Goal: Task Accomplishment & Management: Manage account settings

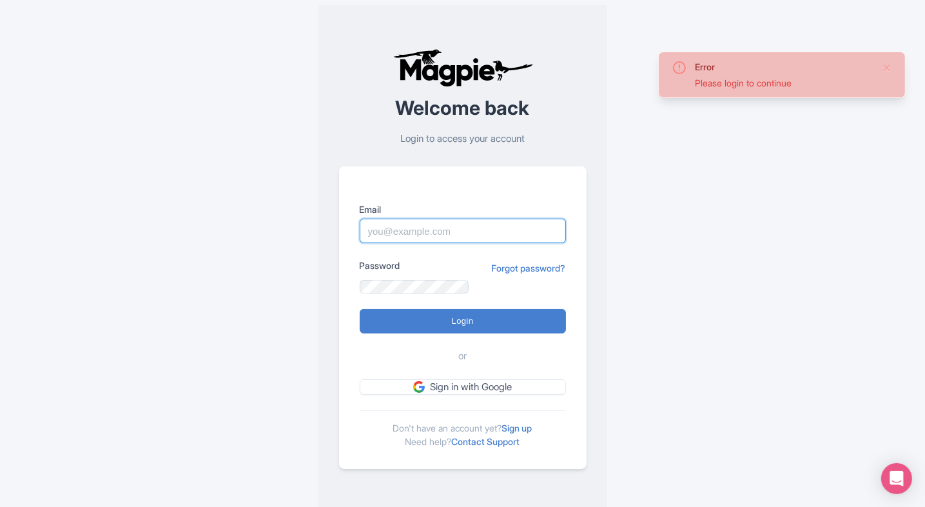
type input "[EMAIL_ADDRESS][PERSON_NAME][DOMAIN_NAME]"
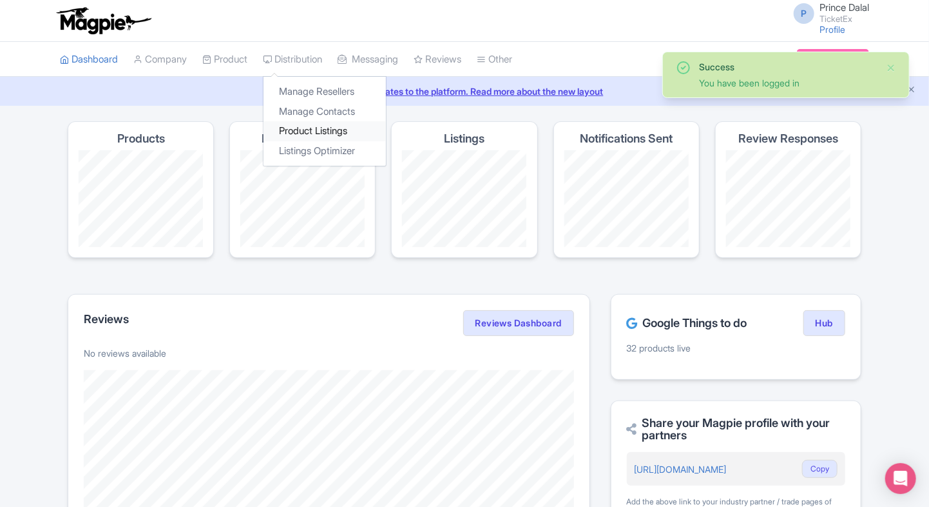
click at [292, 137] on link "Product Listings" at bounding box center [325, 131] width 122 height 20
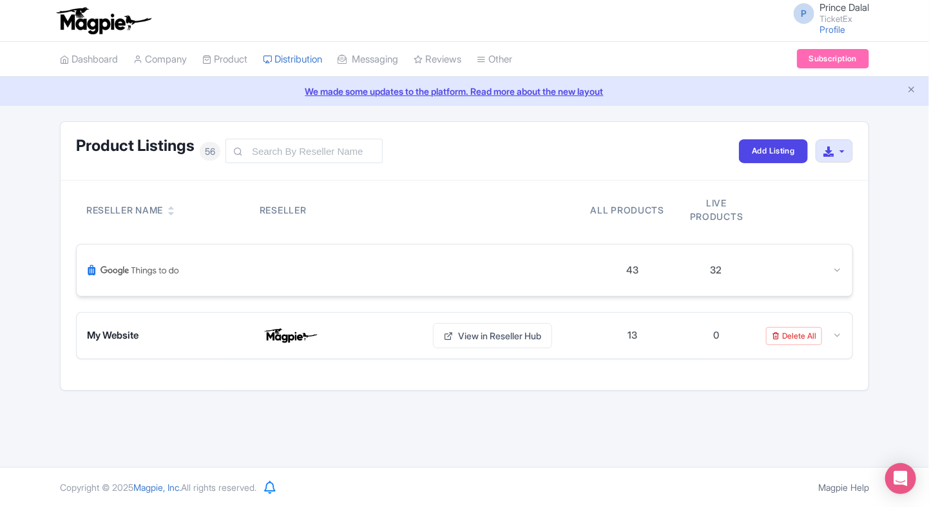
click at [838, 267] on icon at bounding box center [838, 270] width 10 height 10
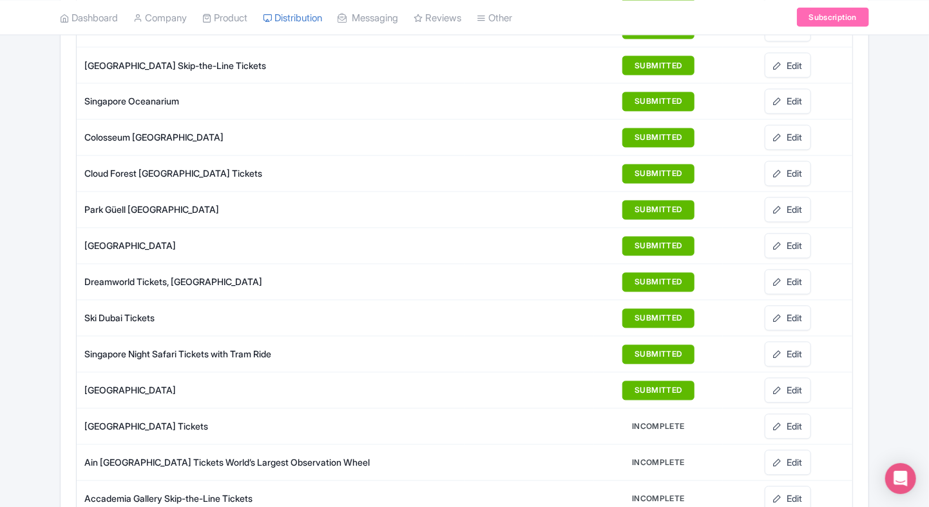
scroll to position [1068, 0]
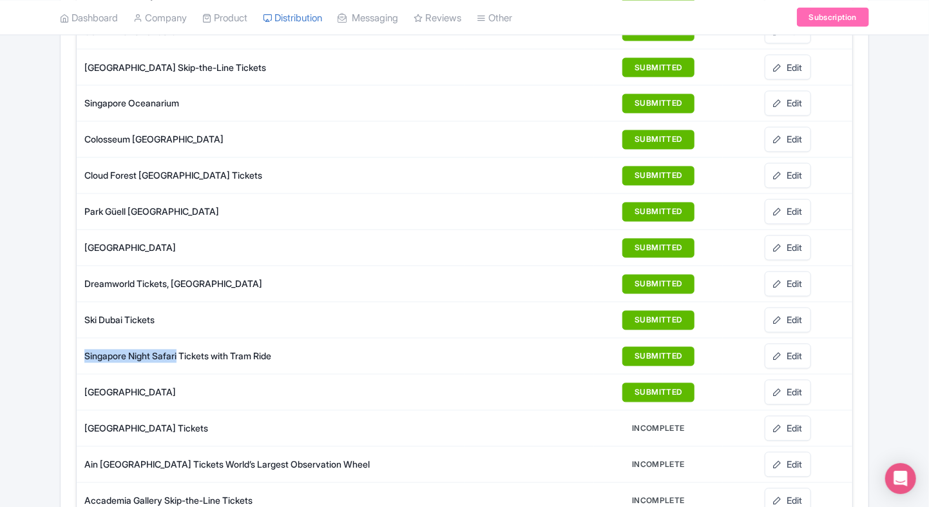
drag, startPoint x: 83, startPoint y: 347, endPoint x: 182, endPoint y: 354, distance: 99.5
click at [182, 354] on td "Singapore Night Safari Tickets with Tram Ride" at bounding box center [271, 356] width 388 height 36
copy div "Singapore Night Safari"
drag, startPoint x: 80, startPoint y: 235, endPoint x: 175, endPoint y: 237, distance: 95.4
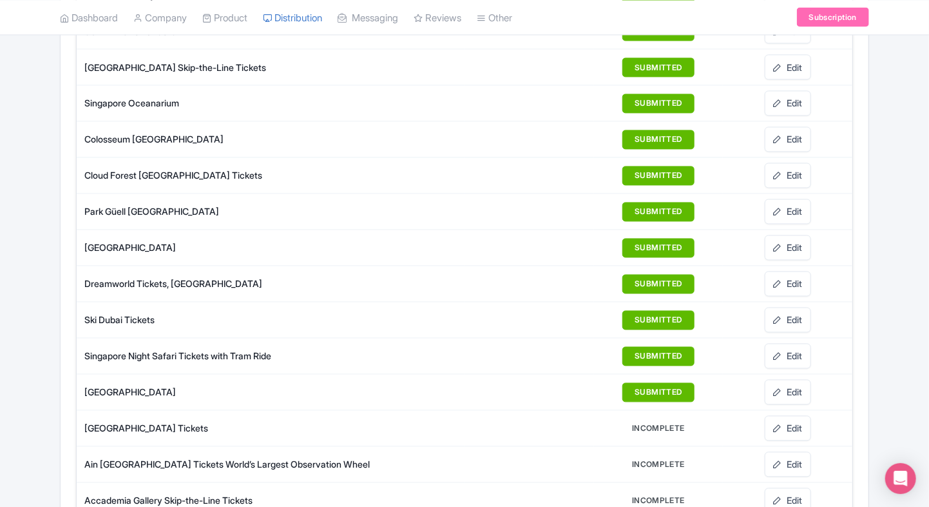
click at [175, 237] on td "[GEOGRAPHIC_DATA]" at bounding box center [271, 248] width 388 height 36
copy div "[GEOGRAPHIC_DATA]"
click at [799, 349] on link "Edit" at bounding box center [788, 356] width 46 height 25
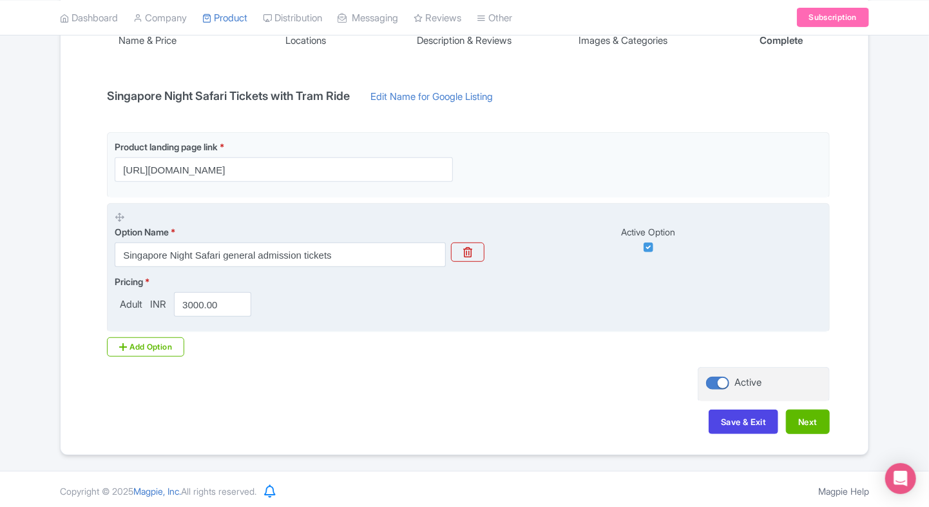
scroll to position [240, 0]
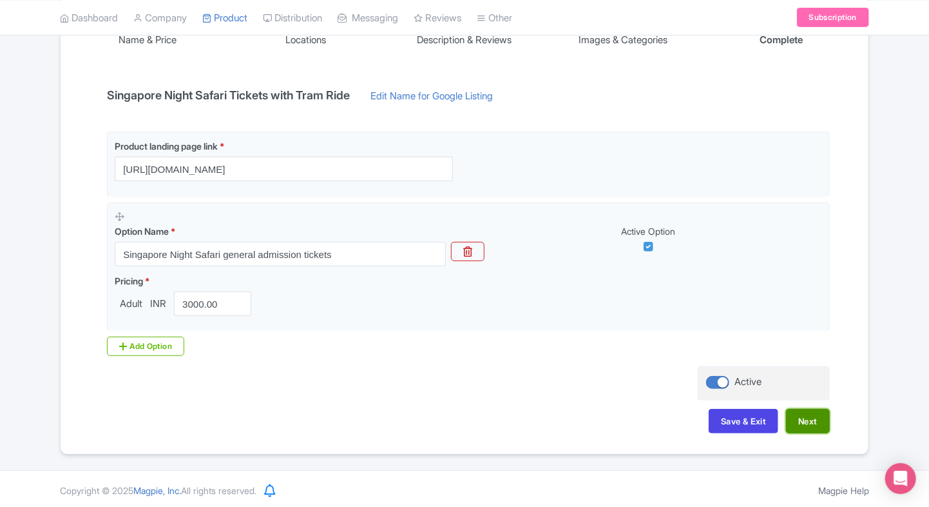
click at [813, 409] on button "Next" at bounding box center [808, 421] width 44 height 24
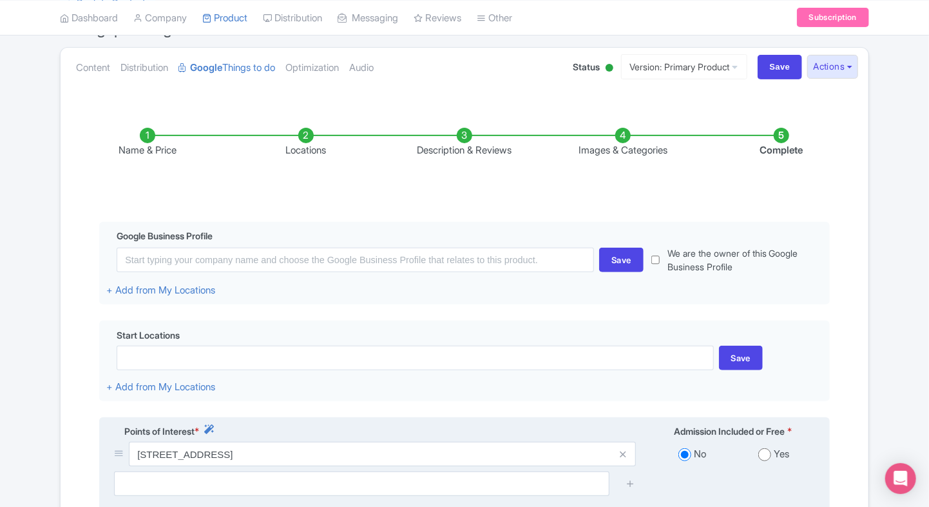
scroll to position [184, 0]
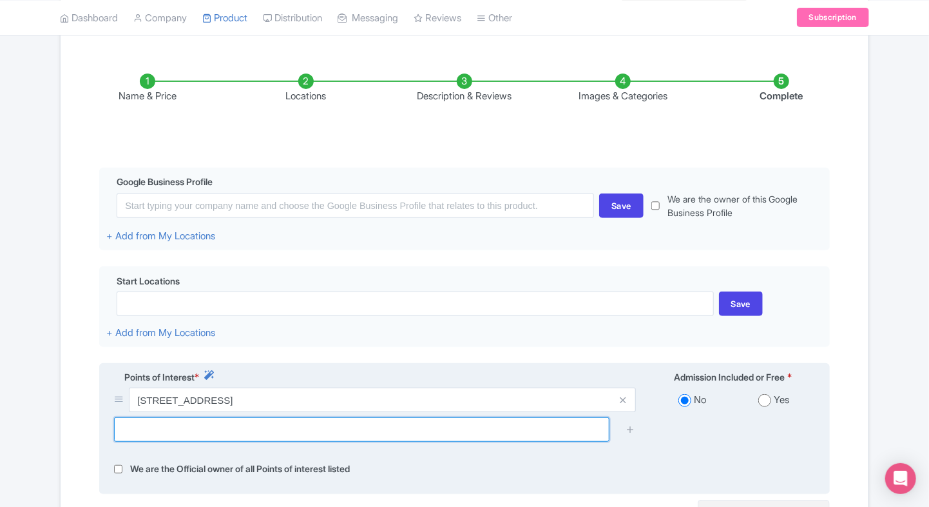
click at [356, 421] on input "text" at bounding box center [362, 429] width 496 height 24
type input "singapore night safari"
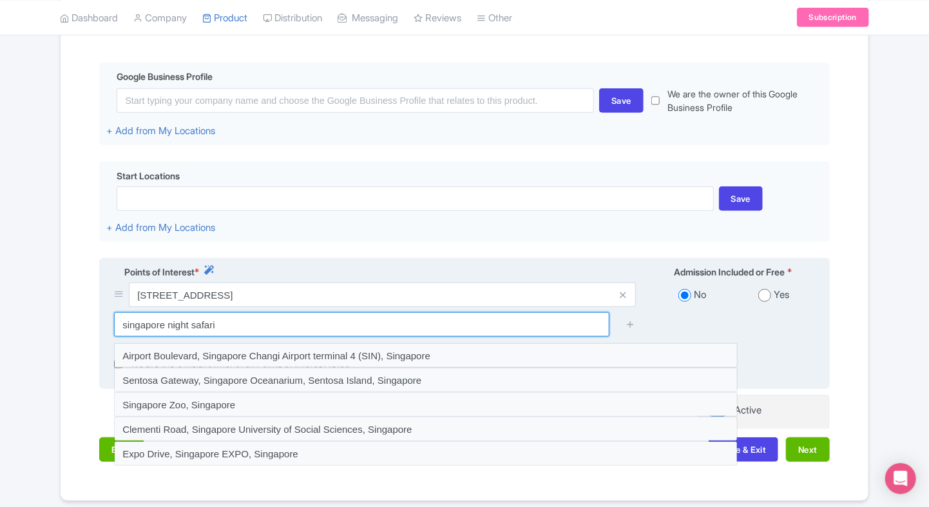
scroll to position [308, 0]
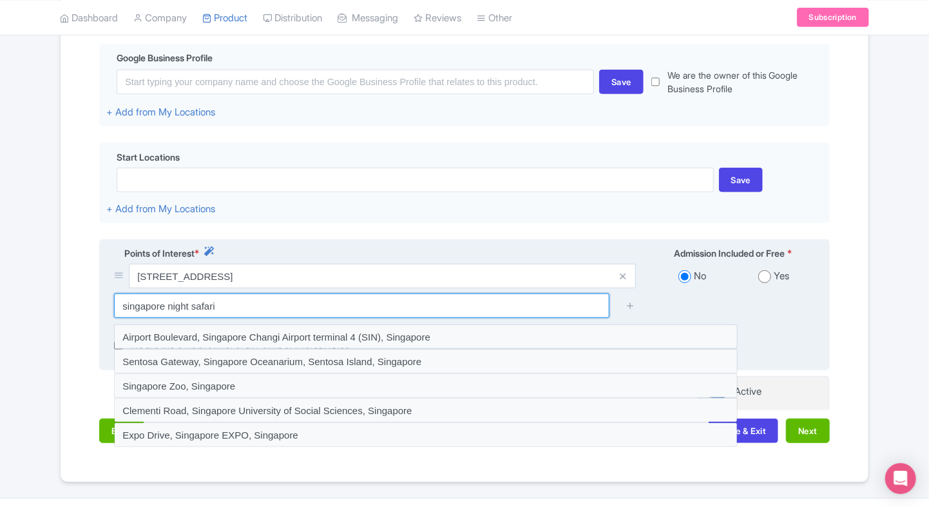
click at [233, 309] on input "singapore night safari" at bounding box center [362, 305] width 496 height 24
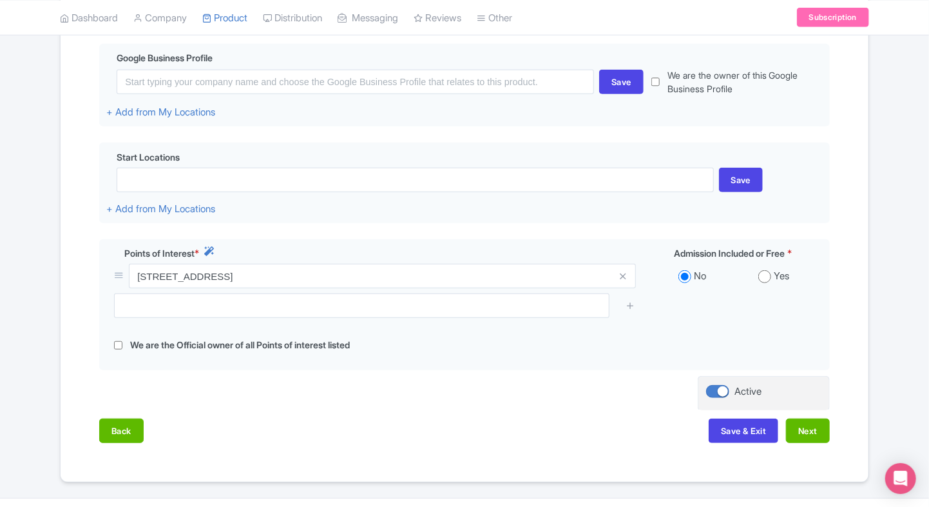
click at [10, 268] on div "Success Product Saved ← Back to Products Singapore Night Safari Tickets with Tr…" at bounding box center [464, 147] width 929 height 669
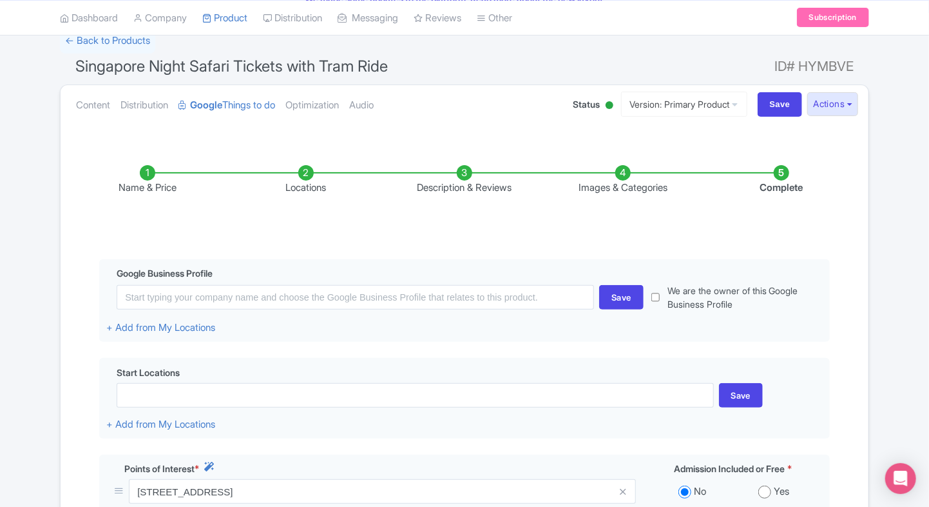
scroll to position [92, 0]
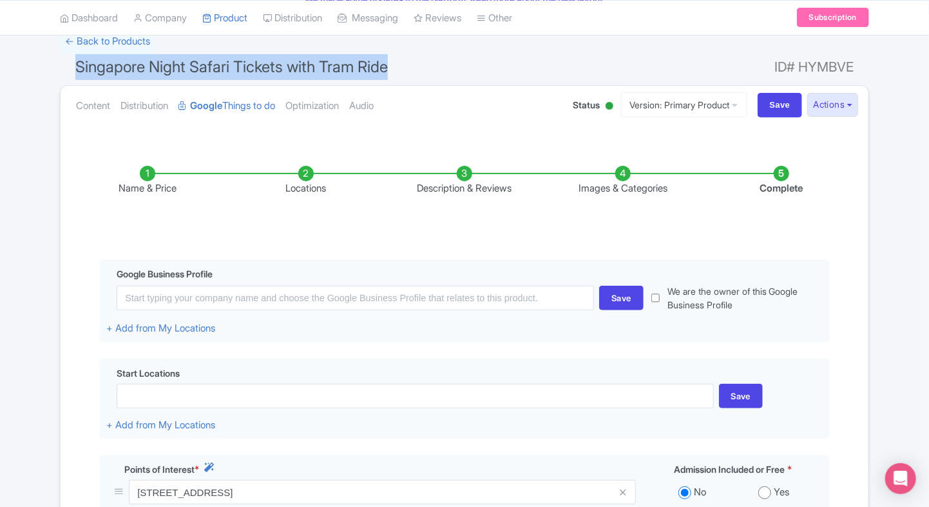
drag, startPoint x: 75, startPoint y: 66, endPoint x: 423, endPoint y: 76, distance: 347.5
click at [423, 76] on h1 "Singapore Night Safari Tickets with Tram Ride ID# HYMBVE" at bounding box center [464, 69] width 809 height 31
copy span "Singapore Night Safari Tickets with Tram Ride"
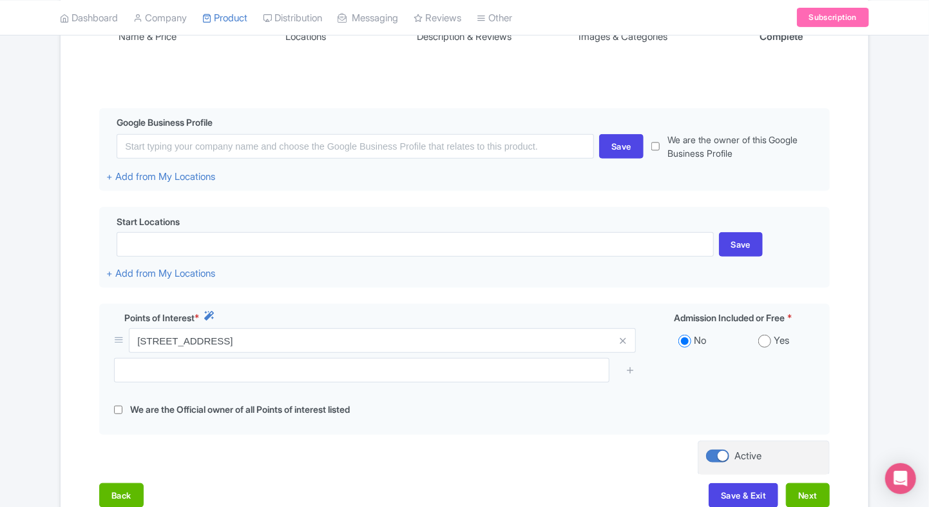
scroll to position [250, 0]
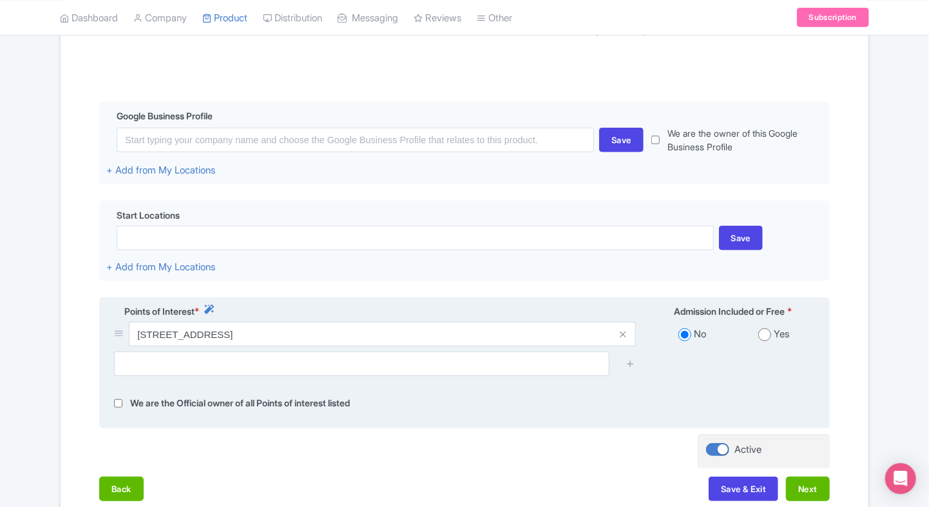
click at [514, 378] on div at bounding box center [464, 368] width 717 height 34
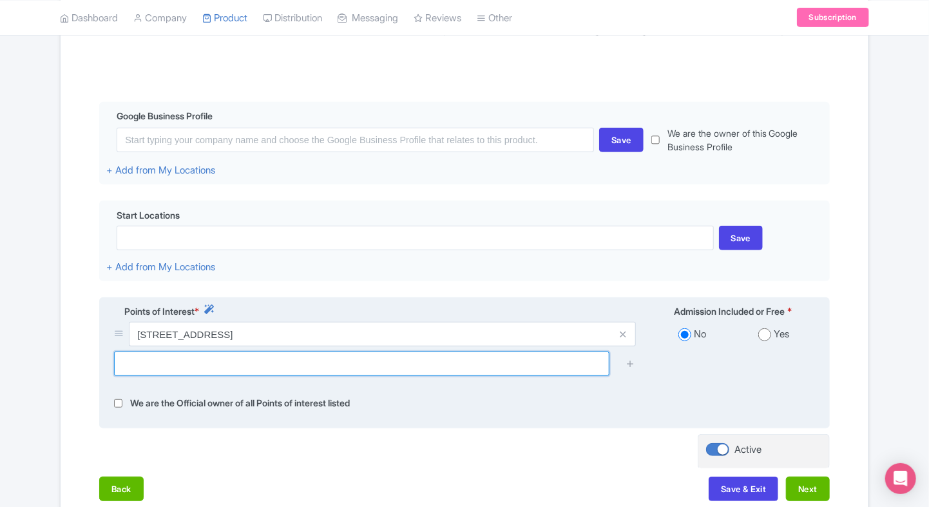
click at [523, 366] on input "text" at bounding box center [362, 363] width 496 height 24
paste input "80 Mandai Lake Rd, Singapore 729826"
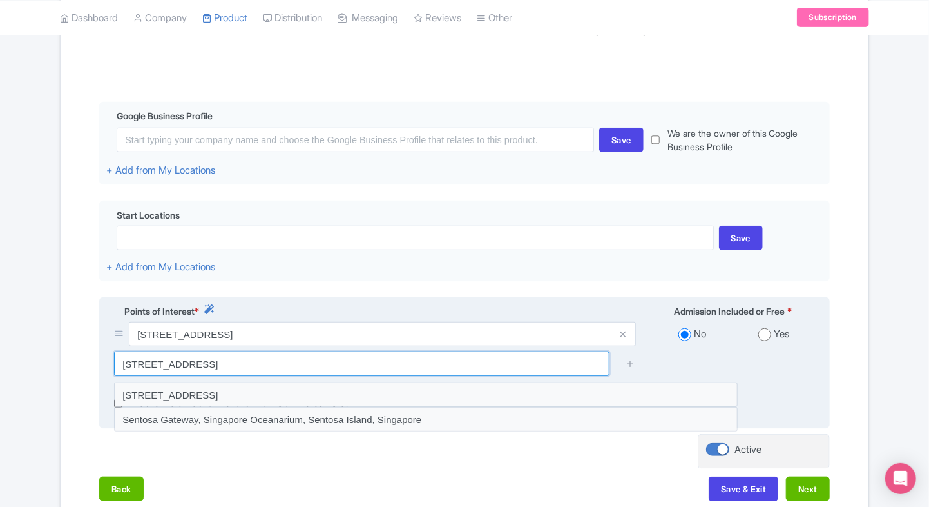
type input "80 Mandai Lake Rd, Singapore 729826"
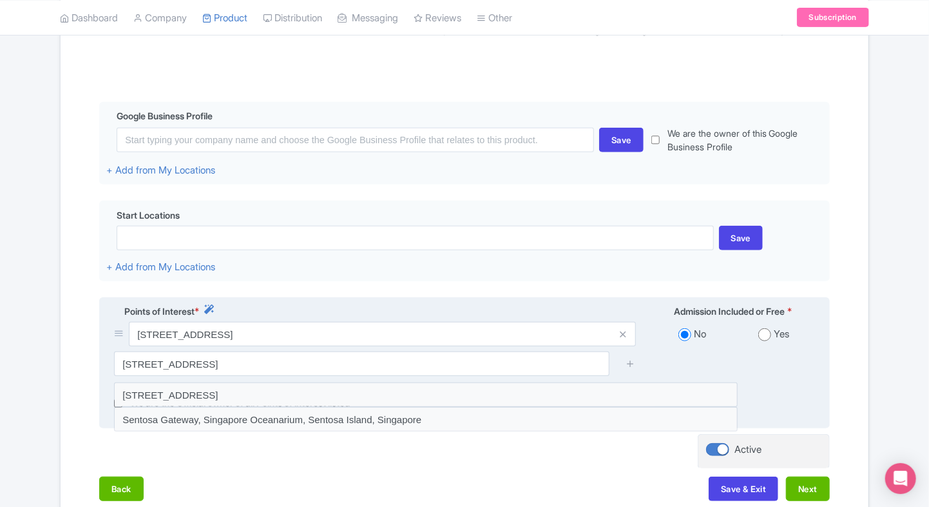
click at [760, 334] on input "radio" at bounding box center [765, 334] width 13 height 13
radio input "true"
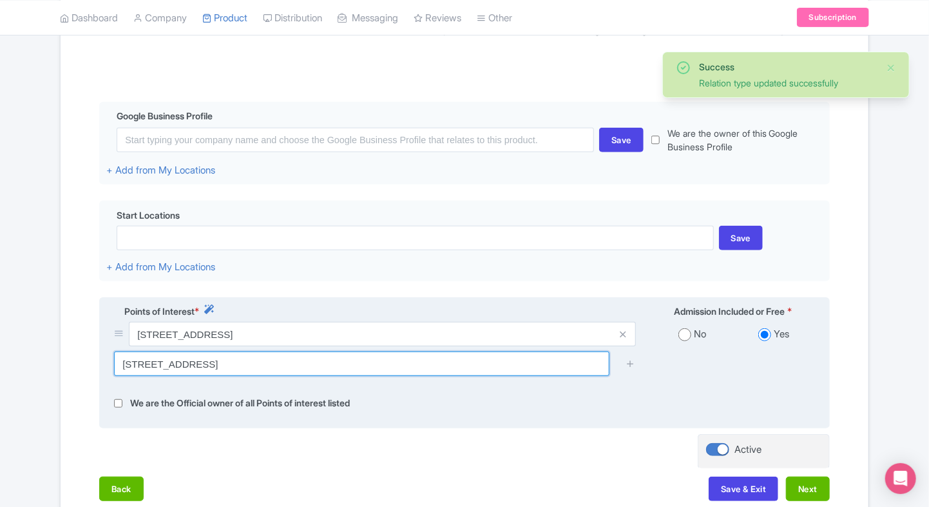
click at [590, 370] on input "80 Mandai Lake Rd, Singapore 729826" at bounding box center [362, 363] width 496 height 24
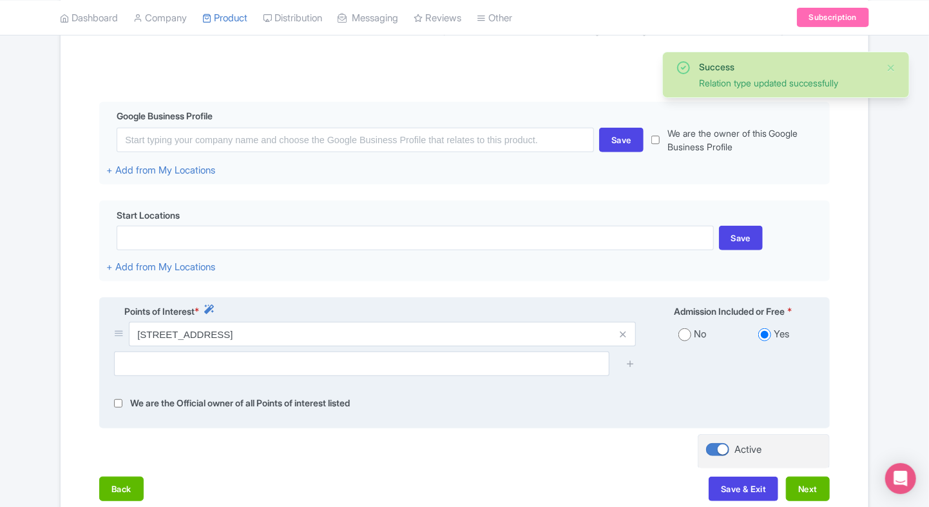
click at [652, 380] on div at bounding box center [464, 368] width 717 height 34
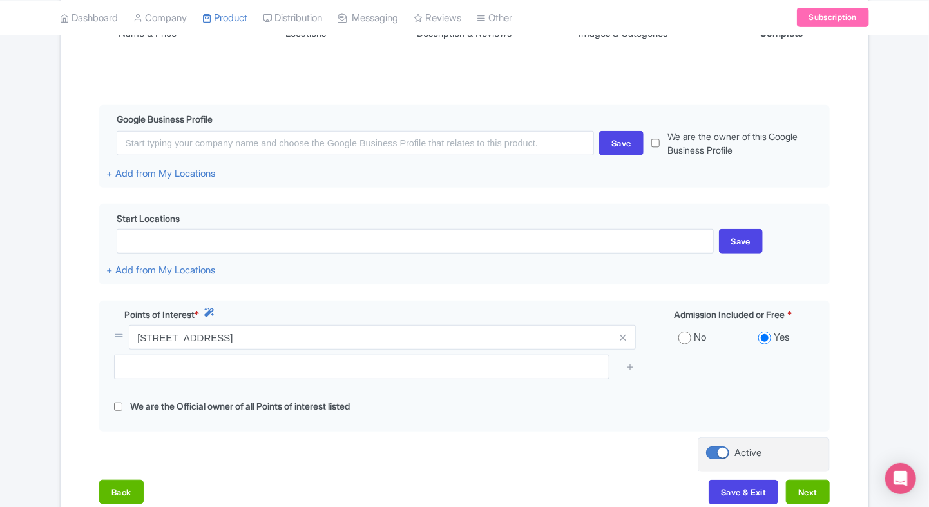
scroll to position [247, 0]
click at [722, 483] on button "Save & Exit" at bounding box center [744, 491] width 70 height 24
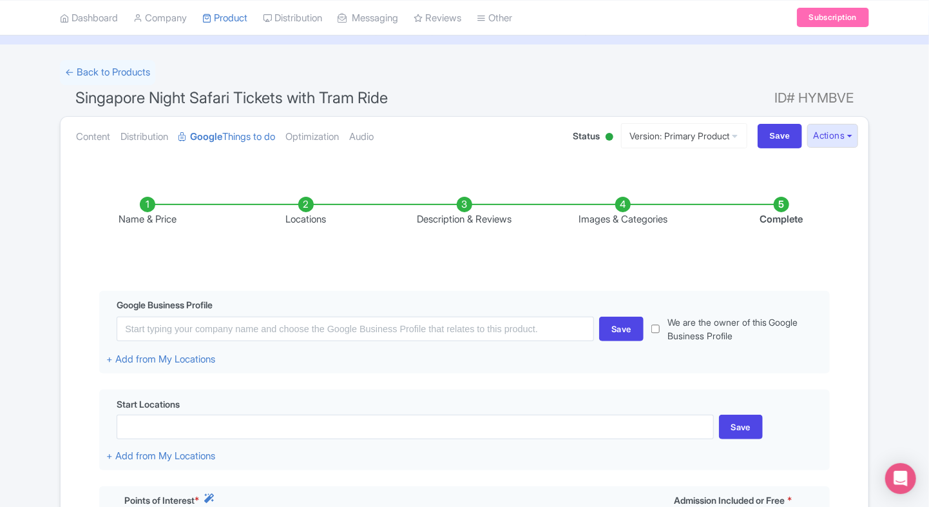
scroll to position [0, 0]
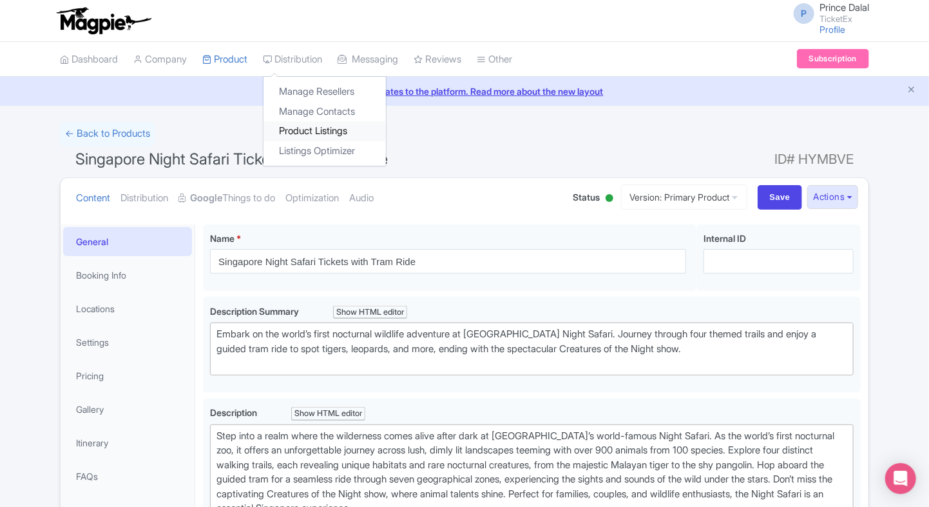
click at [321, 128] on link "Product Listings" at bounding box center [325, 131] width 122 height 20
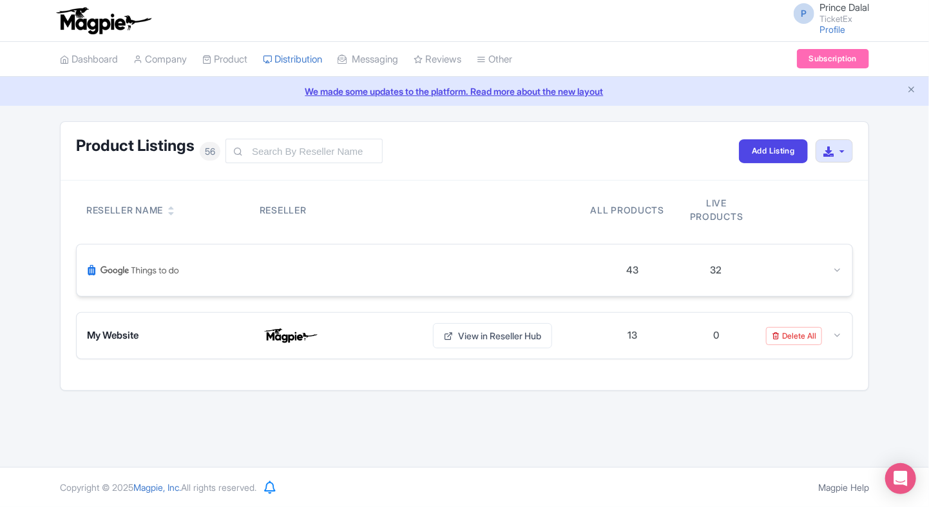
click at [841, 269] on icon at bounding box center [838, 270] width 10 height 10
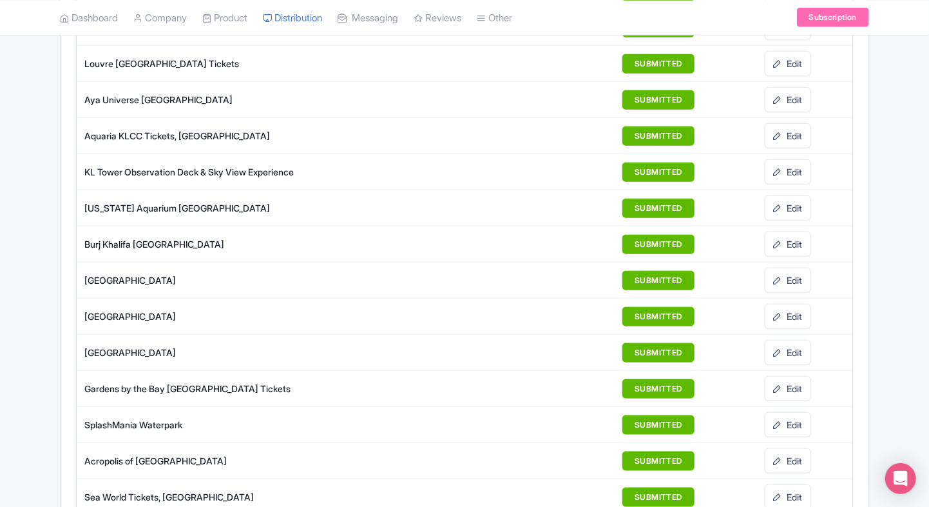
scroll to position [498, 0]
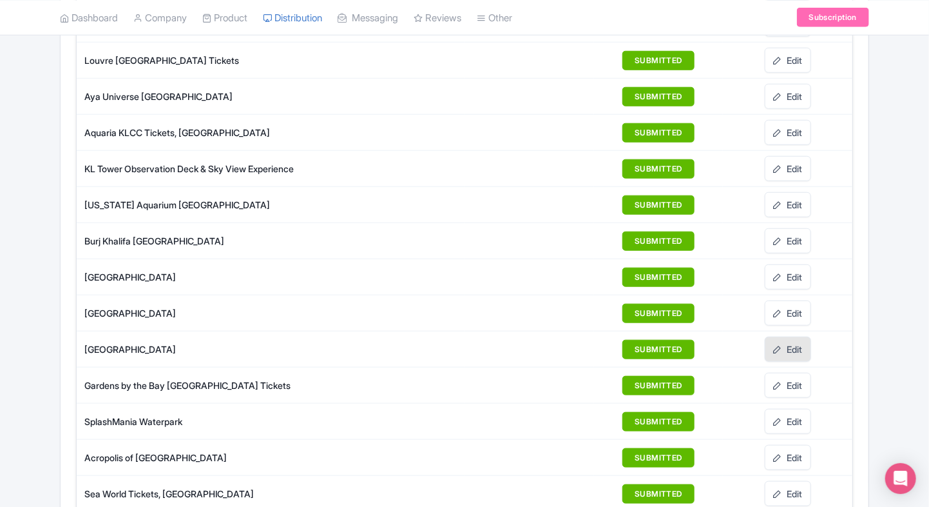
click at [791, 347] on link "Edit" at bounding box center [788, 348] width 46 height 25
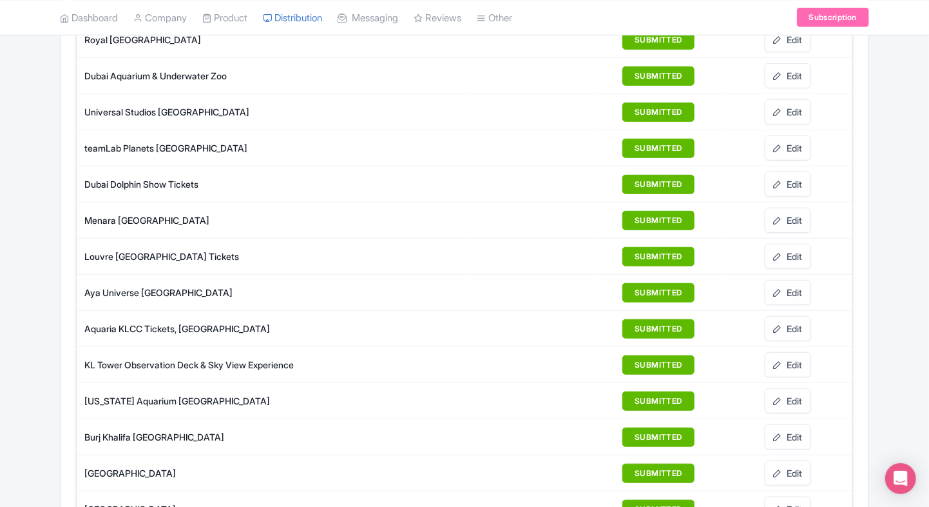
scroll to position [301, 0]
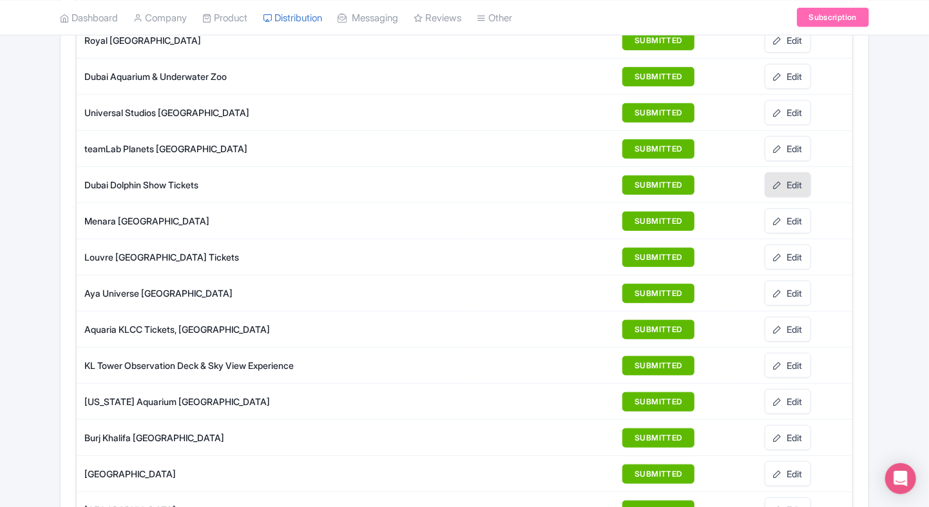
click at [786, 179] on link "Edit" at bounding box center [788, 184] width 46 height 25
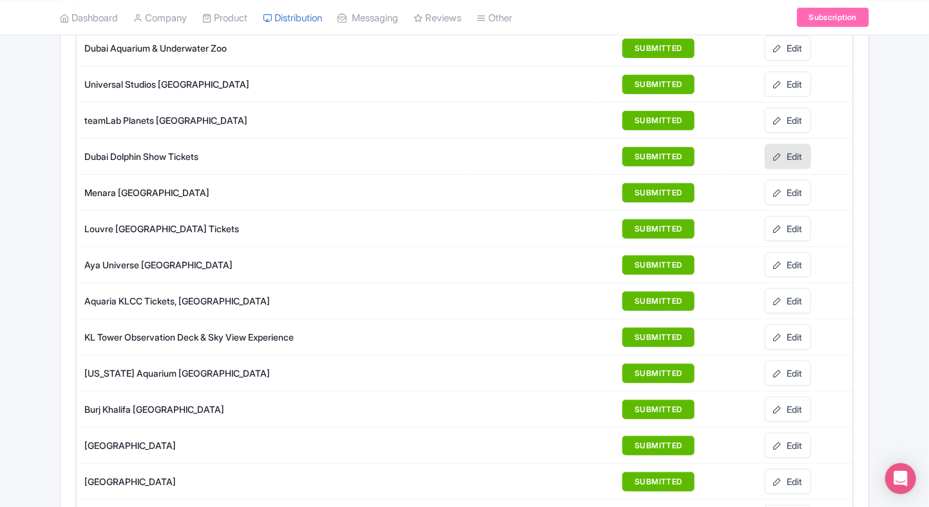
scroll to position [333, 0]
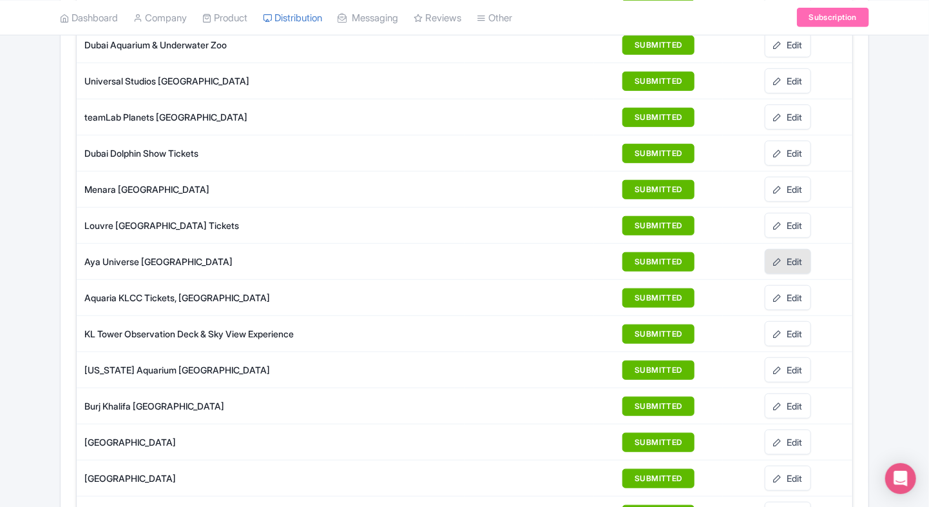
click at [786, 261] on link "Edit" at bounding box center [788, 261] width 46 height 25
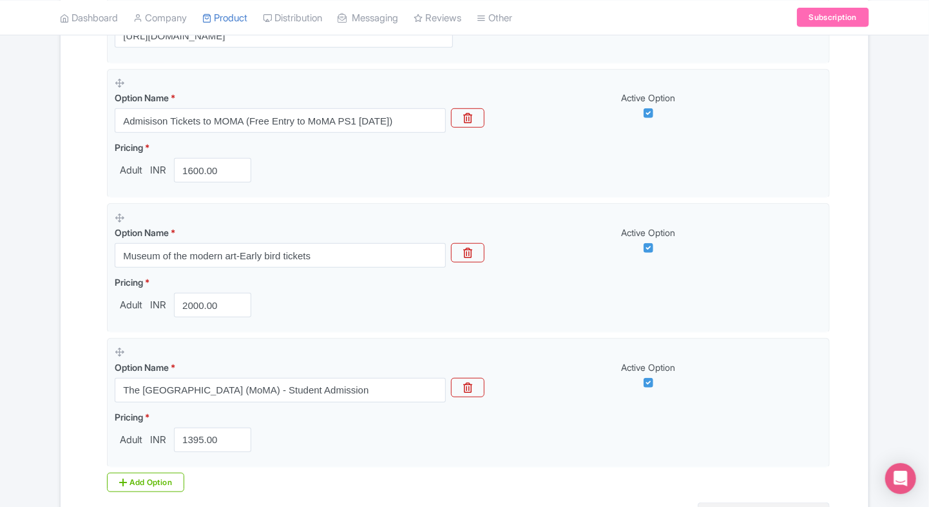
scroll to position [528, 0]
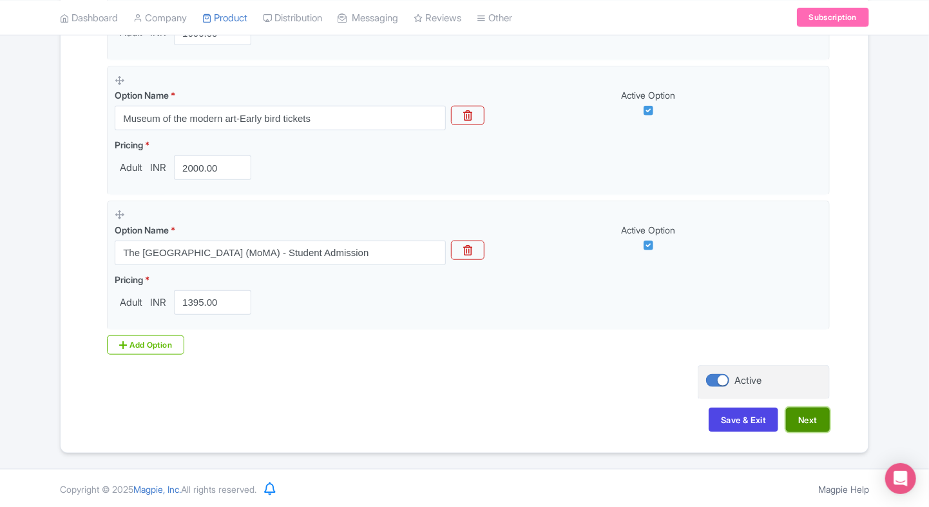
click at [813, 423] on button "Next" at bounding box center [808, 419] width 44 height 24
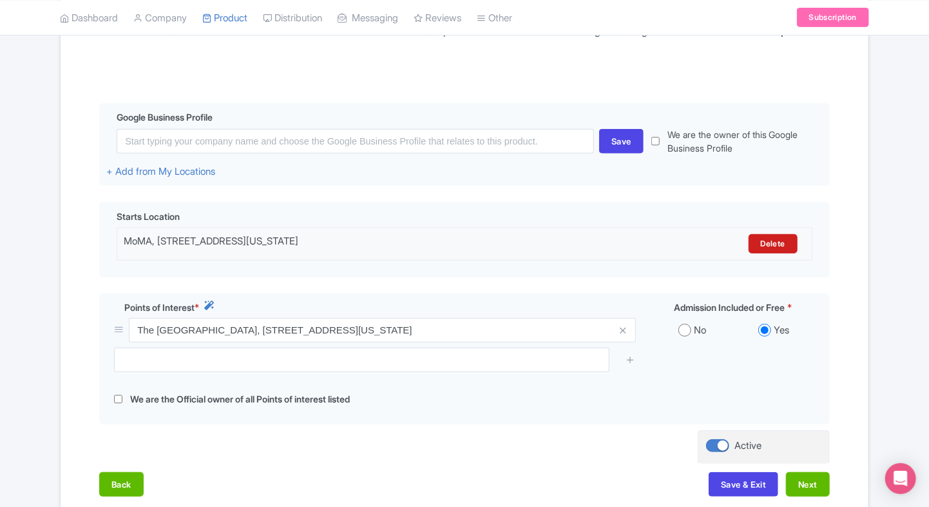
scroll to position [255, 0]
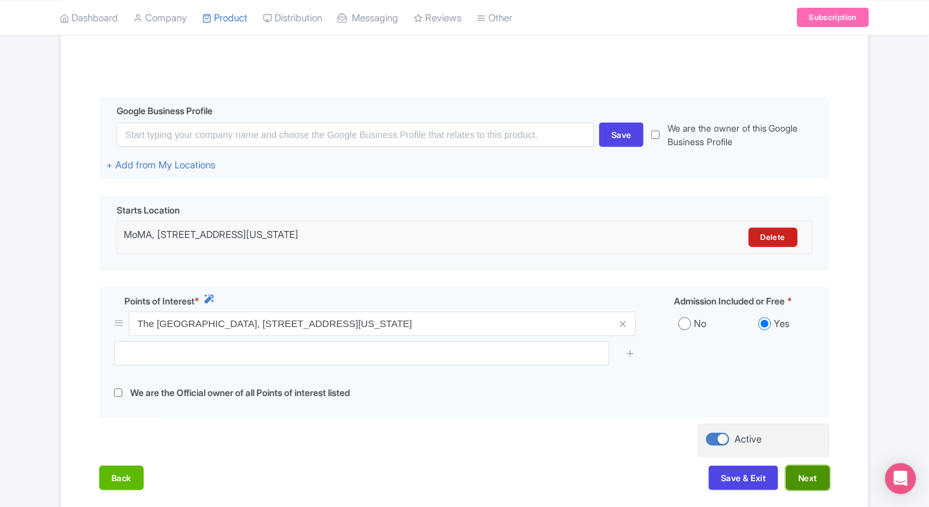
click at [817, 479] on button "Next" at bounding box center [808, 477] width 44 height 24
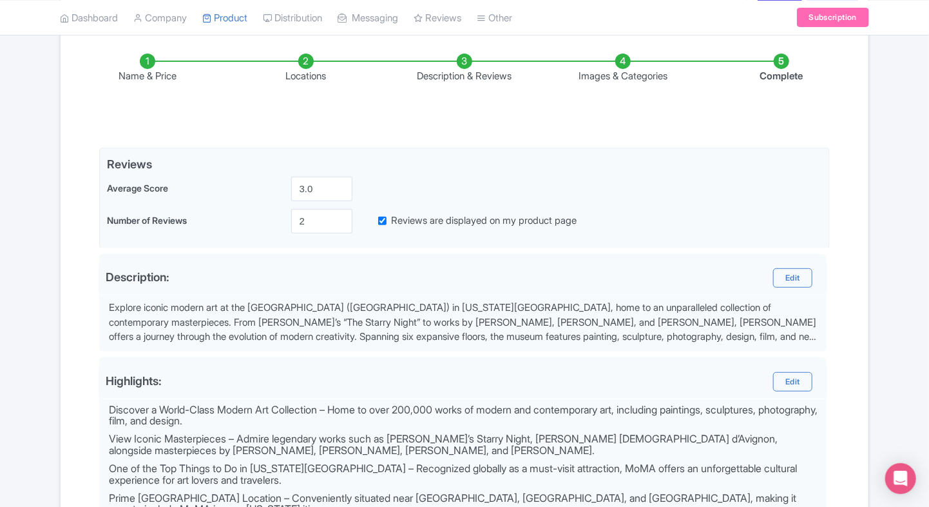
scroll to position [204, 0]
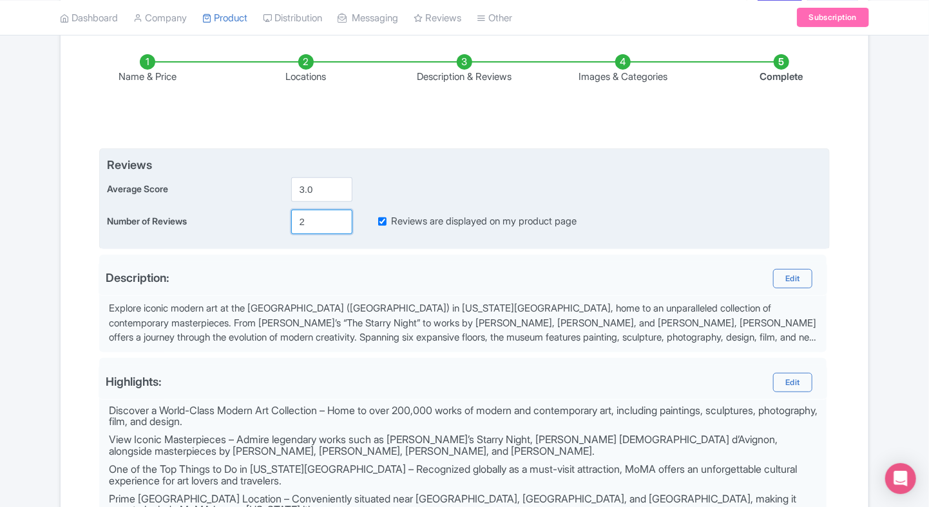
click at [318, 226] on input "2" at bounding box center [321, 221] width 61 height 24
type input "0"
click at [383, 220] on input "Reviews are displayed on my product page" at bounding box center [382, 221] width 8 height 15
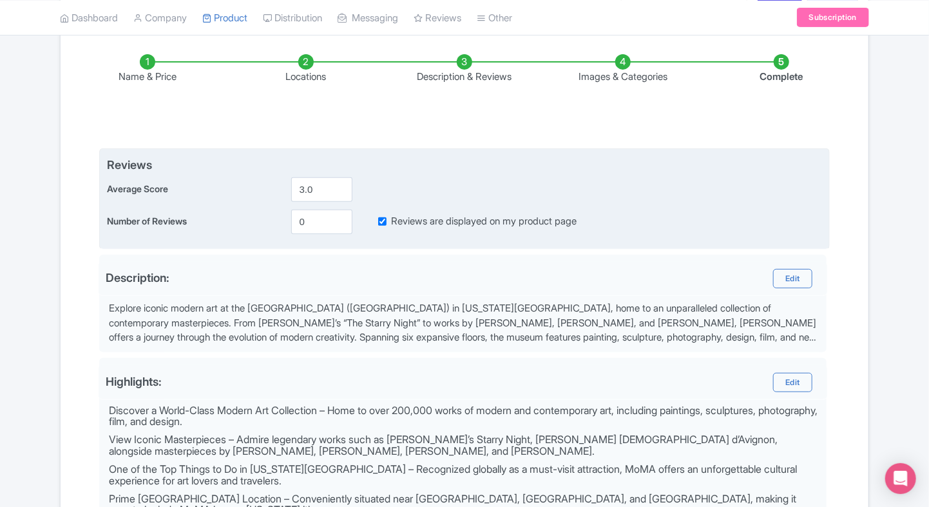
checkbox input "false"
drag, startPoint x: 300, startPoint y: 175, endPoint x: 302, endPoint y: 182, distance: 7.3
click at [302, 182] on div "Reviews Average Score 3.0 Number of Reviews 0 Reviews are displayed on my produ…" at bounding box center [464, 195] width 715 height 78
click at [302, 182] on input "3.0" at bounding box center [321, 189] width 61 height 24
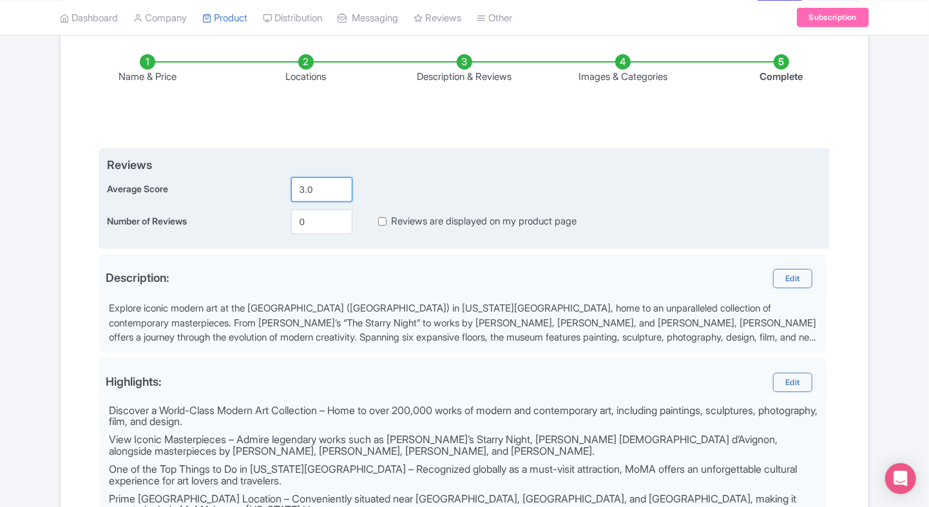
click at [302, 182] on input "3.0" at bounding box center [321, 189] width 61 height 24
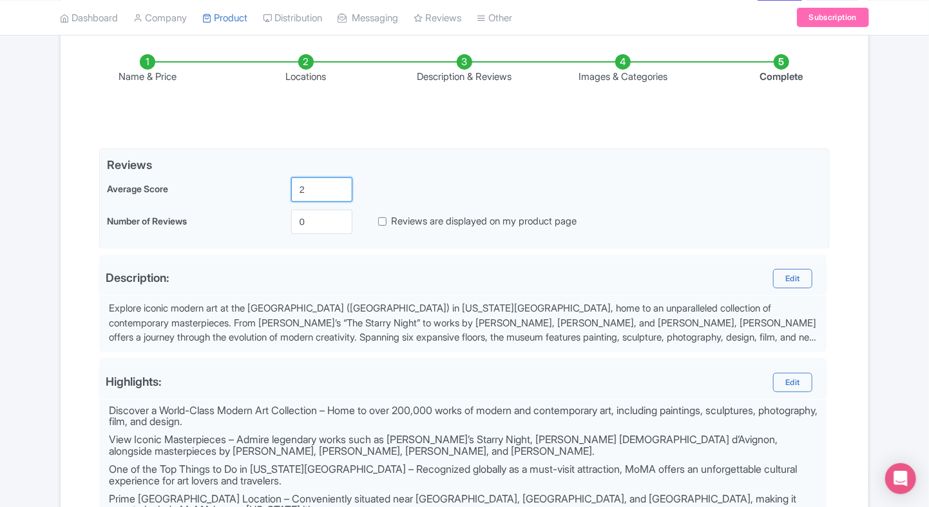
type input "2"
click at [23, 200] on div "Success Product Saved ← Back to Products Museum of Modern Art NYC ID# YHFBEP Co…" at bounding box center [464, 361] width 929 height 886
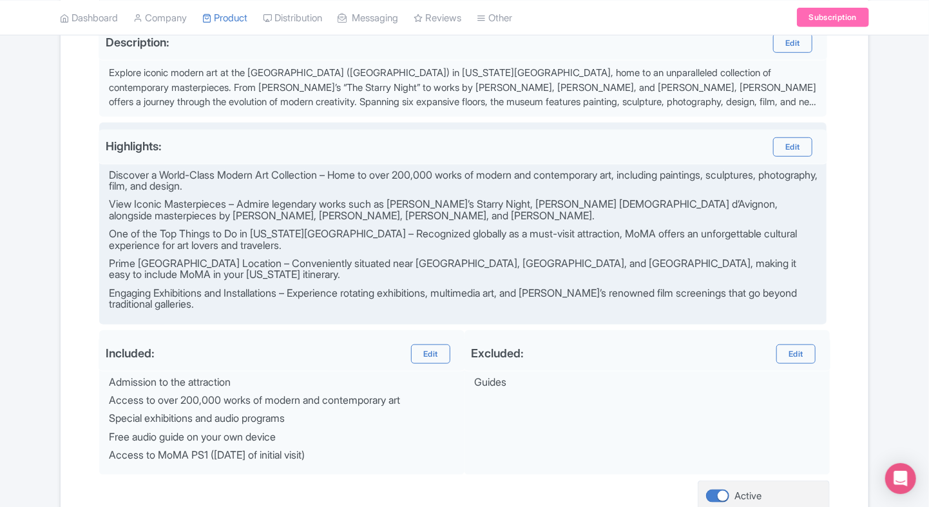
scroll to position [553, 0]
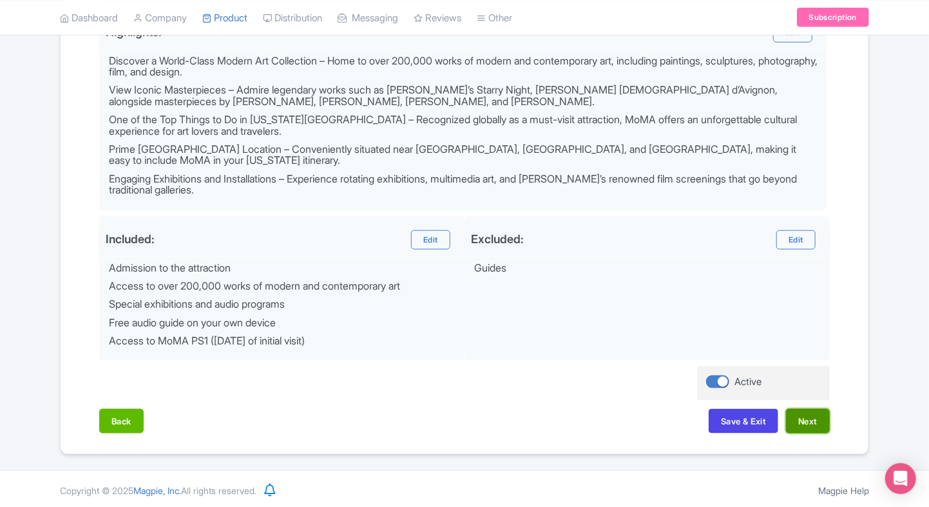
click at [811, 428] on button "Next" at bounding box center [808, 421] width 44 height 24
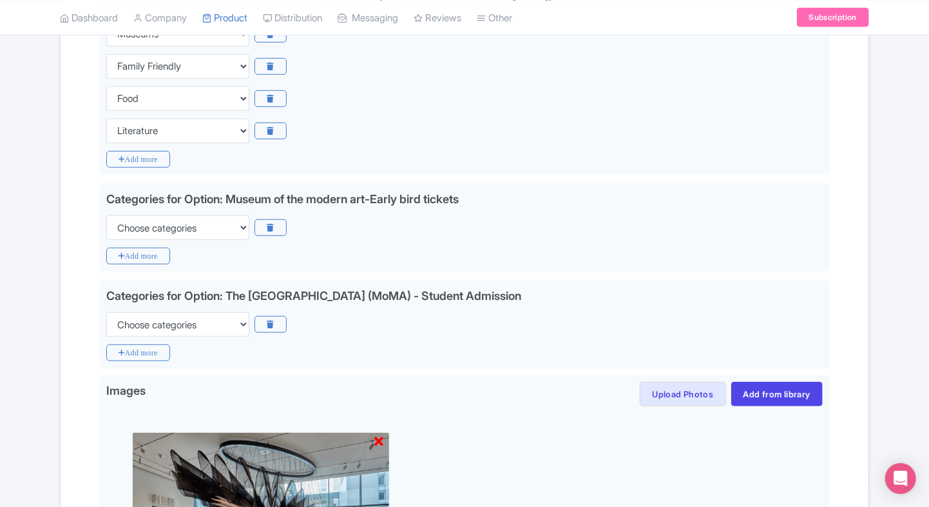
scroll to position [361, 0]
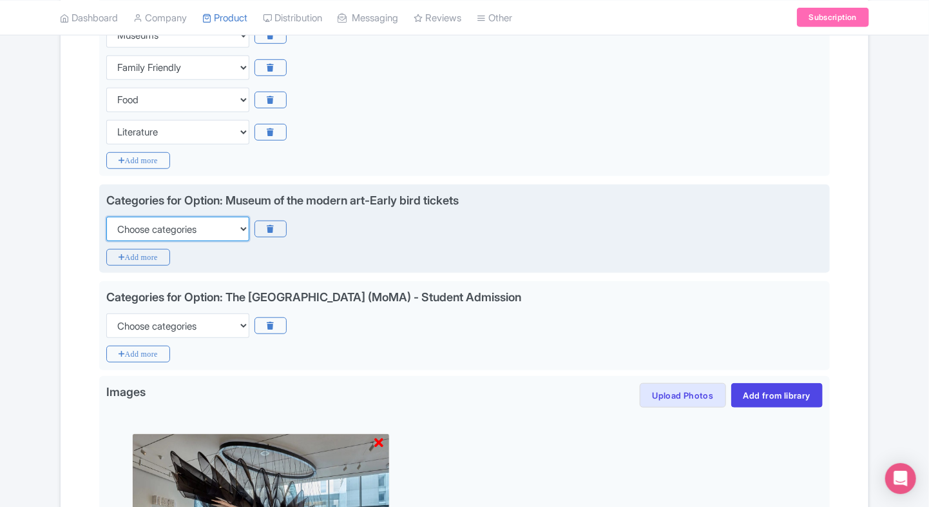
click at [223, 231] on select "Choose categories Adults Only Animals Audio Guide Beaches Bike Tours Boat Tours…" at bounding box center [177, 229] width 143 height 24
select select "family-friendly"
click at [106, 217] on select "Choose categories Adults Only Animals Audio Guide Beaches Bike Tours Boat Tours…" at bounding box center [177, 229] width 143 height 24
click at [105, 257] on div "Categories for Option: Museum of the modern art-Early bird tickets Choose categ…" at bounding box center [464, 228] width 731 height 89
click at [119, 257] on icon "Add more" at bounding box center [138, 257] width 64 height 17
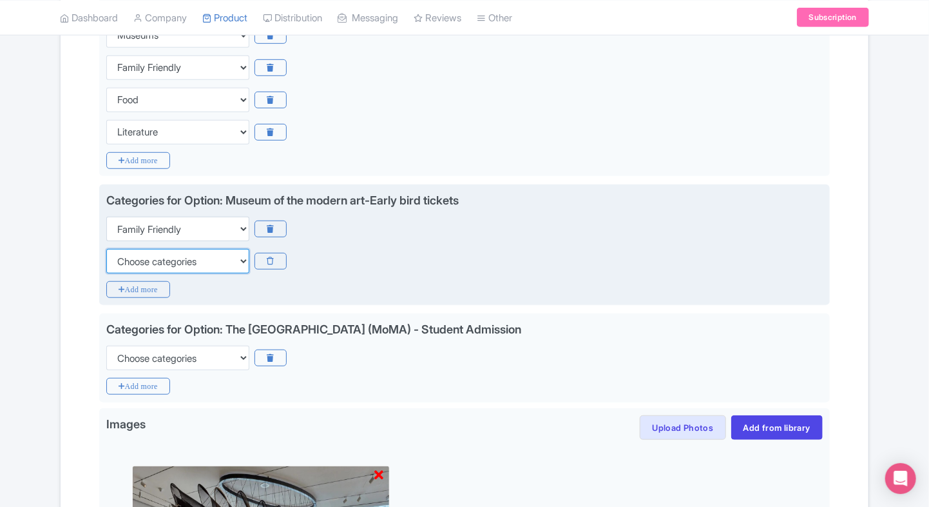
click at [140, 258] on select "Choose categories Adults Only Animals Audio Guide Beaches Bike Tours Boat Tours…" at bounding box center [177, 261] width 143 height 24
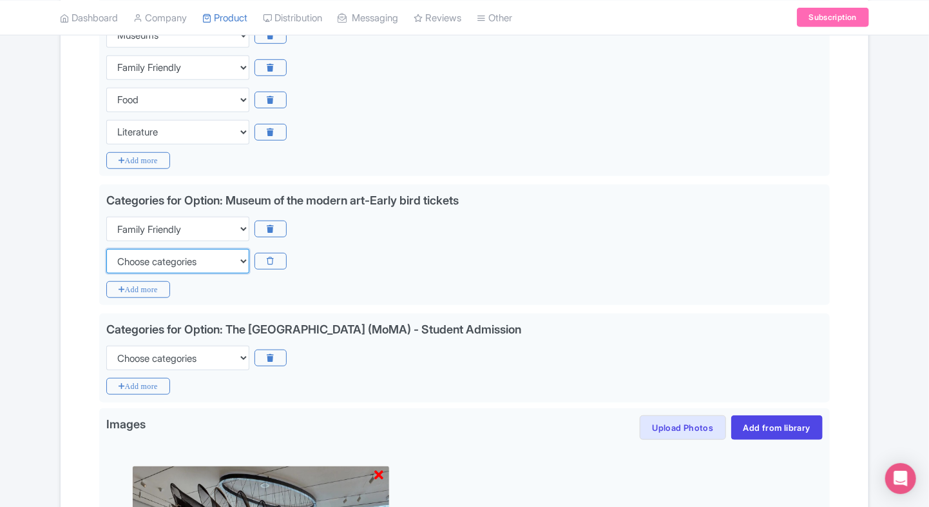
scroll to position [326, 0]
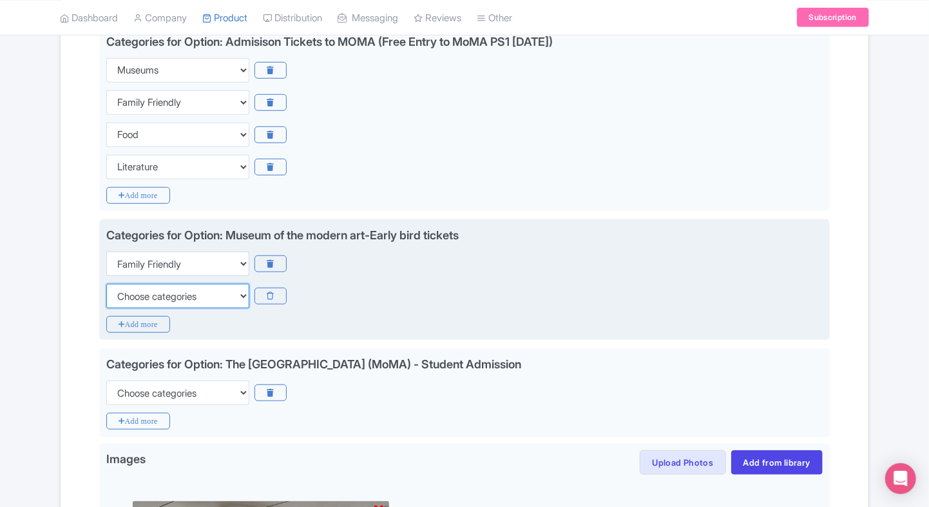
click at [195, 295] on select "Choose categories Adults Only Animals Audio Guide Beaches Bike Tours Boat Tours…" at bounding box center [177, 296] width 143 height 24
select select "museums"
click at [106, 284] on select "Choose categories Adults Only Animals Audio Guide Beaches Bike Tours Boat Tours…" at bounding box center [177, 296] width 143 height 24
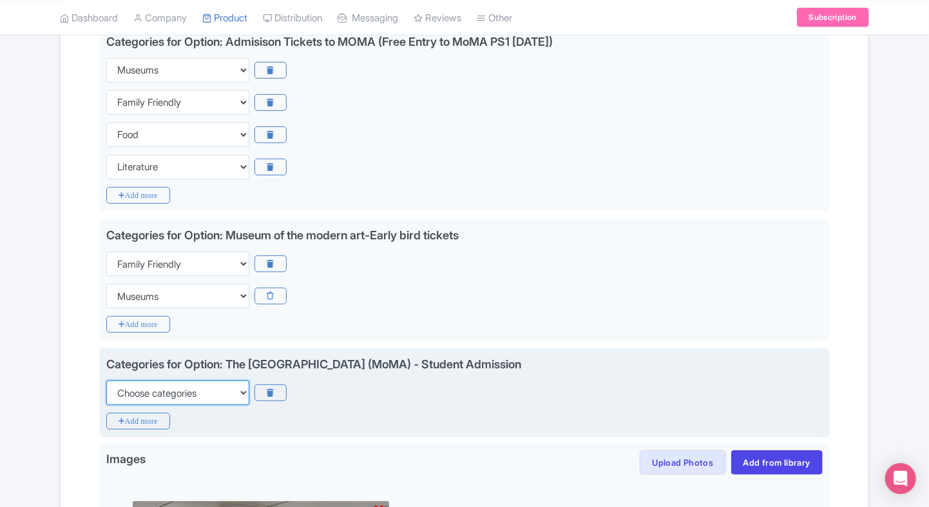
click at [150, 392] on select "Choose categories Adults Only Animals Audio Guide Beaches Bike Tours Boat Tours…" at bounding box center [177, 392] width 143 height 24
select select "family-friendly"
click at [106, 380] on select "Choose categories Adults Only Animals Audio Guide Beaches Bike Tours Boat Tours…" at bounding box center [177, 392] width 143 height 24
click at [133, 412] on icon "Add more" at bounding box center [138, 420] width 64 height 17
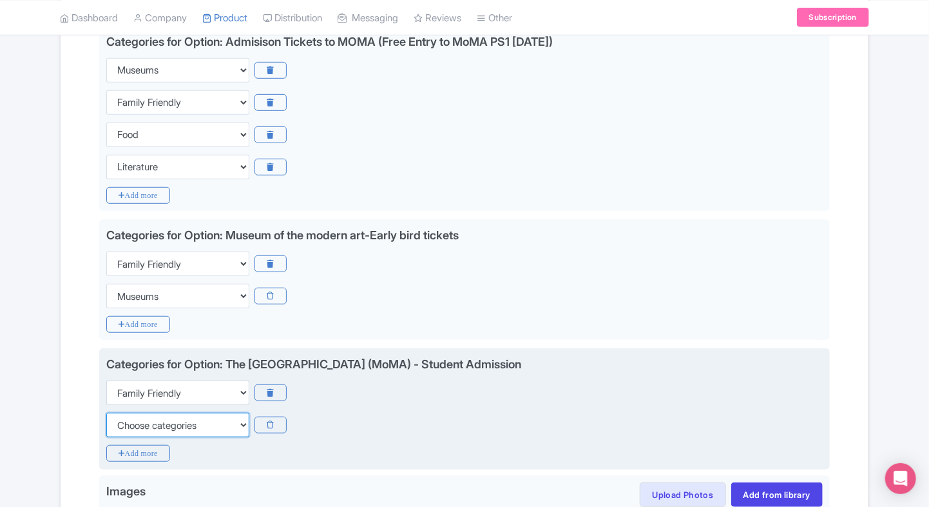
click at [133, 412] on select "Choose categories Adults Only Animals Audio Guide Beaches Bike Tours Boat Tours…" at bounding box center [177, 424] width 143 height 24
select select "museums"
click at [106, 412] on select "Choose categories Adults Only Animals Audio Guide Beaches Bike Tours Boat Tours…" at bounding box center [177, 424] width 143 height 24
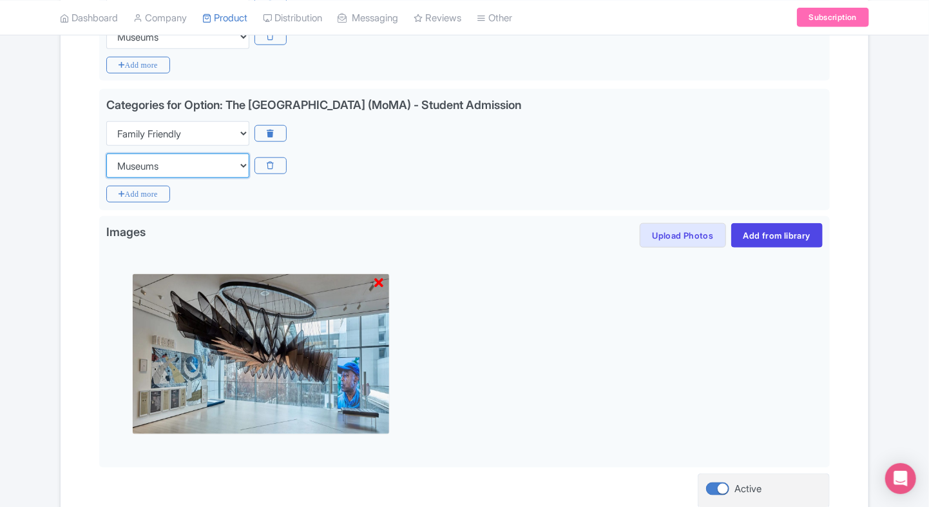
scroll to position [692, 0]
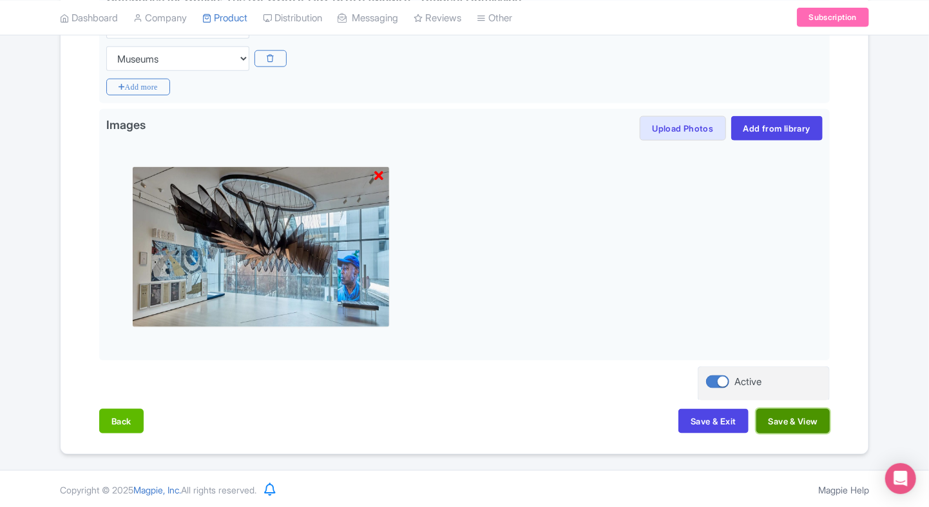
click at [796, 430] on button "Save & View" at bounding box center [793, 421] width 73 height 24
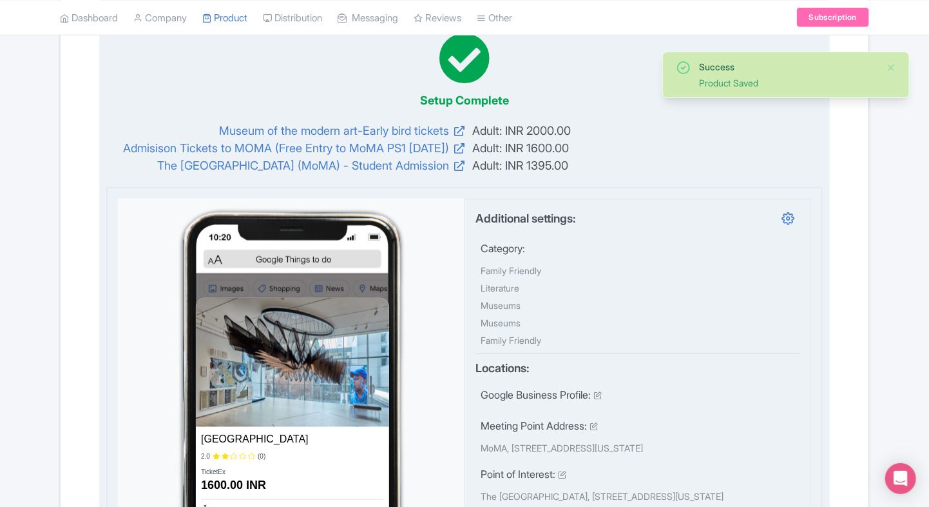
scroll to position [73, 0]
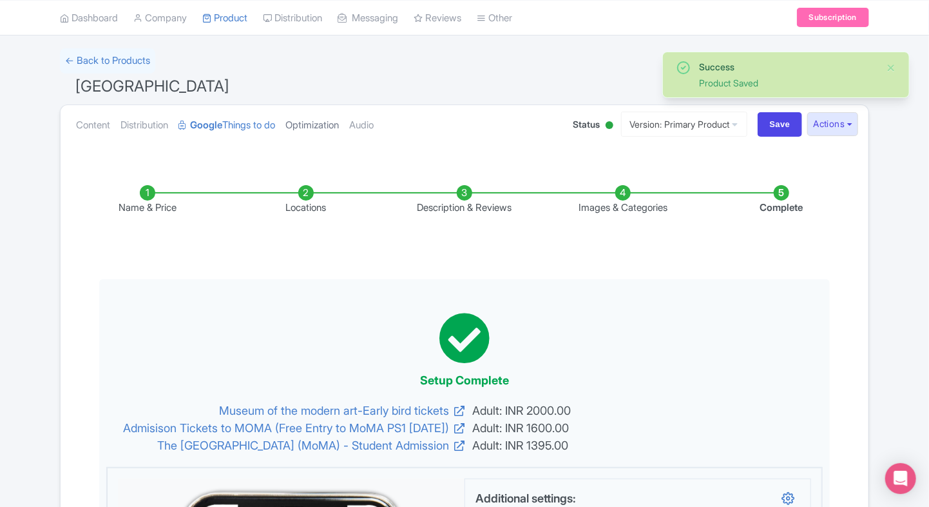
click at [338, 125] on link "Optimization" at bounding box center [312, 125] width 53 height 41
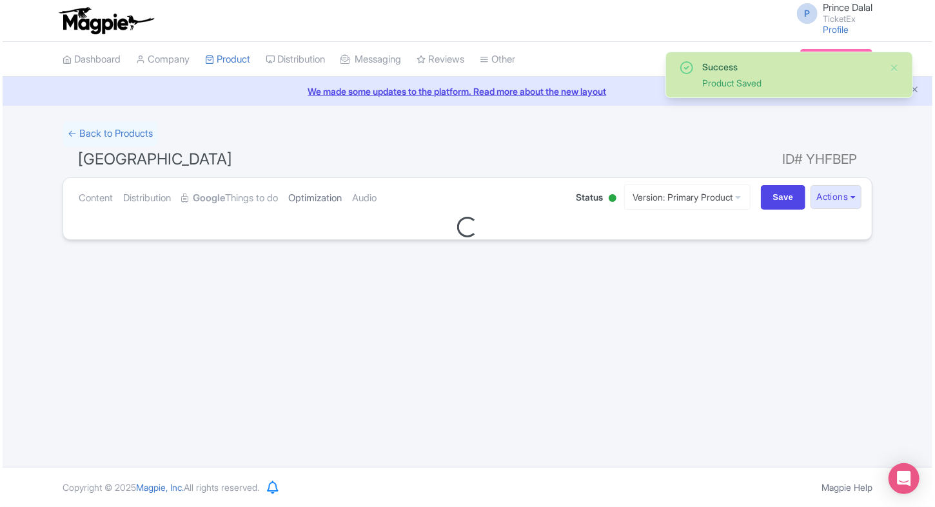
scroll to position [0, 0]
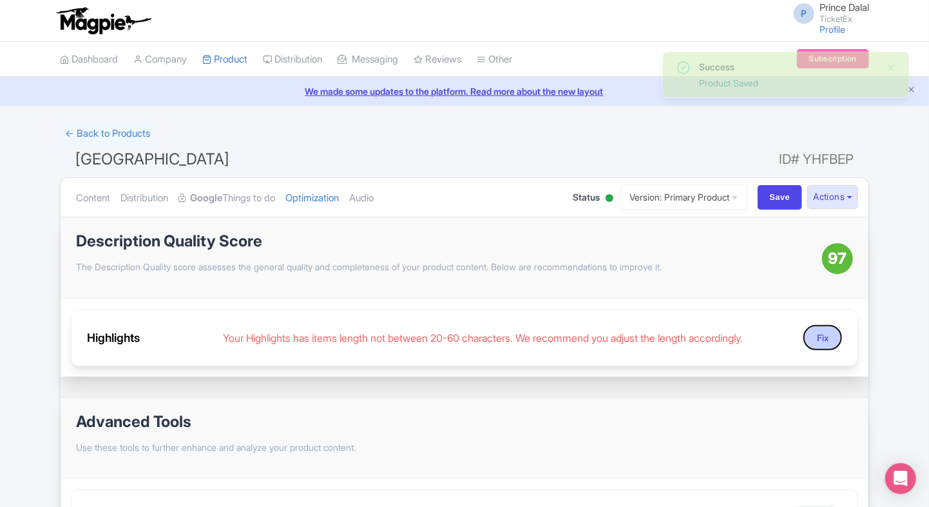
click at [825, 333] on button "Fix" at bounding box center [823, 337] width 39 height 25
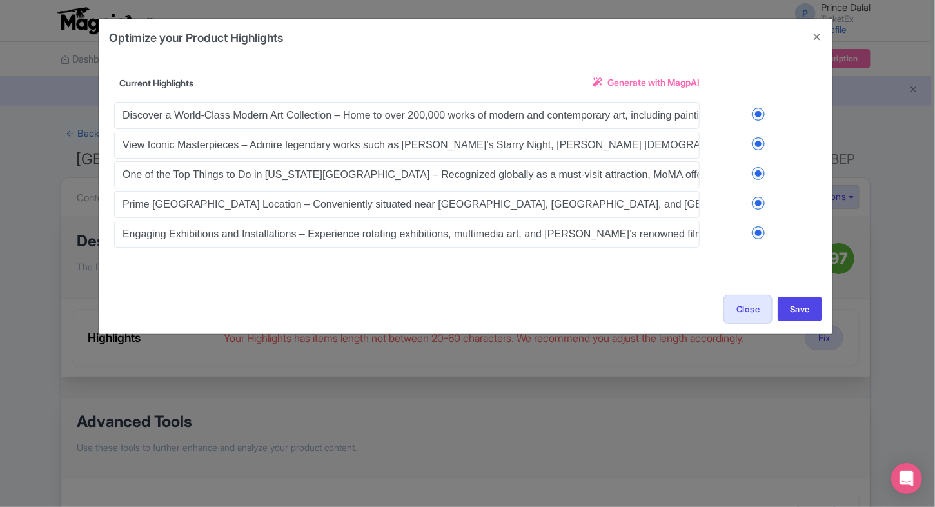
click at [668, 86] on span "Generate with MagpAI" at bounding box center [653, 82] width 92 height 14
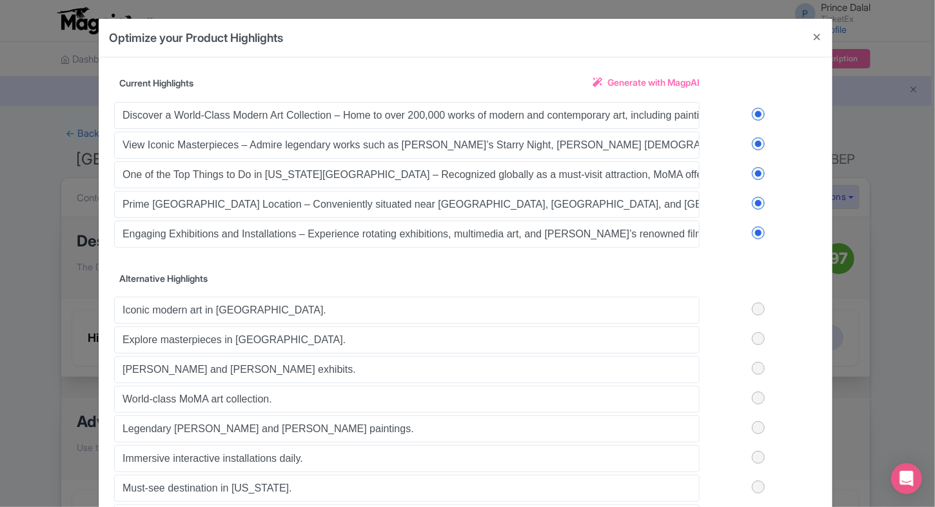
click at [760, 313] on label at bounding box center [757, 308] width 117 height 13
click at [0, 0] on input "checkbox" at bounding box center [0, 0] width 0 height 0
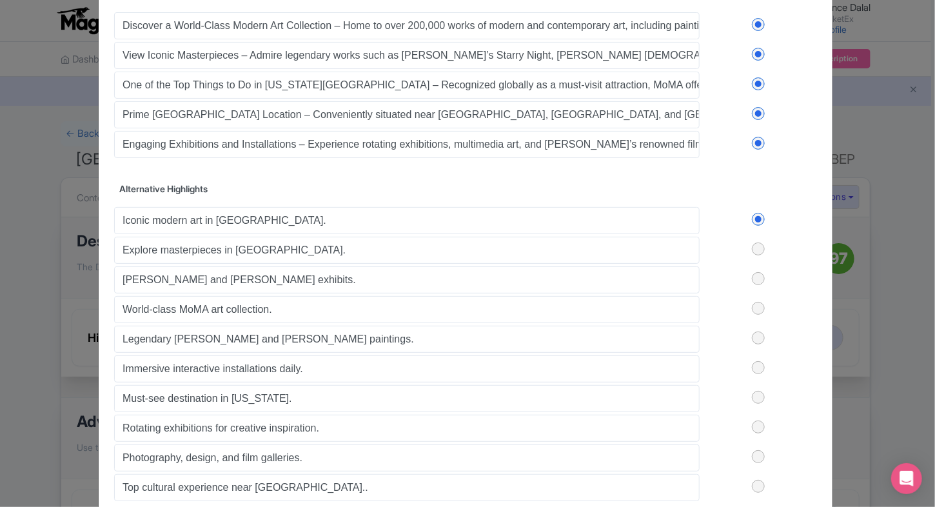
scroll to position [90, 0]
click at [757, 244] on label at bounding box center [757, 248] width 117 height 13
click at [0, 0] on input "checkbox" at bounding box center [0, 0] width 0 height 0
click at [755, 271] on label at bounding box center [757, 277] width 117 height 13
click at [0, 0] on input "checkbox" at bounding box center [0, 0] width 0 height 0
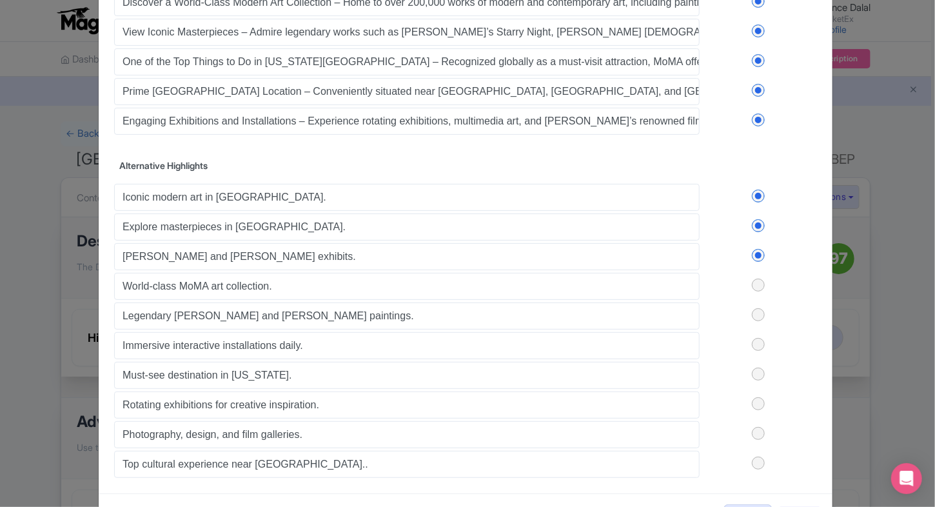
scroll to position [116, 0]
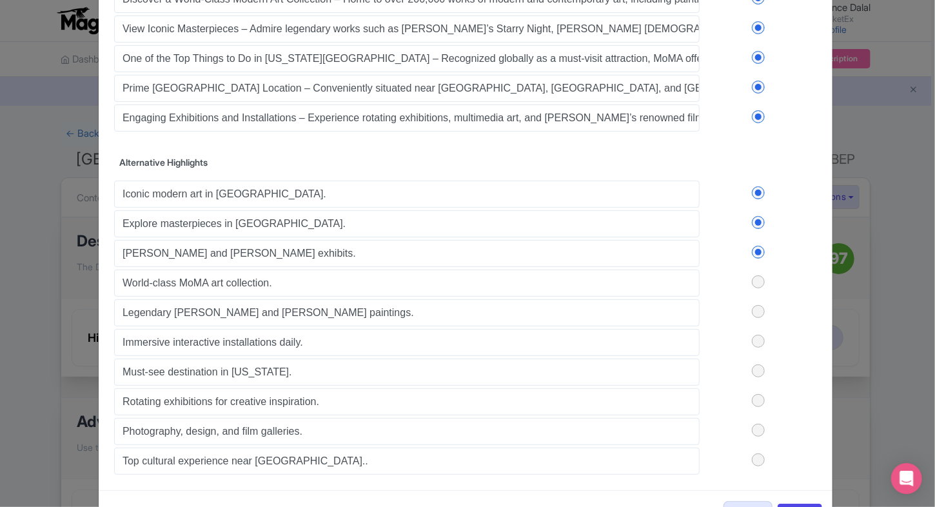
click at [755, 278] on label at bounding box center [757, 281] width 117 height 13
click at [0, 0] on input "checkbox" at bounding box center [0, 0] width 0 height 0
click at [755, 358] on div "Iconic modern art in NYC. Explore masterpieces in Midtown Manhattan. Van Gogh a…" at bounding box center [465, 326] width 702 height 296
click at [755, 364] on label at bounding box center [757, 370] width 117 height 13
click at [0, 0] on input "checkbox" at bounding box center [0, 0] width 0 height 0
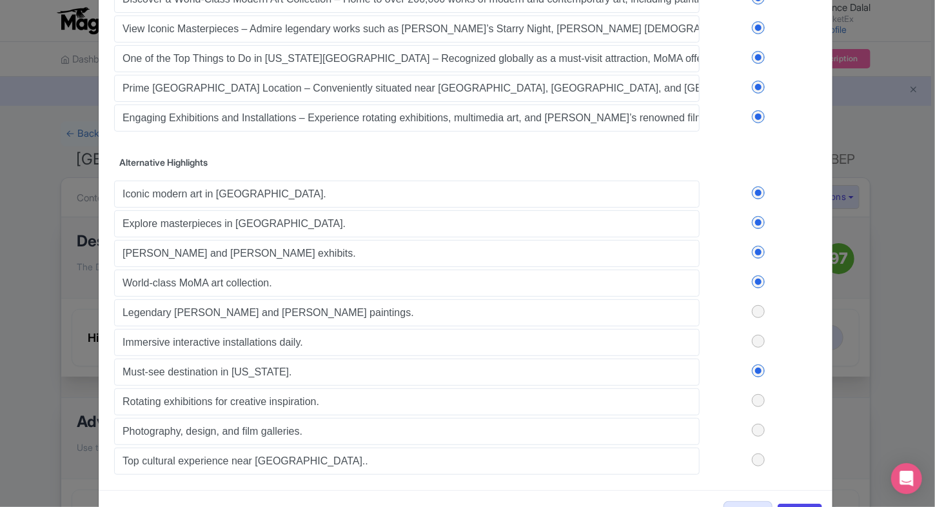
click at [760, 395] on label at bounding box center [757, 400] width 117 height 13
click at [0, 0] on input "checkbox" at bounding box center [0, 0] width 0 height 0
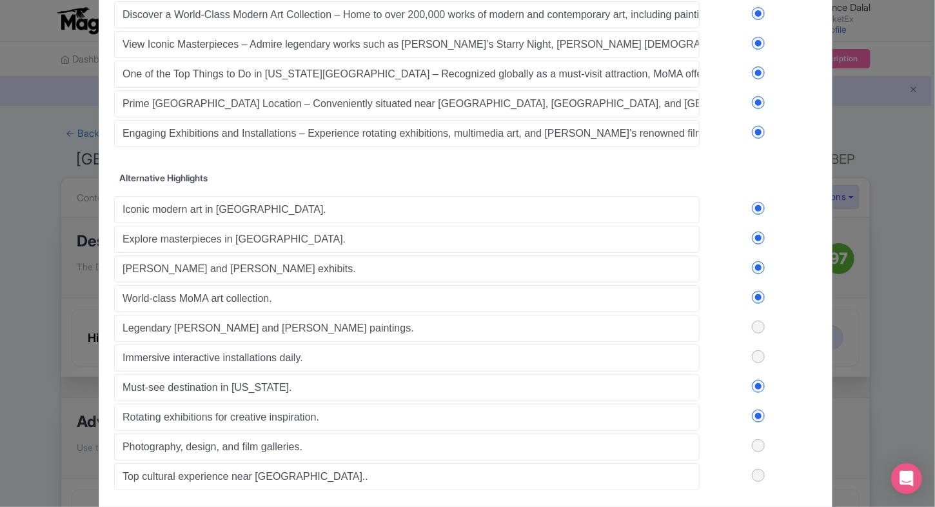
scroll to position [101, 0]
click at [758, 264] on label at bounding box center [757, 267] width 117 height 13
click at [0, 0] on input "checkbox" at bounding box center [0, 0] width 0 height 0
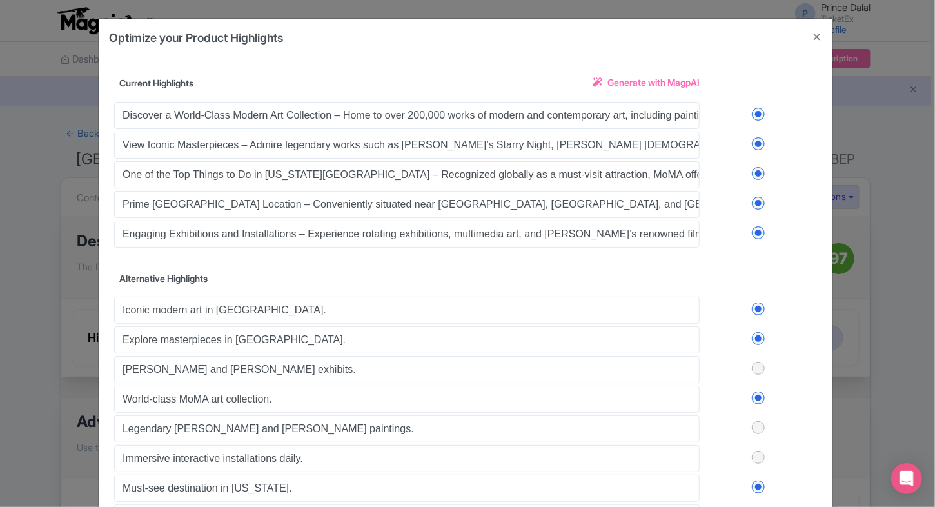
click at [757, 233] on label at bounding box center [757, 232] width 117 height 13
click at [0, 0] on input "checkbox" at bounding box center [0, 0] width 0 height 0
click at [757, 203] on label at bounding box center [757, 203] width 117 height 13
click at [0, 0] on input "checkbox" at bounding box center [0, 0] width 0 height 0
click at [755, 172] on label at bounding box center [757, 173] width 117 height 13
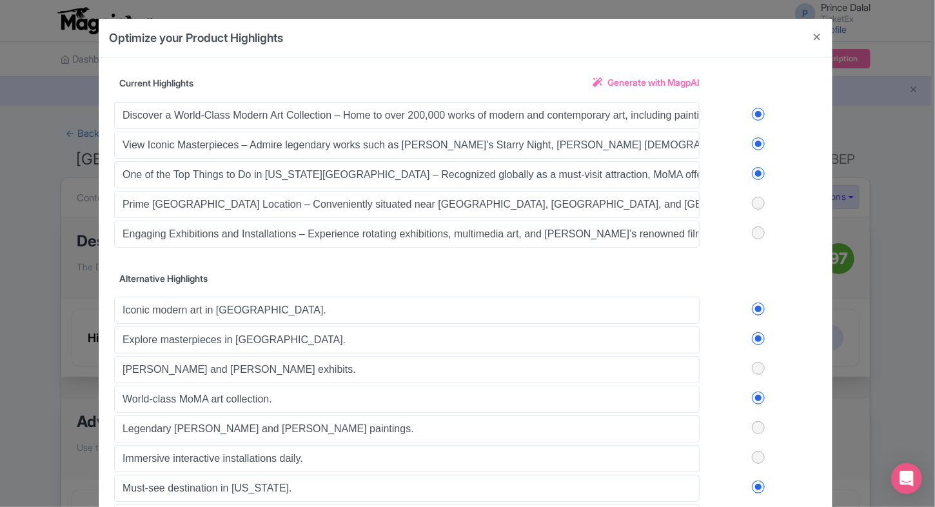
click at [0, 0] on input "checkbox" at bounding box center [0, 0] width 0 height 0
click at [755, 141] on label at bounding box center [757, 143] width 117 height 13
click at [0, 0] on input "checkbox" at bounding box center [0, 0] width 0 height 0
click at [755, 111] on label at bounding box center [757, 114] width 117 height 13
click at [0, 0] on input "checkbox" at bounding box center [0, 0] width 0 height 0
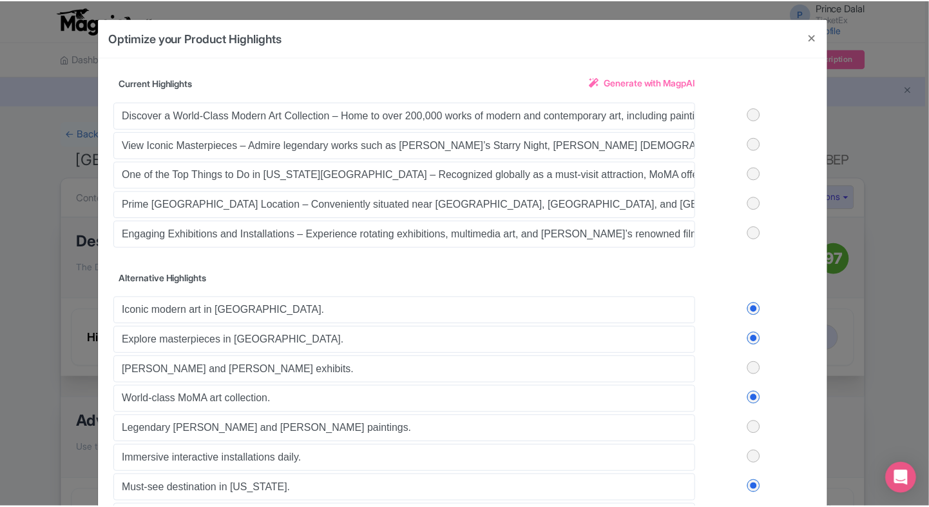
scroll to position [163, 0]
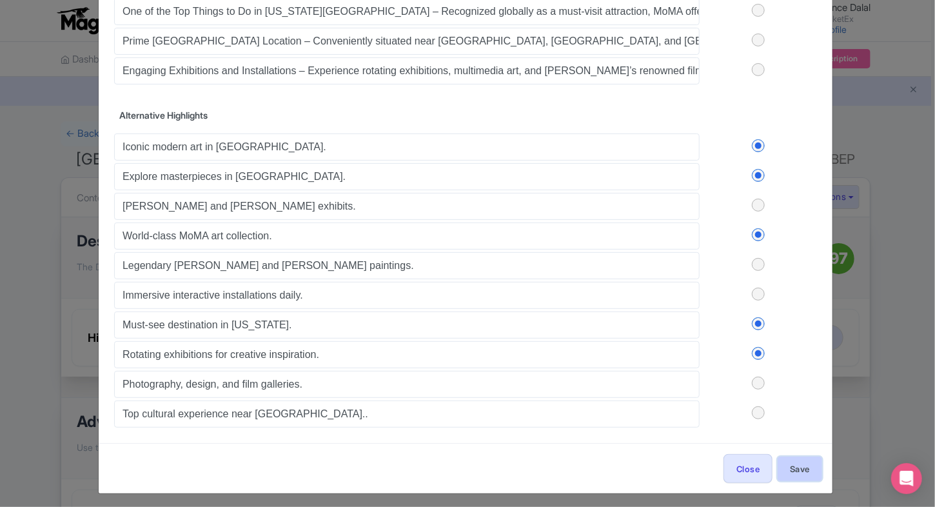
click at [793, 463] on button "Save" at bounding box center [799, 468] width 44 height 24
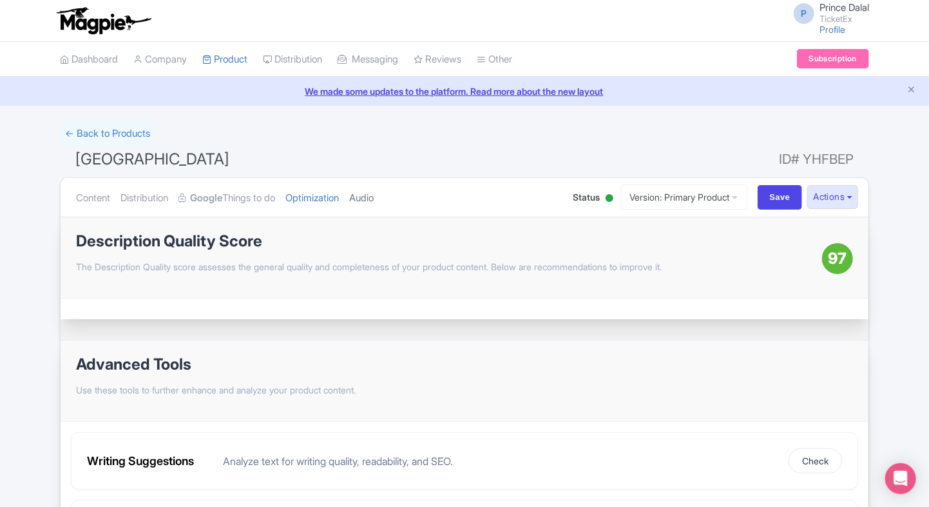
click at [367, 188] on link "Audio" at bounding box center [361, 198] width 24 height 41
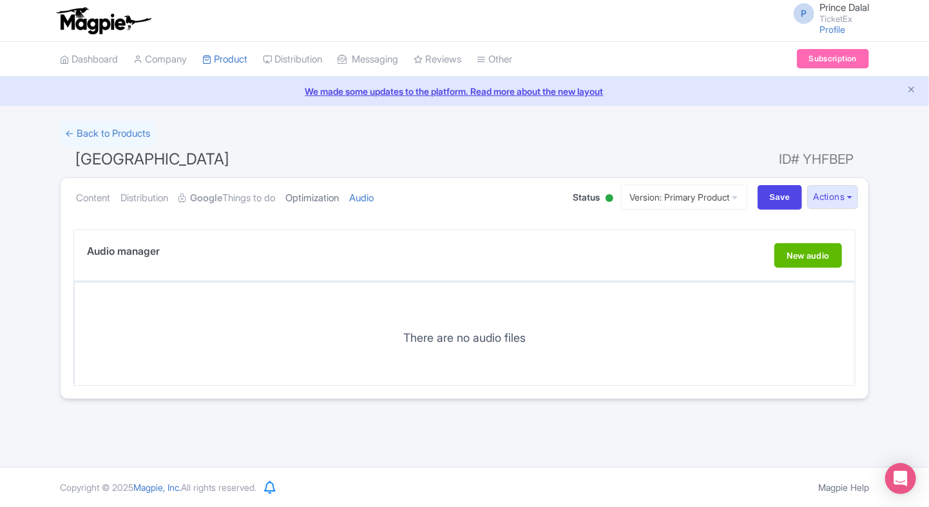
click at [328, 191] on link "Optimization" at bounding box center [312, 198] width 53 height 41
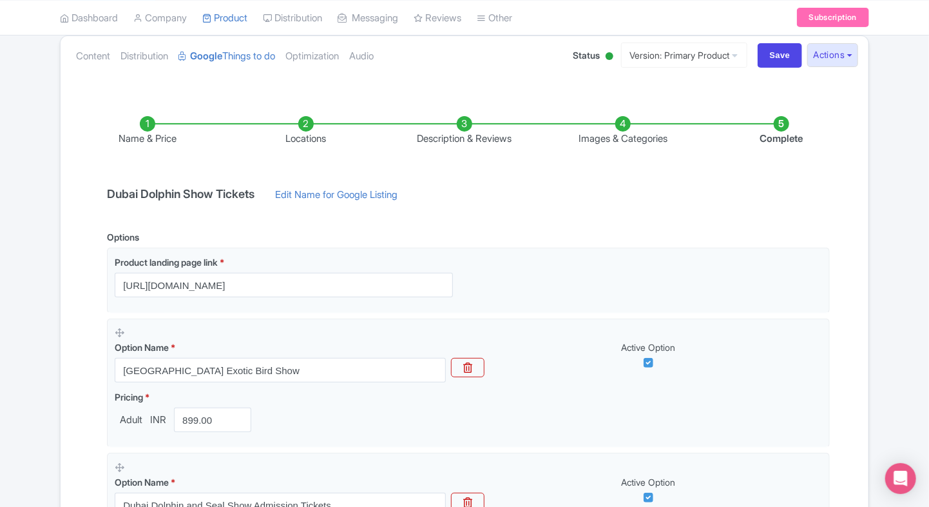
scroll to position [142, 0]
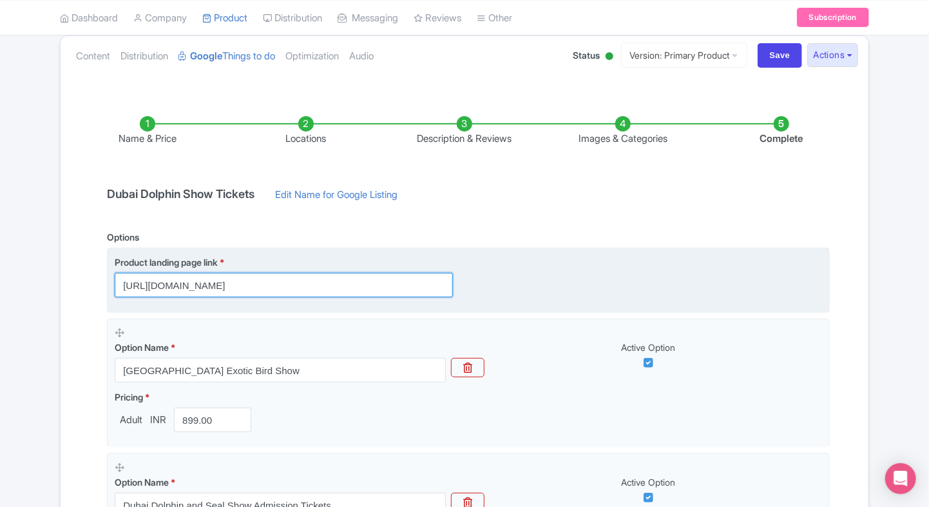
click at [443, 282] on input "[URL][DOMAIN_NAME]" at bounding box center [284, 285] width 338 height 24
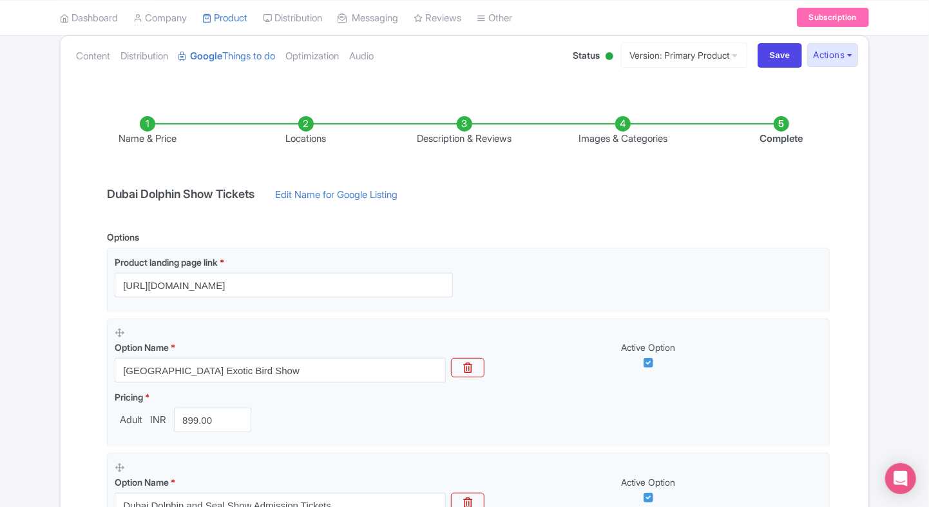
scroll to position [0, 0]
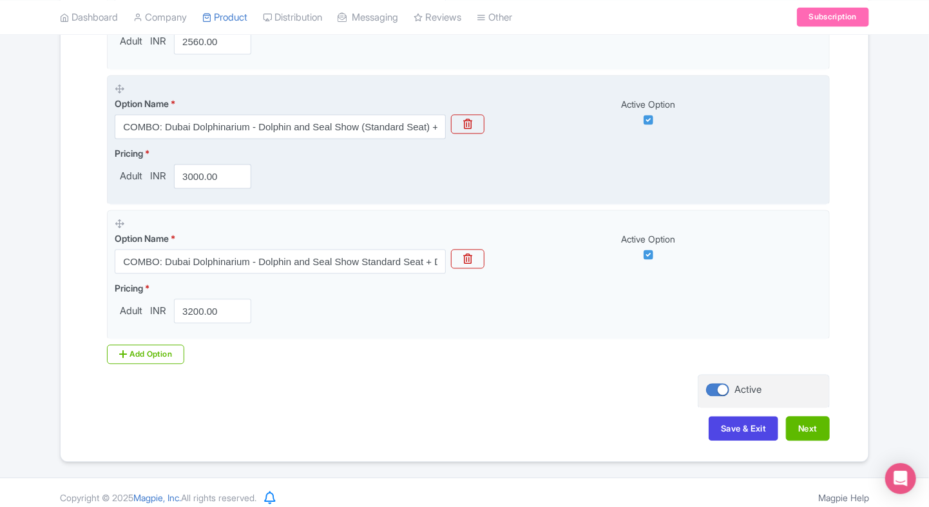
scroll to position [1200, 0]
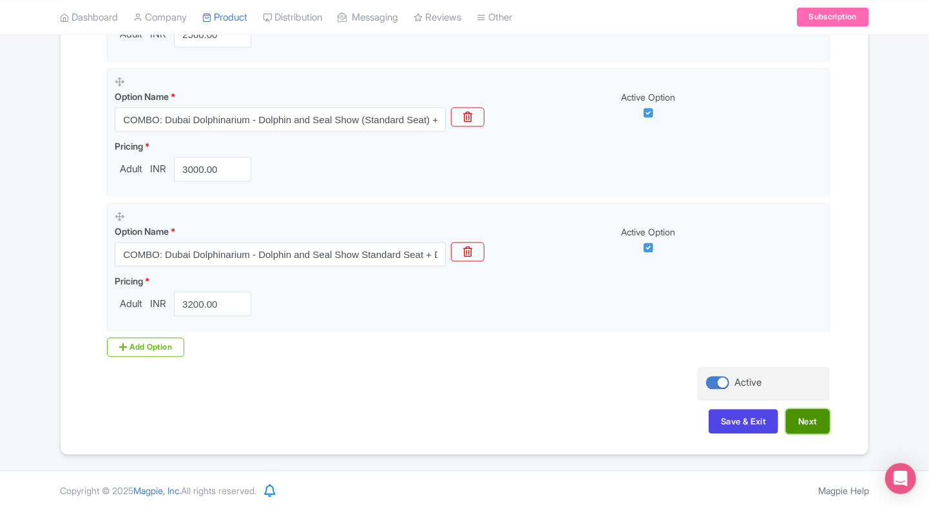
click at [815, 429] on button "Next" at bounding box center [808, 421] width 44 height 24
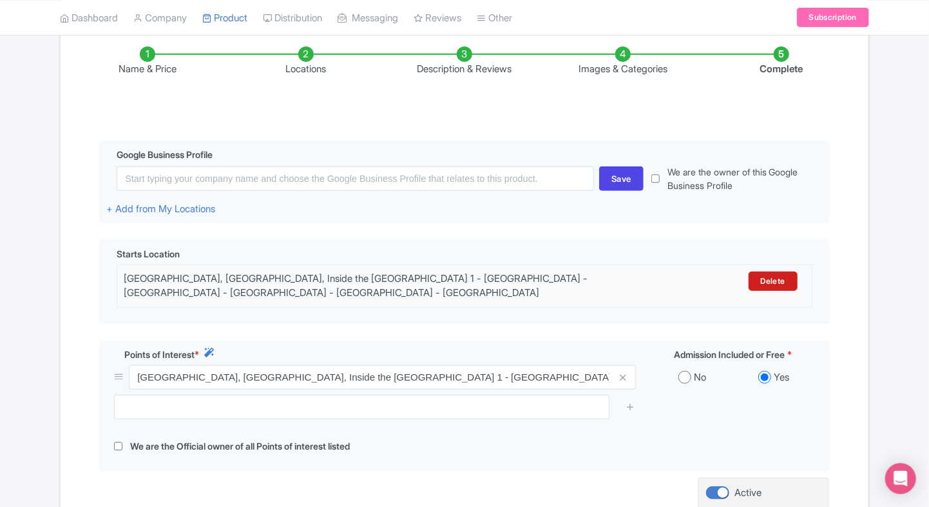
scroll to position [343, 0]
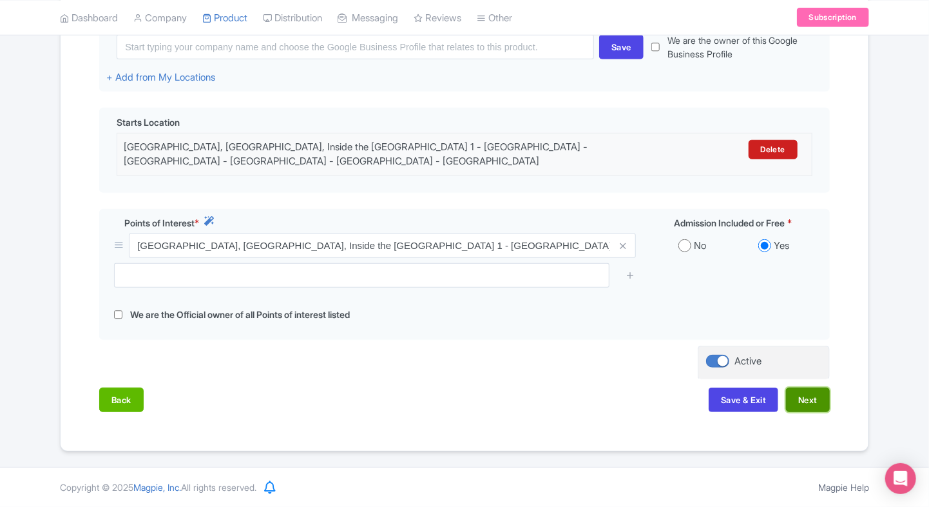
click at [797, 391] on button "Next" at bounding box center [808, 399] width 44 height 24
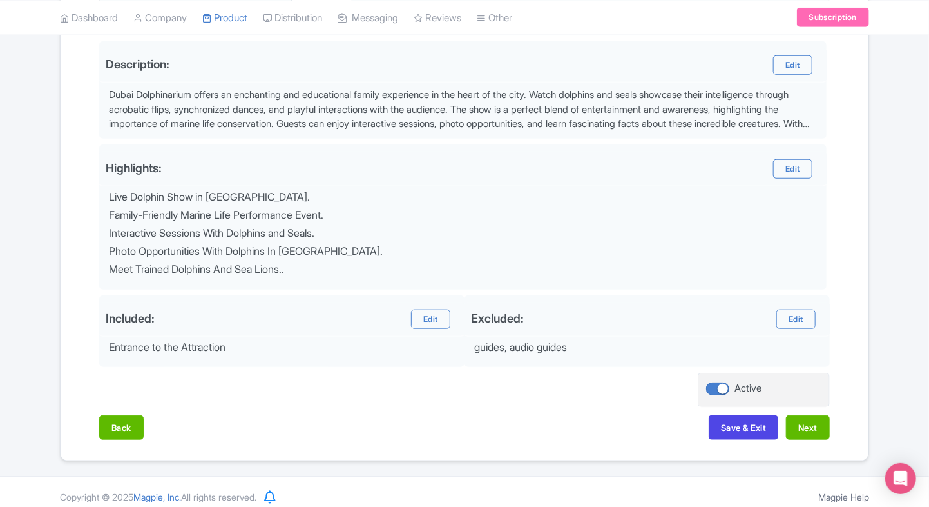
scroll to position [423, 0]
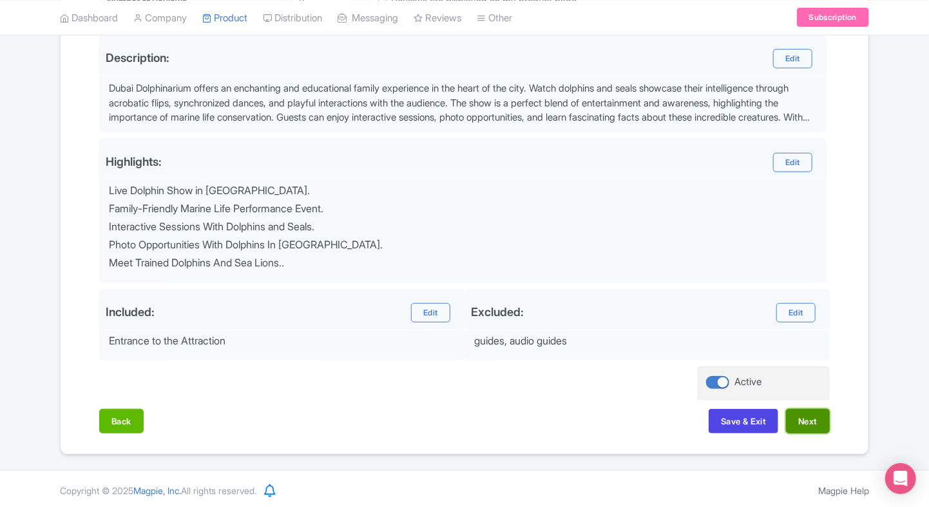
click at [804, 417] on button "Next" at bounding box center [808, 421] width 44 height 24
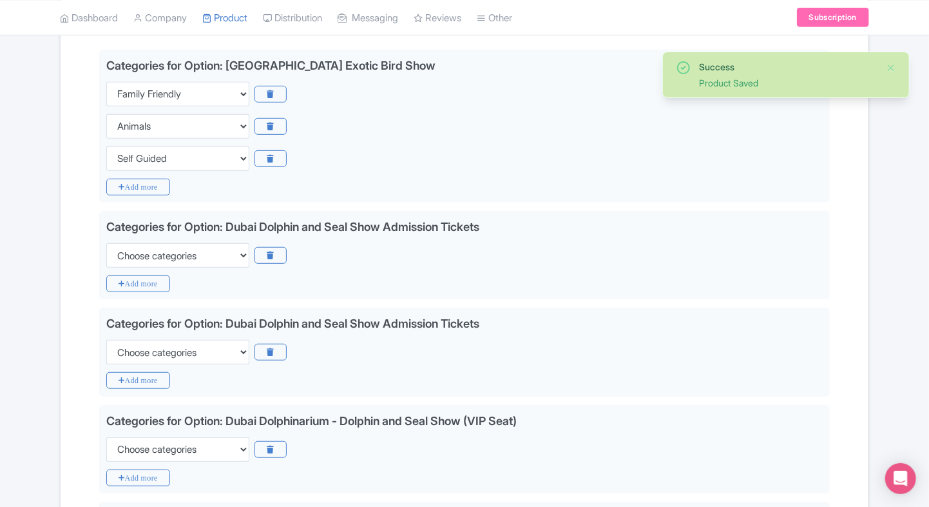
scroll to position [312, 0]
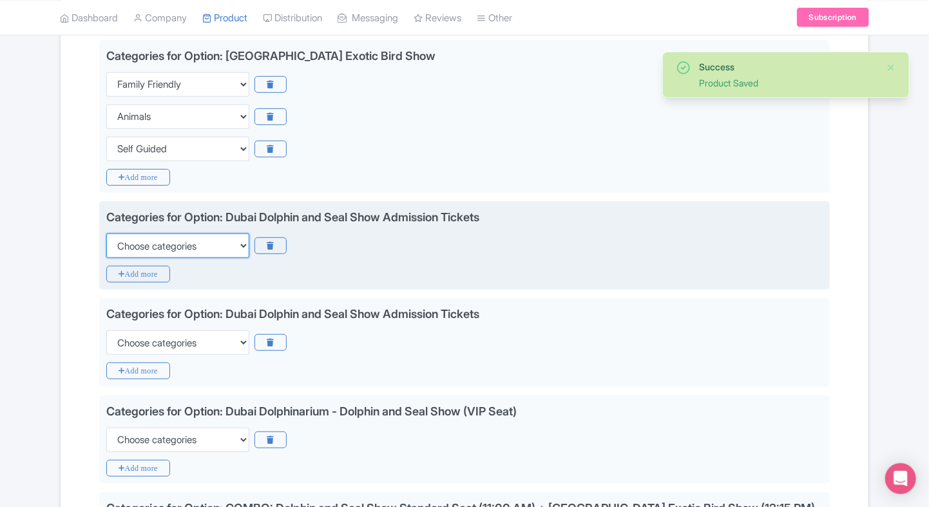
click at [217, 255] on select "Choose categories Adults Only Animals Audio Guide Beaches Bike Tours Boat Tours…" at bounding box center [177, 245] width 143 height 24
select select "family-friendly"
click at [106, 233] on select "Choose categories Adults Only Animals Audio Guide Beaches Bike Tours Boat Tours…" at bounding box center [177, 245] width 143 height 24
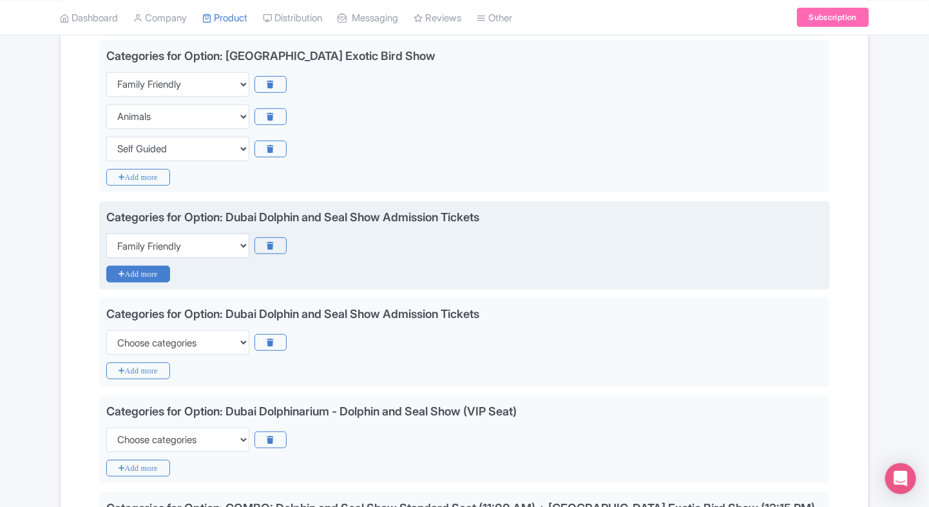
click at [152, 266] on icon "Add more" at bounding box center [138, 274] width 64 height 17
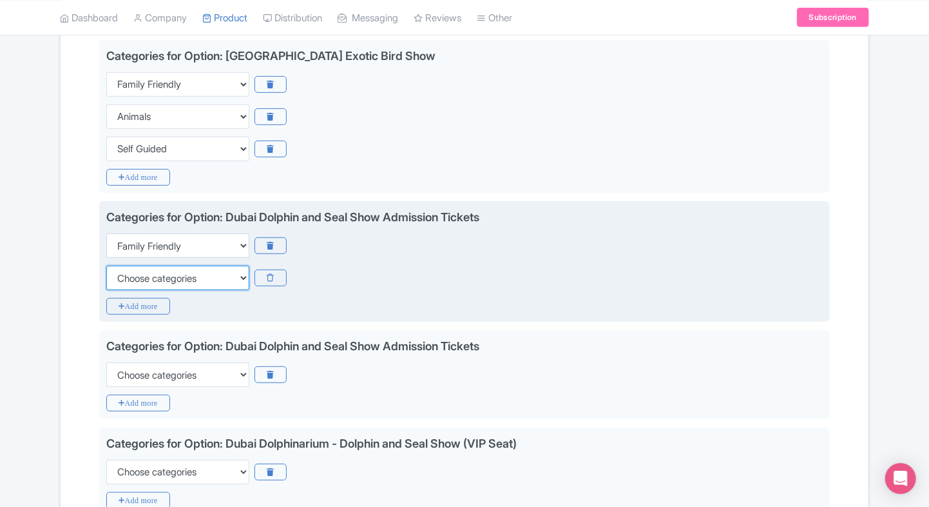
click at [136, 279] on select "Choose categories Adults Only Animals Audio Guide Beaches Bike Tours Boat Tours…" at bounding box center [177, 278] width 143 height 24
click at [106, 266] on select "Choose categories Adults Only Animals Audio Guide Beaches Bike Tours Boat Tours…" at bounding box center [177, 278] width 143 height 24
click at [136, 279] on select "Choose categories Adults Only Animals Audio Guide Beaches Bike Tours Boat Tours…" at bounding box center [177, 278] width 143 height 24
select select "animals"
click at [106, 266] on select "Choose categories Adults Only Animals Audio Guide Beaches Bike Tours Boat Tours…" at bounding box center [177, 278] width 143 height 24
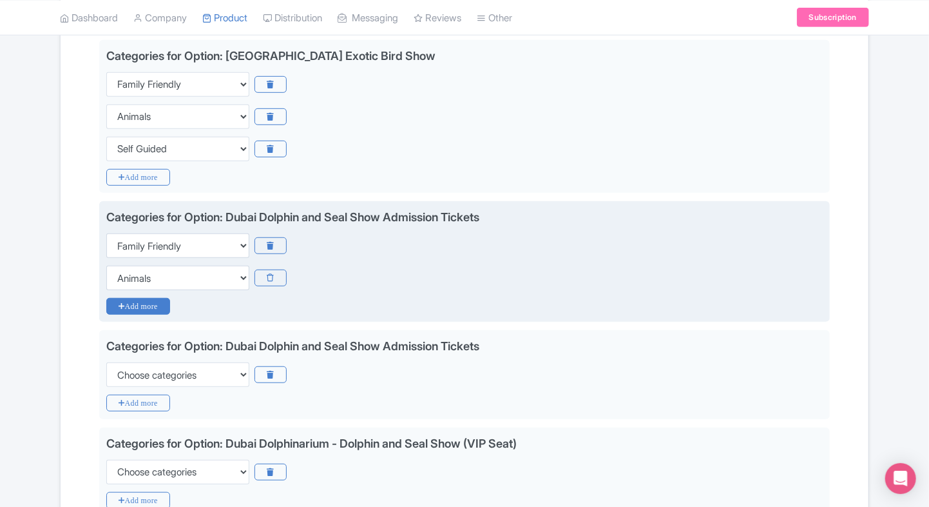
click at [124, 298] on icon "Add more" at bounding box center [138, 306] width 64 height 17
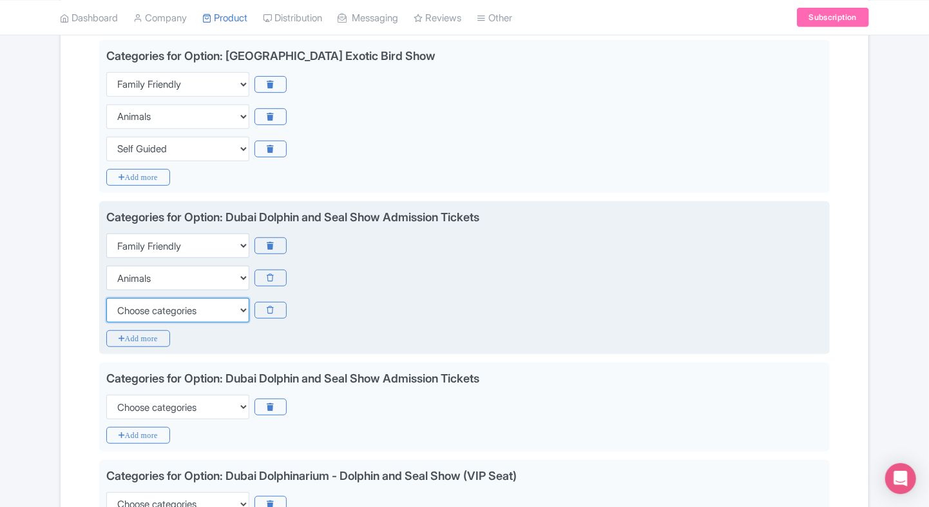
click at [113, 309] on select "Choose categories Adults Only Animals Audio Guide Beaches Bike Tours Boat Tours…" at bounding box center [177, 310] width 143 height 24
select select "self-guided"
click at [106, 298] on select "Choose categories Adults Only Animals Audio Guide Beaches Bike Tours Boat Tours…" at bounding box center [177, 310] width 143 height 24
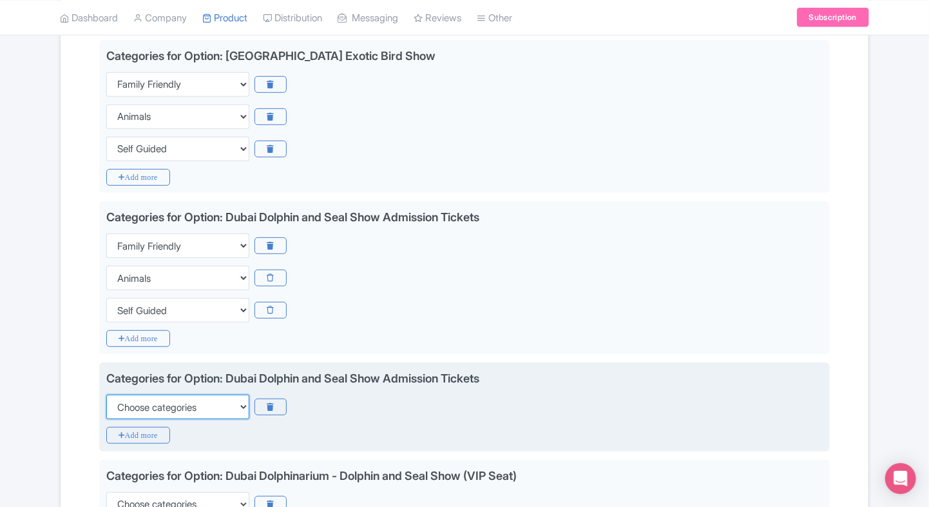
click at [124, 397] on select "Choose categories Adults Only Animals Audio Guide Beaches Bike Tours Boat Tours…" at bounding box center [177, 406] width 143 height 24
select select "family-friendly"
click at [106, 394] on select "Choose categories Adults Only Animals Audio Guide Beaches Bike Tours Boat Tours…" at bounding box center [177, 406] width 143 height 24
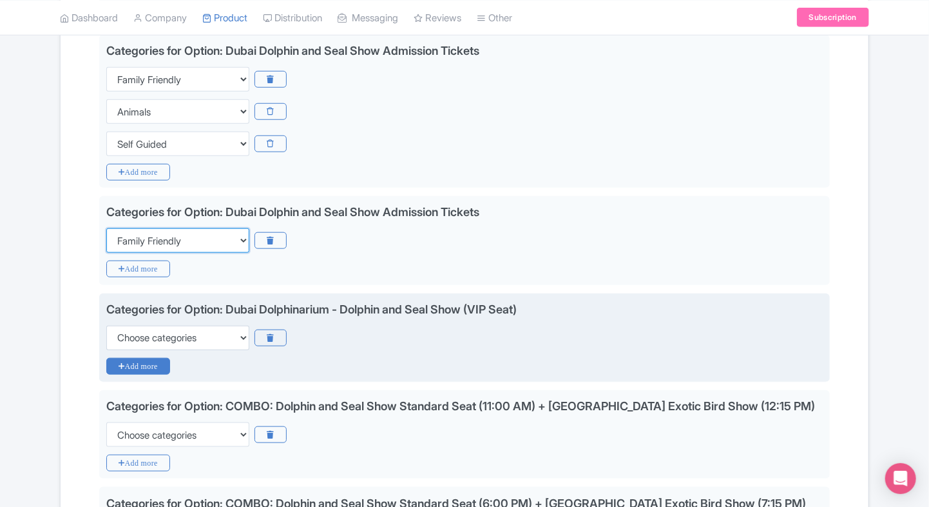
scroll to position [480, 0]
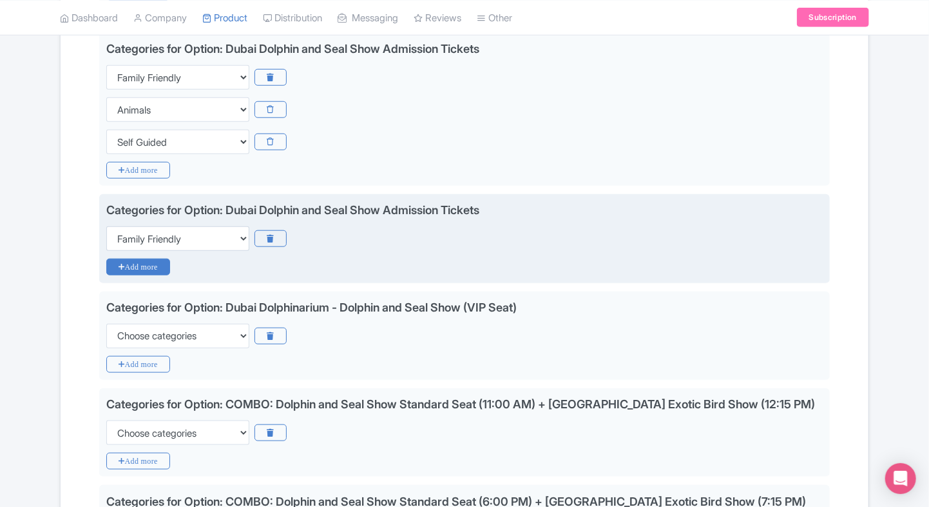
click at [162, 265] on icon "Add more" at bounding box center [138, 266] width 64 height 17
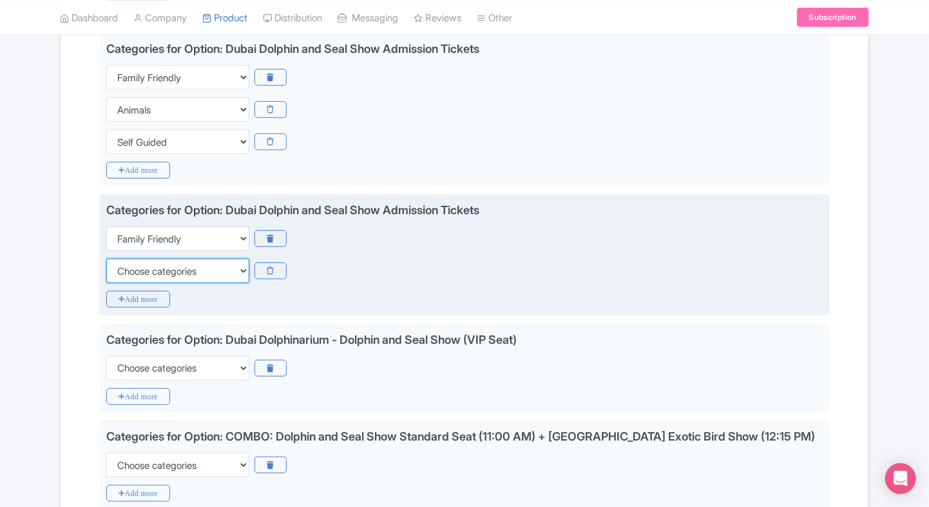
click at [160, 267] on select "Choose categories Adults Only Animals Audio Guide Beaches Bike Tours Boat Tours…" at bounding box center [177, 270] width 143 height 24
select select "animals"
click at [106, 258] on select "Choose categories Adults Only Animals Audio Guide Beaches Bike Tours Boat Tours…" at bounding box center [177, 270] width 143 height 24
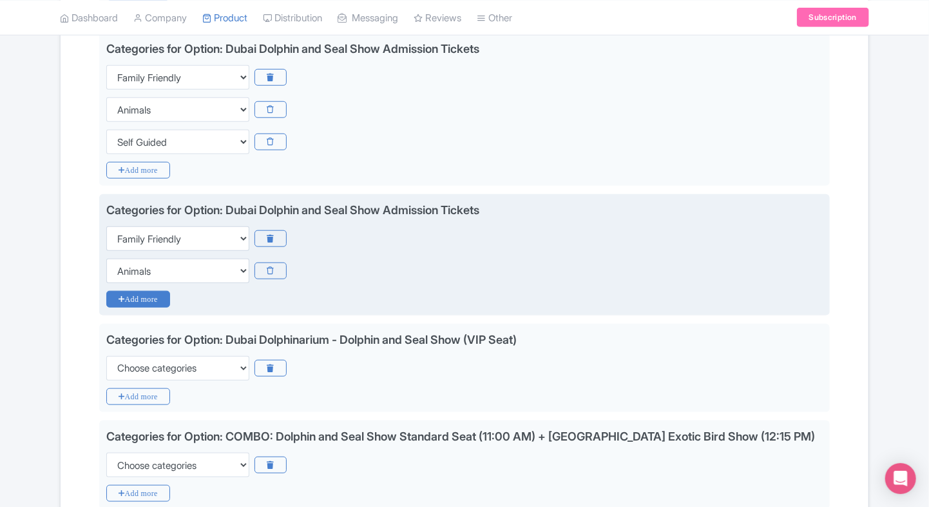
click at [129, 299] on icon "Add more" at bounding box center [138, 299] width 64 height 17
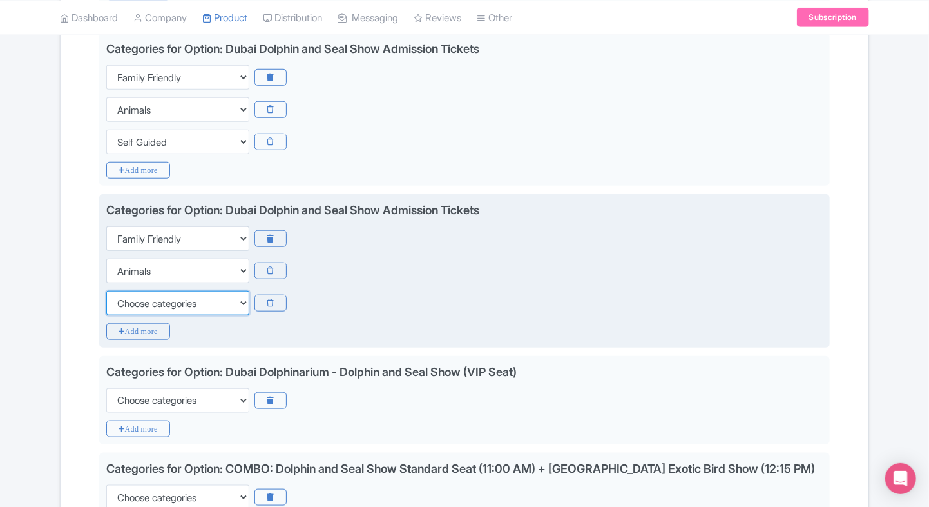
click at [129, 299] on select "Choose categories Adults Only Animals Audio Guide Beaches Bike Tours Boat Tours…" at bounding box center [177, 303] width 143 height 24
select select "self-guided"
click at [106, 291] on select "Choose categories Adults Only Animals Audio Guide Beaches Bike Tours Boat Tours…" at bounding box center [177, 303] width 143 height 24
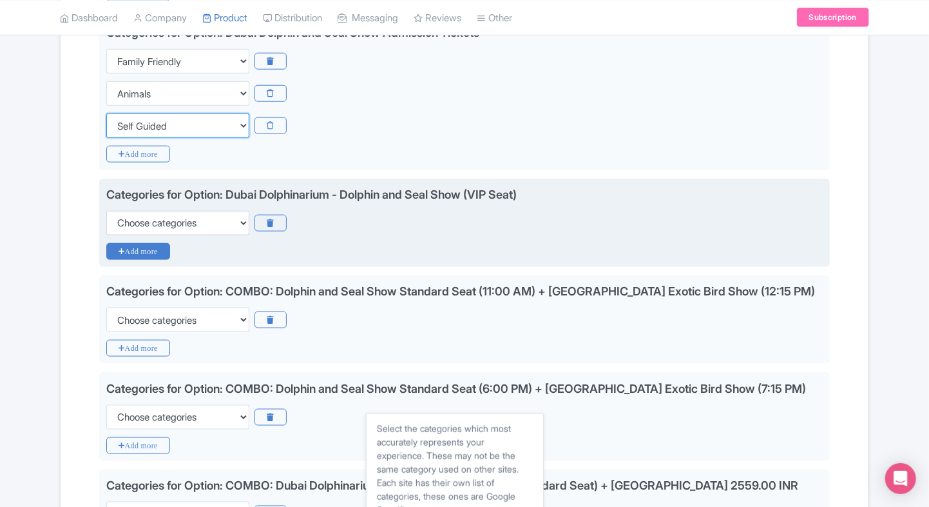
scroll to position [655, 0]
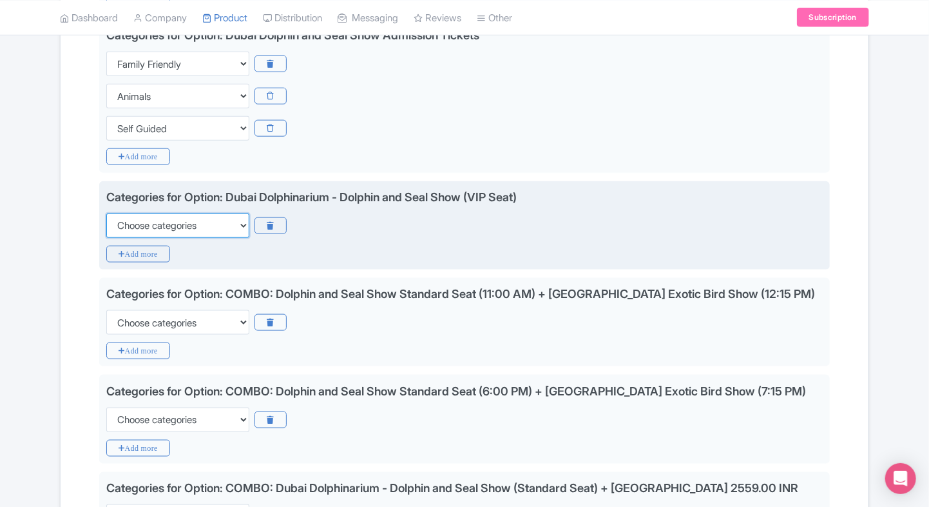
click at [192, 224] on select "Choose categories Adults Only Animals Audio Guide Beaches Bike Tours Boat Tours…" at bounding box center [177, 225] width 143 height 24
select select "family-friendly"
click at [106, 213] on select "Choose categories Adults Only Animals Audio Guide Beaches Bike Tours Boat Tours…" at bounding box center [177, 225] width 143 height 24
click at [134, 249] on icon "Add more" at bounding box center [138, 254] width 64 height 17
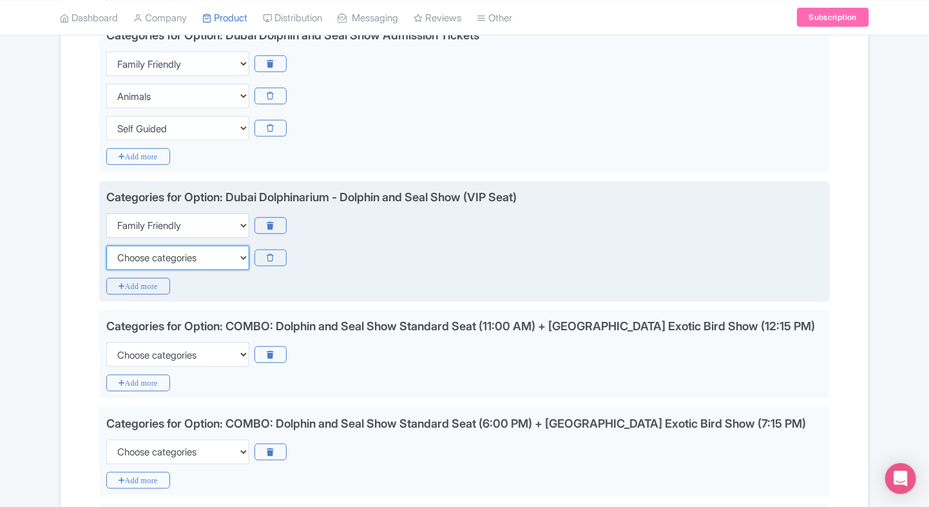
click at [133, 251] on select "Choose categories Adults Only Animals Audio Guide Beaches Bike Tours Boat Tours…" at bounding box center [177, 258] width 143 height 24
select select "animals"
click at [106, 246] on select "Choose categories Adults Only Animals Audio Guide Beaches Bike Tours Boat Tours…" at bounding box center [177, 258] width 143 height 24
click at [122, 272] on div "Categories for Option: Dubai Dolphinarium - Dolphin and Seal Show (VIP Seat) Ch…" at bounding box center [464, 241] width 731 height 121
click at [121, 278] on icon "Add more" at bounding box center [138, 286] width 64 height 17
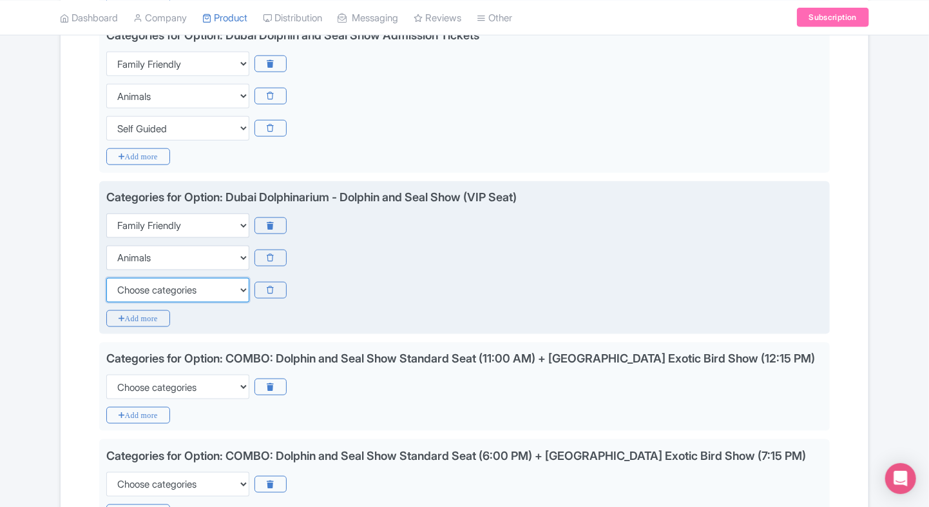
click at [131, 282] on select "Choose categories Adults Only Animals Audio Guide Beaches Bike Tours Boat Tours…" at bounding box center [177, 290] width 143 height 24
select select "self-guided"
click at [106, 278] on select "Choose categories Adults Only Animals Audio Guide Beaches Bike Tours Boat Tours…" at bounding box center [177, 290] width 143 height 24
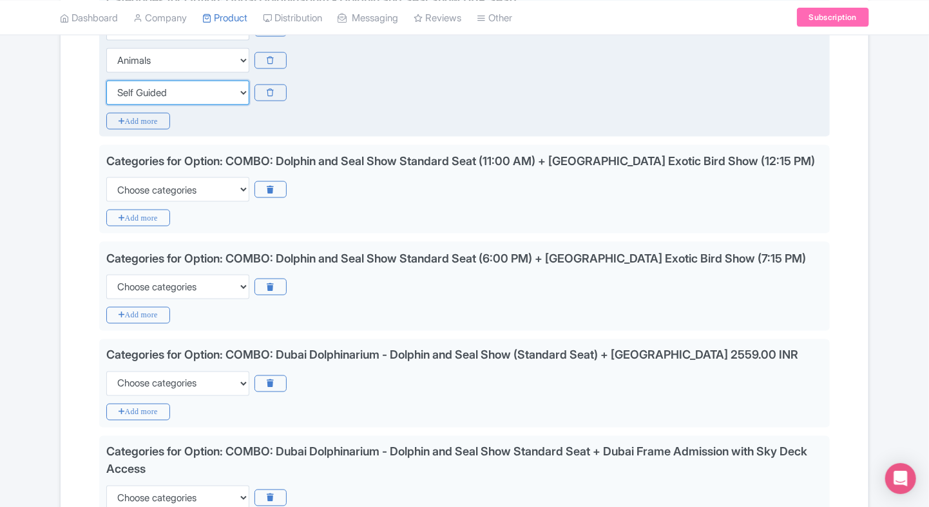
scroll to position [887, 0]
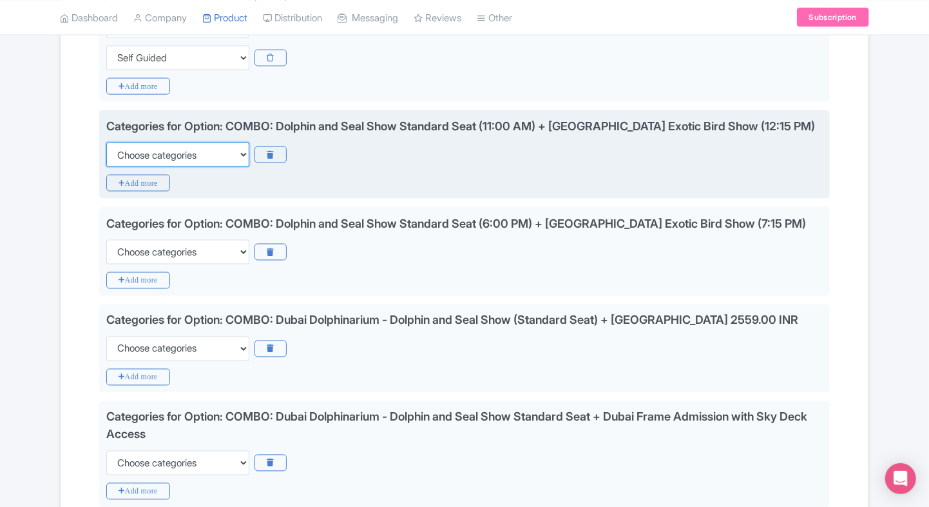
click at [219, 150] on select "Choose categories Adults Only Animals Audio Guide Beaches Bike Tours Boat Tours…" at bounding box center [177, 154] width 143 height 24
select select "family-friendly"
click at [106, 142] on select "Choose categories Adults Only Animals Audio Guide Beaches Bike Tours Boat Tours…" at bounding box center [177, 154] width 143 height 24
click at [157, 171] on div "Categories for Option: COMBO: Dolphin and Seal Show Standard Seat (11:00 AM) + …" at bounding box center [464, 154] width 731 height 89
click at [157, 179] on icon "Add more" at bounding box center [138, 183] width 64 height 17
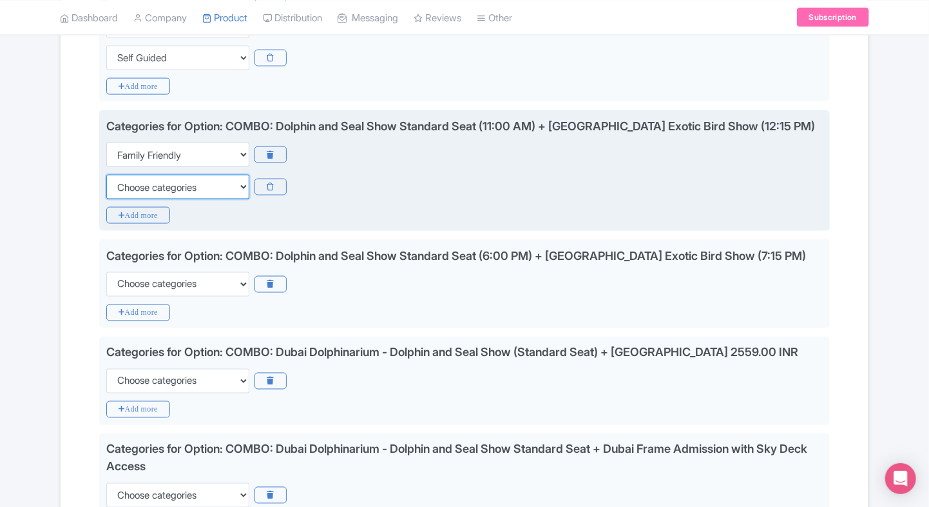
click at [157, 179] on select "Choose categories Adults Only Animals Audio Guide Beaches Bike Tours Boat Tours…" at bounding box center [177, 187] width 143 height 24
select select "self-guided"
click at [106, 175] on select "Choose categories Adults Only Animals Audio Guide Beaches Bike Tours Boat Tours…" at bounding box center [177, 187] width 143 height 24
click at [135, 217] on icon "Add more" at bounding box center [138, 215] width 64 height 17
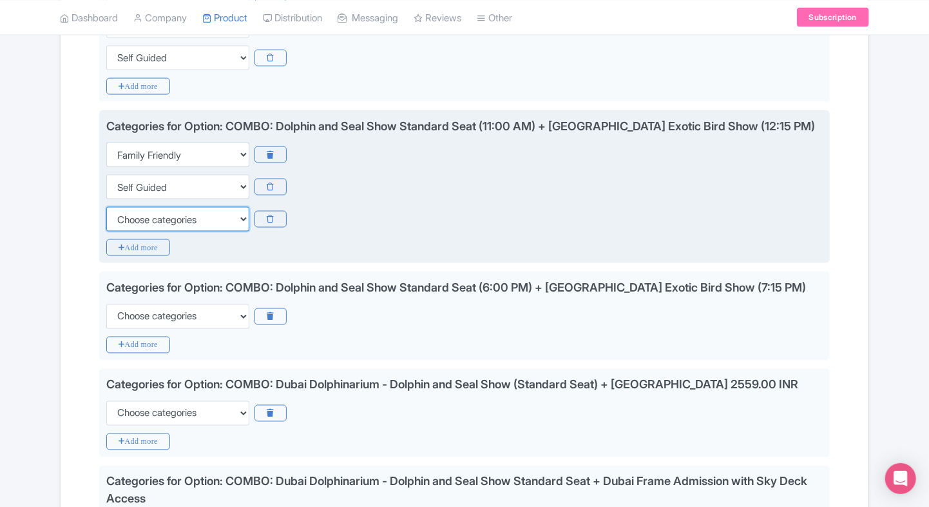
click at [135, 217] on select "Choose categories Adults Only Animals Audio Guide Beaches Bike Tours Boat Tours…" at bounding box center [177, 219] width 143 height 24
select select "self-guided"
click at [106, 207] on select "Choose categories Adults Only Animals Audio Guide Beaches Bike Tours Boat Tours…" at bounding box center [177, 219] width 143 height 24
click at [168, 188] on select "Choose categories Adults Only Animals Audio Guide Beaches Bike Tours Boat Tours…" at bounding box center [177, 187] width 143 height 24
select select "animals"
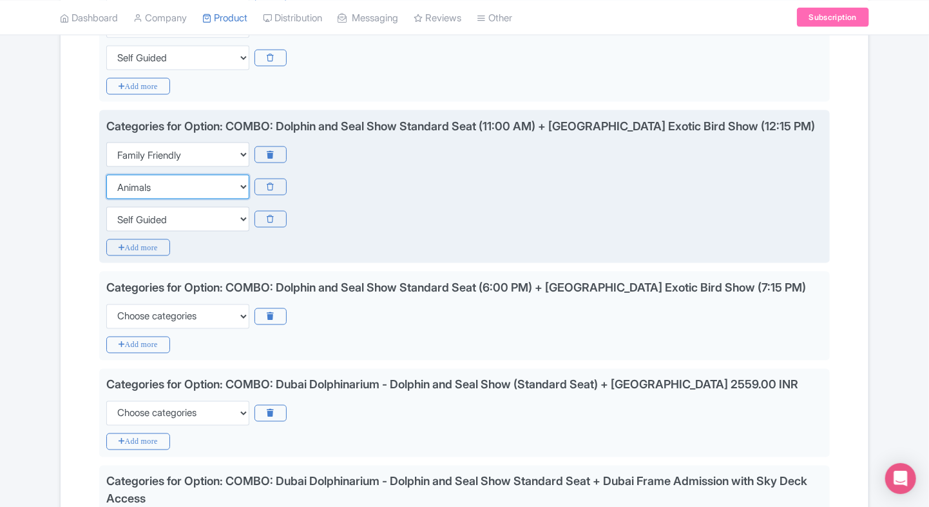
click at [106, 175] on select "Choose categories Adults Only Animals Audio Guide Beaches Bike Tours Boat Tours…" at bounding box center [177, 187] width 143 height 24
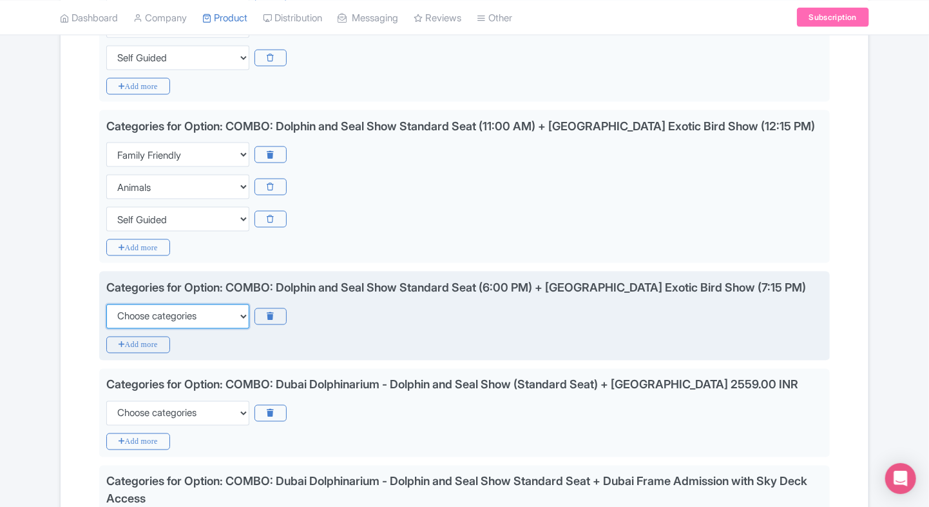
click at [151, 308] on select "Choose categories Adults Only Animals Audio Guide Beaches Bike Tours Boat Tours…" at bounding box center [177, 316] width 143 height 24
select select "family-friendly"
click at [106, 304] on select "Choose categories Adults Only Animals Audio Guide Beaches Bike Tours Boat Tours…" at bounding box center [177, 316] width 143 height 24
click at [131, 342] on icon "Add more" at bounding box center [138, 344] width 64 height 17
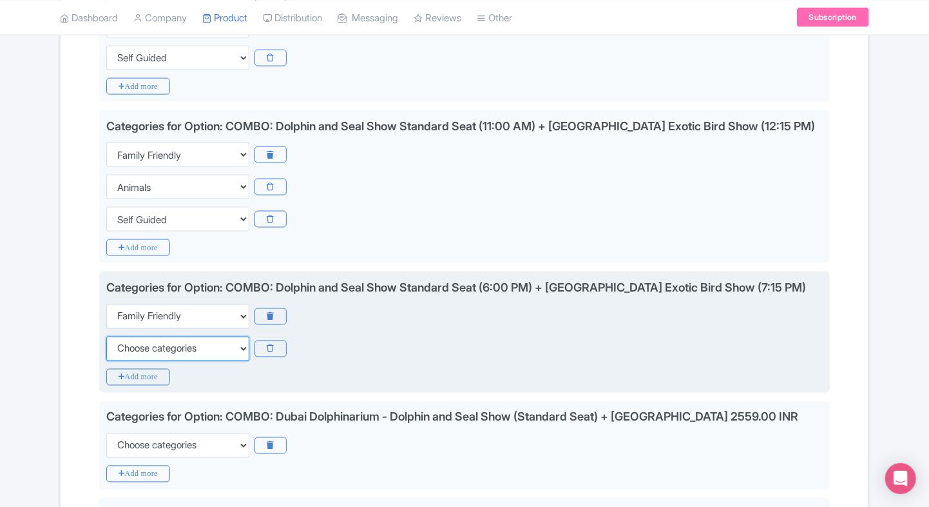
click at [131, 342] on select "Choose categories Adults Only Animals Audio Guide Beaches Bike Tours Boat Tours…" at bounding box center [177, 348] width 143 height 24
select select "animals"
click at [106, 336] on select "Choose categories Adults Only Animals Audio Guide Beaches Bike Tours Boat Tours…" at bounding box center [177, 348] width 143 height 24
click at [122, 373] on icon "Add more" at bounding box center [138, 377] width 64 height 17
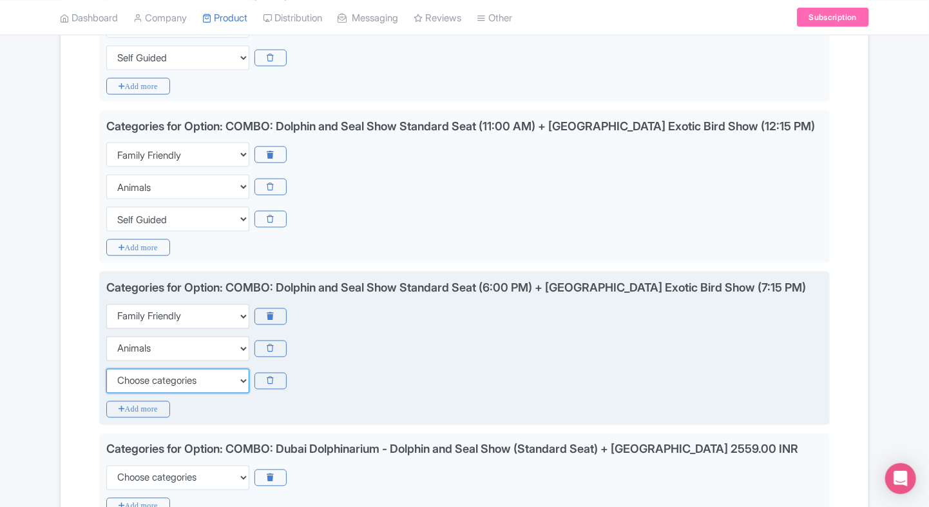
click at [122, 373] on select "Choose categories Adults Only Animals Audio Guide Beaches Bike Tours Boat Tours…" at bounding box center [177, 381] width 143 height 24
select select "self-guided"
click at [106, 369] on select "Choose categories Adults Only Animals Audio Guide Beaches Bike Tours Boat Tours…" at bounding box center [177, 381] width 143 height 24
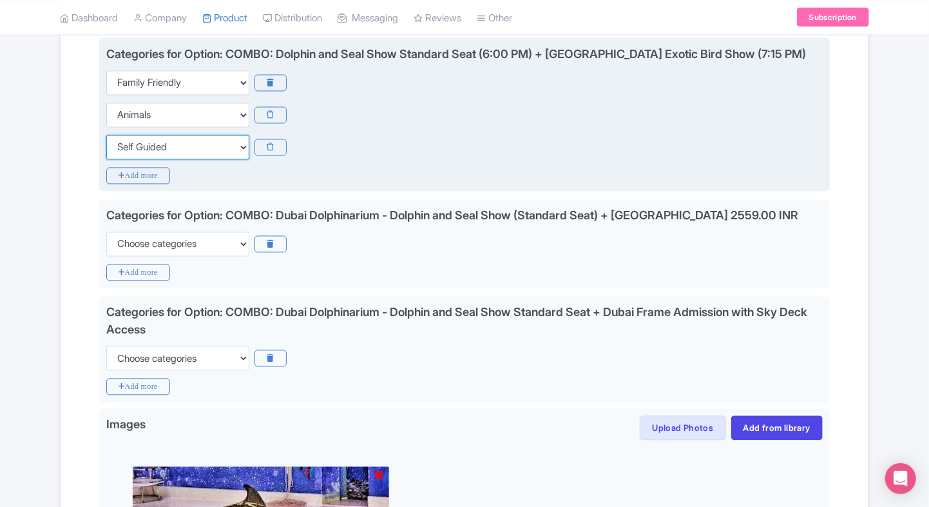
scroll to position [1121, 0]
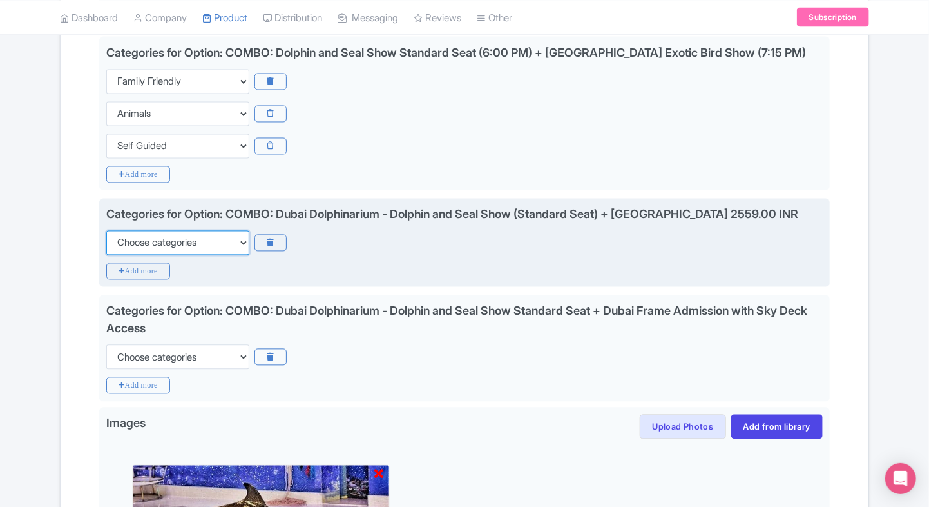
click at [203, 239] on select "Choose categories Adults Only Animals Audio Guide Beaches Bike Tours Boat Tours…" at bounding box center [177, 243] width 143 height 24
select select "family-friendly"
click at [106, 231] on select "Choose categories Adults Only Animals Audio Guide Beaches Bike Tours Boat Tours…" at bounding box center [177, 243] width 143 height 24
click at [124, 267] on icon "Add more" at bounding box center [138, 271] width 64 height 17
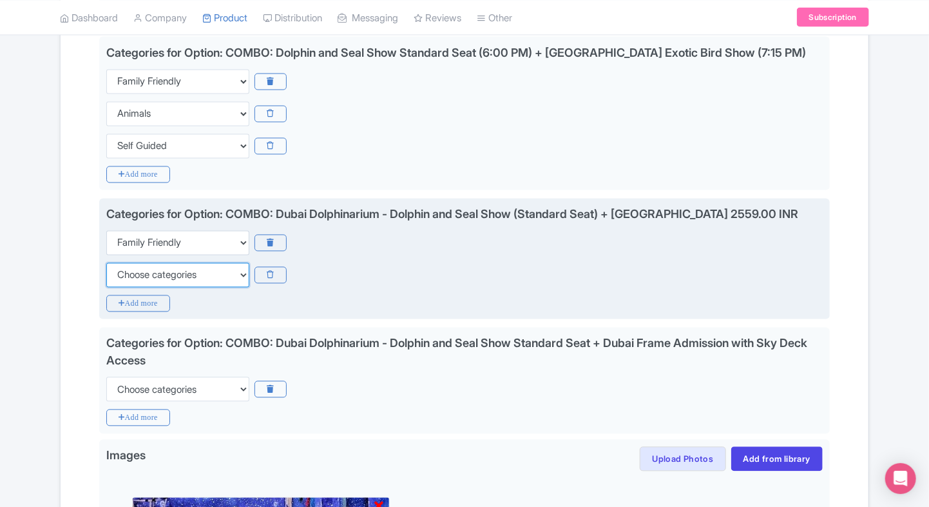
click at [124, 267] on select "Choose categories Adults Only Animals Audio Guide Beaches Bike Tours Boat Tours…" at bounding box center [177, 275] width 143 height 24
select select "animals"
click at [106, 263] on select "Choose categories Adults Only Animals Audio Guide Beaches Bike Tours Boat Tours…" at bounding box center [177, 275] width 143 height 24
click at [125, 295] on icon "Add more" at bounding box center [138, 303] width 64 height 17
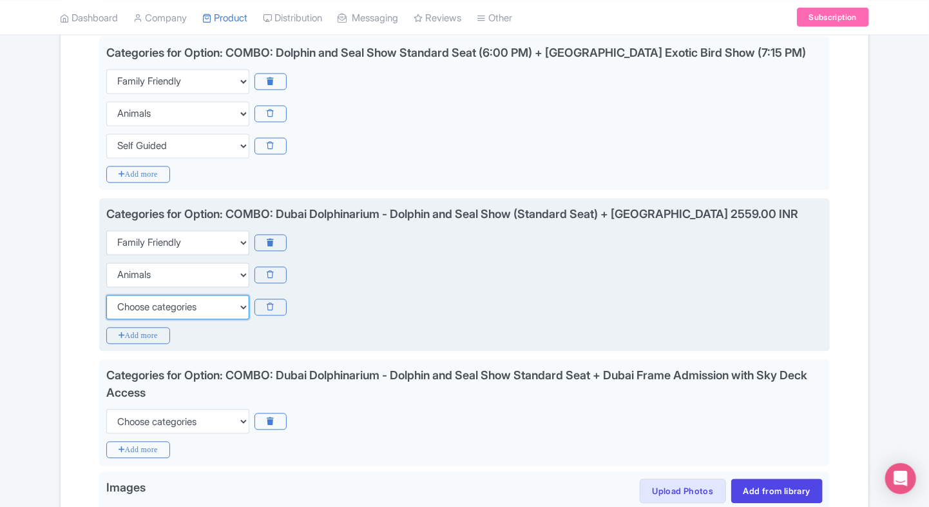
click at [125, 295] on select "Choose categories Adults Only Animals Audio Guide Beaches Bike Tours Boat Tours…" at bounding box center [177, 307] width 143 height 24
select select "self-guided"
click at [106, 295] on select "Choose categories Adults Only Animals Audio Guide Beaches Bike Tours Boat Tours…" at bounding box center [177, 307] width 143 height 24
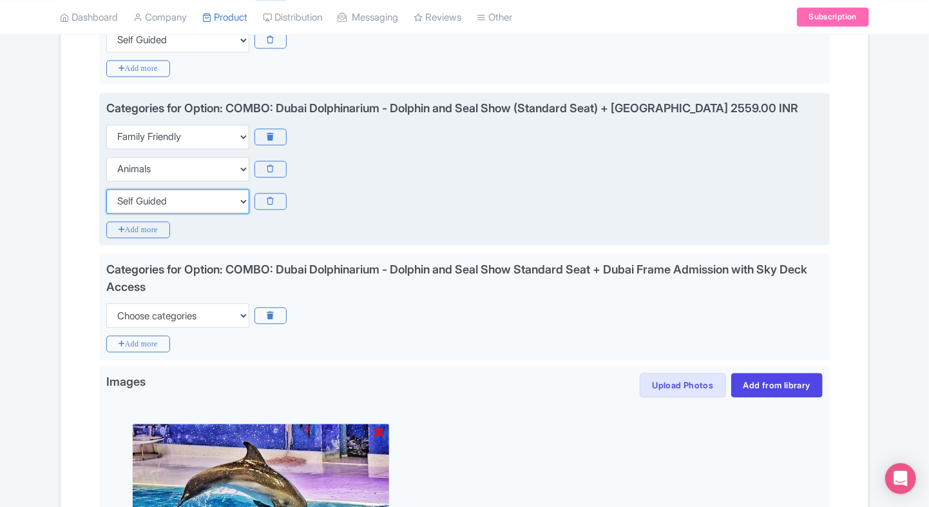
scroll to position [1230, 0]
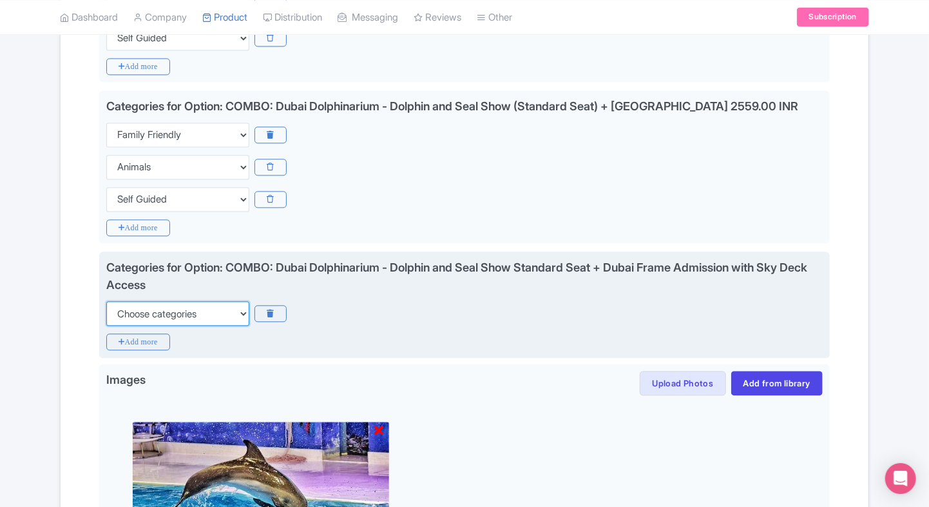
click at [138, 310] on select "Choose categories Adults Only Animals Audio Guide Beaches Bike Tours Boat Tours…" at bounding box center [177, 313] width 143 height 24
select select "family-friendly"
click at [106, 301] on select "Choose categories Adults Only Animals Audio Guide Beaches Bike Tours Boat Tours…" at bounding box center [177, 313] width 143 height 24
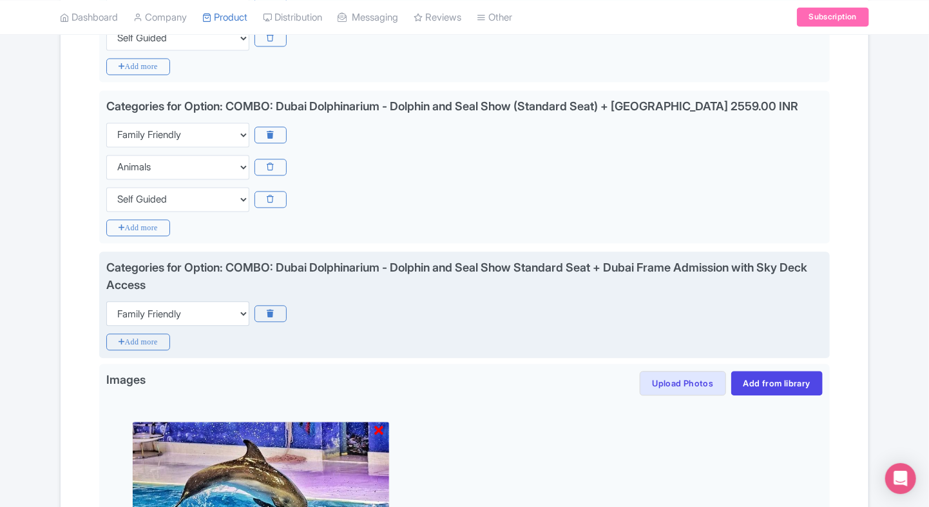
click at [124, 328] on div "Categories for Option: COMBO: Dubai Dolphinarium - Dolphin and Seal Show Standa…" at bounding box center [464, 304] width 731 height 106
click at [122, 336] on icon "Add more" at bounding box center [138, 341] width 64 height 17
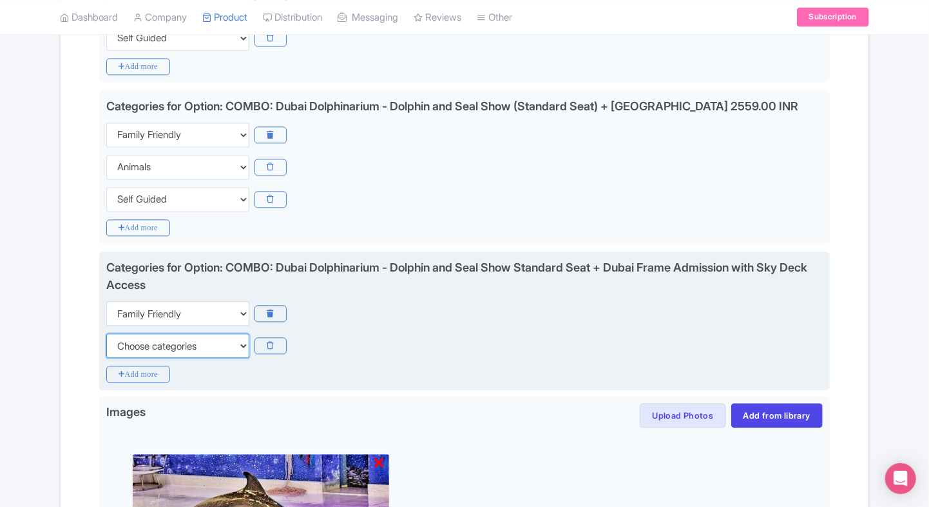
click at [122, 336] on select "Choose categories Adults Only Animals Audio Guide Beaches Bike Tours Boat Tours…" at bounding box center [177, 345] width 143 height 24
click at [106, 333] on select "Choose categories Adults Only Animals Audio Guide Beaches Bike Tours Boat Tours…" at bounding box center [177, 345] width 143 height 24
click at [122, 338] on select "Choose categories Adults Only Animals Audio Guide Beaches Bike Tours Boat Tours…" at bounding box center [177, 345] width 143 height 24
select select "animals"
click at [106, 333] on select "Choose categories Adults Only Animals Audio Guide Beaches Bike Tours Boat Tours…" at bounding box center [177, 345] width 143 height 24
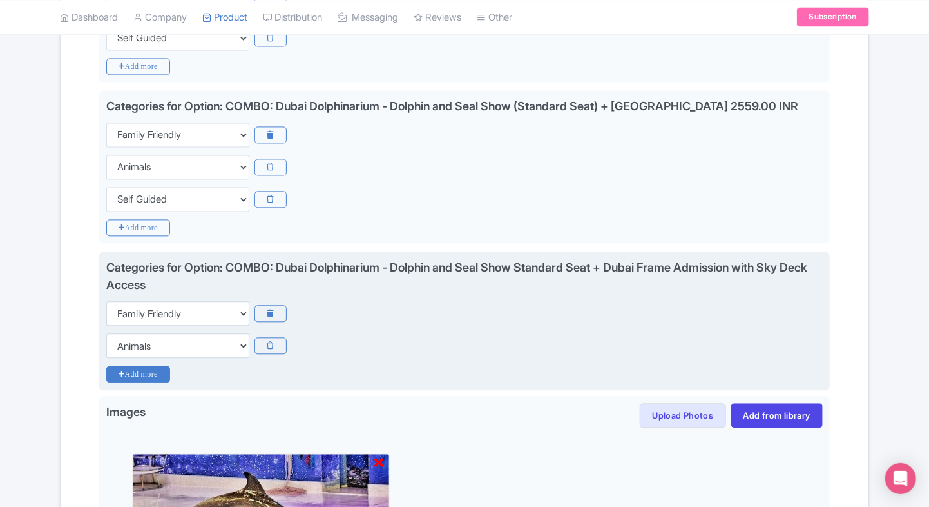
click at [117, 365] on icon "Add more" at bounding box center [138, 373] width 64 height 17
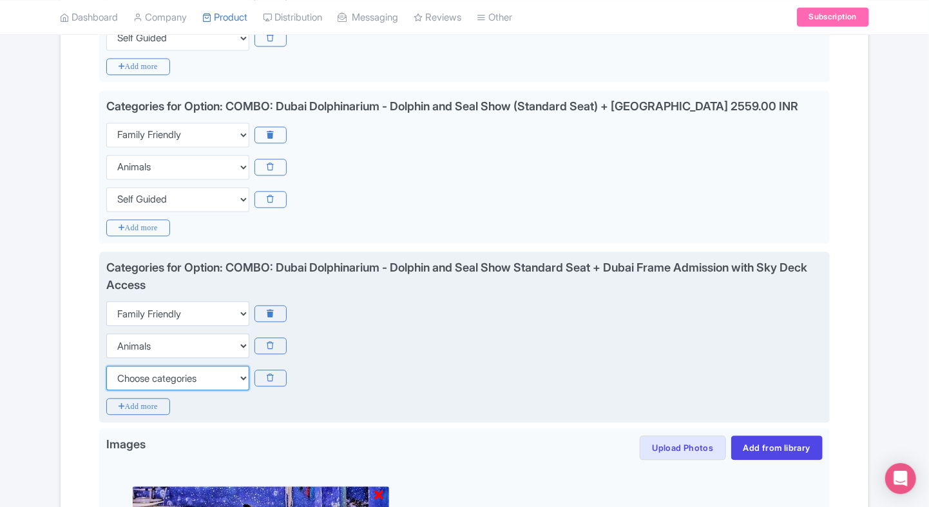
click at [117, 365] on select "Choose categories Adults Only Animals Audio Guide Beaches Bike Tours Boat Tours…" at bounding box center [177, 377] width 143 height 24
select select "self-guided"
click at [106, 365] on select "Choose categories Adults Only Animals Audio Guide Beaches Bike Tours Boat Tours…" at bounding box center [177, 377] width 143 height 24
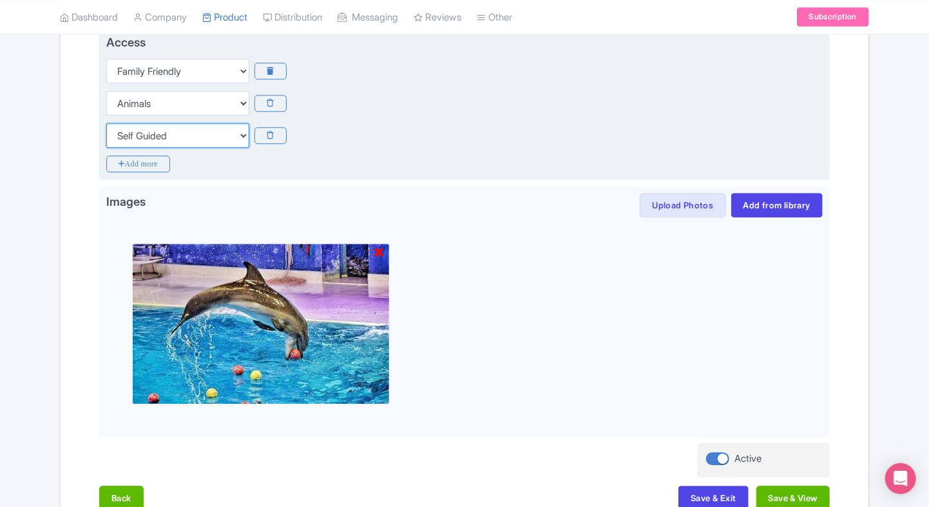
scroll to position [1547, 0]
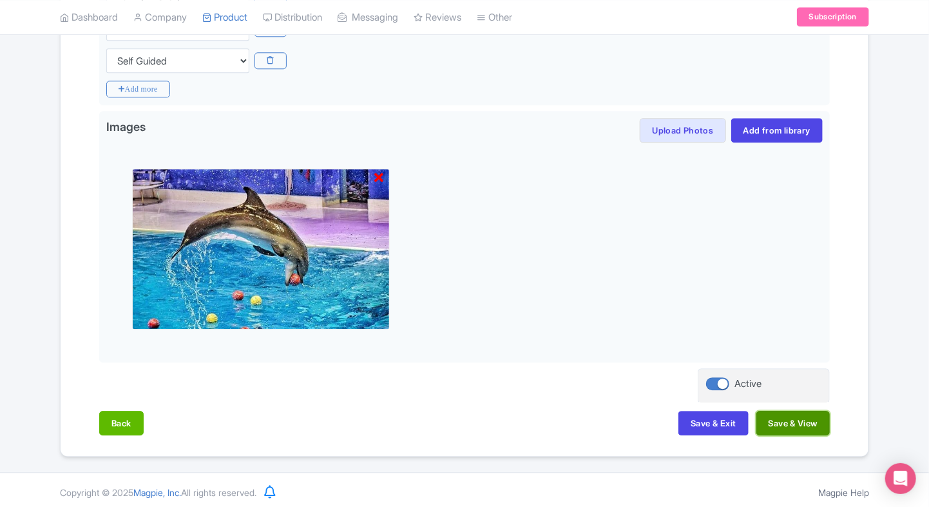
click at [795, 411] on button "Save & View" at bounding box center [793, 423] width 73 height 24
click at [710, 421] on button "Save & Exit" at bounding box center [714, 423] width 70 height 24
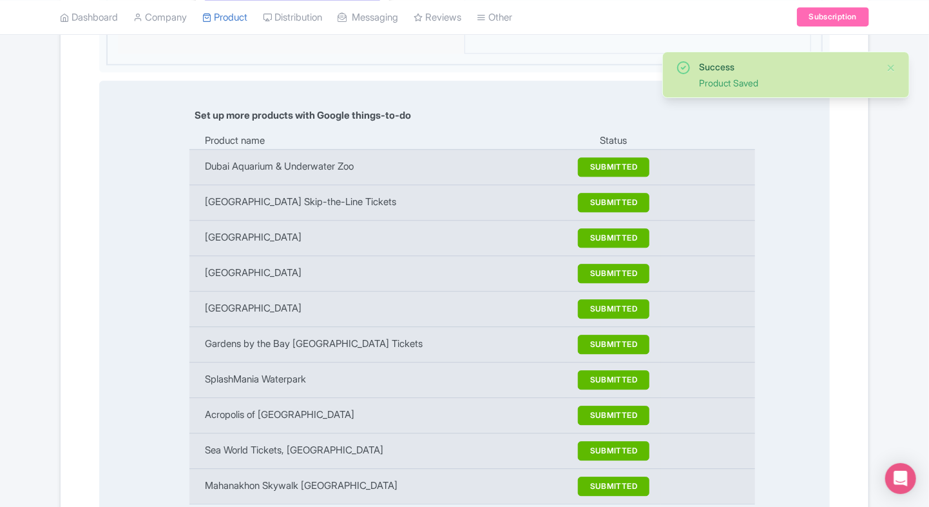
scroll to position [1266, 0]
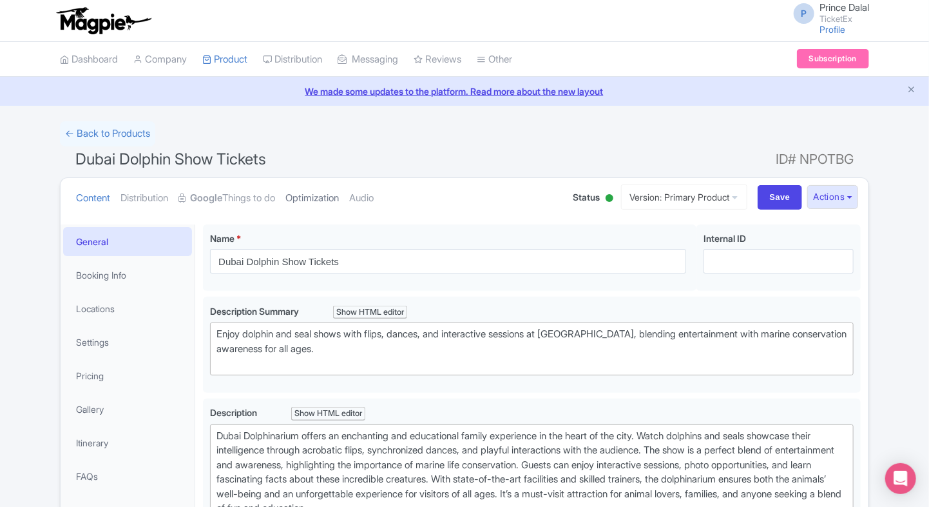
click at [305, 204] on link "Optimization" at bounding box center [312, 198] width 53 height 41
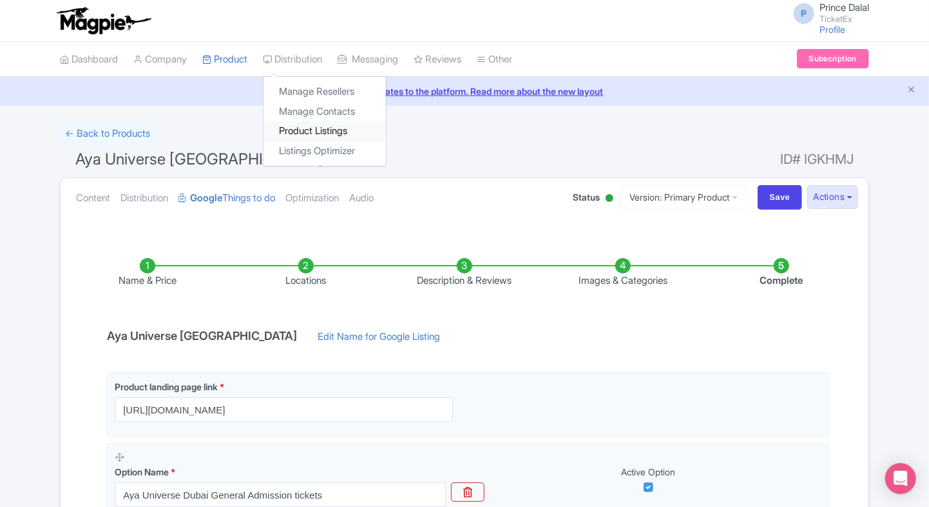
click at [309, 136] on link "Product Listings" at bounding box center [325, 131] width 122 height 20
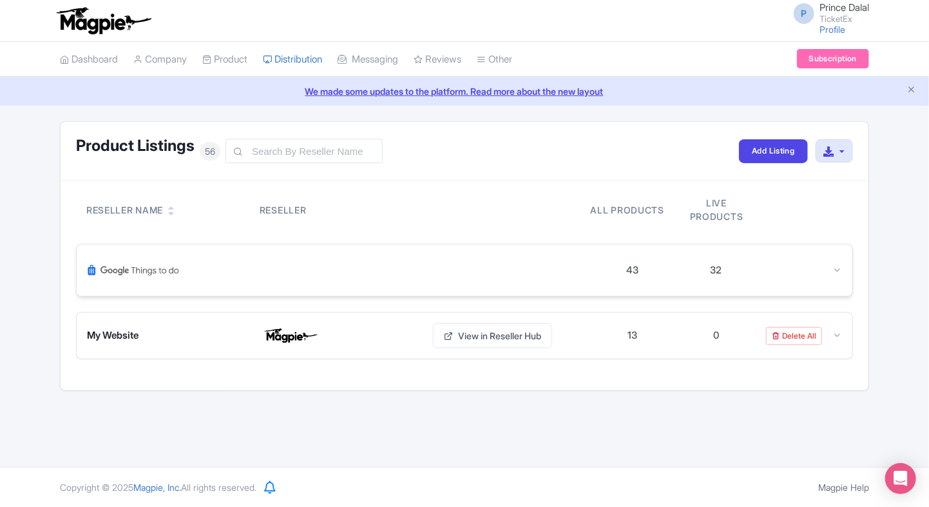
click at [840, 262] on div "43 32" at bounding box center [465, 270] width 776 height 52
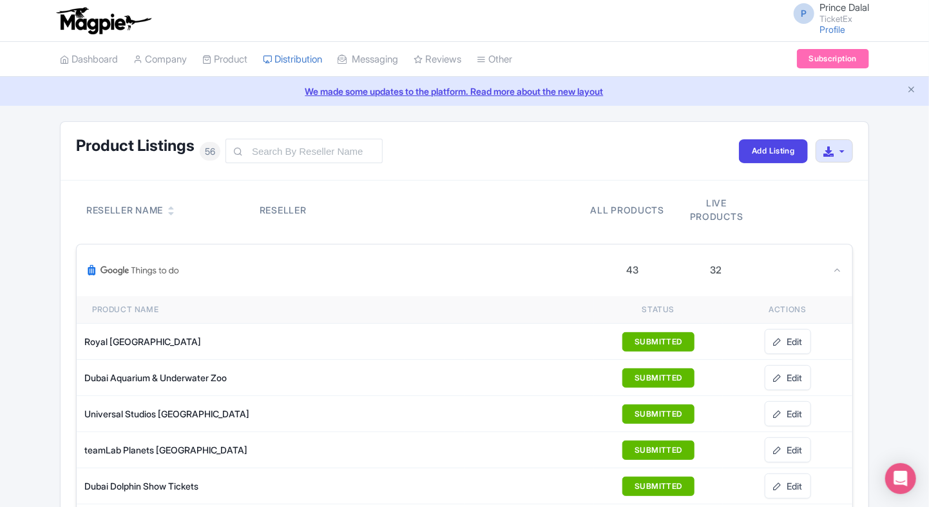
click at [840, 262] on div "43 32" at bounding box center [465, 270] width 776 height 52
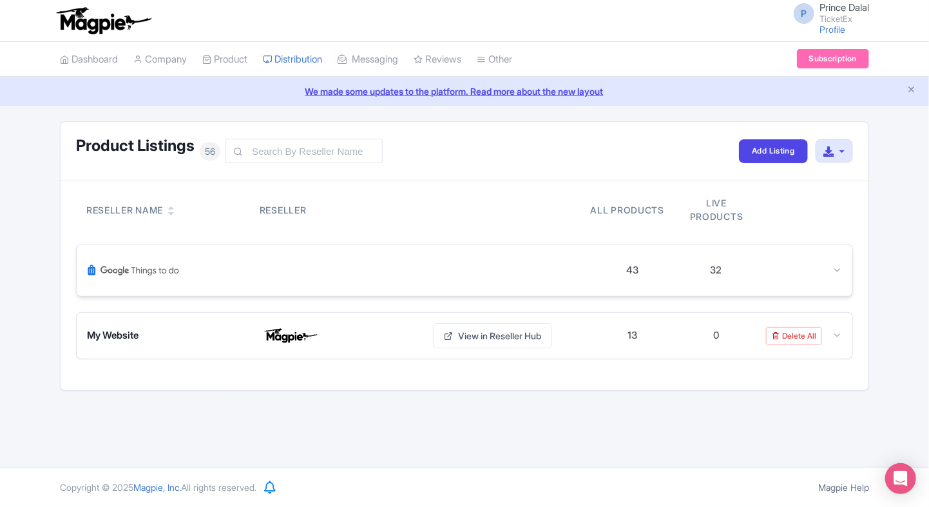
click at [840, 262] on div "43 32" at bounding box center [465, 270] width 776 height 52
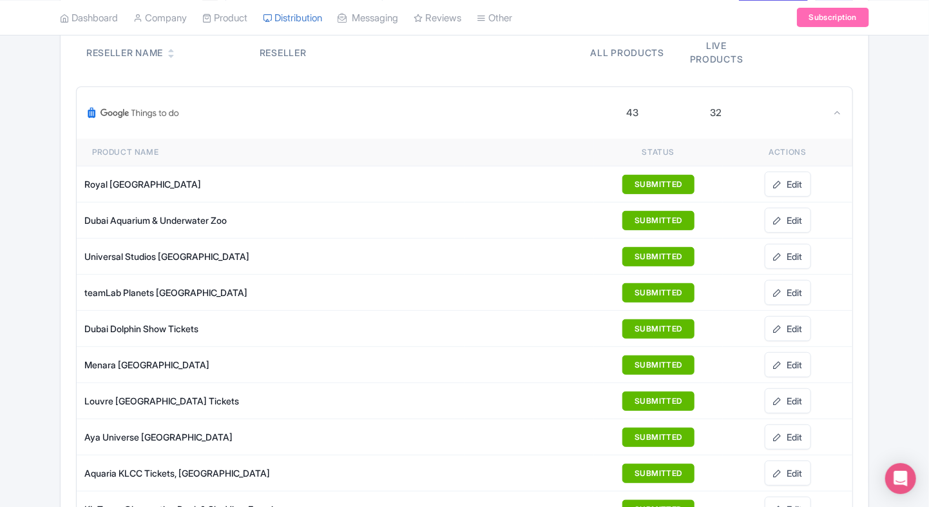
scroll to position [167, 0]
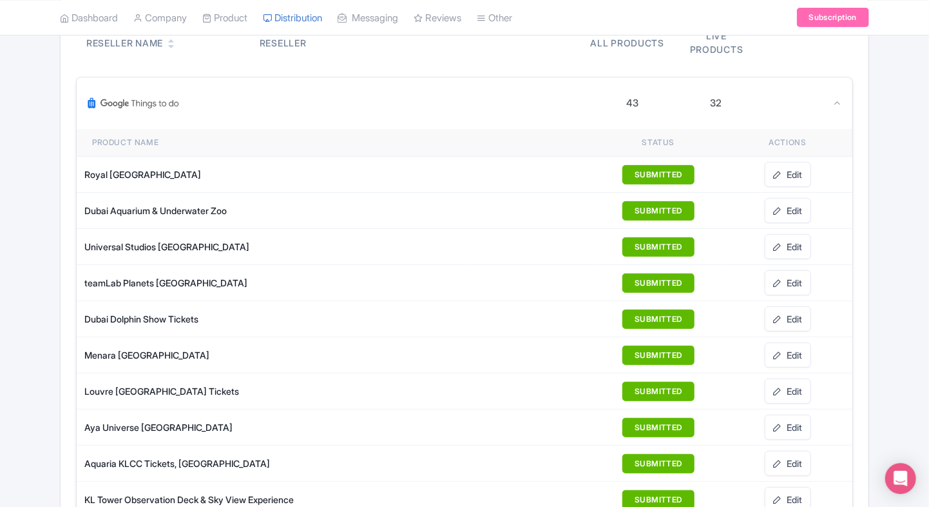
drag, startPoint x: 79, startPoint y: 171, endPoint x: 188, endPoint y: 156, distance: 110.0
click at [188, 157] on td "Royal [GEOGRAPHIC_DATA]" at bounding box center [271, 175] width 388 height 36
copy div "Royal [GEOGRAPHIC_DATA]"
click at [785, 174] on link "Edit" at bounding box center [788, 174] width 46 height 25
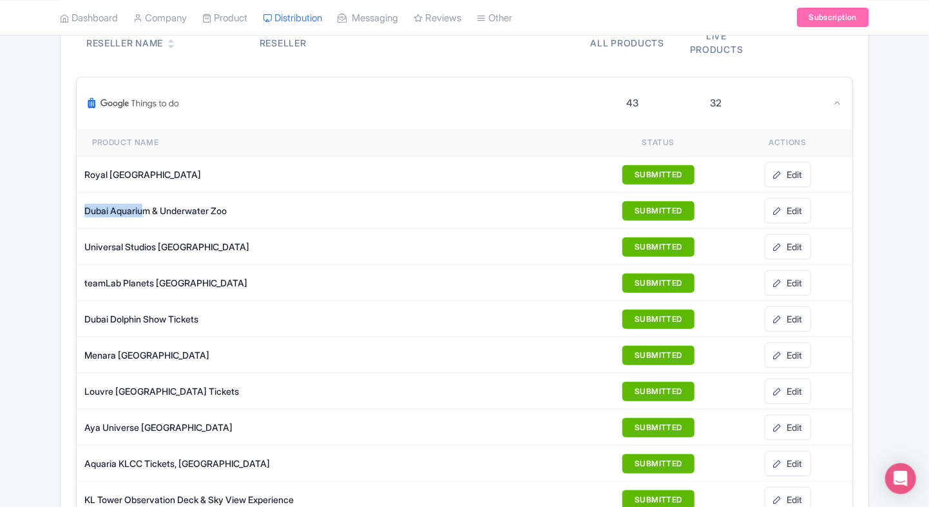
drag, startPoint x: 78, startPoint y: 208, endPoint x: 149, endPoint y: 206, distance: 70.9
click at [149, 206] on td "Dubai Aquarium & Underwater Zoo" at bounding box center [271, 211] width 388 height 36
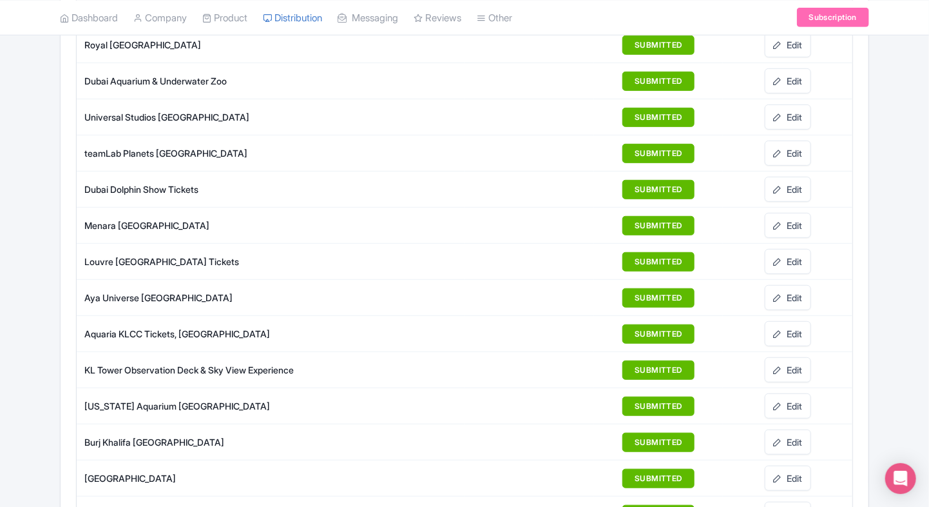
scroll to position [296, 0]
click at [78, 186] on td "Dubai Dolphin Show Tickets" at bounding box center [271, 189] width 388 height 36
click at [784, 186] on link "Edit" at bounding box center [788, 189] width 46 height 25
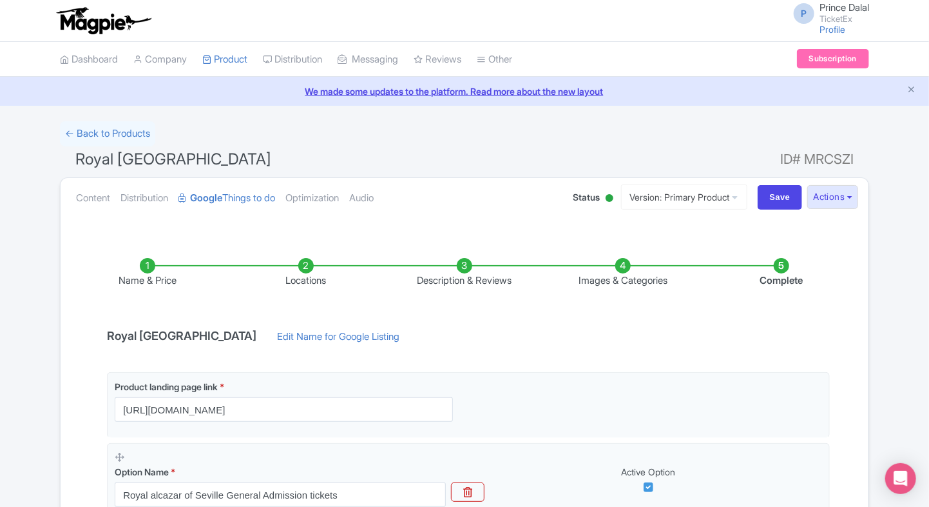
scroll to position [242, 0]
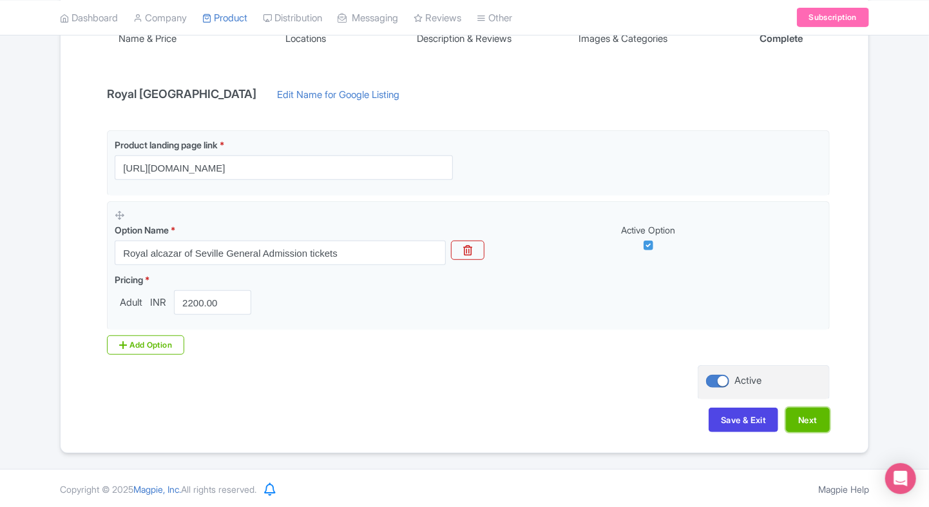
drag, startPoint x: 807, startPoint y: 423, endPoint x: 868, endPoint y: 309, distance: 130.0
click at [807, 423] on button "Next" at bounding box center [808, 419] width 44 height 24
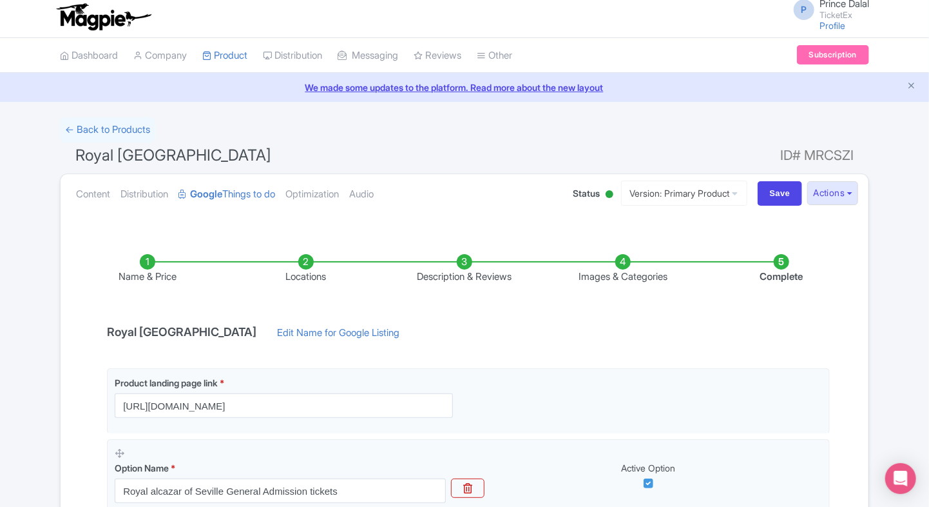
scroll to position [0, 0]
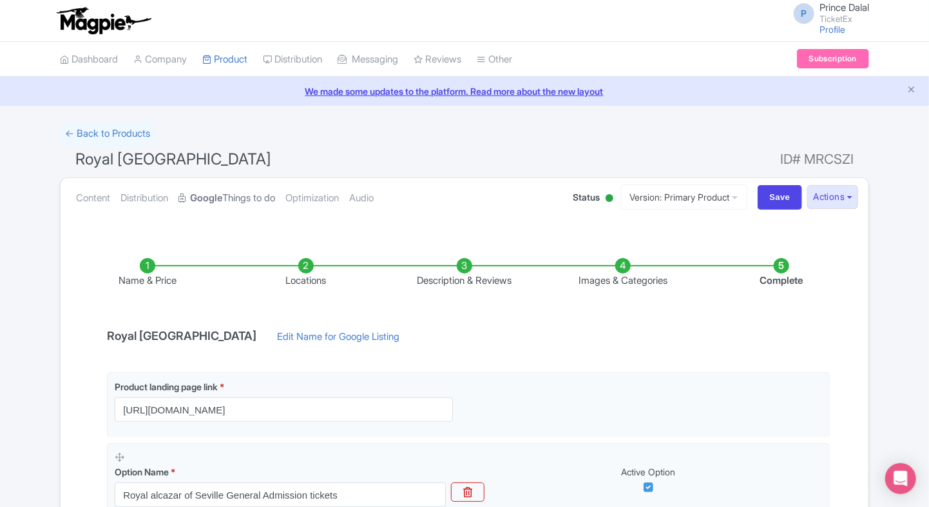
click at [212, 201] on strong "Google" at bounding box center [206, 198] width 32 height 15
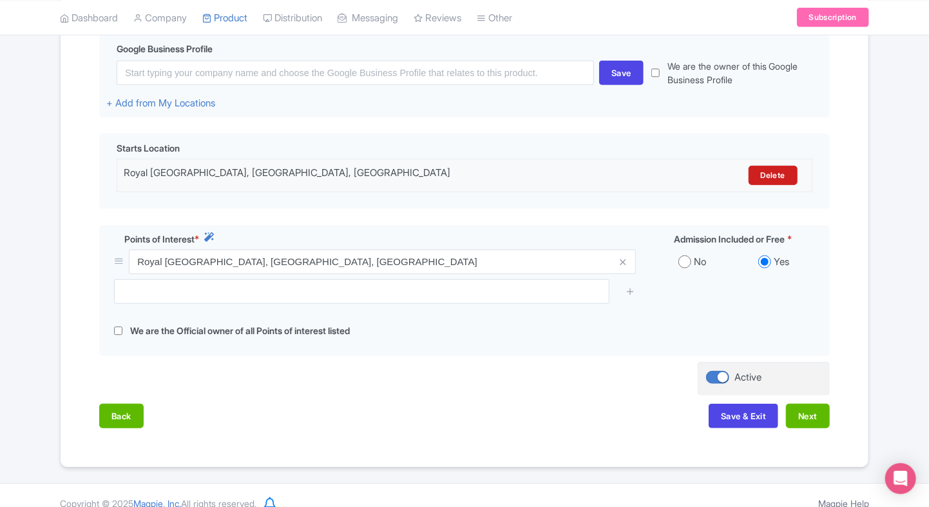
scroll to position [333, 0]
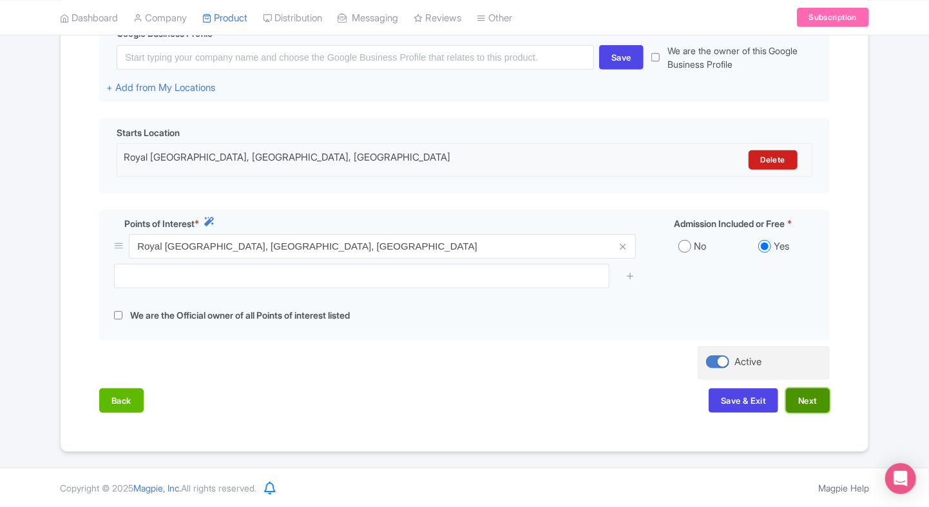
click at [797, 401] on button "Next" at bounding box center [808, 400] width 44 height 24
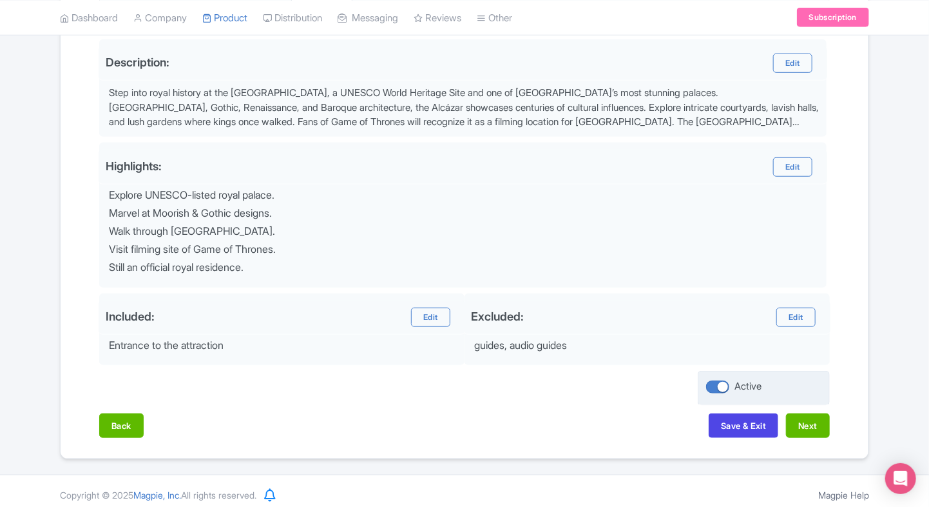
scroll to position [423, 0]
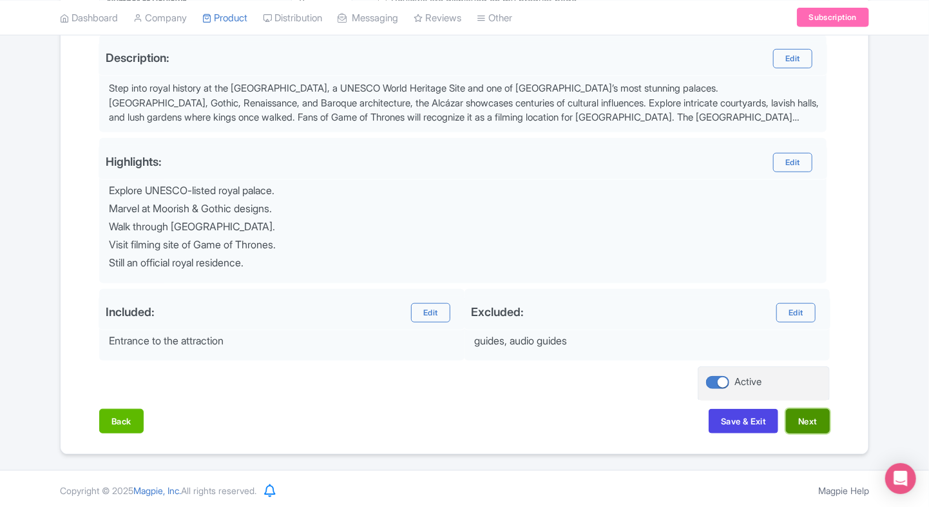
click at [811, 422] on button "Next" at bounding box center [808, 421] width 44 height 24
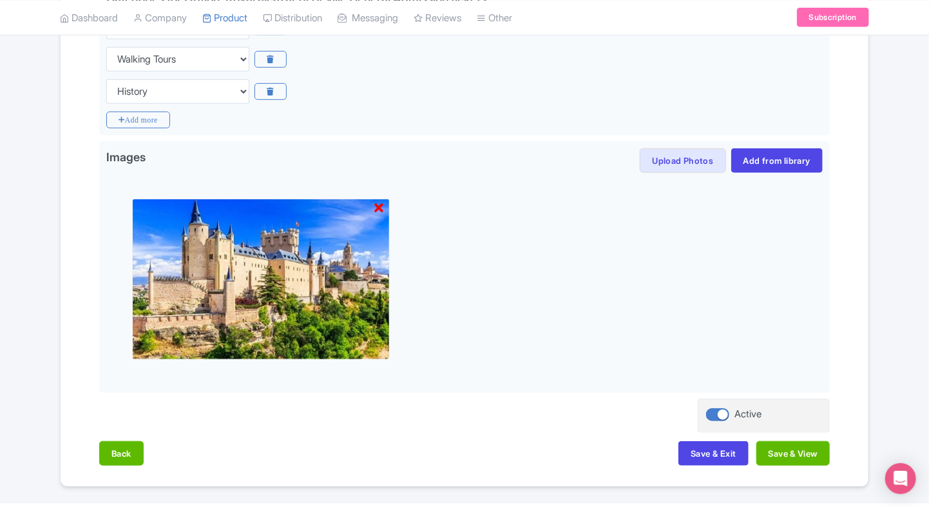
scroll to position [371, 0]
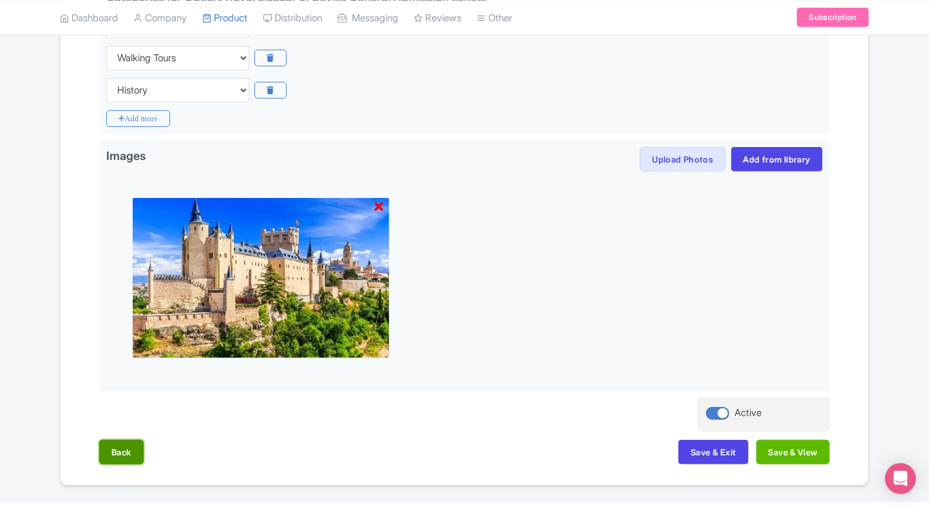
click at [107, 441] on button "Back" at bounding box center [121, 452] width 44 height 24
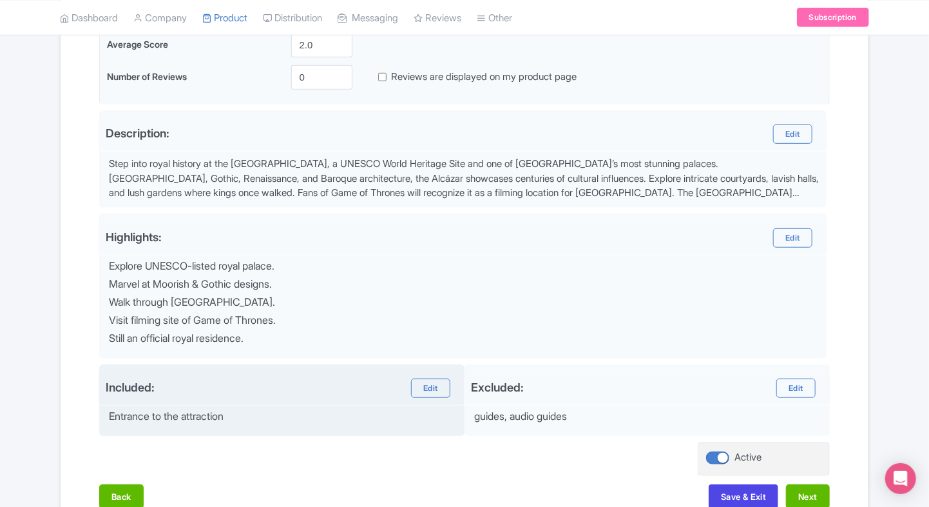
scroll to position [350, 0]
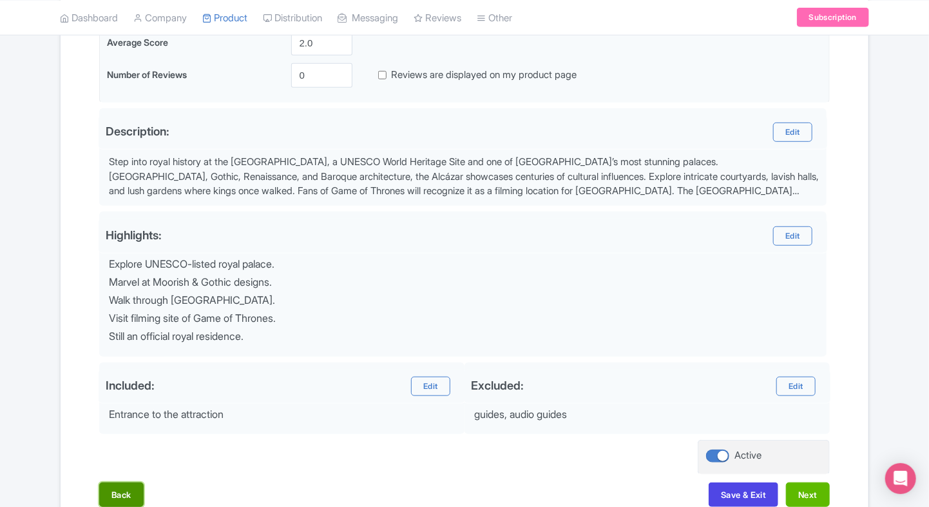
click at [128, 498] on button "Back" at bounding box center [121, 494] width 44 height 24
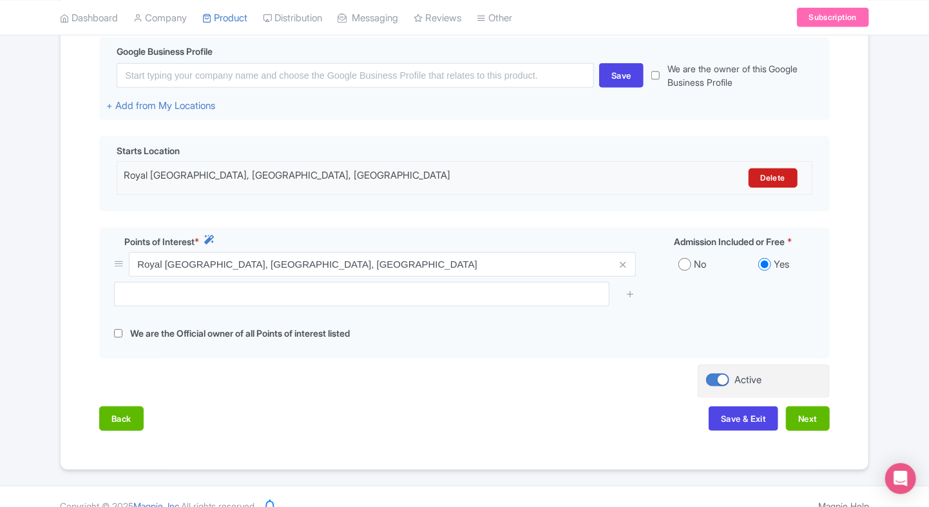
scroll to position [333, 0]
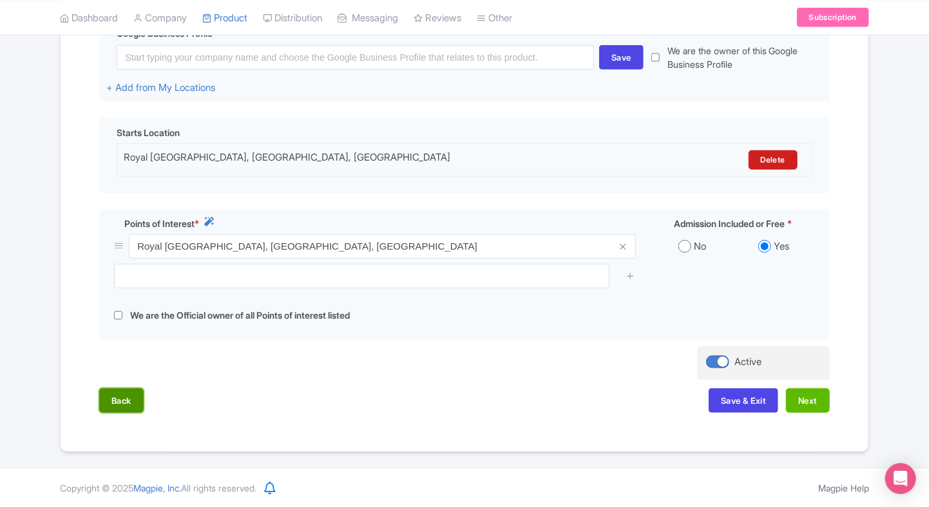
click at [113, 396] on button "Back" at bounding box center [121, 400] width 44 height 24
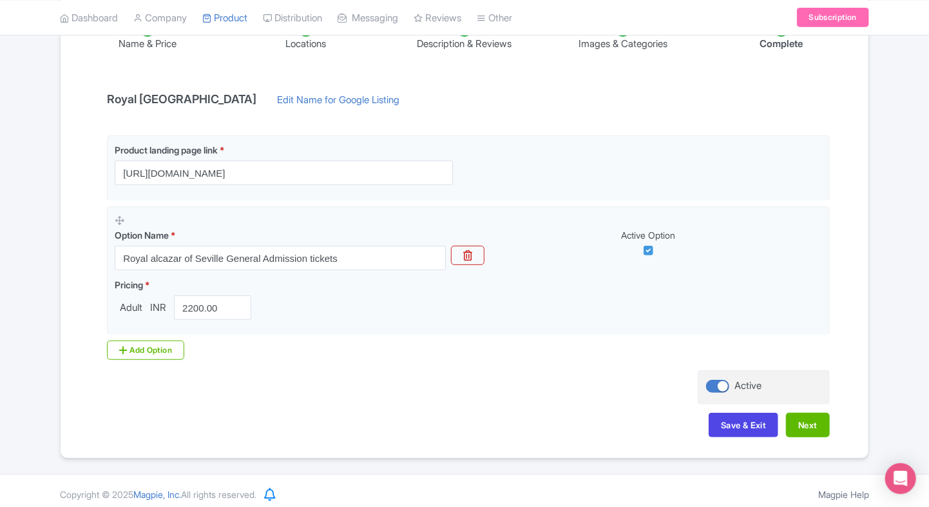
scroll to position [242, 0]
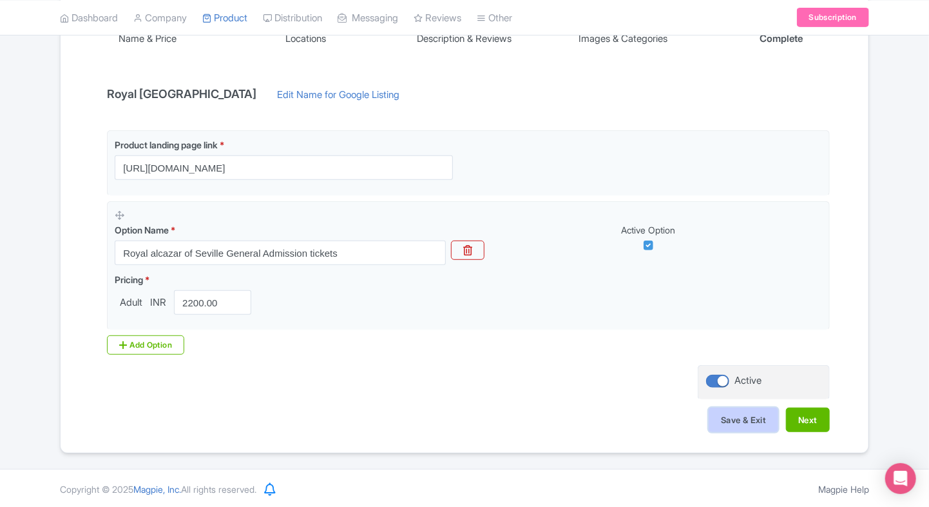
click at [741, 423] on button "Save & Exit" at bounding box center [744, 419] width 70 height 24
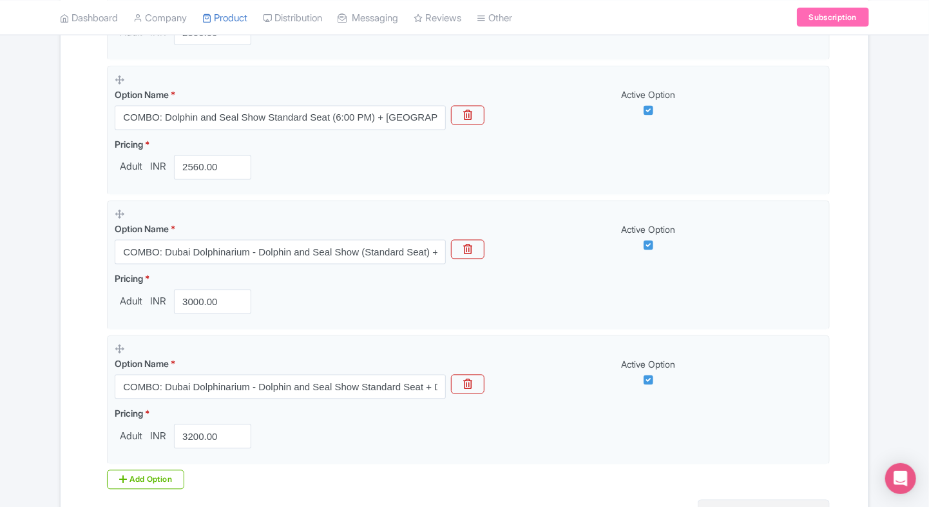
scroll to position [1200, 0]
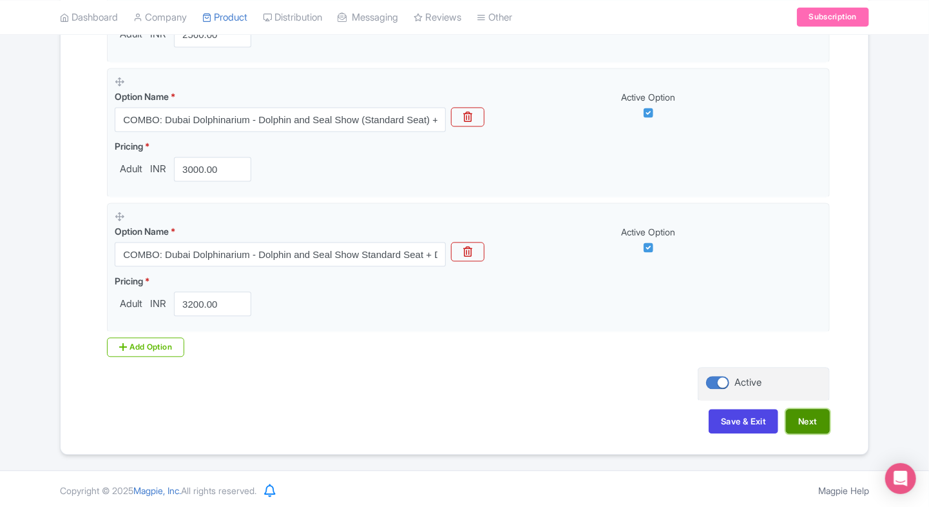
click at [804, 422] on button "Next" at bounding box center [808, 421] width 44 height 24
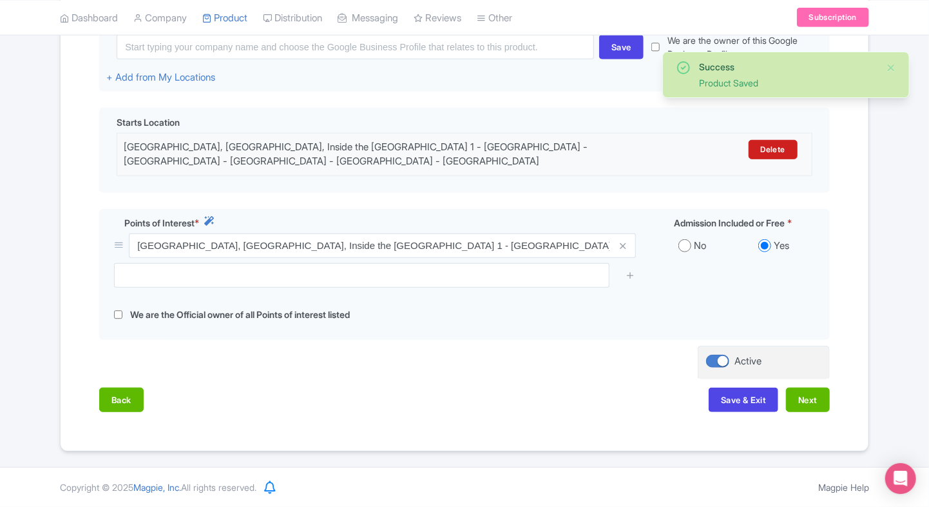
scroll to position [343, 0]
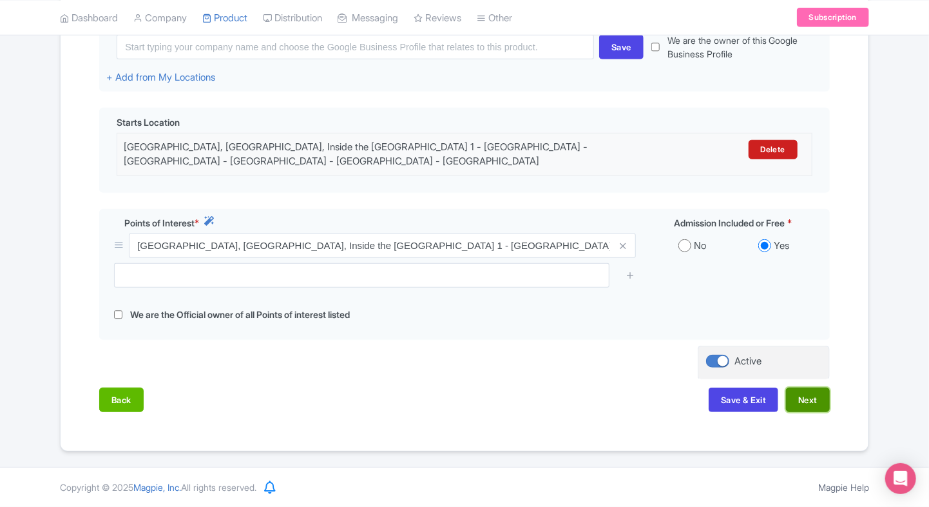
click at [806, 396] on button "Next" at bounding box center [808, 399] width 44 height 24
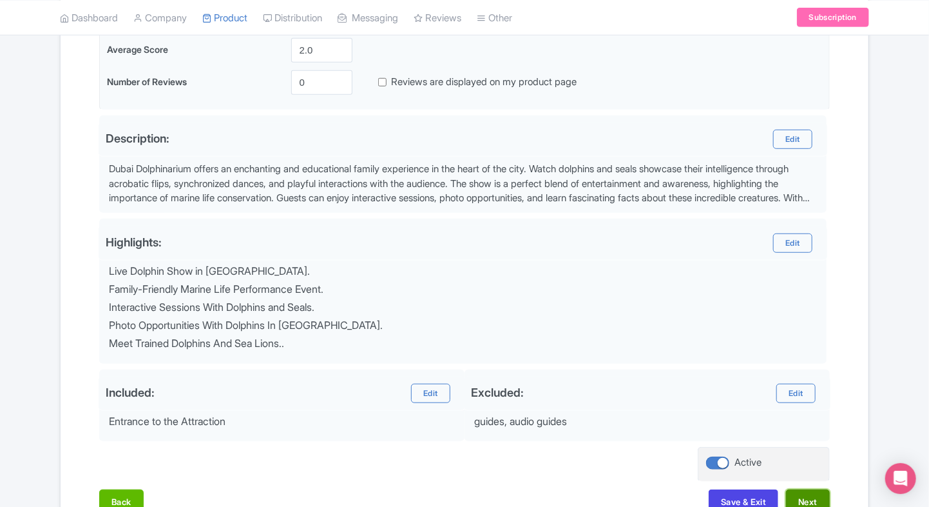
click at [806, 494] on button "Next" at bounding box center [808, 501] width 44 height 24
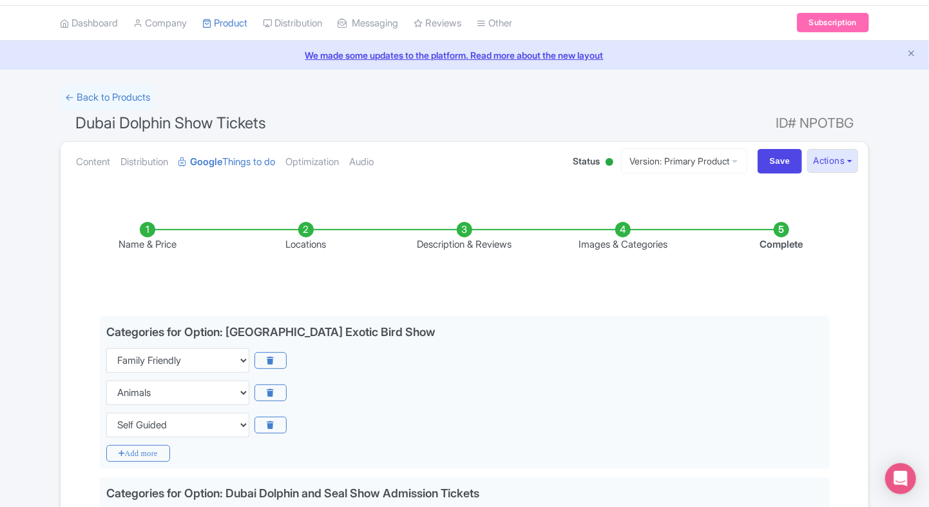
scroll to position [0, 0]
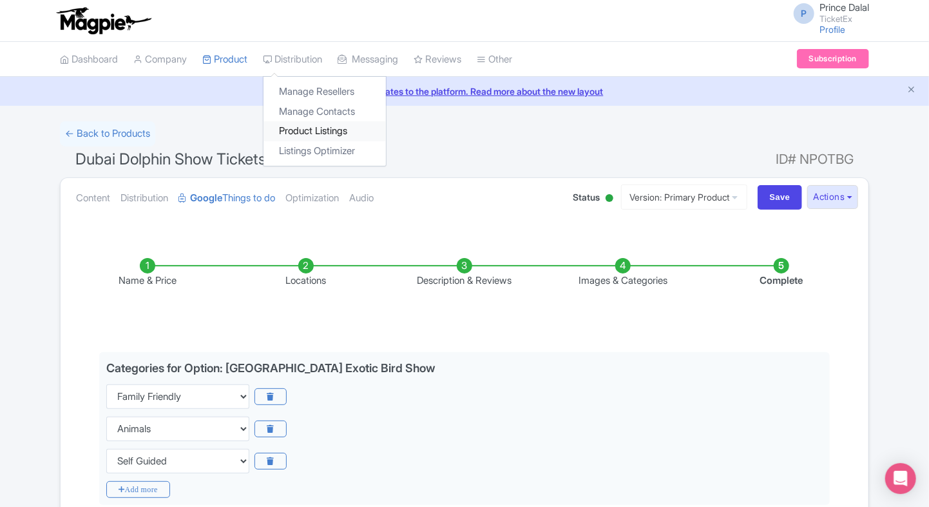
click at [289, 123] on link "Product Listings" at bounding box center [325, 131] width 122 height 20
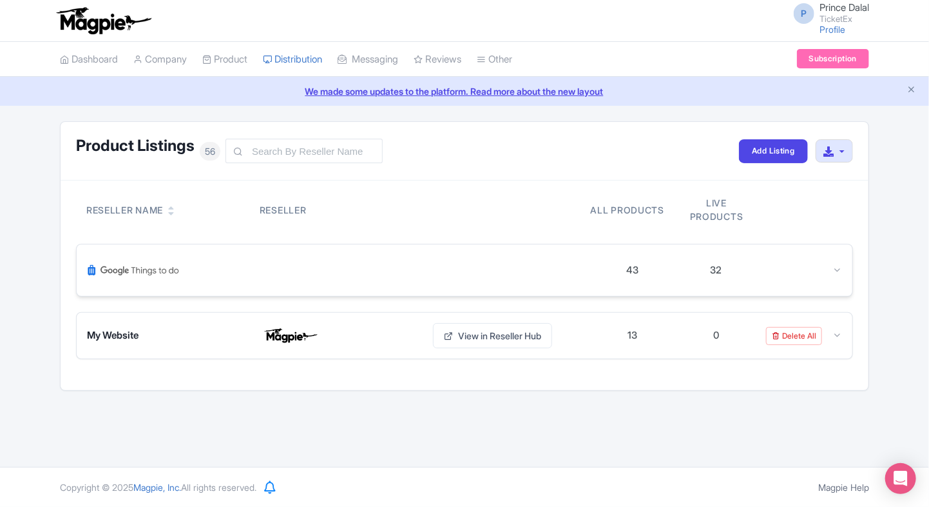
click at [790, 272] on div at bounding box center [801, 270] width 84 height 15
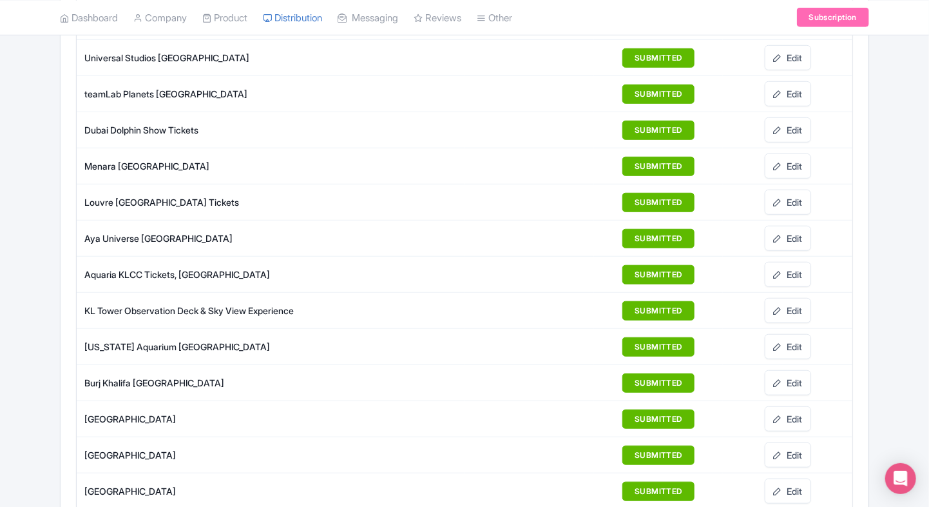
scroll to position [384, 0]
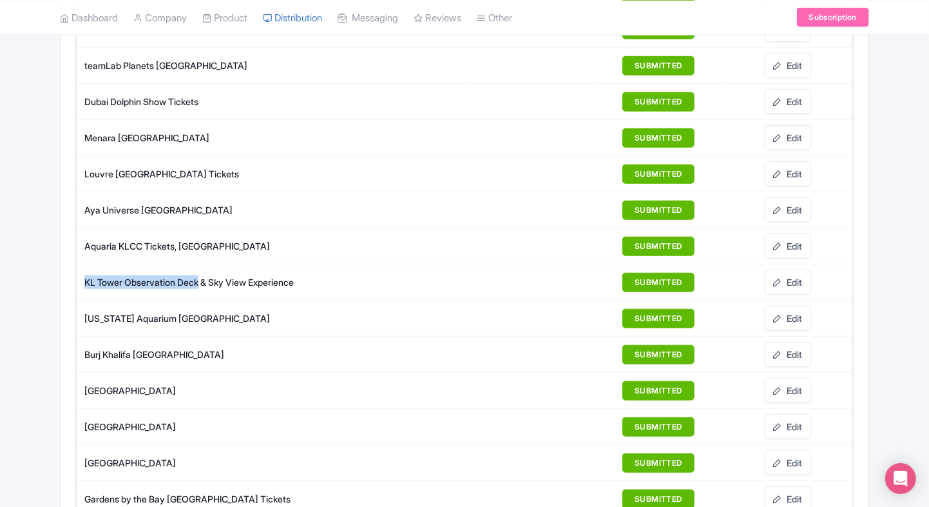
drag, startPoint x: 82, startPoint y: 282, endPoint x: 205, endPoint y: 277, distance: 122.5
click at [205, 277] on td "KL Tower Observation Deck & Sky View Experience" at bounding box center [271, 282] width 388 height 36
copy div "KL Tower Observation Deck"
click at [797, 282] on link "Edit" at bounding box center [788, 281] width 46 height 25
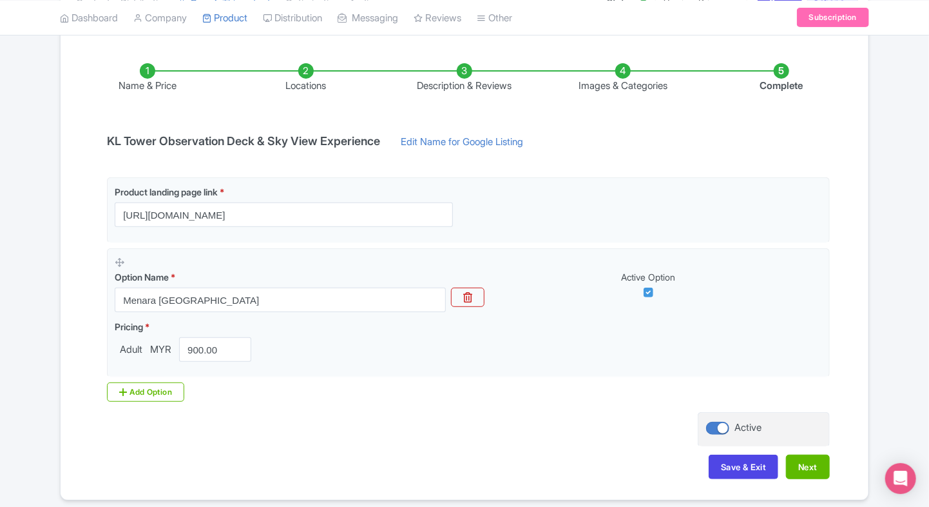
scroll to position [205, 0]
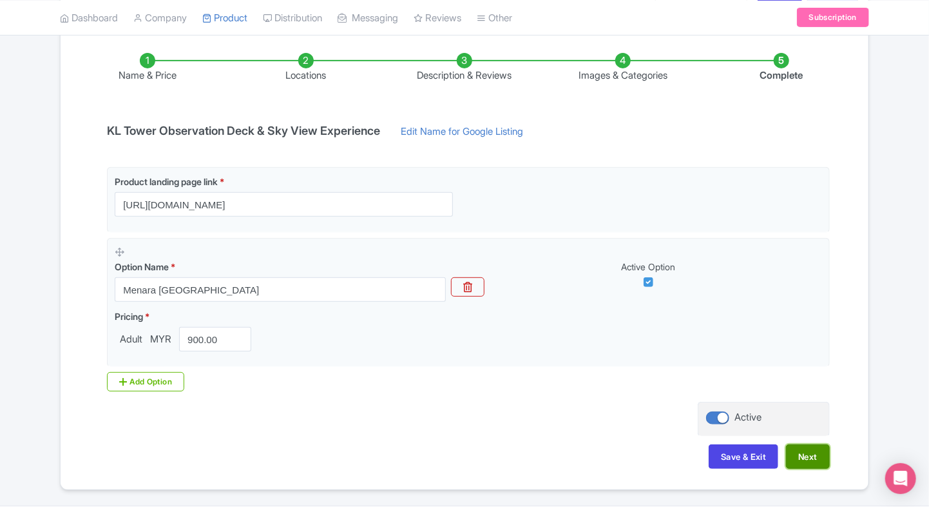
click at [814, 447] on button "Next" at bounding box center [808, 456] width 44 height 24
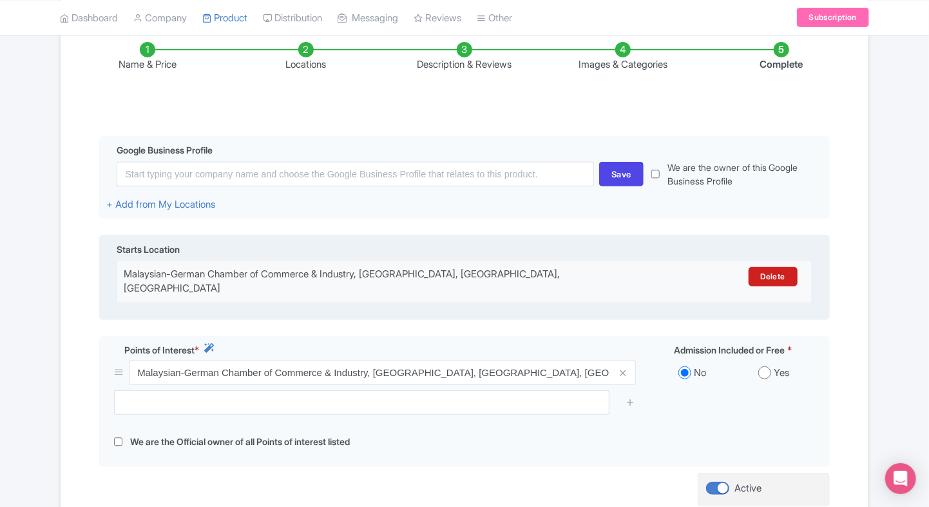
scroll to position [217, 0]
click at [608, 277] on div "Malaysian-German Chamber of Commerce & Industry, Jalan P. Ramlee, Kuala Lumpur,…" at bounding box center [379, 280] width 511 height 29
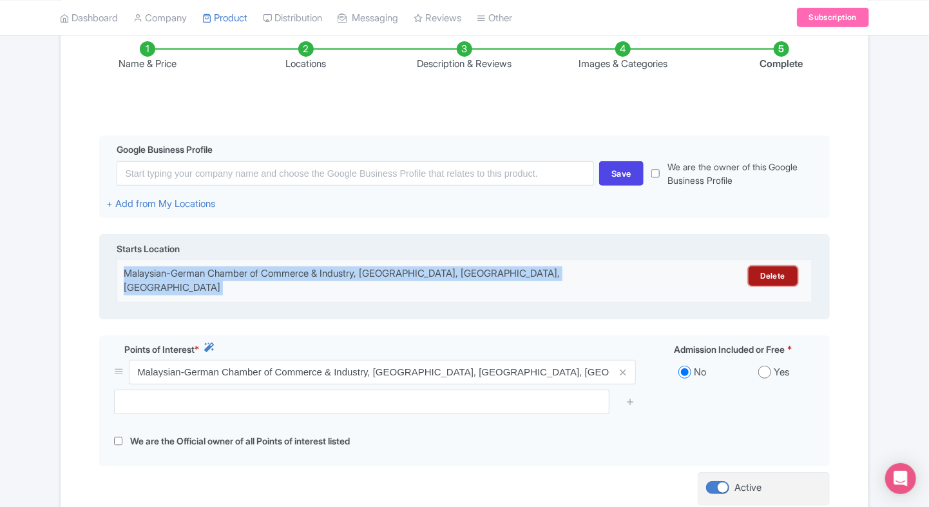
click at [768, 275] on link "Delete" at bounding box center [773, 275] width 49 height 19
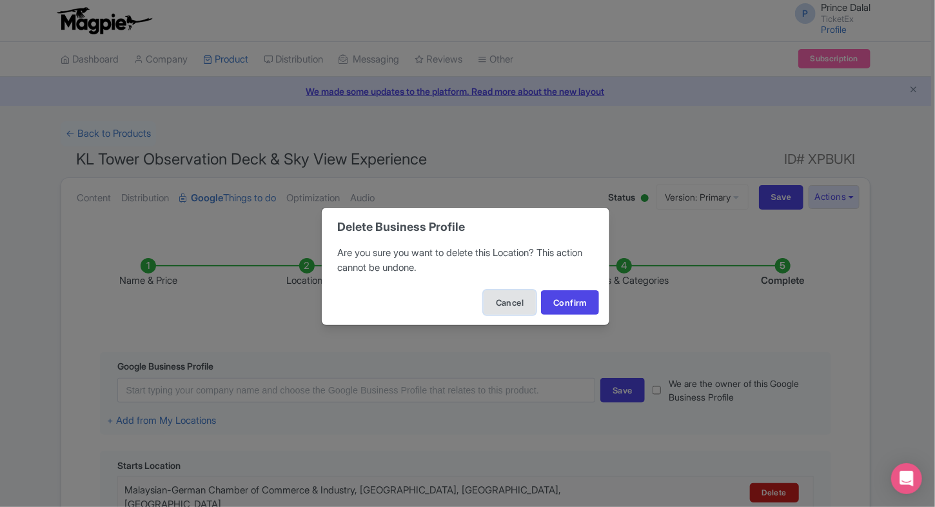
click at [507, 300] on button "Cancel" at bounding box center [509, 302] width 52 height 24
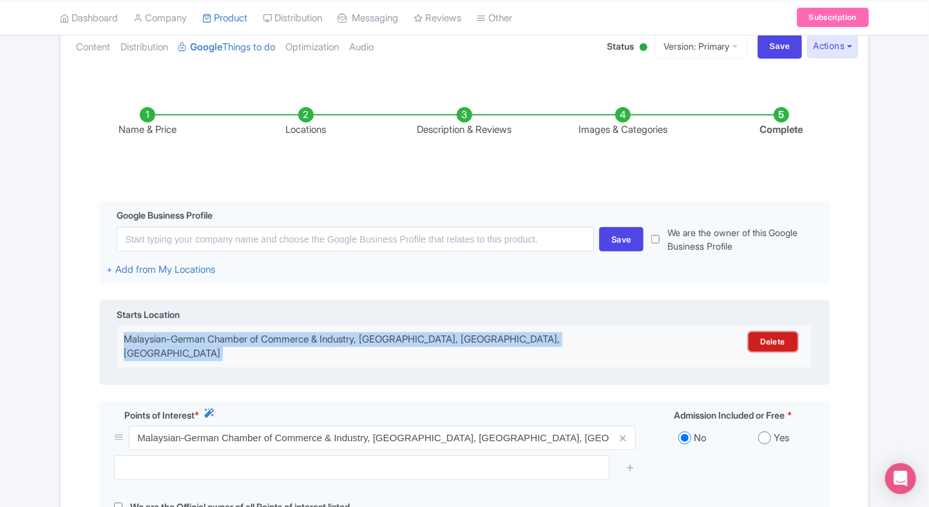
scroll to position [167, 0]
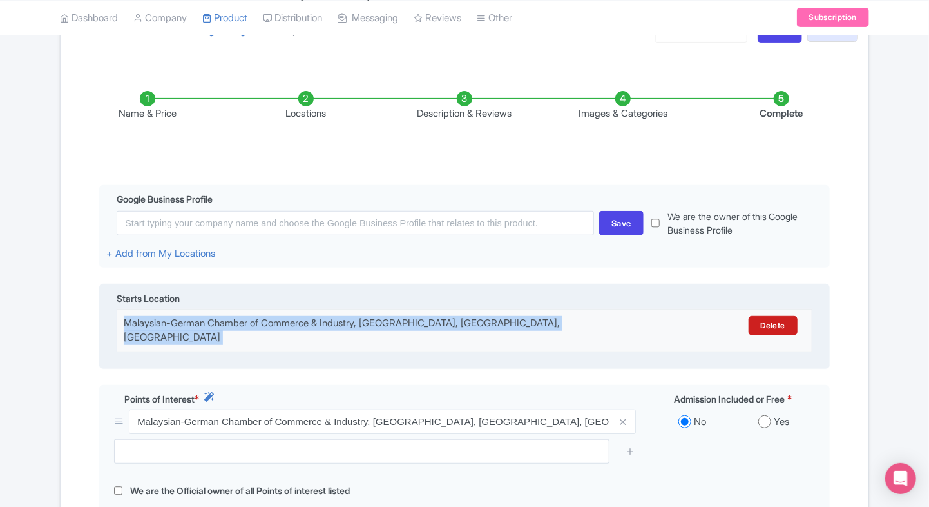
click at [388, 316] on div "Malaysian-German Chamber of Commerce & Industry, Jalan P. Ramlee, Kuala Lumpur,…" at bounding box center [379, 330] width 511 height 29
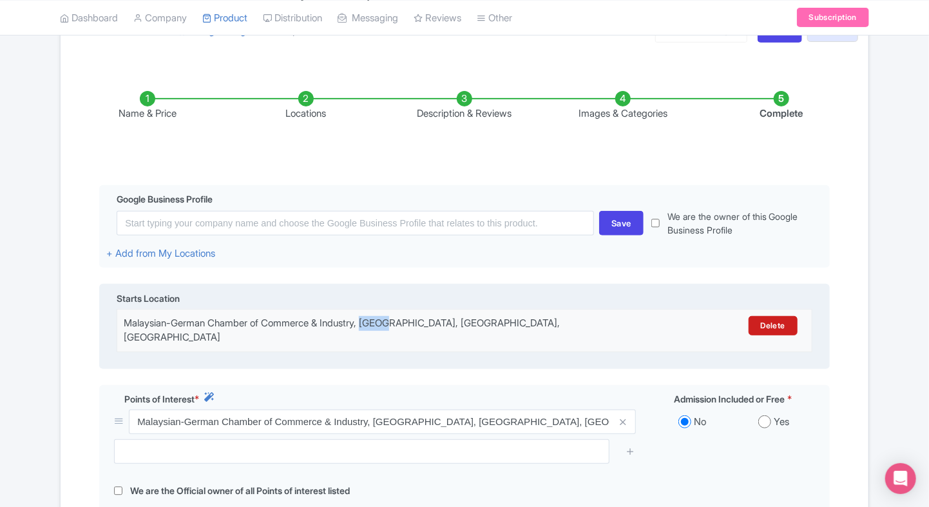
click at [388, 316] on div "Malaysian-German Chamber of Commerce & Industry, Jalan P. Ramlee, Kuala Lumpur,…" at bounding box center [379, 330] width 511 height 29
click at [783, 318] on link "Delete" at bounding box center [773, 325] width 49 height 19
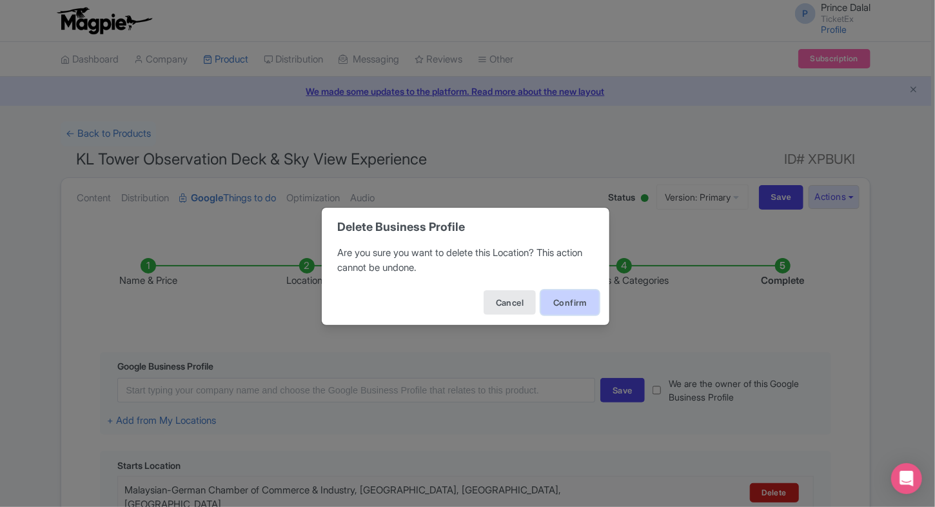
click at [590, 305] on button "Confirm" at bounding box center [570, 302] width 58 height 24
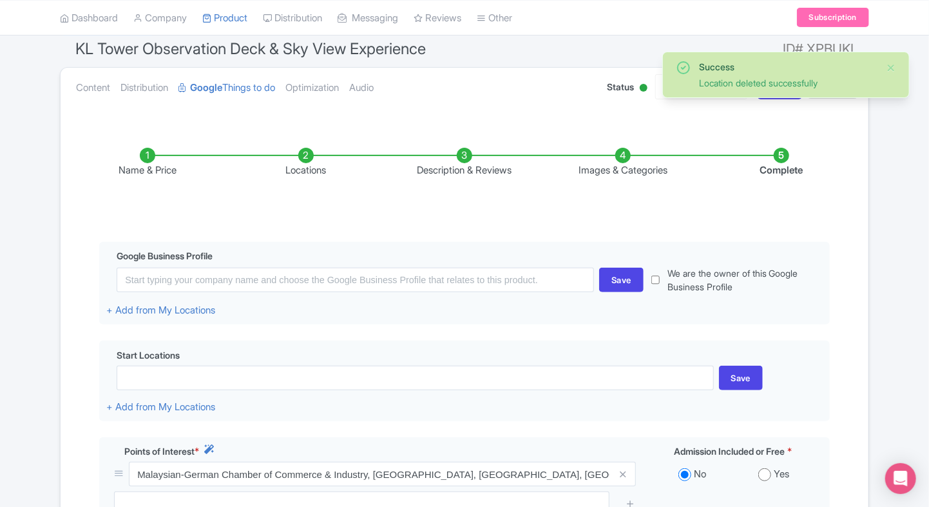
scroll to position [119, 0]
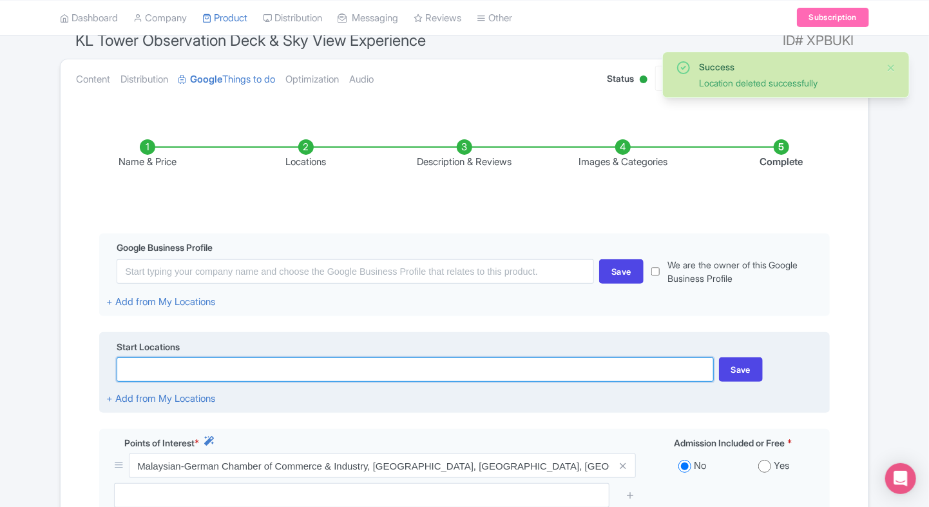
click at [432, 367] on input at bounding box center [415, 369] width 597 height 24
paste input "Menara Kuala Lumpur No. 2 Jalan Punchak Off, Jalan P. Ramlee, 50250 Kuala Lumpu…"
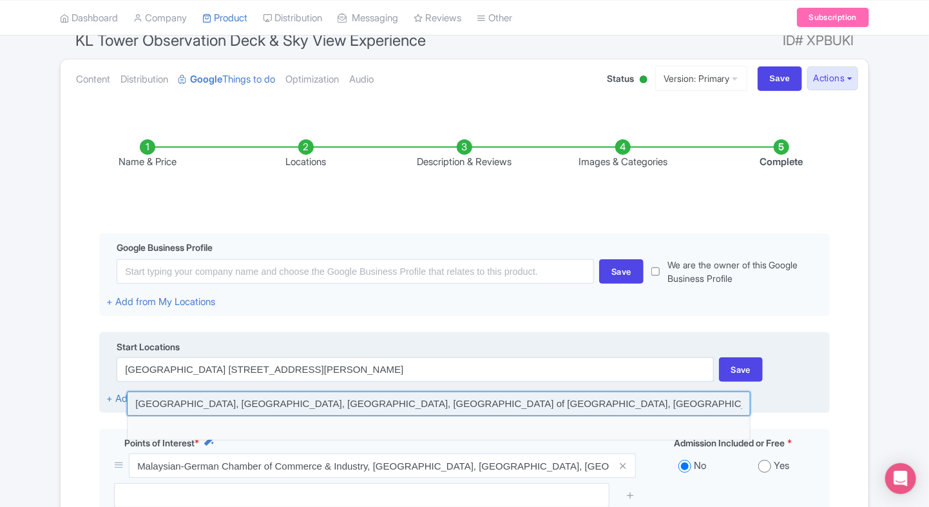
click at [363, 395] on input at bounding box center [439, 403] width 624 height 24
type input "Menara Kuala Lumpur, Jalan P. Ramlee, Kuala Lumpur, Federal Territory of Kuala …"
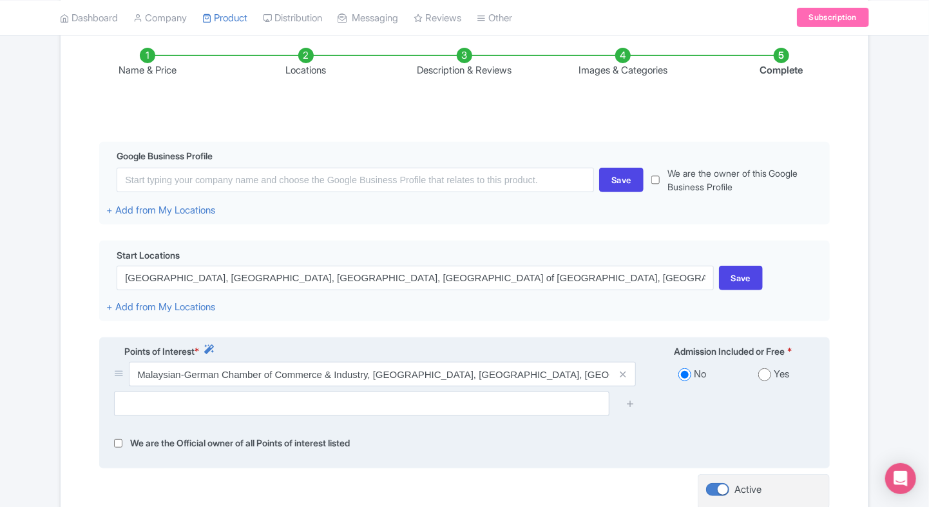
scroll to position [214, 0]
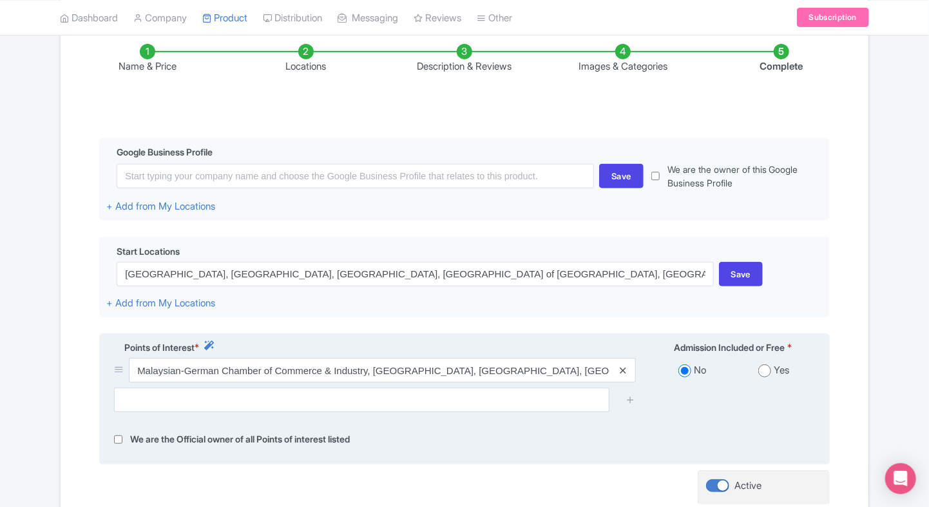
click at [626, 368] on icon at bounding box center [623, 370] width 6 height 10
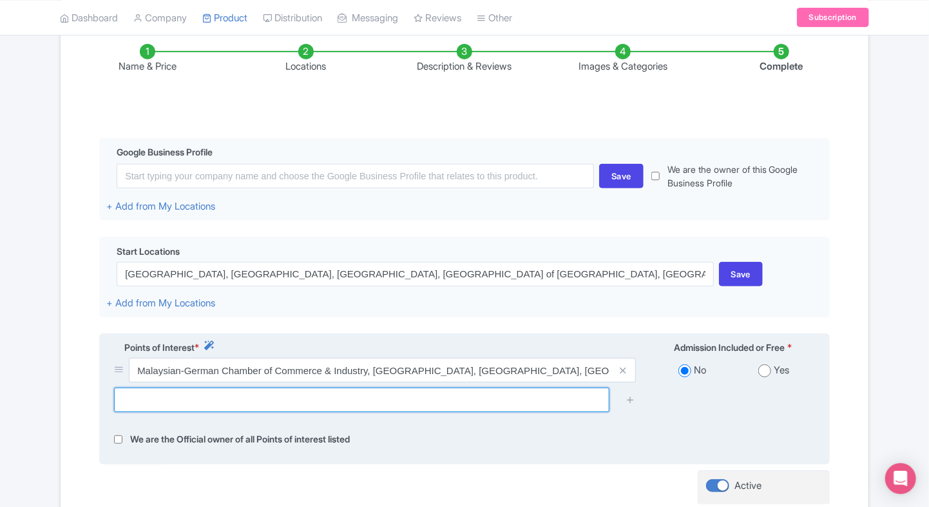
click at [451, 395] on input "text" at bounding box center [362, 399] width 496 height 24
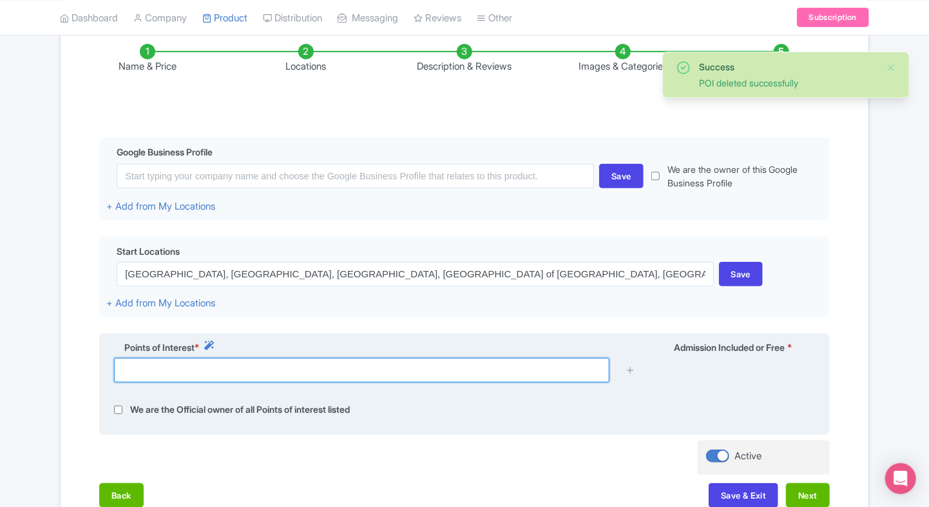
click at [530, 361] on input "text" at bounding box center [362, 370] width 496 height 24
paste input "Menara Kuala Lumpur No. 2 Jalan Punchak Off, Jalan P. Ramlee, 50250 Kuala Lumpu…"
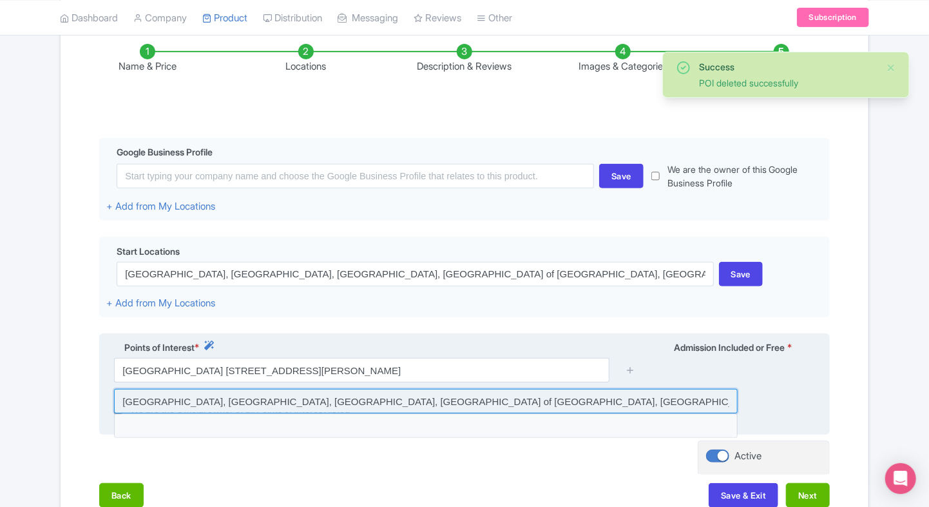
click at [407, 400] on input at bounding box center [426, 401] width 624 height 24
type input "Menara Kuala Lumpur, Jalan P. Ramlee, Kuala Lumpur, Federal Territory of Kuala …"
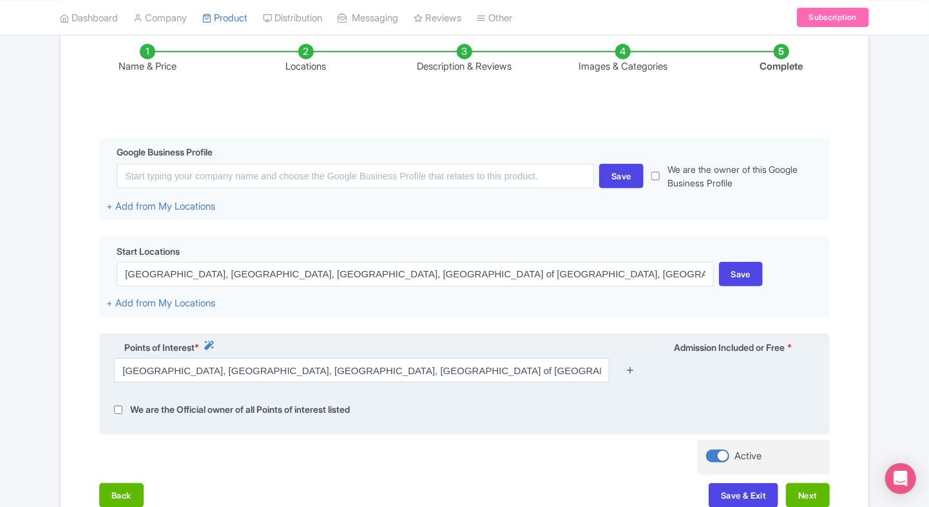
click at [634, 371] on icon at bounding box center [631, 370] width 10 height 10
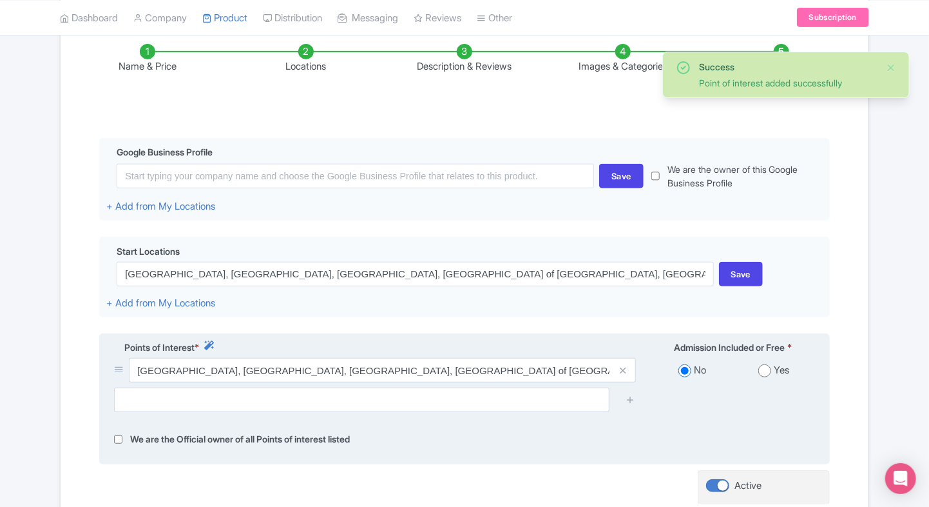
click at [766, 368] on input "radio" at bounding box center [765, 370] width 13 height 13
radio input "true"
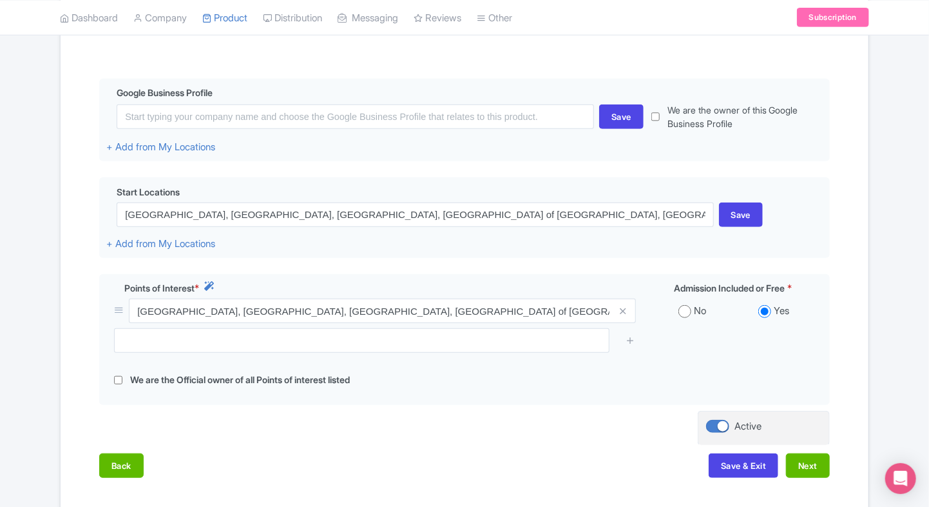
scroll to position [275, 0]
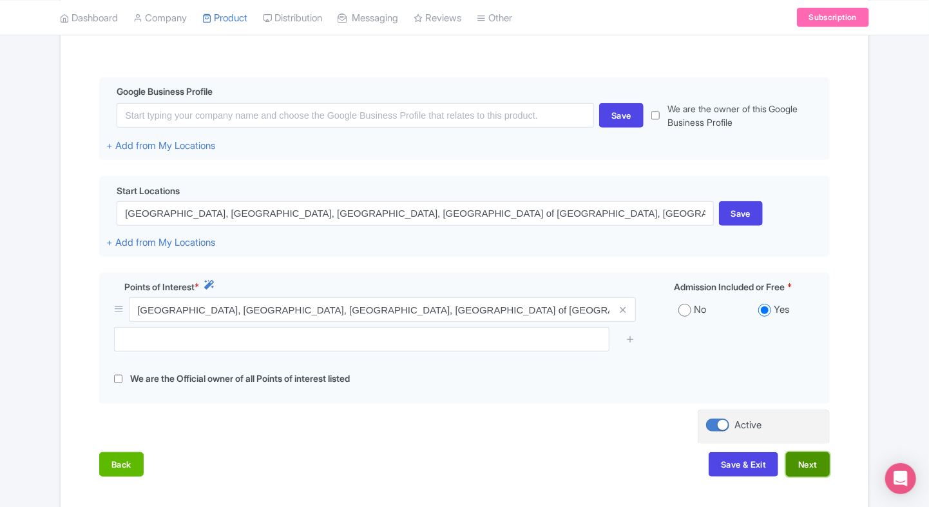
click at [802, 465] on button "Next" at bounding box center [808, 464] width 44 height 24
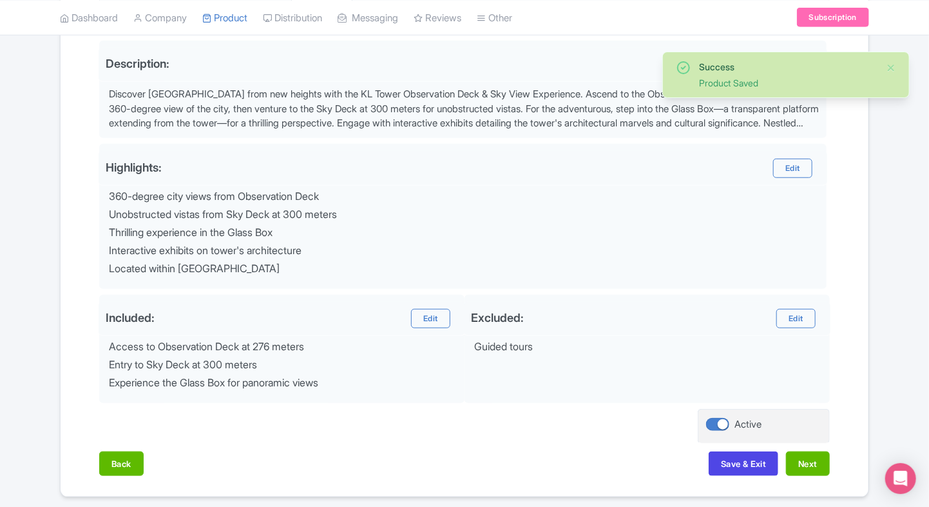
scroll to position [419, 0]
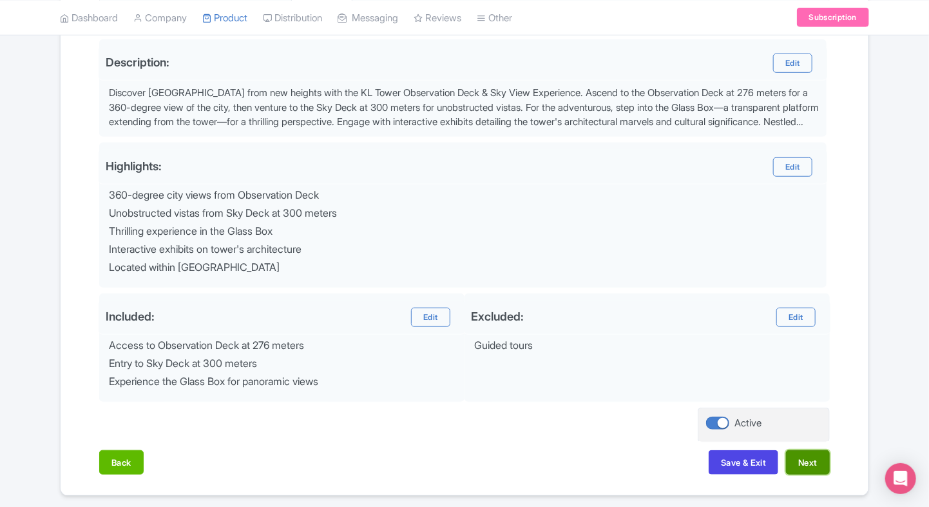
click at [802, 460] on button "Next" at bounding box center [808, 462] width 44 height 24
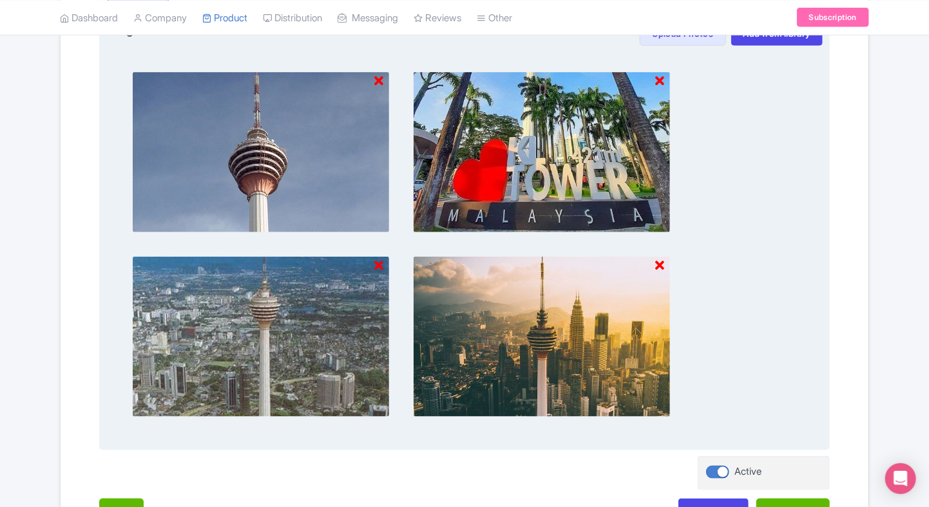
scroll to position [619, 0]
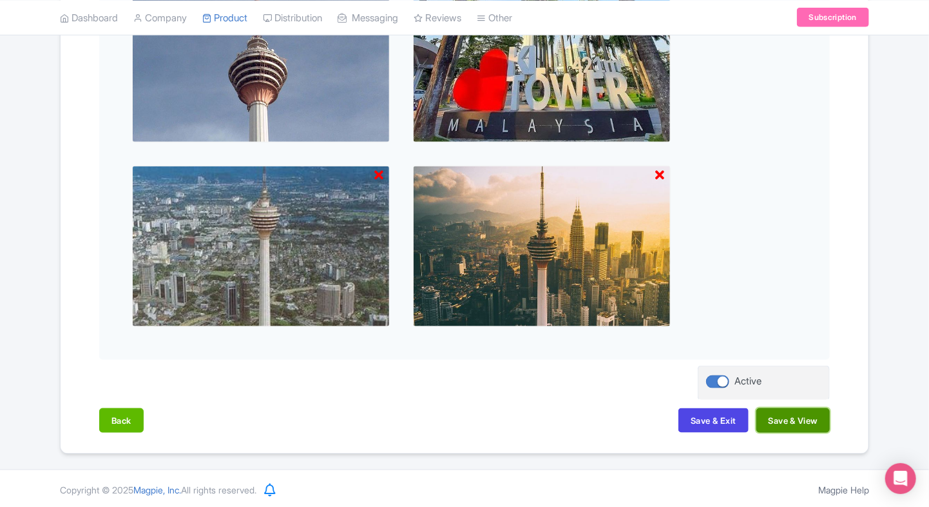
click at [757, 416] on button "Save & View" at bounding box center [793, 420] width 73 height 24
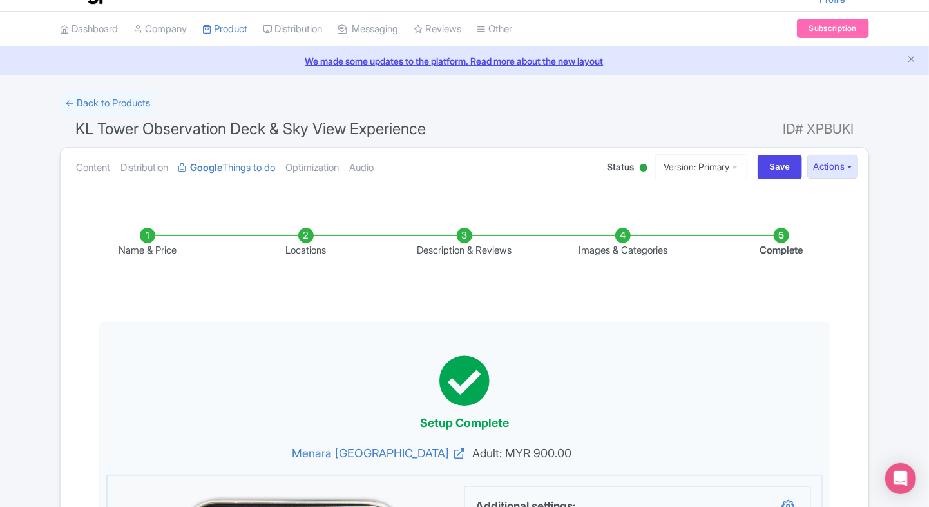
scroll to position [21, 0]
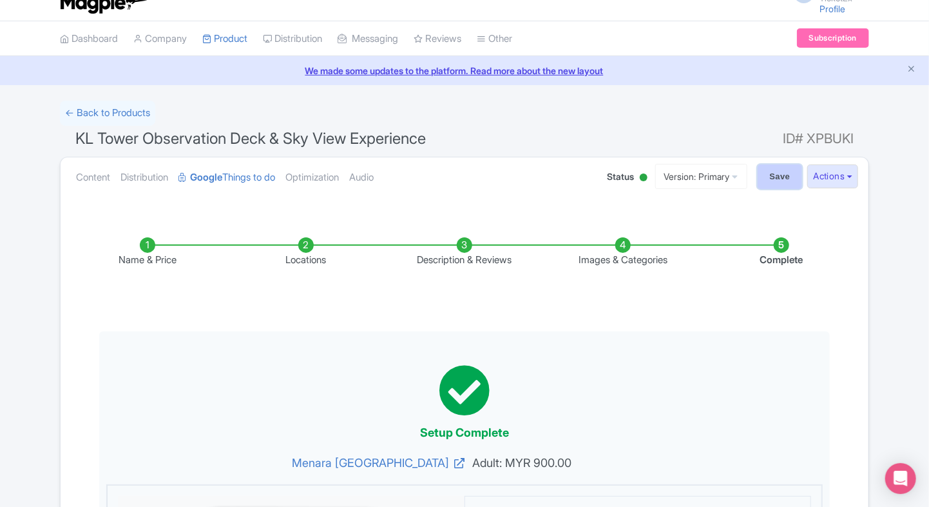
click at [775, 177] on input "Save" at bounding box center [780, 176] width 45 height 24
type input "Saving..."
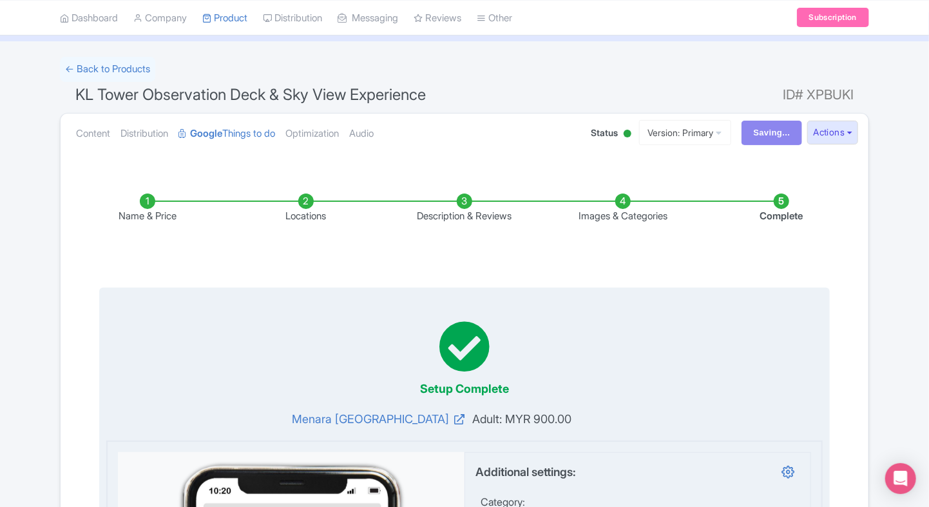
scroll to position [64, 0]
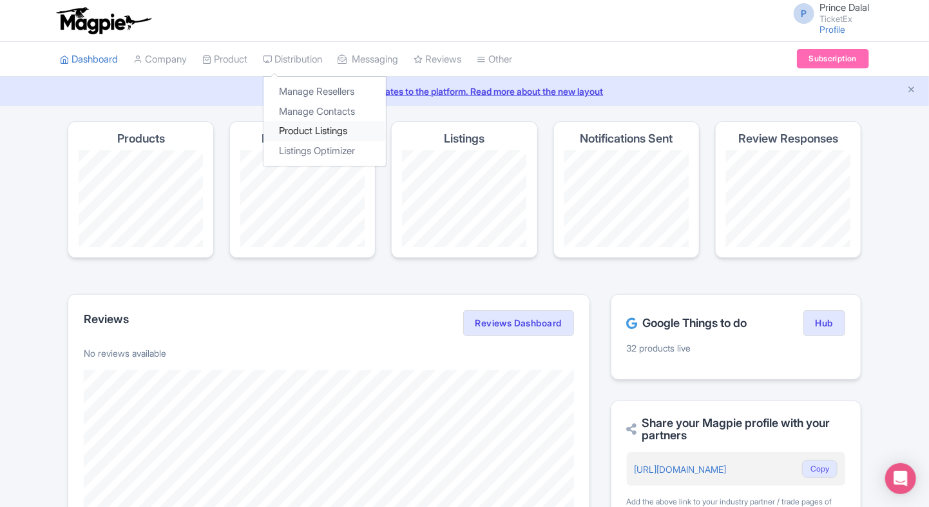
click at [308, 131] on link "Product Listings" at bounding box center [325, 131] width 122 height 20
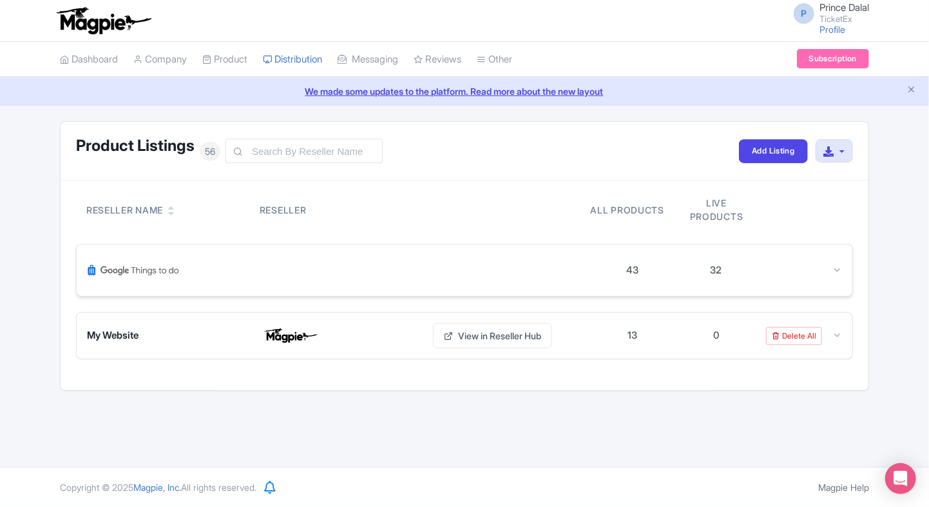
click at [843, 272] on div "43 32" at bounding box center [465, 270] width 776 height 52
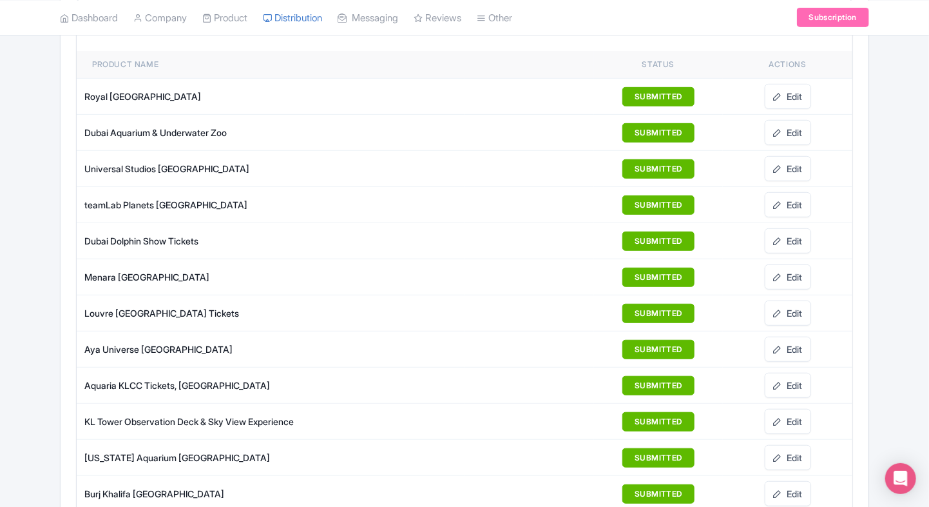
scroll to position [312, 0]
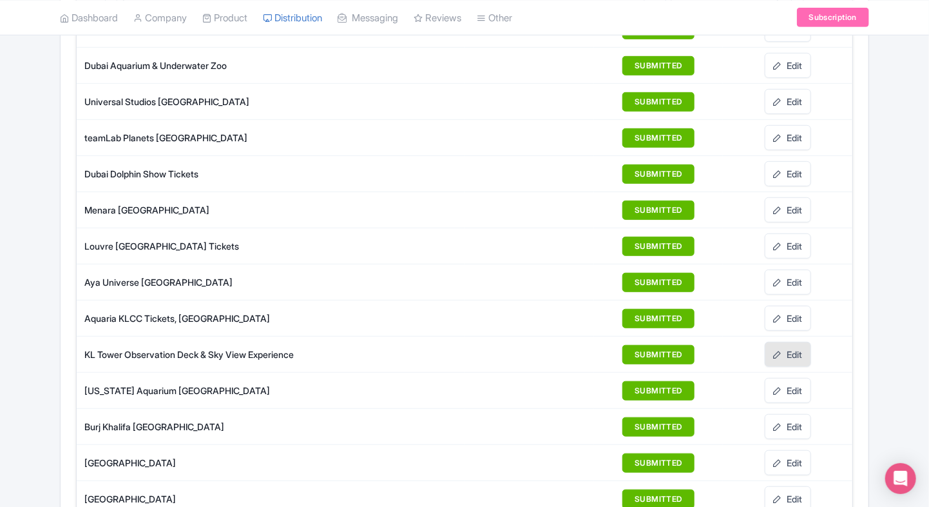
click at [788, 354] on link "Edit" at bounding box center [788, 354] width 46 height 25
click at [786, 202] on link "Edit" at bounding box center [788, 209] width 46 height 25
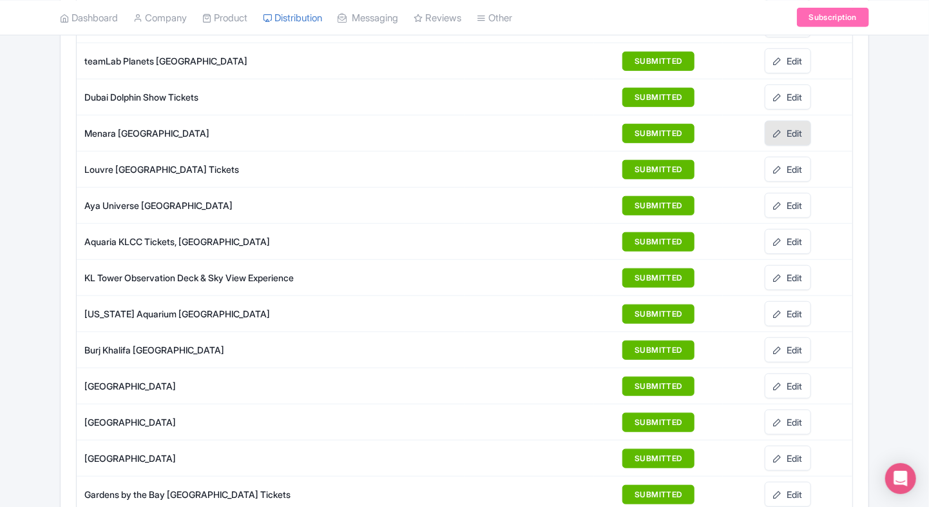
scroll to position [388, 0]
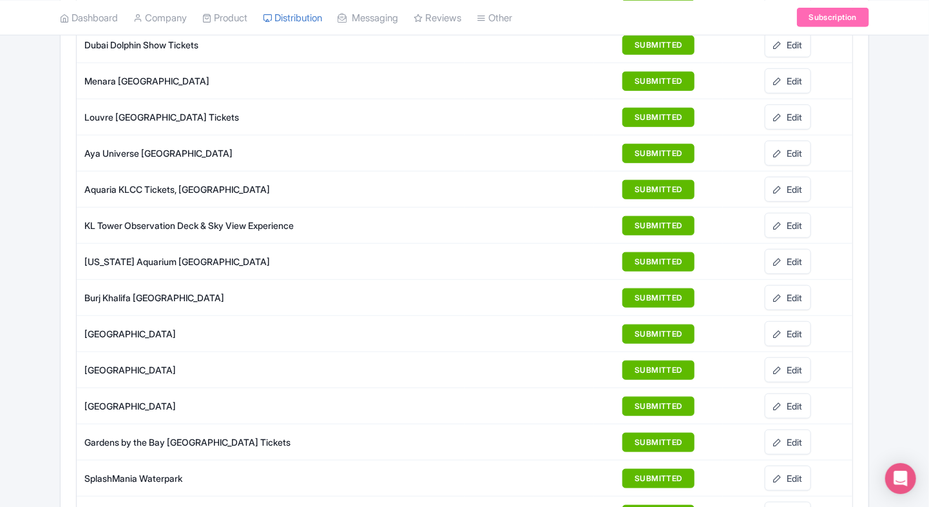
scroll to position [449, 0]
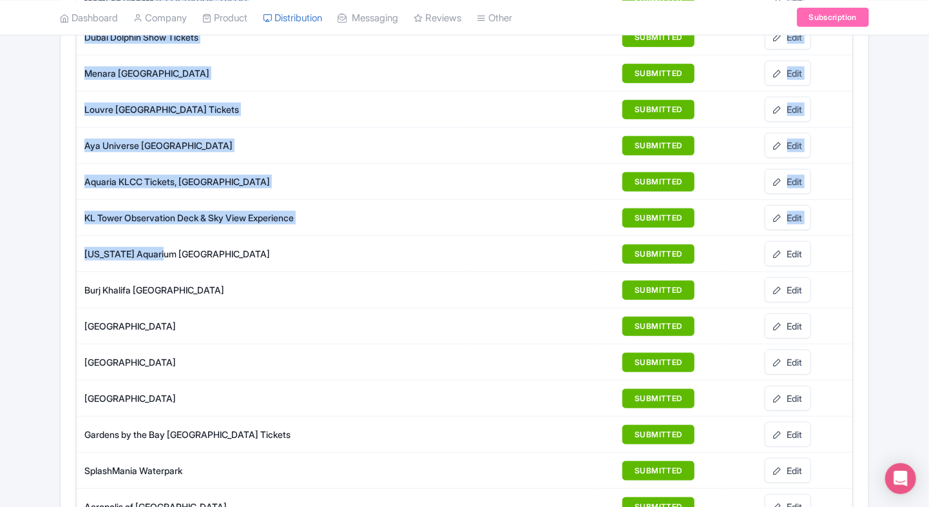
drag, startPoint x: 72, startPoint y: 247, endPoint x: 155, endPoint y: 246, distance: 82.5
click at [155, 247] on div "[US_STATE] Aquarium [GEOGRAPHIC_DATA]" at bounding box center [274, 254] width 380 height 14
click at [99, 249] on div "[US_STATE] Aquarium [GEOGRAPHIC_DATA]" at bounding box center [274, 254] width 380 height 14
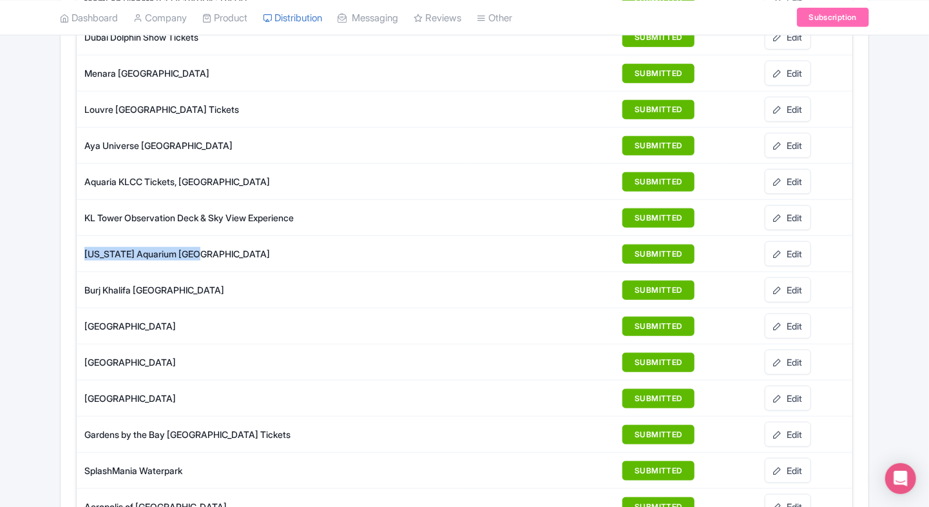
drag, startPoint x: 85, startPoint y: 249, endPoint x: 199, endPoint y: 251, distance: 113.4
click at [199, 251] on div "[US_STATE] Aquarium [GEOGRAPHIC_DATA]" at bounding box center [274, 254] width 380 height 14
copy div "[US_STATE] Aquarium [GEOGRAPHIC_DATA]"
click at [77, 292] on td "Burj Khalifa [GEOGRAPHIC_DATA]" at bounding box center [271, 290] width 388 height 36
drag, startPoint x: 77, startPoint y: 292, endPoint x: 166, endPoint y: 286, distance: 89.1
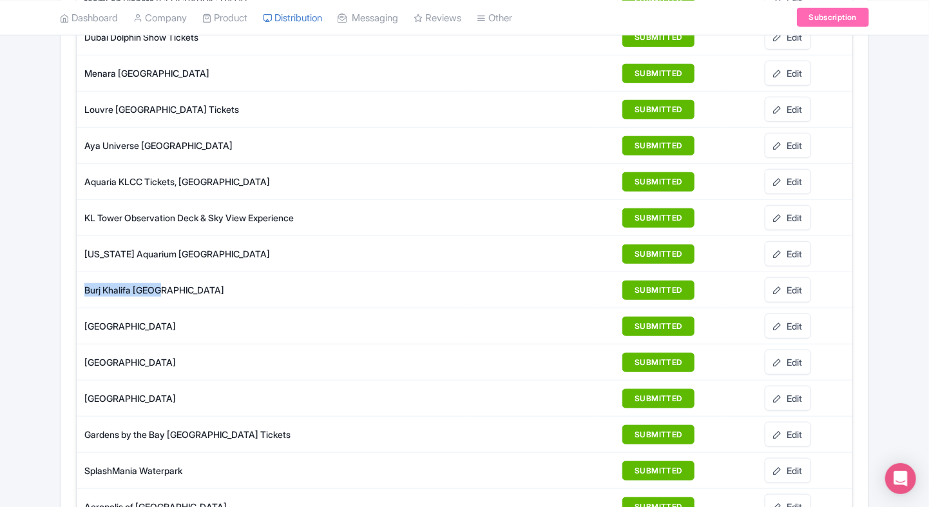
click at [166, 286] on td "Burj Khalifa [GEOGRAPHIC_DATA]" at bounding box center [271, 290] width 388 height 36
copy div "Burj Khalifa [GEOGRAPHIC_DATA]"
click at [807, 287] on link "Edit" at bounding box center [788, 289] width 46 height 25
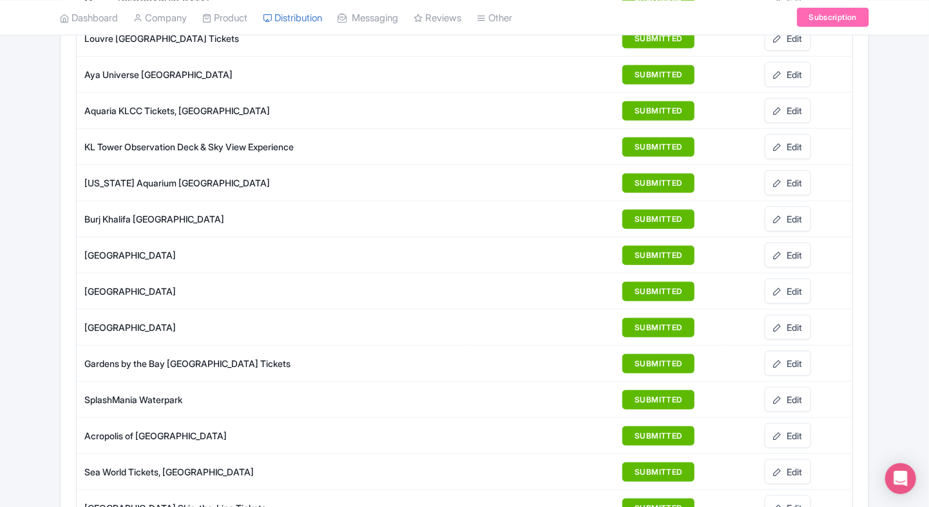
scroll to position [528, 0]
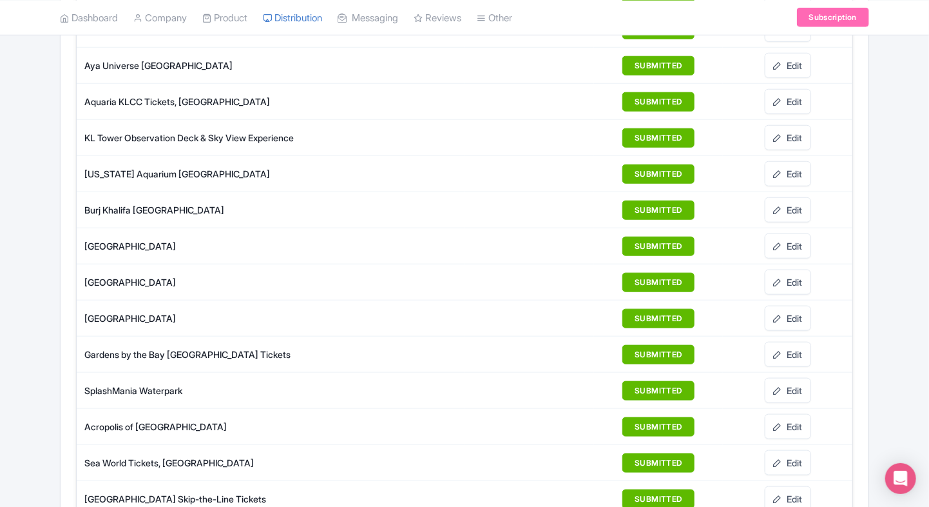
drag, startPoint x: 80, startPoint y: 280, endPoint x: 186, endPoint y: 275, distance: 105.8
click at [186, 275] on td "[GEOGRAPHIC_DATA]" at bounding box center [271, 282] width 388 height 36
copy div "[GEOGRAPHIC_DATA]"
click at [784, 270] on link "Edit" at bounding box center [788, 281] width 46 height 25
click at [36, 336] on div "Product Listings 56 Add Listing Download All Listings Reseller Name Reseller Al…" at bounding box center [464, 517] width 929 height 1848
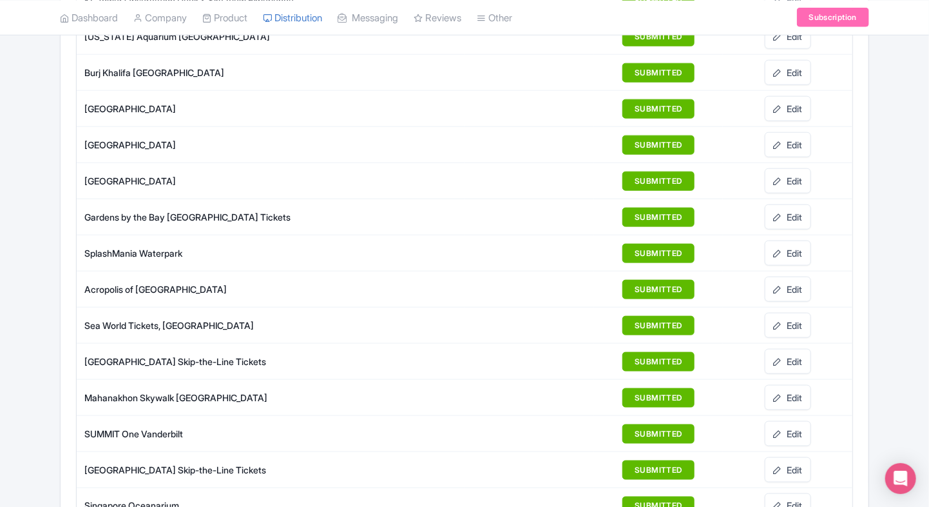
scroll to position [673, 0]
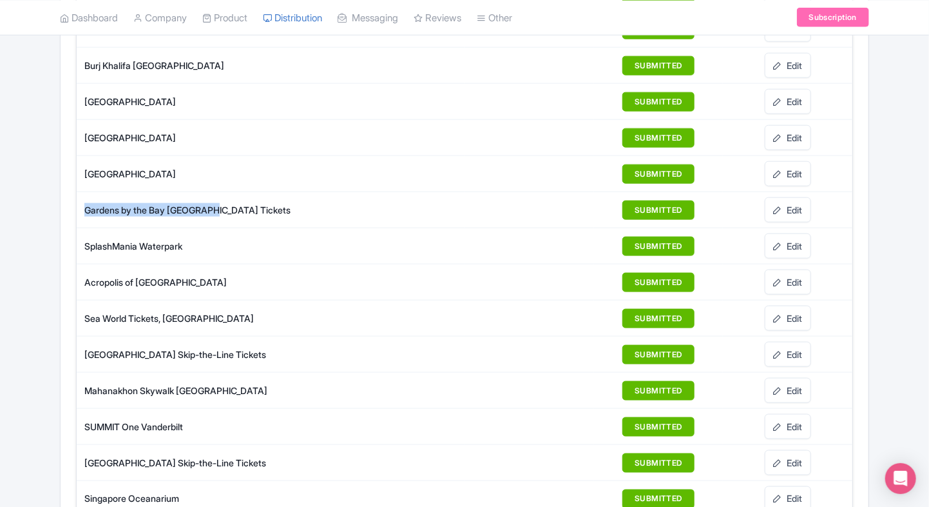
drag, startPoint x: 80, startPoint y: 202, endPoint x: 213, endPoint y: 200, distance: 133.4
click at [213, 200] on td "Gardens by the Bay [GEOGRAPHIC_DATA] Tickets" at bounding box center [271, 210] width 388 height 36
copy div "Gardens by the Bay [GEOGRAPHIC_DATA]"
click at [797, 209] on link "Edit" at bounding box center [788, 209] width 46 height 25
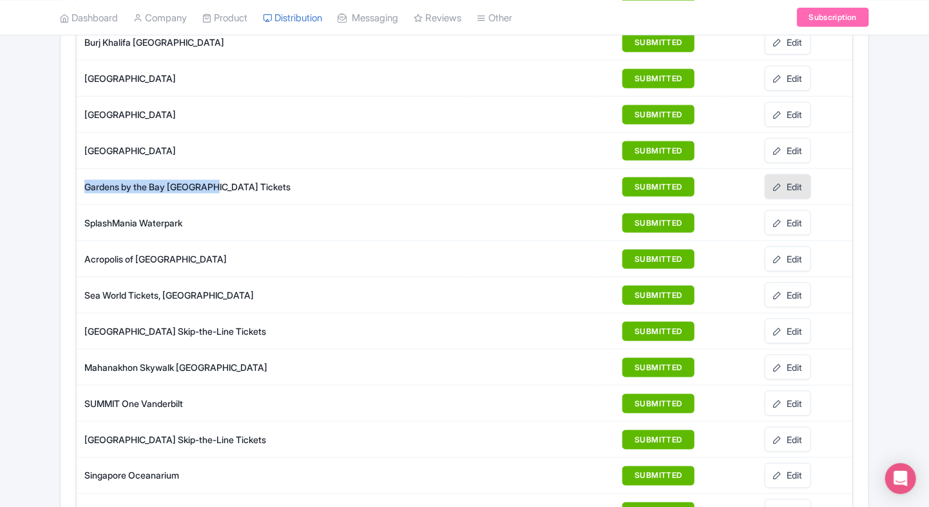
scroll to position [705, 0]
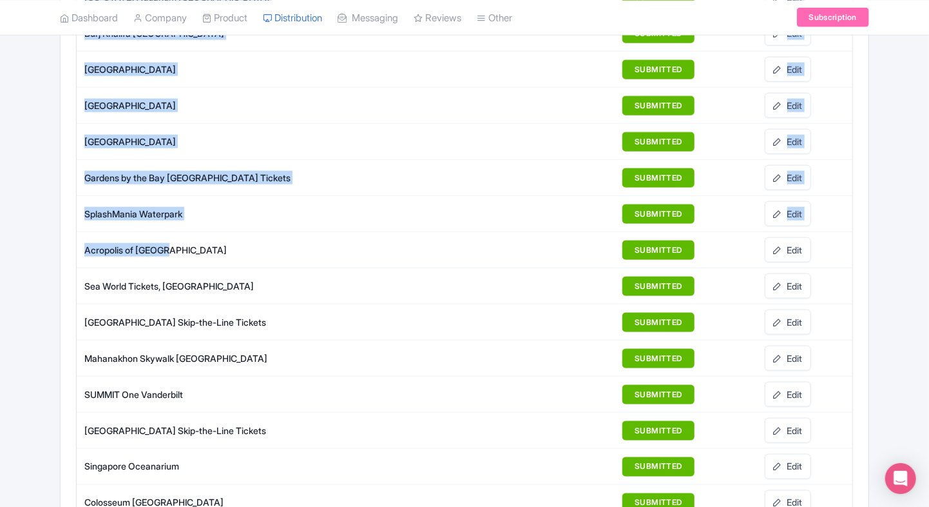
drag, startPoint x: 179, startPoint y: 247, endPoint x: 70, endPoint y: 243, distance: 109.0
click at [70, 243] on div "Reseller Name Reseller All products Live products 43 32 Product name Status Act…" at bounding box center [465, 369] width 808 height 1788
drag, startPoint x: 70, startPoint y: 243, endPoint x: 194, endPoint y: 247, distance: 124.5
click at [194, 247] on div "Acropolis of [GEOGRAPHIC_DATA]" at bounding box center [274, 250] width 380 height 14
click at [189, 247] on div "Acropolis of [GEOGRAPHIC_DATA]" at bounding box center [274, 250] width 380 height 14
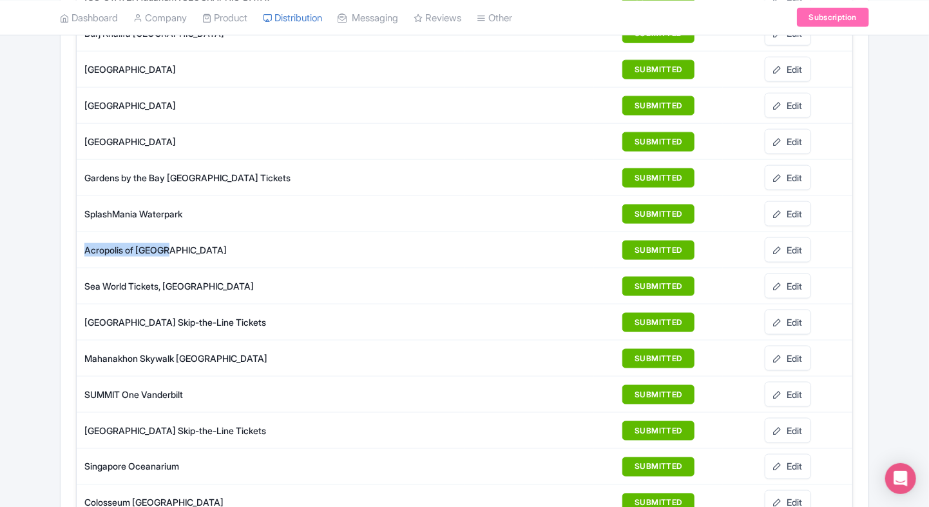
drag, startPoint x: 173, startPoint y: 247, endPoint x: 80, endPoint y: 244, distance: 92.9
click at [80, 244] on td "Acropolis of [GEOGRAPHIC_DATA]" at bounding box center [271, 250] width 388 height 36
copy div "Acropolis of [GEOGRAPHIC_DATA]"
click at [767, 249] on link "Edit" at bounding box center [788, 249] width 46 height 25
click at [23, 193] on div "Product Listings 56 Add Listing Download All Listings Reseller Name Reseller Al…" at bounding box center [464, 340] width 929 height 1848
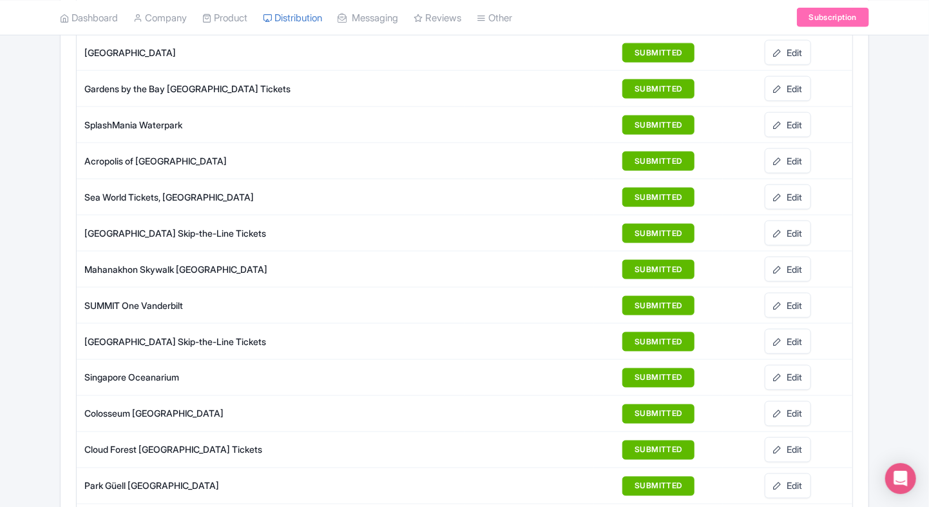
scroll to position [794, 0]
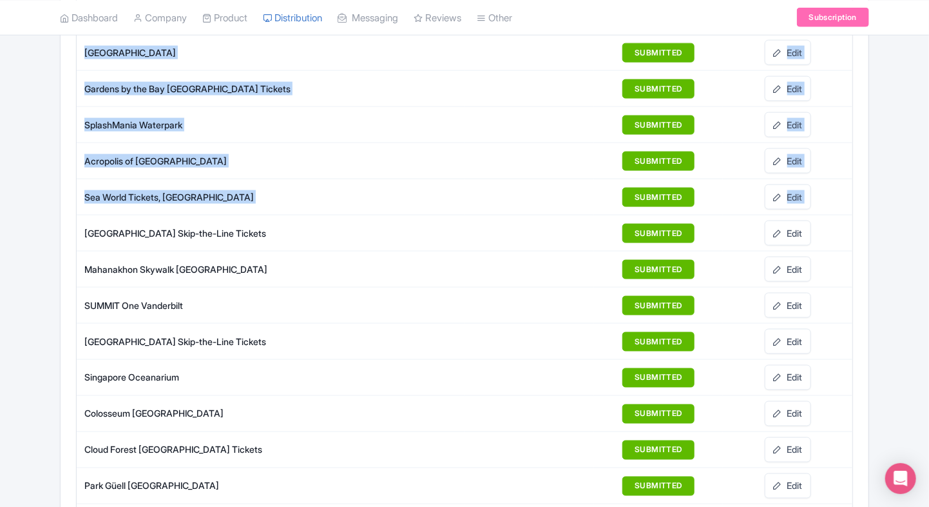
drag, startPoint x: 73, startPoint y: 226, endPoint x: 59, endPoint y: 223, distance: 13.8
click at [60, 223] on div "Product Listings 56 Add Listing Download All Listings Reseller Name Reseller Al…" at bounding box center [464, 251] width 809 height 1848
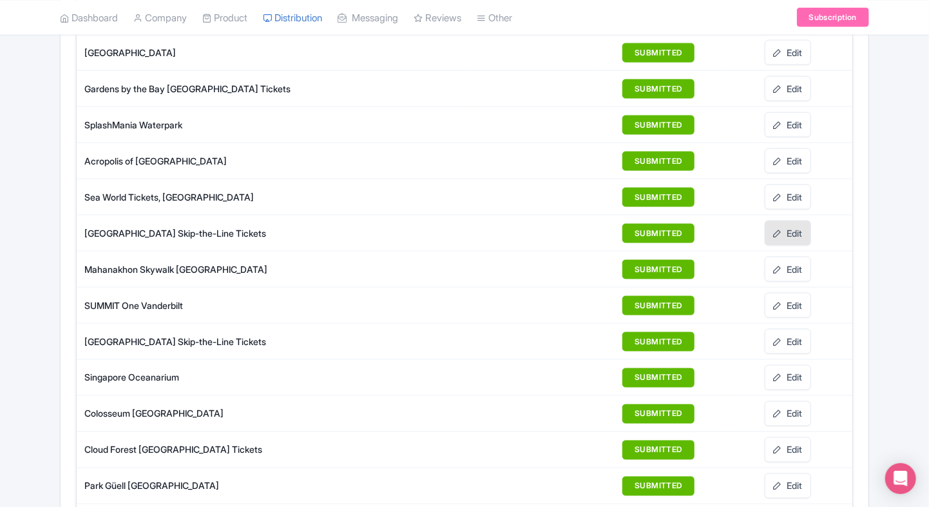
click at [772, 220] on link "Edit" at bounding box center [788, 232] width 46 height 25
click at [790, 221] on link "Edit" at bounding box center [788, 232] width 46 height 25
drag, startPoint x: 168, startPoint y: 144, endPoint x: 85, endPoint y: 143, distance: 82.5
click at [85, 143] on td "Acropolis of [GEOGRAPHIC_DATA]" at bounding box center [271, 161] width 388 height 36
copy div "Acropolis of [GEOGRAPHIC_DATA]"
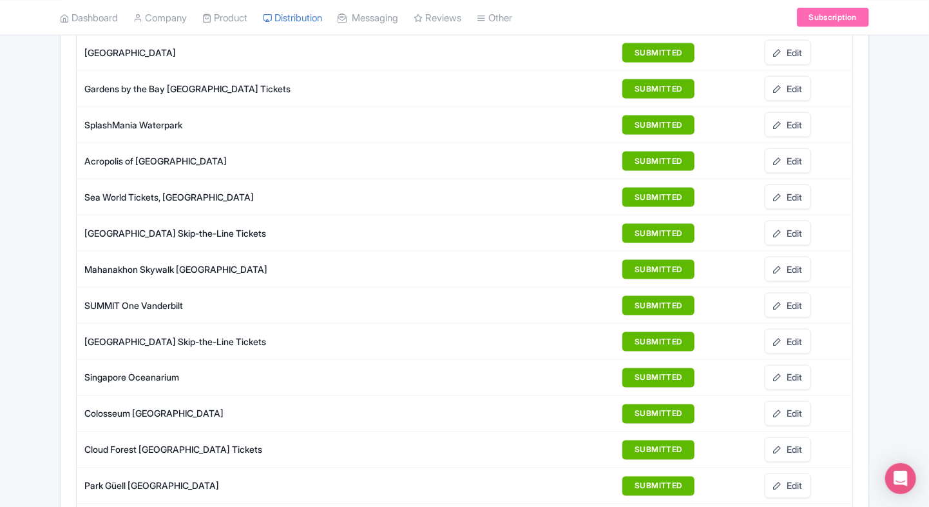
click at [8, 182] on div "Product Listings 56 Add Listing Download All Listings Reseller Name Reseller Al…" at bounding box center [464, 251] width 929 height 1848
drag, startPoint x: 83, startPoint y: 223, endPoint x: 266, endPoint y: 218, distance: 182.5
click at [266, 218] on td "[GEOGRAPHIC_DATA] Skip-the-Line Tickets" at bounding box center [271, 233] width 388 height 36
copy div "[GEOGRAPHIC_DATA] Skip-the-Line Tickets"
click at [780, 220] on link "Edit" at bounding box center [788, 232] width 46 height 25
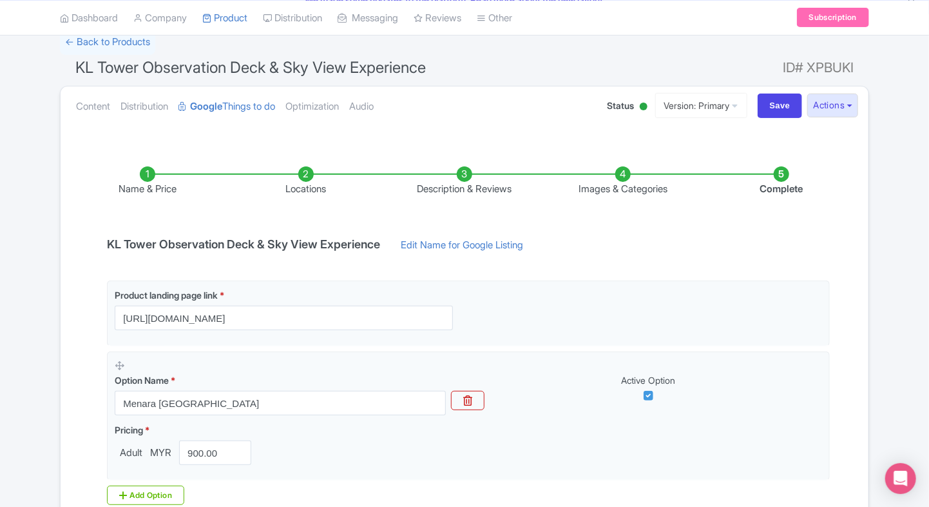
scroll to position [89, 0]
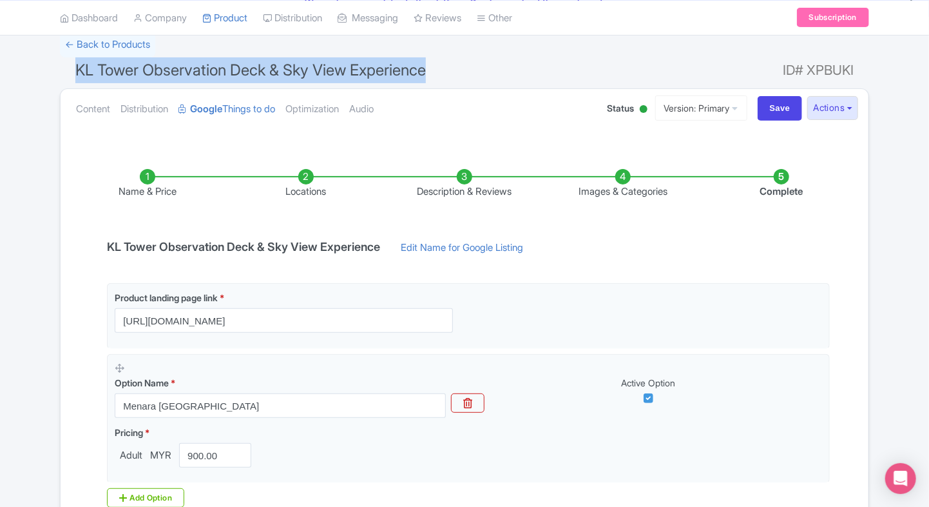
drag, startPoint x: 60, startPoint y: 58, endPoint x: 445, endPoint y: 59, distance: 385.4
click at [445, 59] on h1 "KL Tower Observation Deck & Sky View Experience ID# XPBUKI" at bounding box center [464, 72] width 809 height 31
copy span "KL Tower Observation Deck & Sky View Experience"
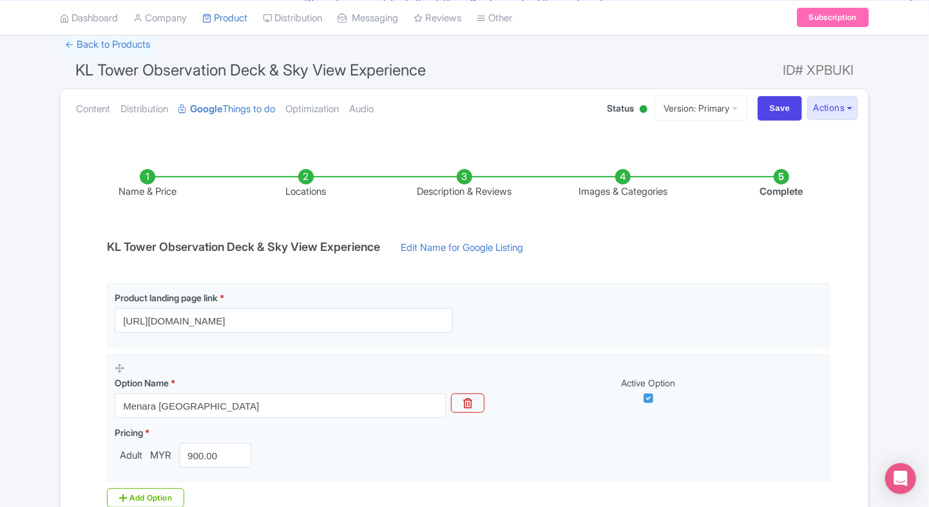
click at [23, 182] on div "← Back to Products KL Tower Observation Deck & Sky View Experience ID# XPBUKI C…" at bounding box center [464, 319] width 929 height 574
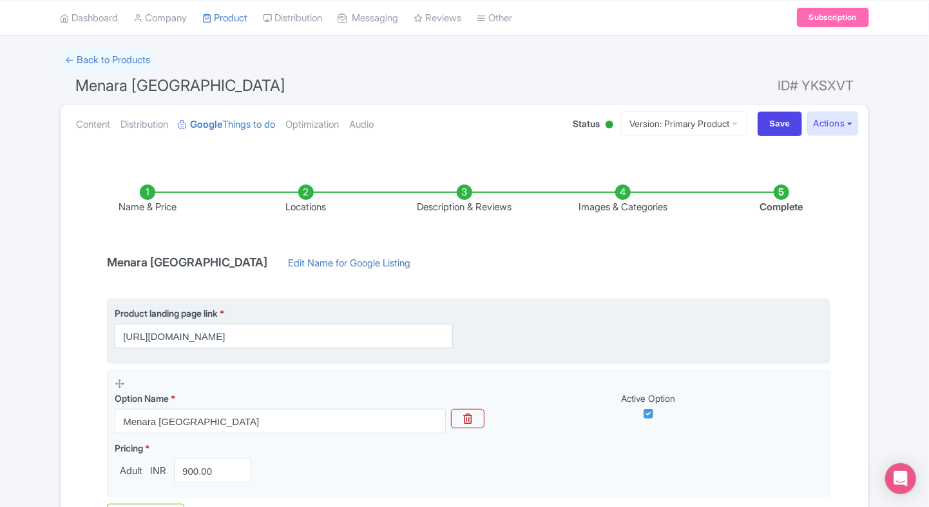
scroll to position [122, 0]
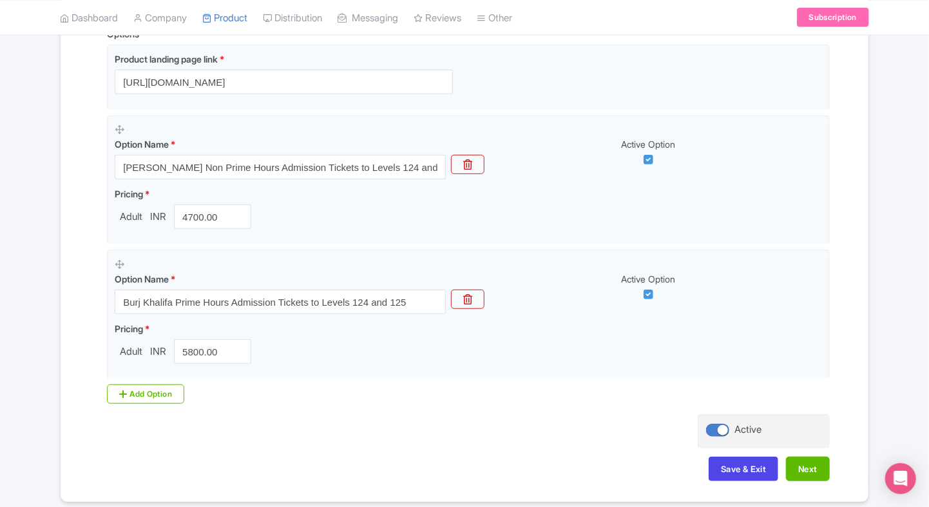
scroll to position [348, 0]
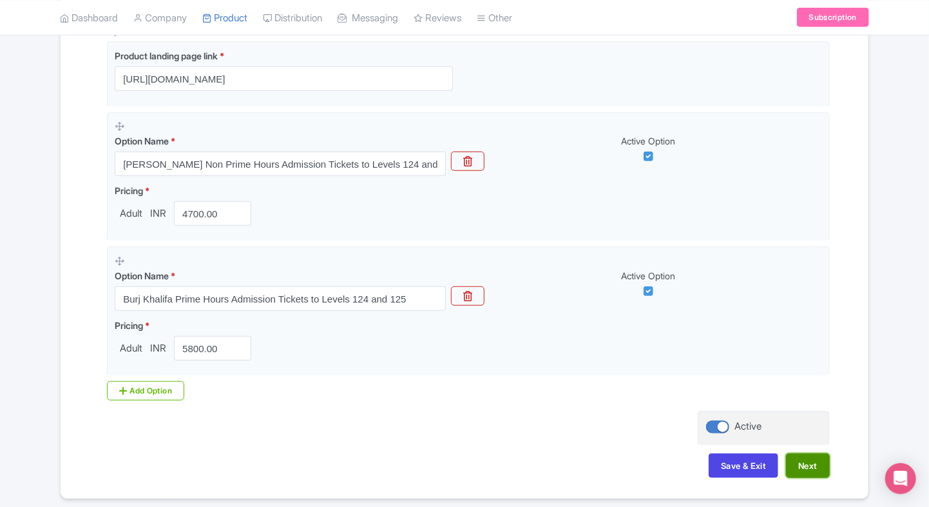
click at [816, 472] on button "Next" at bounding box center [808, 465] width 44 height 24
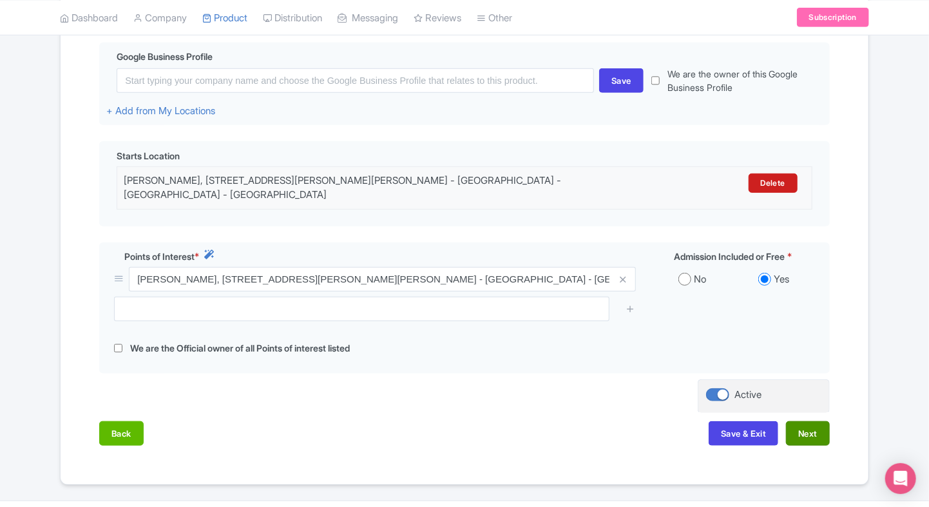
scroll to position [314, 0]
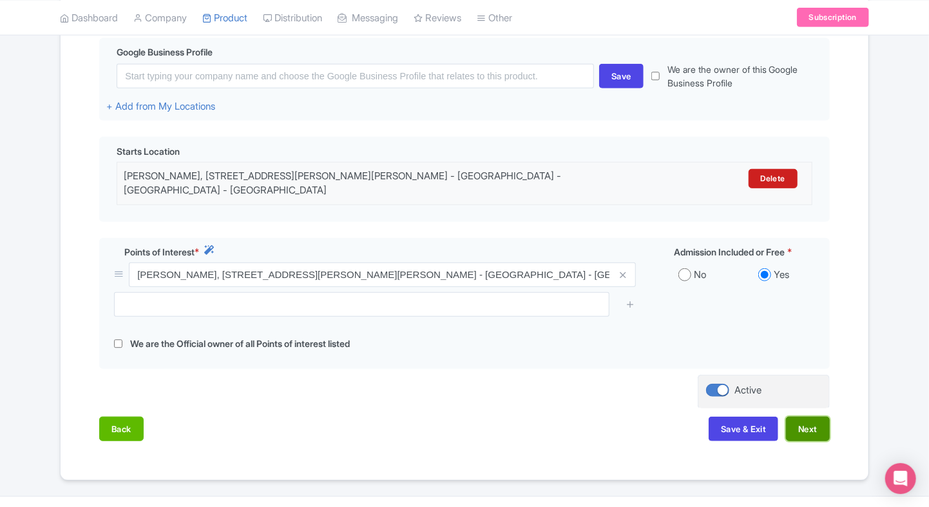
click at [820, 423] on button "Next" at bounding box center [808, 428] width 44 height 24
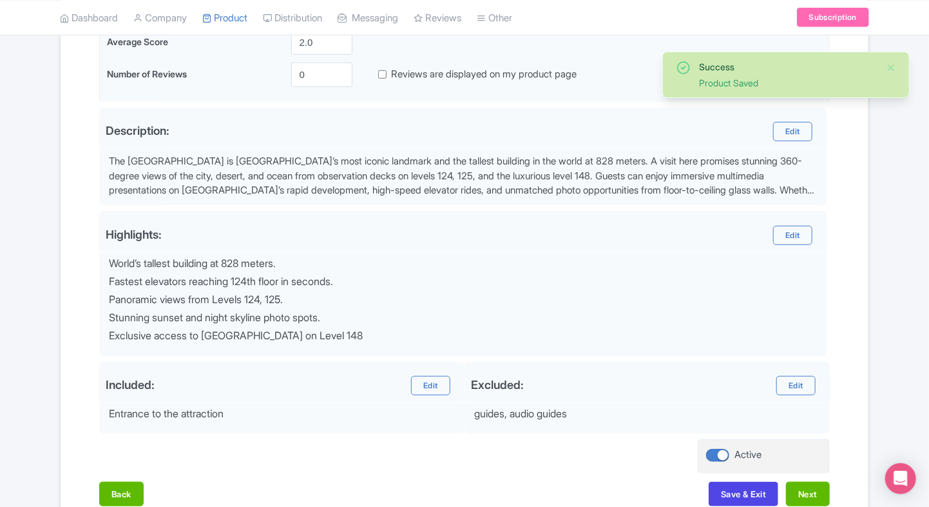
scroll to position [358, 0]
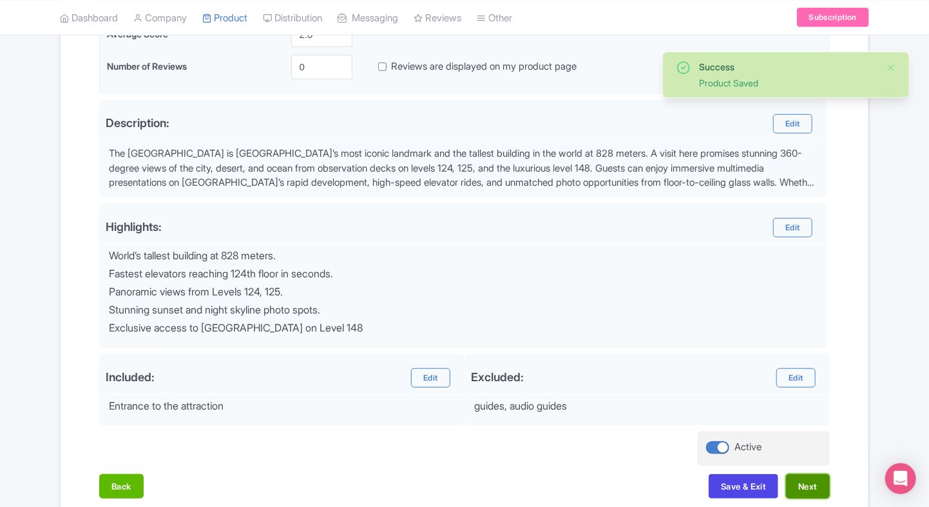
click at [822, 489] on button "Next" at bounding box center [808, 486] width 44 height 24
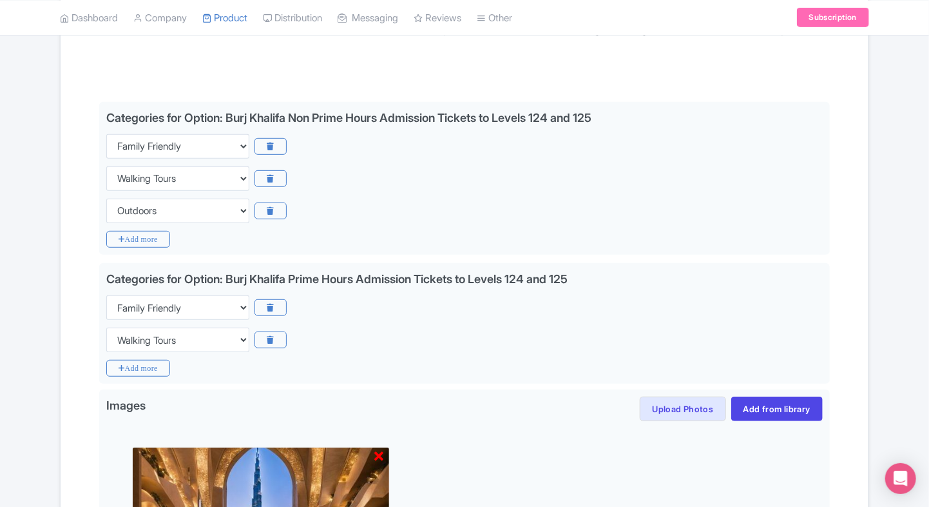
scroll to position [247, 0]
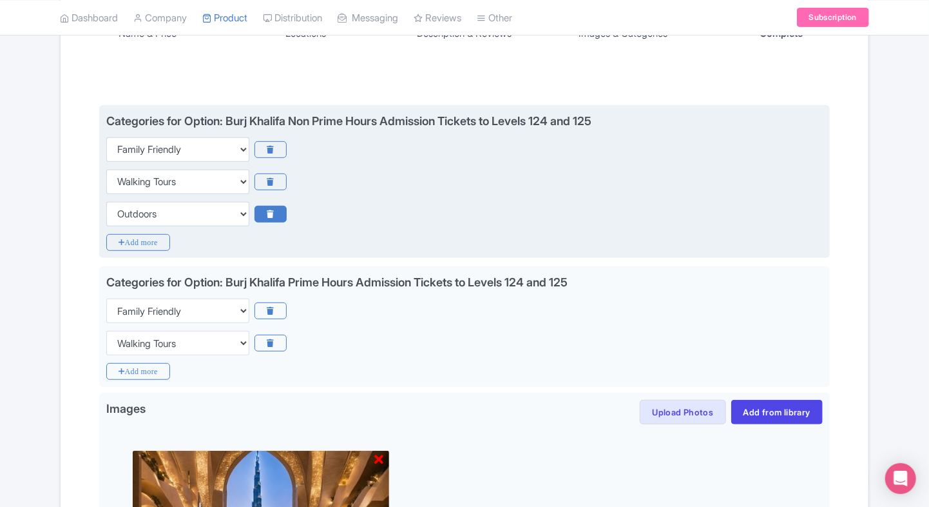
click at [263, 210] on icon at bounding box center [271, 214] width 32 height 17
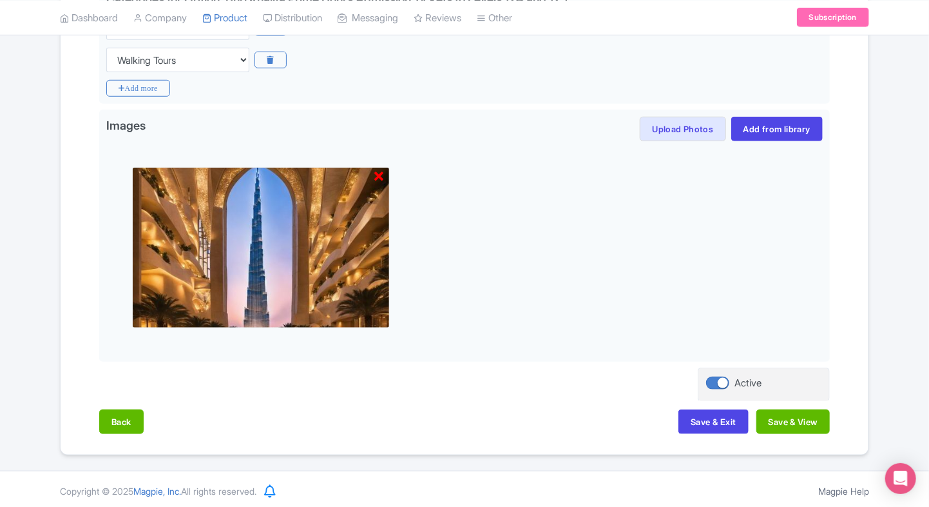
scroll to position [499, 0]
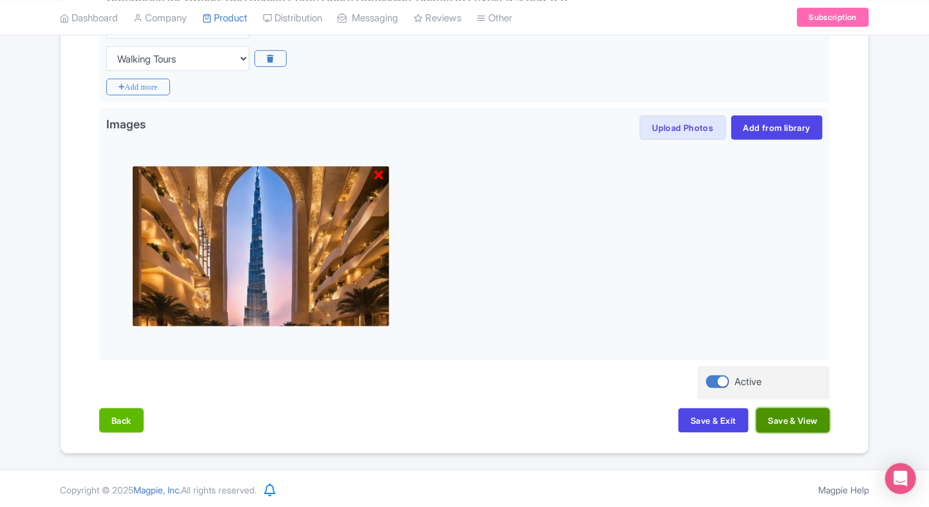
click at [775, 416] on button "Save & View" at bounding box center [793, 420] width 73 height 24
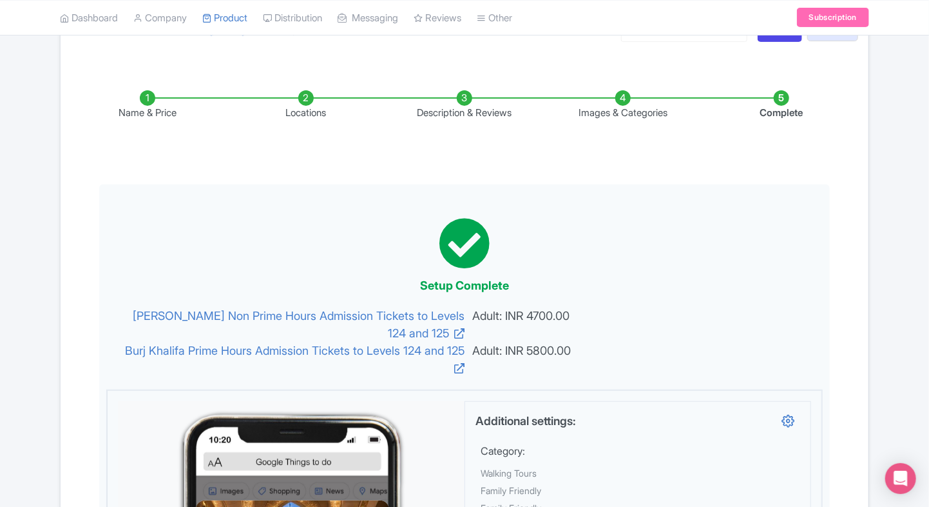
scroll to position [177, 0]
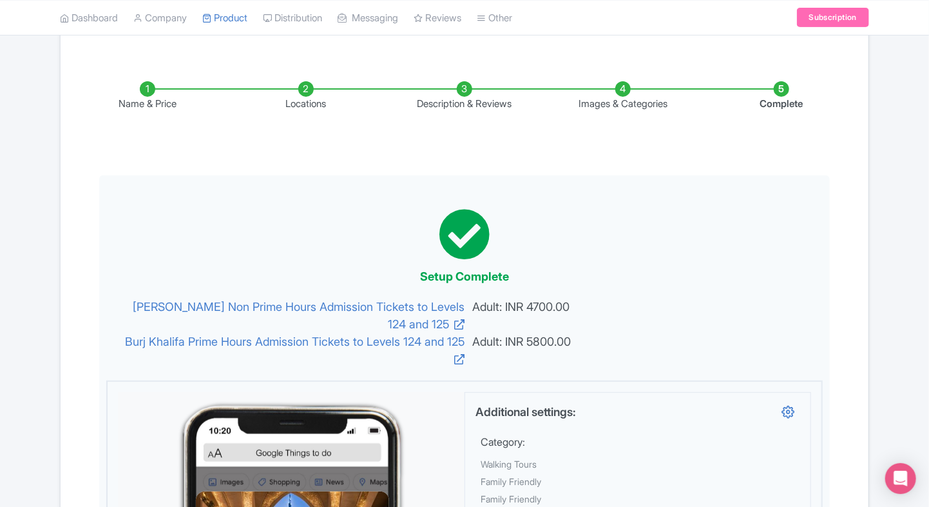
click at [142, 88] on li "Name & Price" at bounding box center [147, 96] width 159 height 30
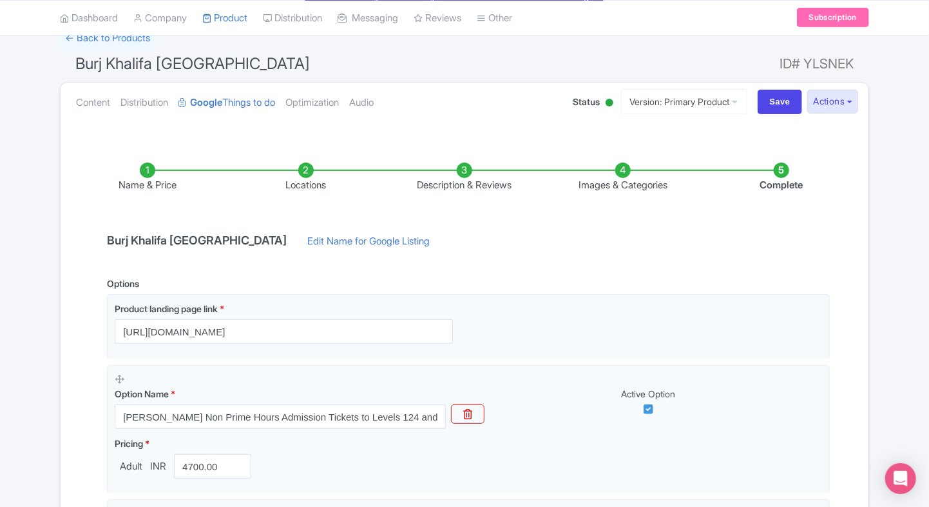
scroll to position [90, 0]
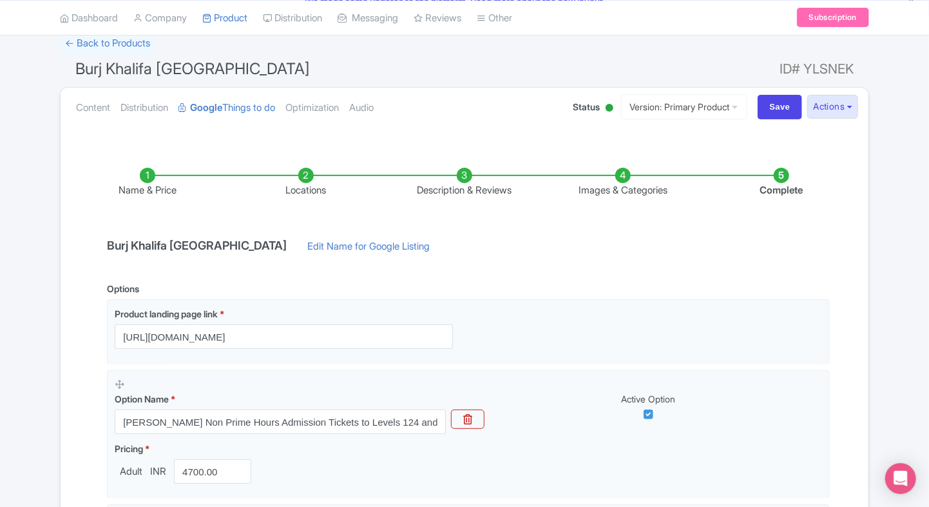
click at [305, 171] on li "Locations" at bounding box center [306, 183] width 159 height 30
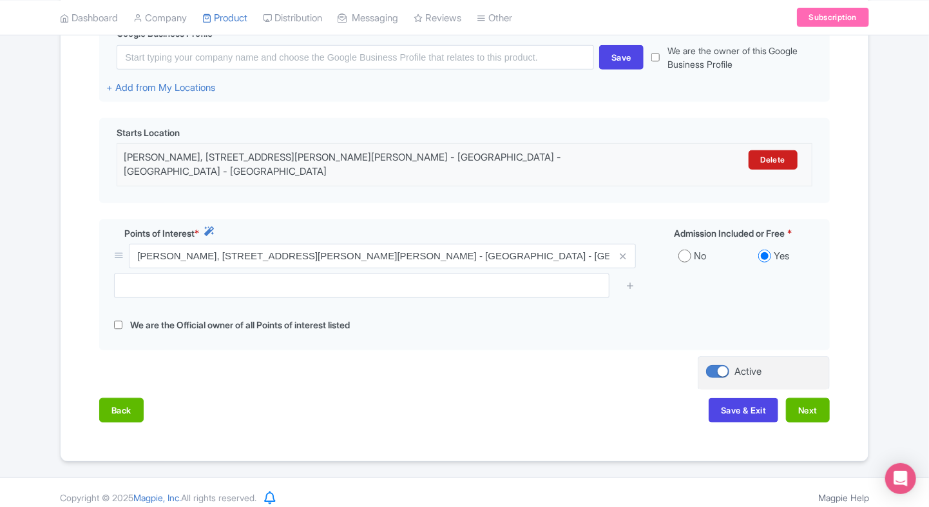
scroll to position [0, 0]
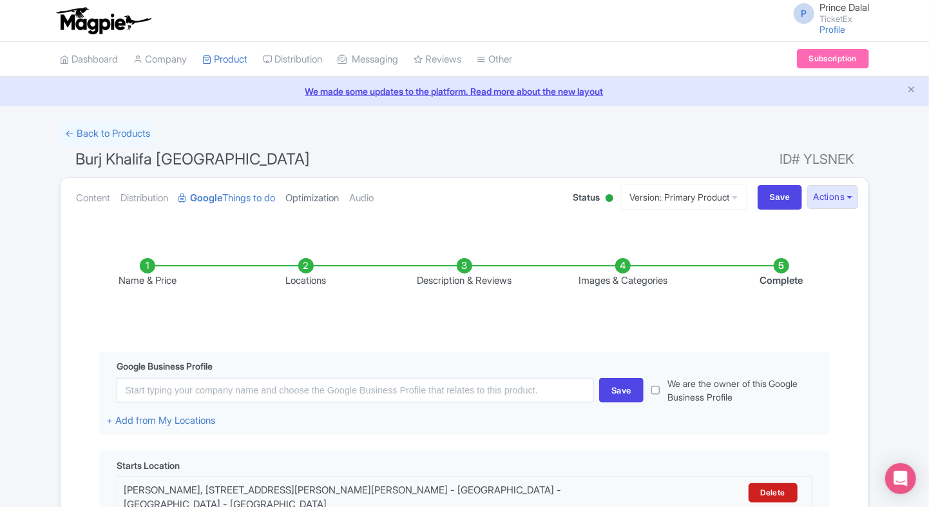
click at [304, 196] on link "Optimization" at bounding box center [312, 198] width 53 height 41
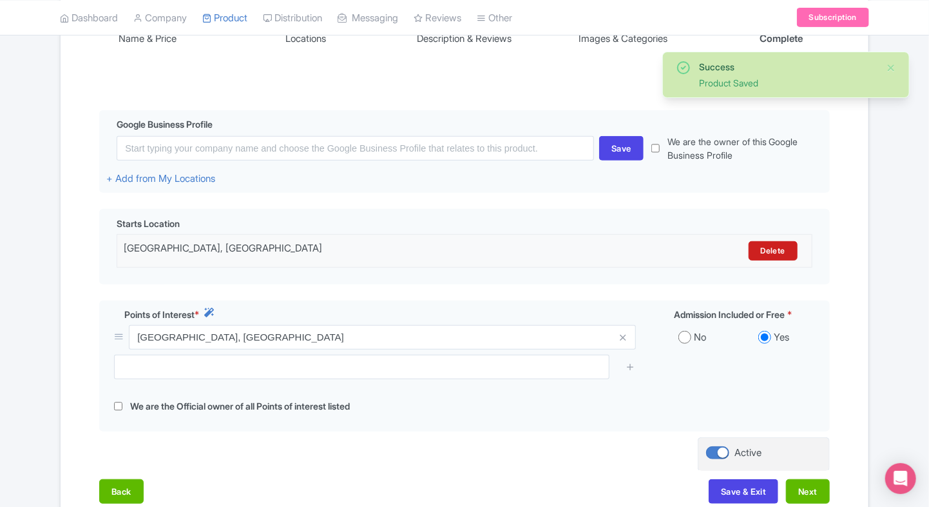
scroll to position [333, 0]
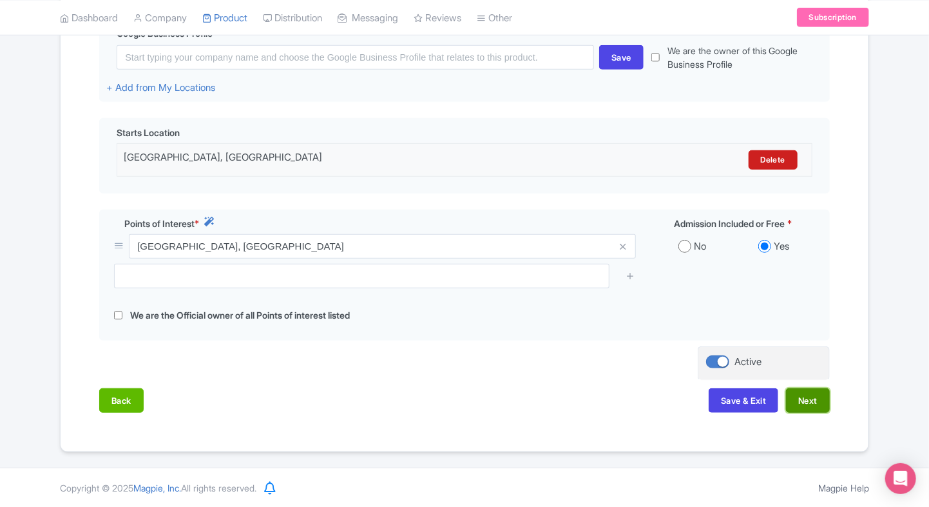
click at [808, 391] on button "Next" at bounding box center [808, 400] width 44 height 24
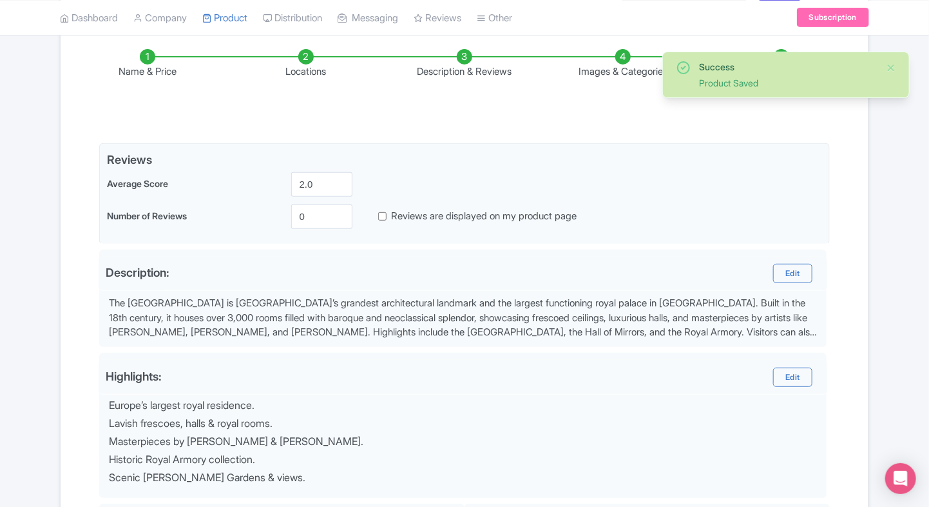
scroll to position [423, 0]
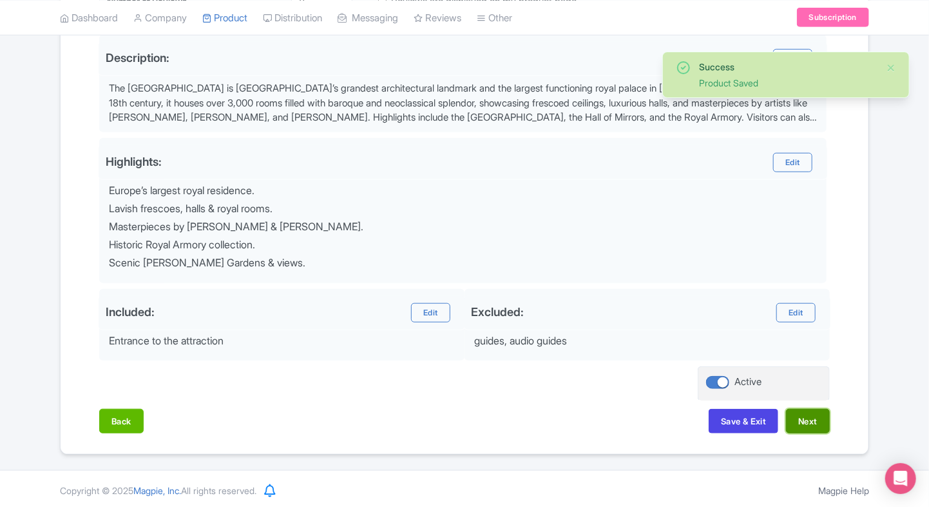
click at [817, 416] on button "Next" at bounding box center [808, 421] width 44 height 24
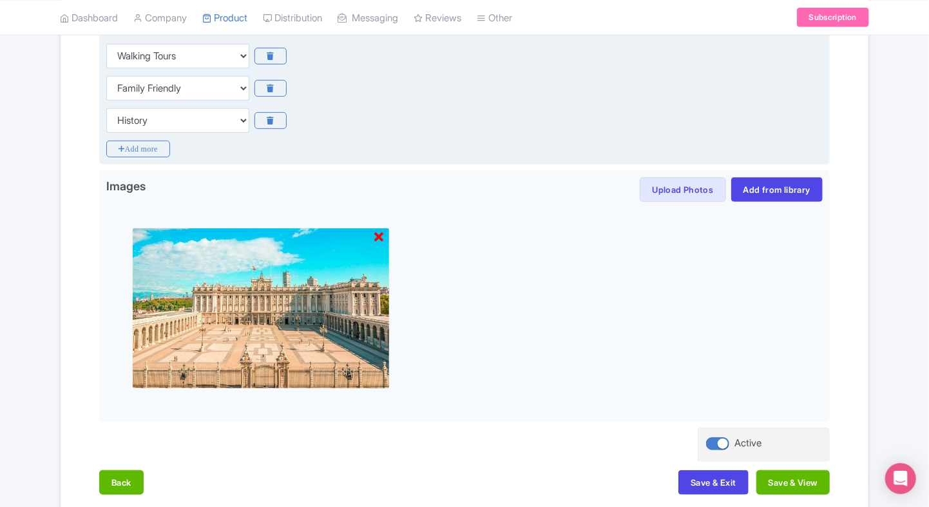
scroll to position [402, 0]
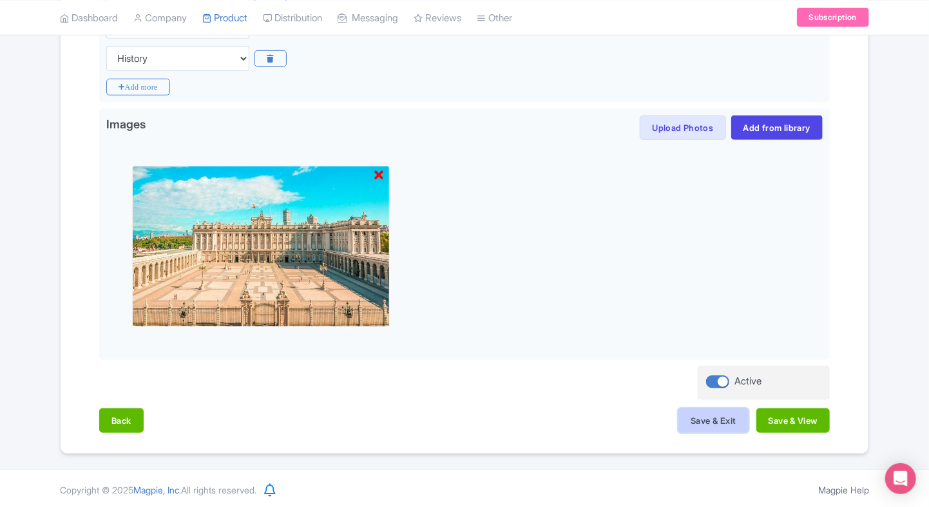
click at [706, 414] on button "Save & Exit" at bounding box center [714, 420] width 70 height 24
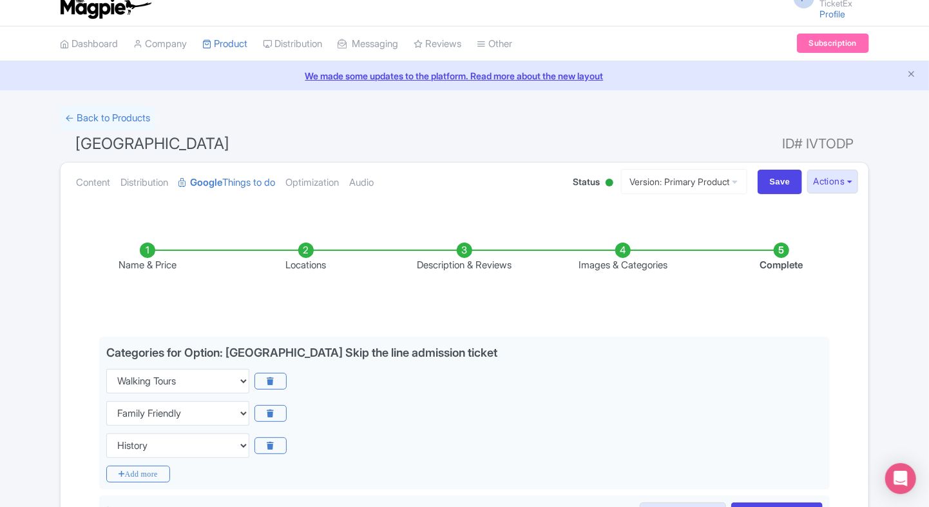
scroll to position [0, 0]
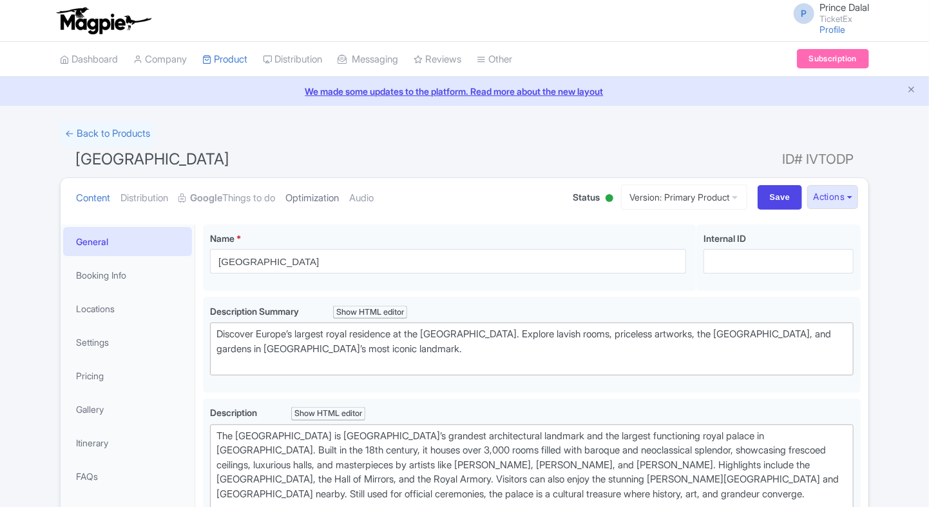
drag, startPoint x: 0, startPoint y: 0, endPoint x: 340, endPoint y: 191, distance: 390.4
click at [339, 191] on link "Optimization" at bounding box center [312, 198] width 53 height 41
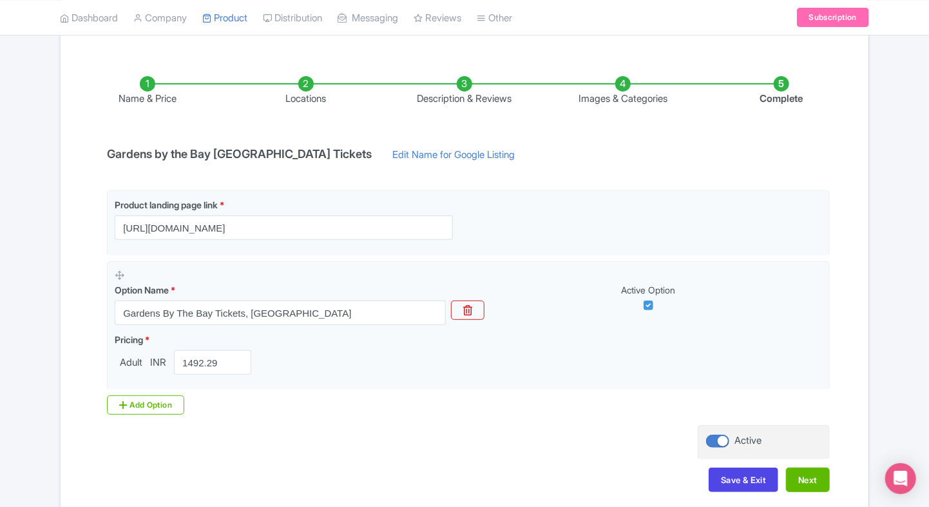
scroll to position [186, 0]
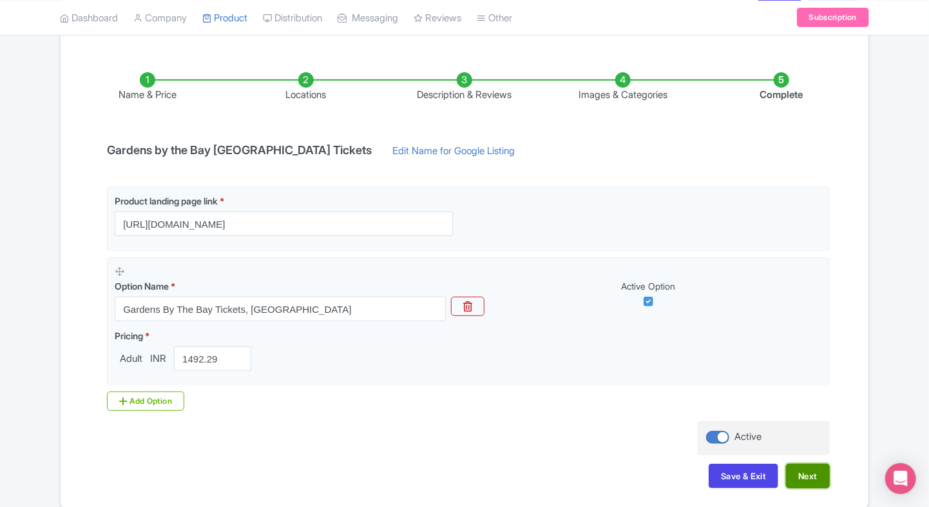
click at [810, 479] on button "Next" at bounding box center [808, 475] width 44 height 24
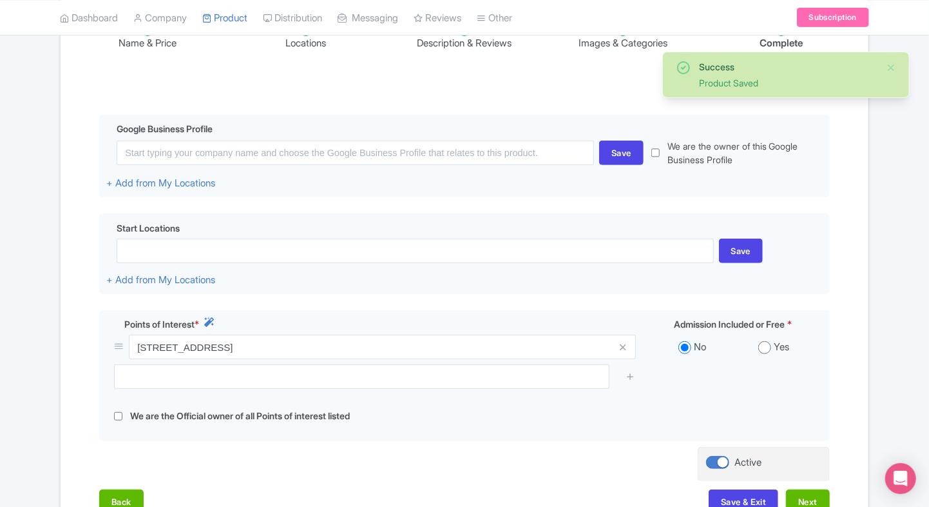
scroll to position [242, 0]
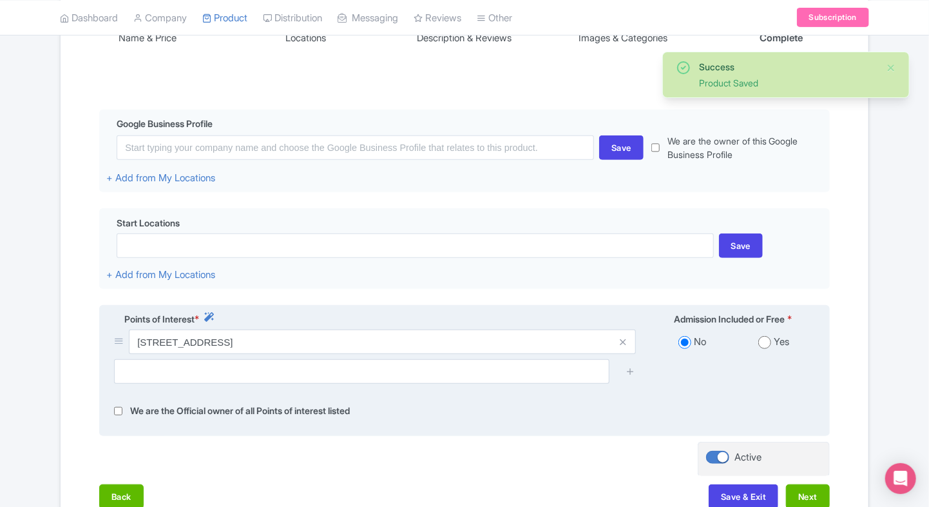
click at [766, 342] on input "radio" at bounding box center [765, 342] width 13 height 13
radio input "true"
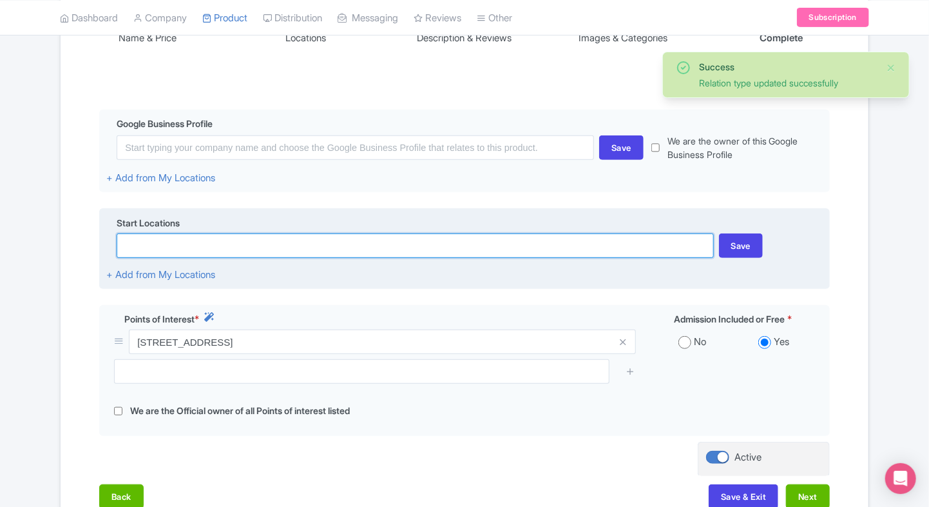
click at [574, 242] on input at bounding box center [415, 245] width 597 height 24
paste input "Gardens by the Bay Singapore"
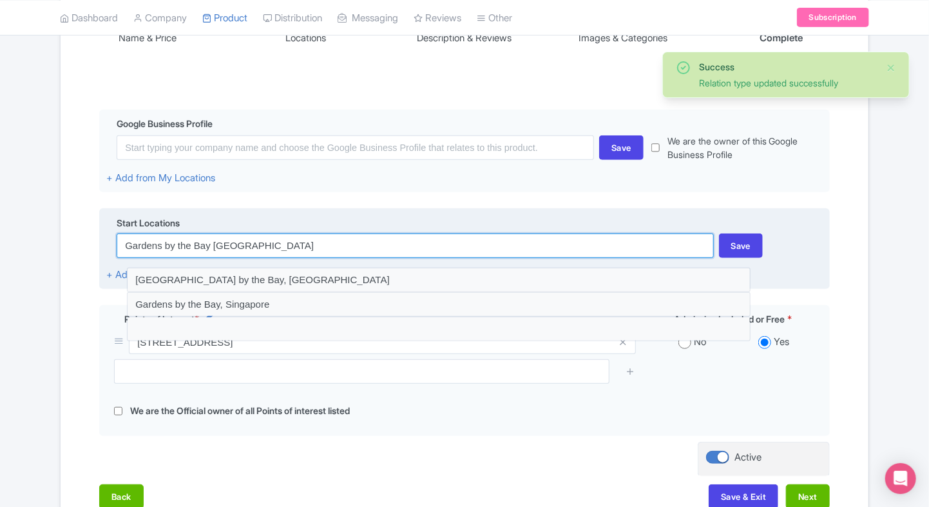
click at [574, 242] on input "Gardens by the Bay Singapore" at bounding box center [415, 245] width 597 height 24
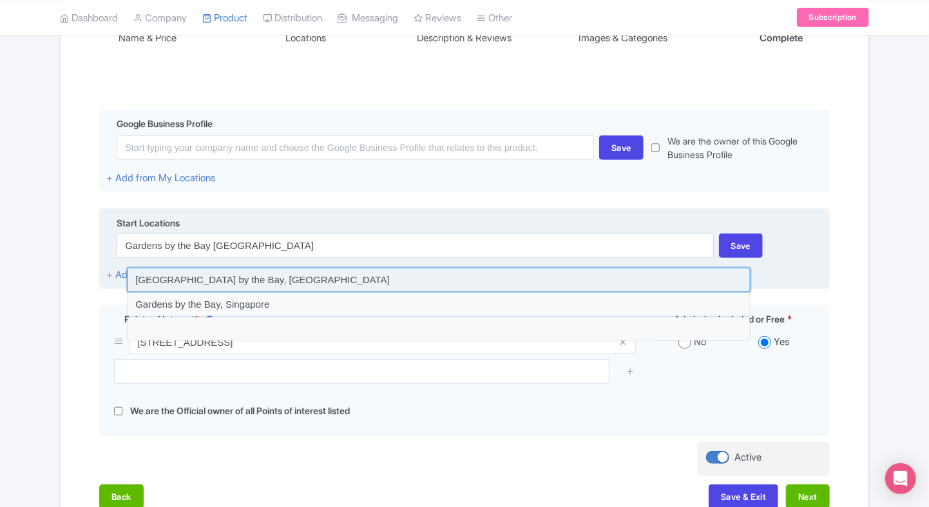
click at [347, 277] on input at bounding box center [439, 279] width 624 height 24
type input "Marina Gardens Drive, Gardens by the Bay, Singapore"
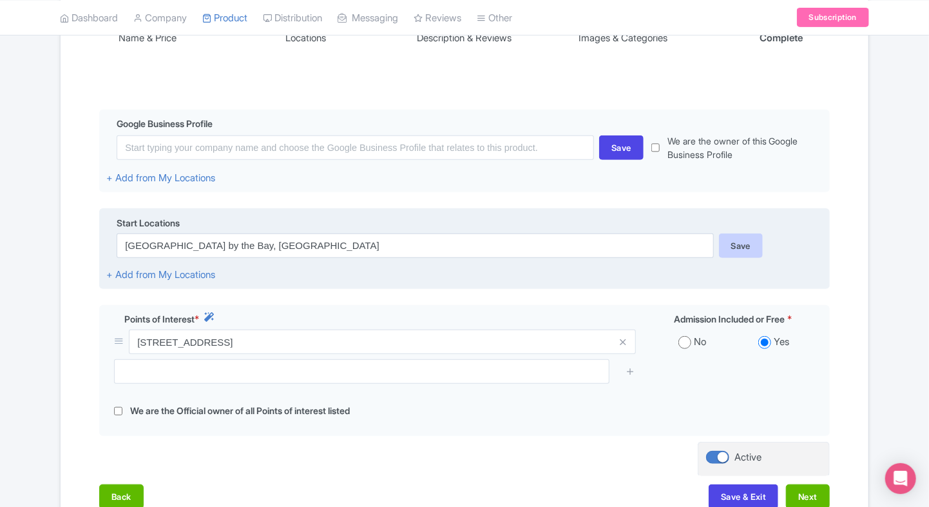
click at [744, 244] on div "Save" at bounding box center [741, 245] width 44 height 24
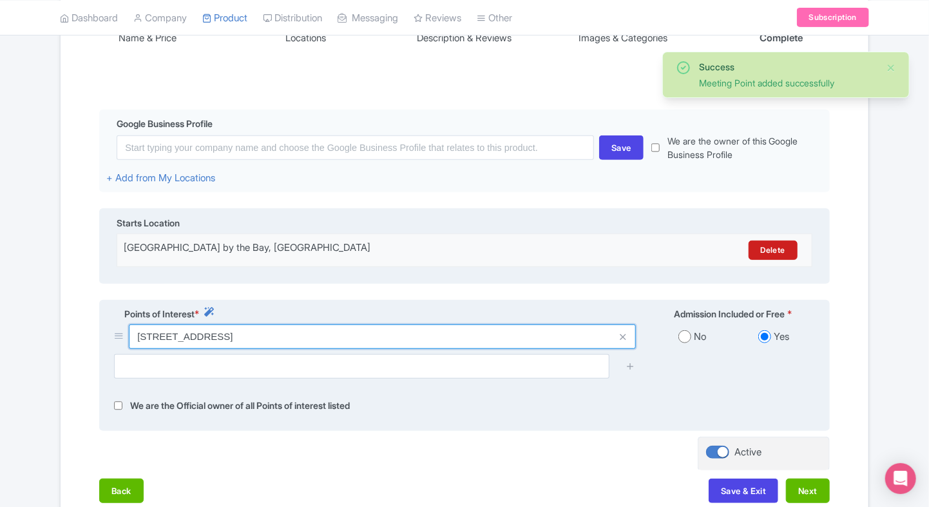
click at [510, 340] on input "18 Marina Gardens Drive, Gardens by the Bay, Singapore 018953, Singapore" at bounding box center [382, 336] width 507 height 24
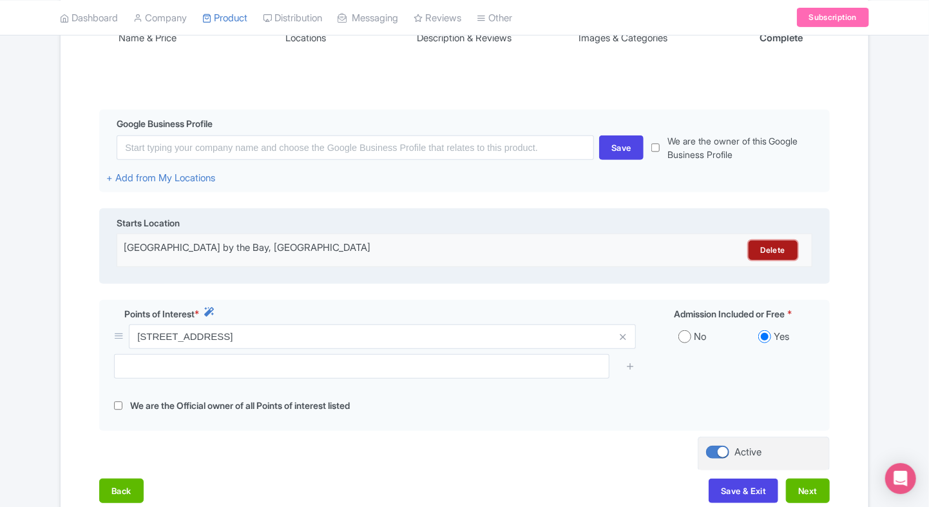
click at [790, 242] on link "Delete" at bounding box center [773, 249] width 49 height 19
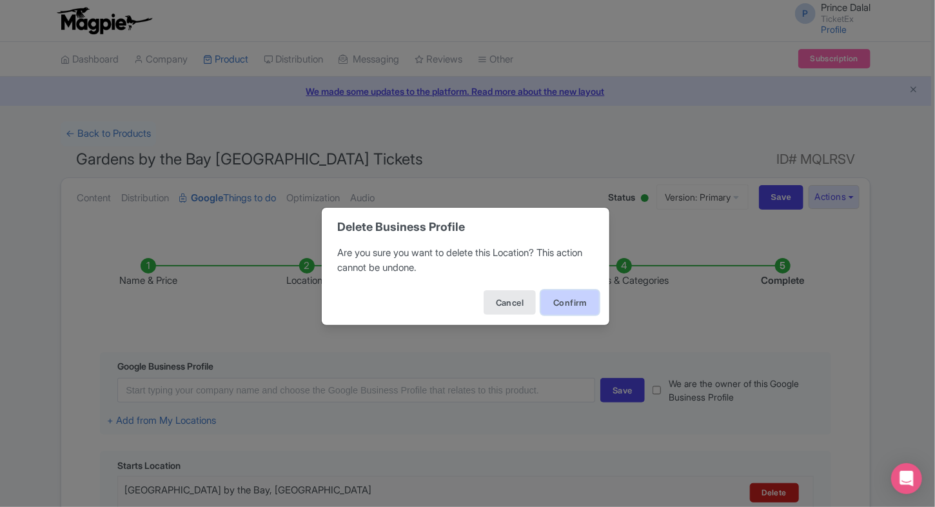
click at [562, 297] on button "Confirm" at bounding box center [570, 302] width 58 height 24
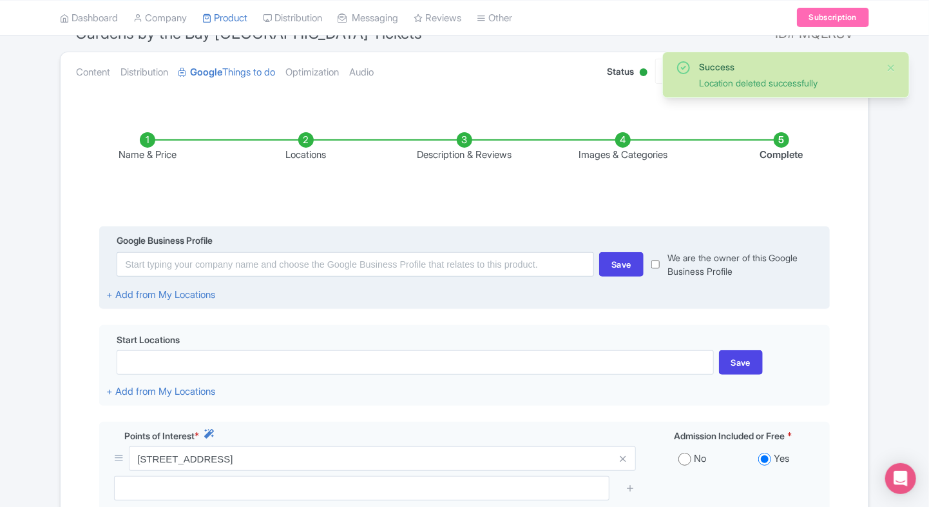
scroll to position [128, 0]
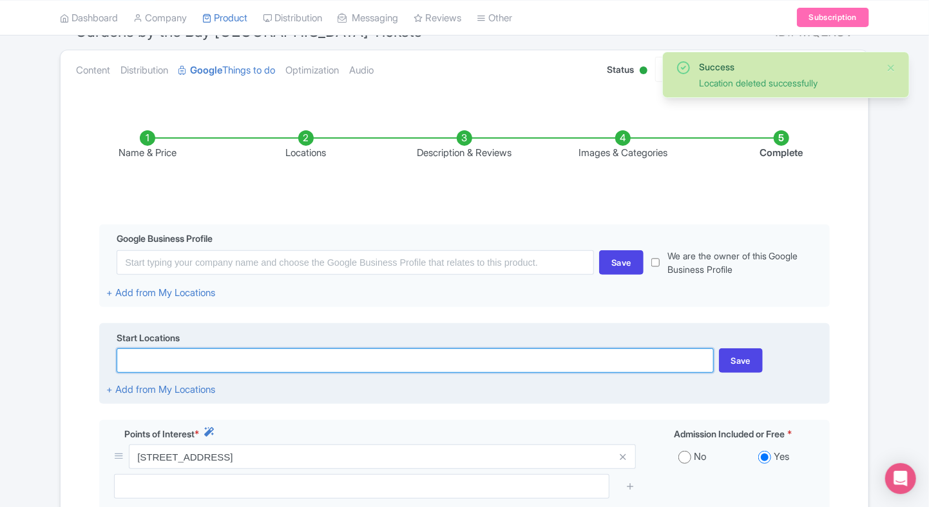
click at [364, 365] on input at bounding box center [415, 360] width 597 height 24
paste input "18 Marina Gardens Dr, Singapore 018953"
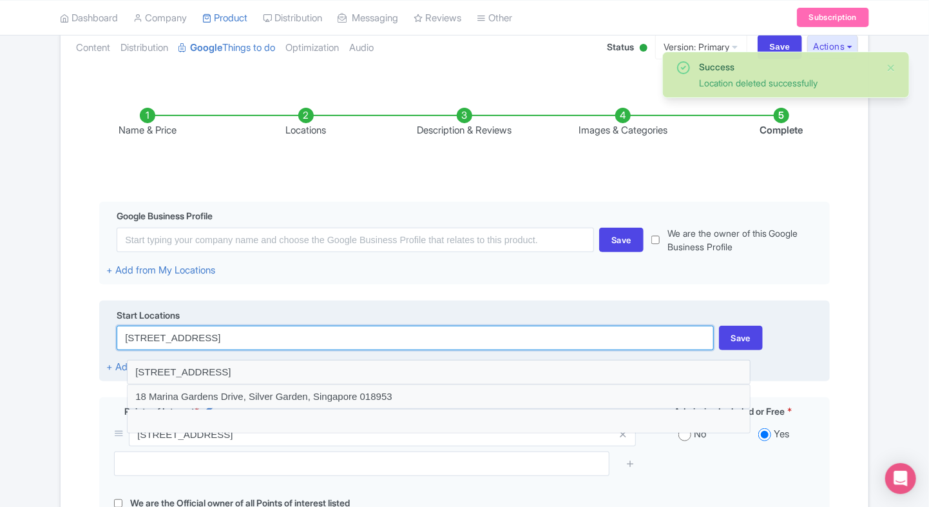
scroll to position [151, 0]
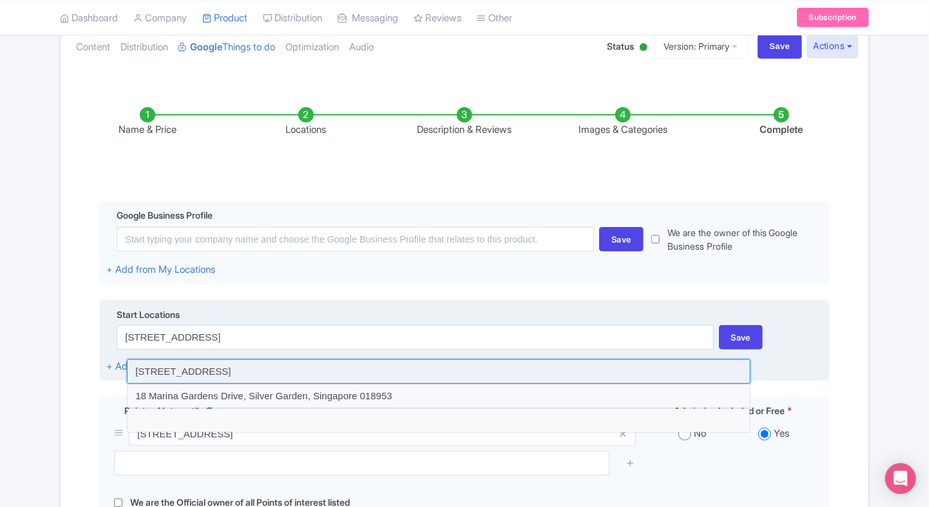
click at [401, 362] on input at bounding box center [439, 371] width 624 height 24
type input "18 Marina Gardens Drive, Gardens by the Bay, Singapore 018953, Singapore"
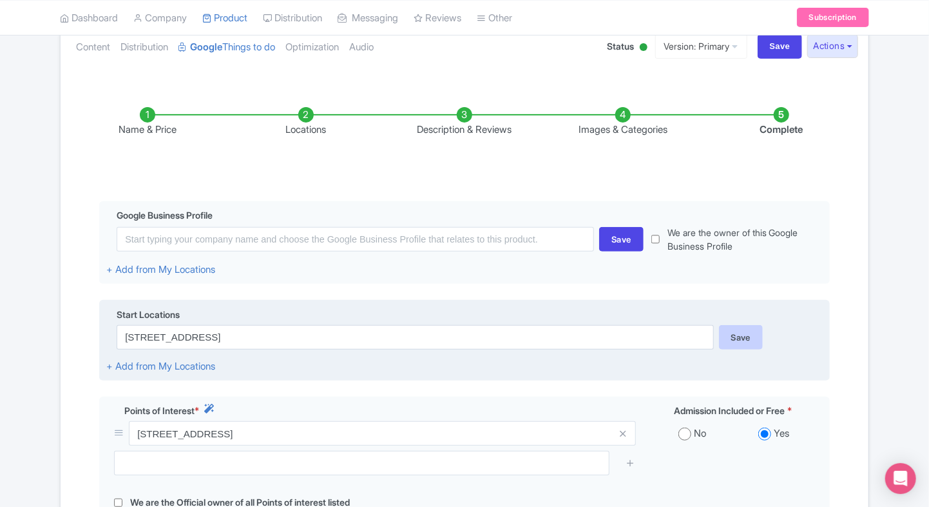
click at [739, 339] on div "Save" at bounding box center [741, 337] width 44 height 24
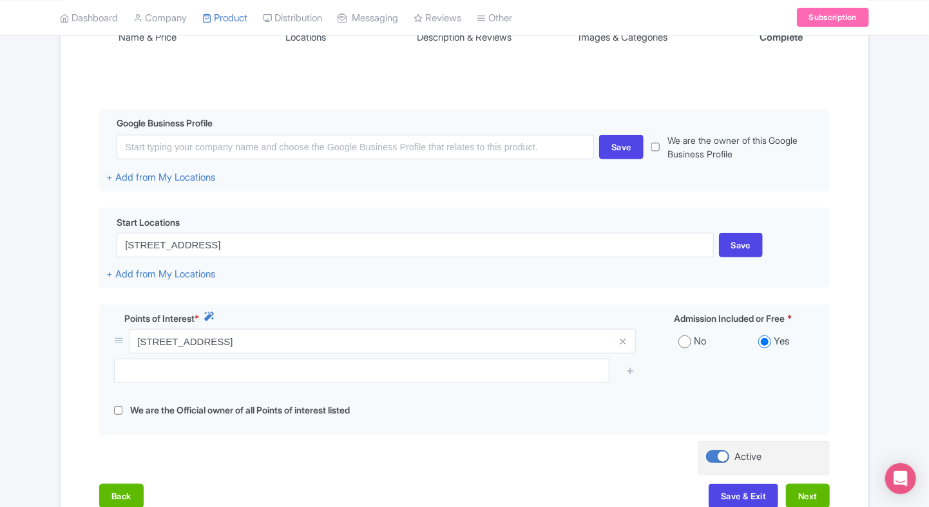
scroll to position [244, 0]
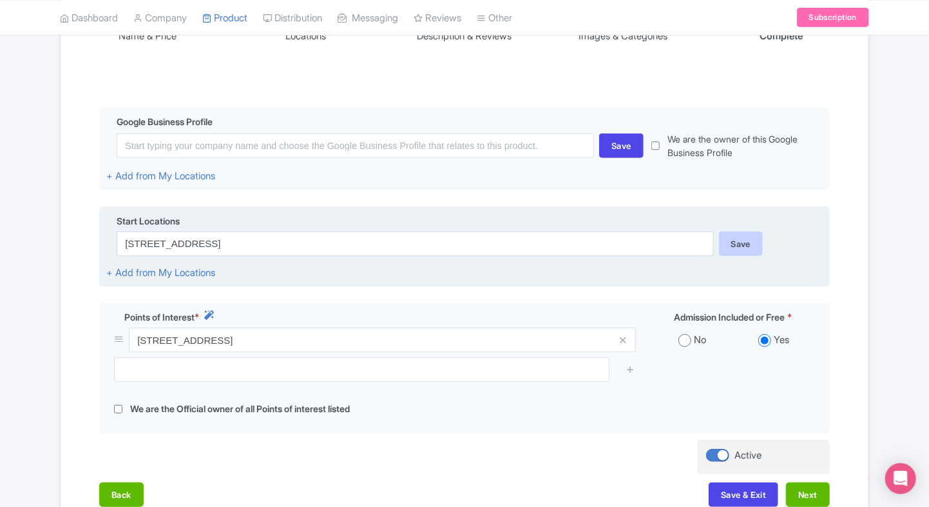
click at [752, 251] on div "Save" at bounding box center [741, 243] width 44 height 24
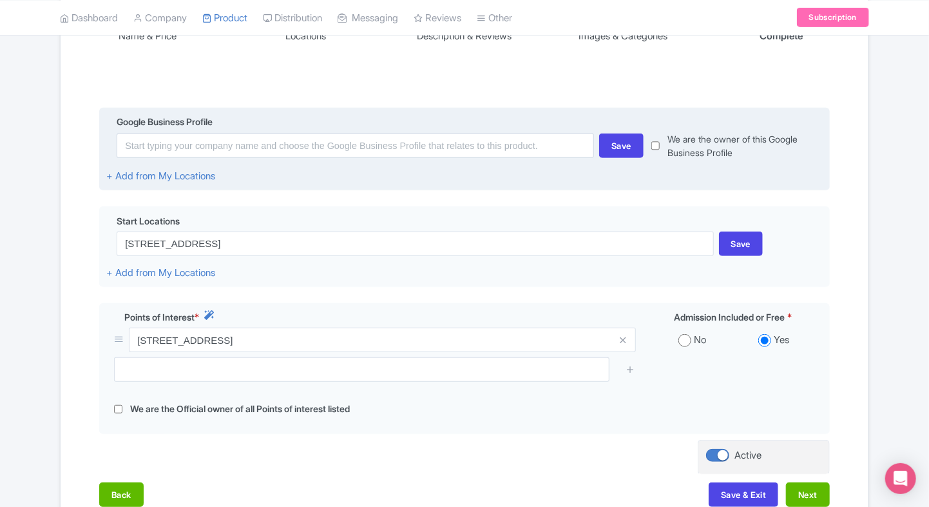
scroll to position [338, 0]
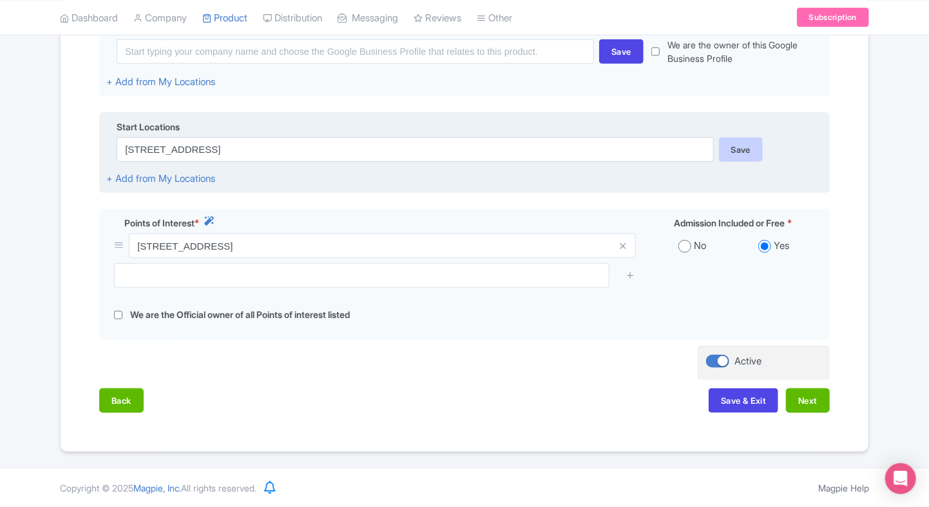
click at [741, 151] on div "Save" at bounding box center [741, 149] width 44 height 24
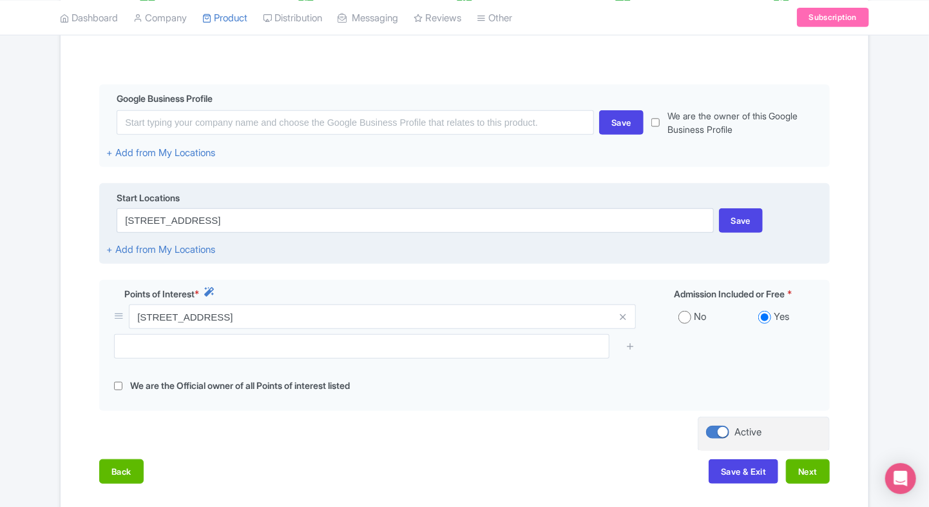
scroll to position [271, 0]
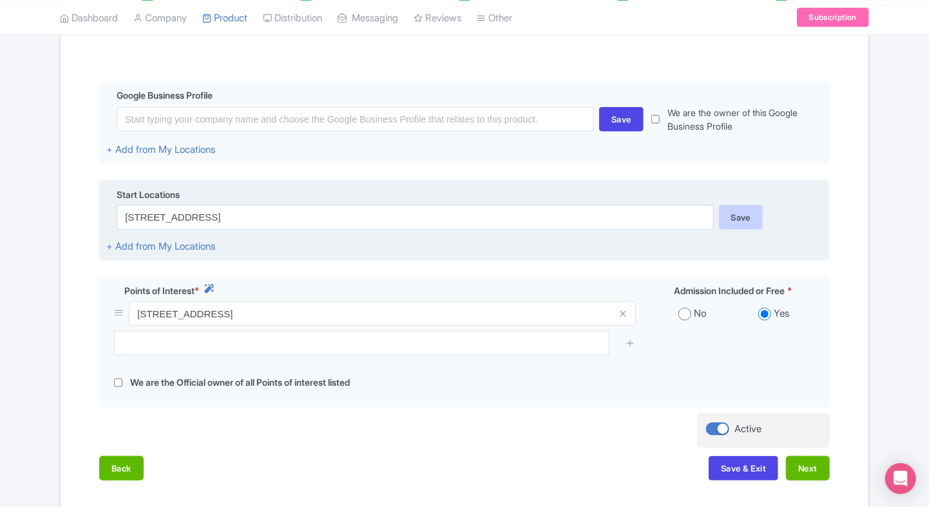
click at [734, 220] on div "Save" at bounding box center [741, 217] width 44 height 24
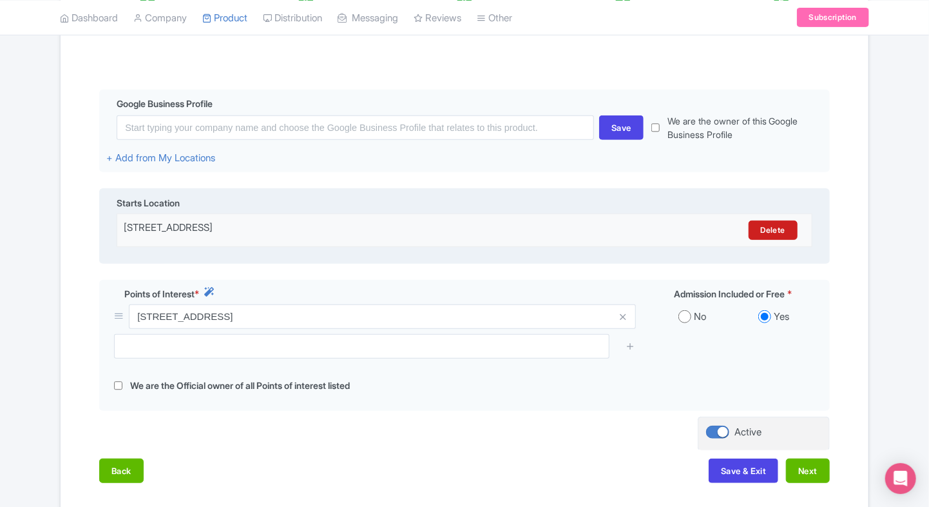
scroll to position [267, 0]
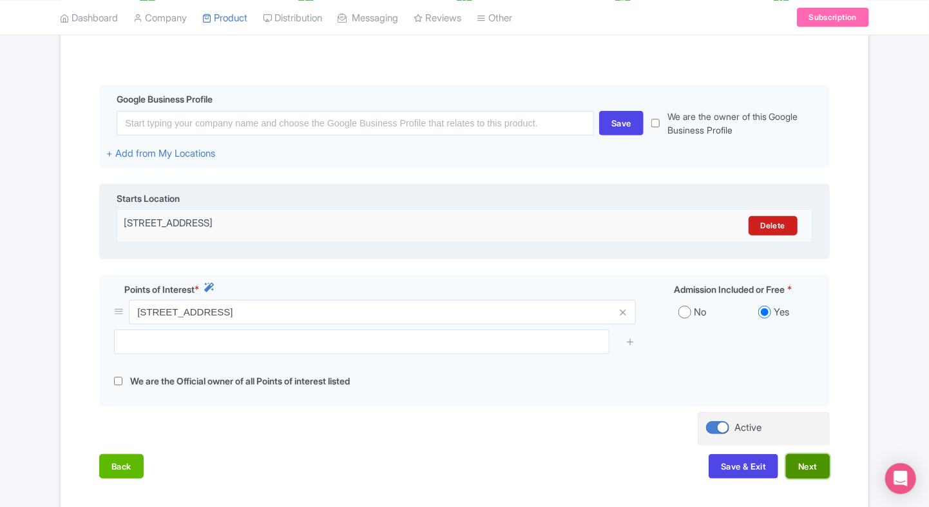
click at [798, 458] on button "Next" at bounding box center [808, 466] width 44 height 24
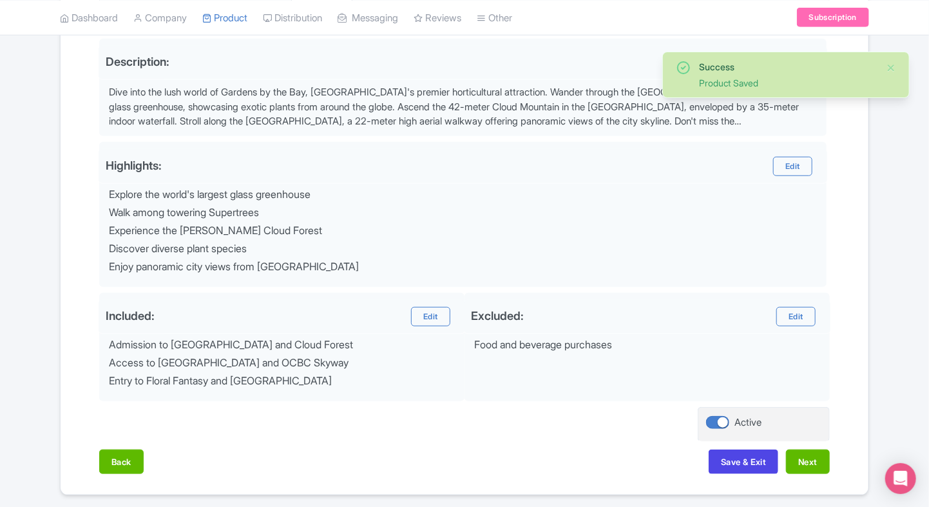
scroll to position [422, 0]
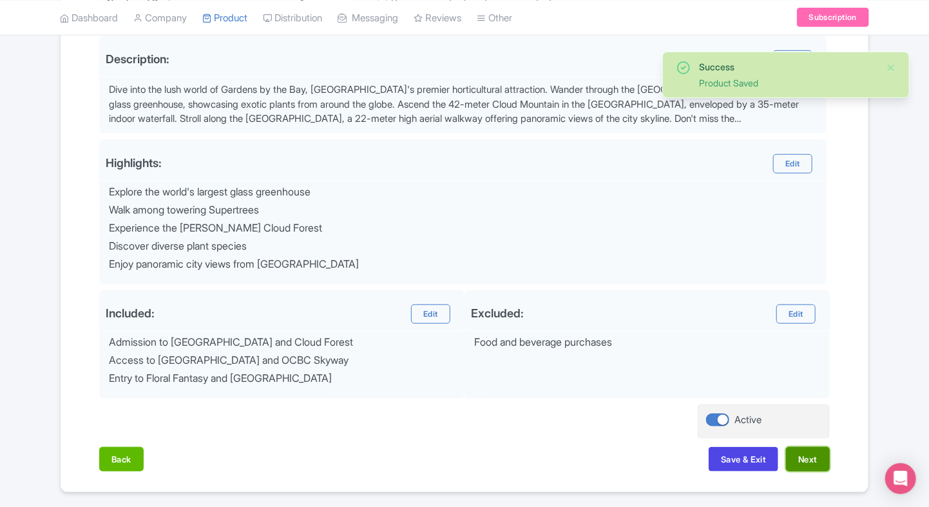
click at [815, 458] on button "Next" at bounding box center [808, 459] width 44 height 24
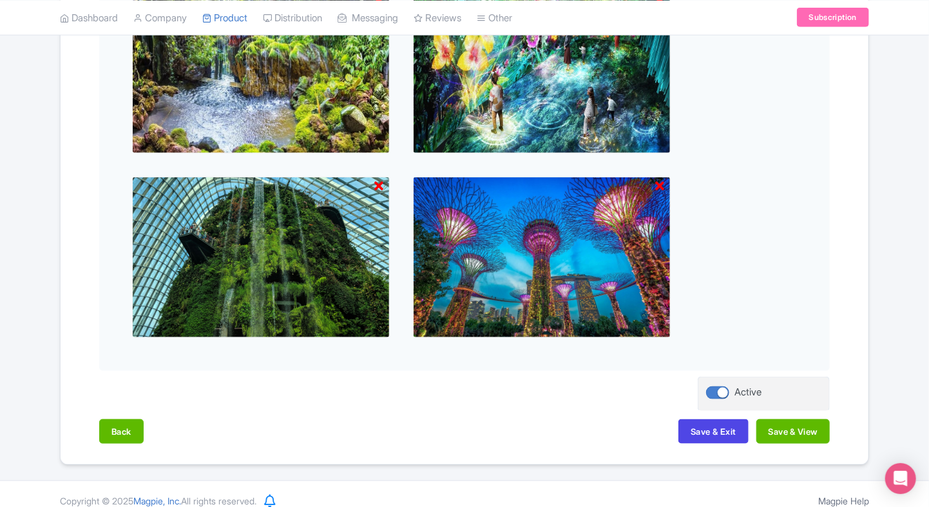
scroll to position [554, 0]
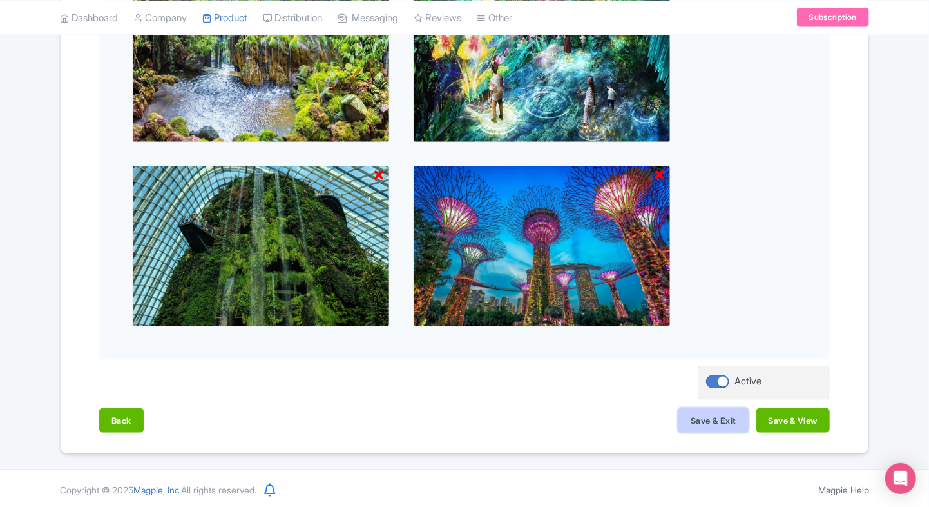
click at [729, 421] on button "Save & Exit" at bounding box center [714, 420] width 70 height 24
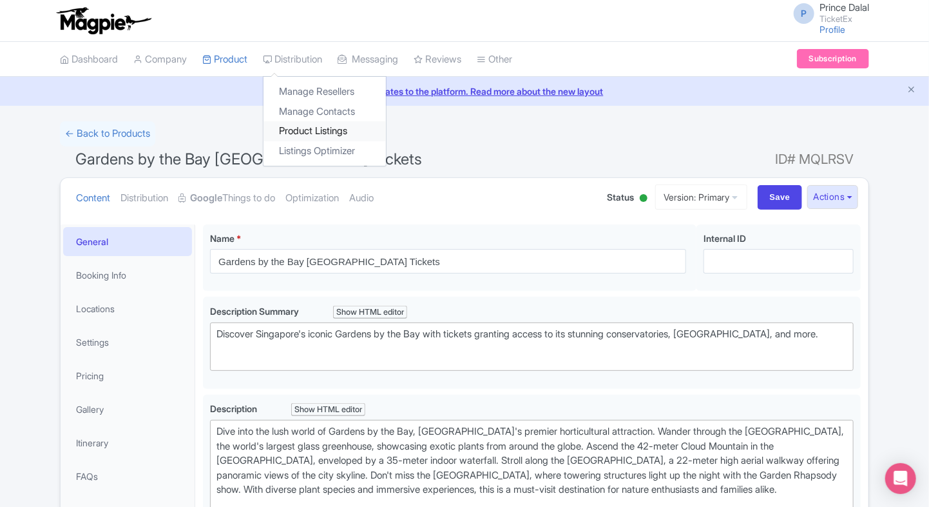
click at [289, 126] on link "Product Listings" at bounding box center [325, 131] width 122 height 20
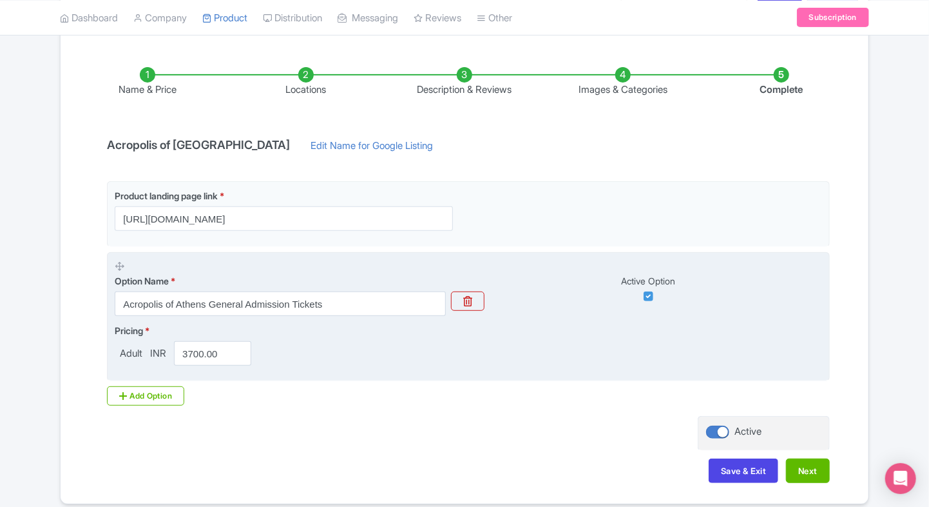
scroll to position [201, 0]
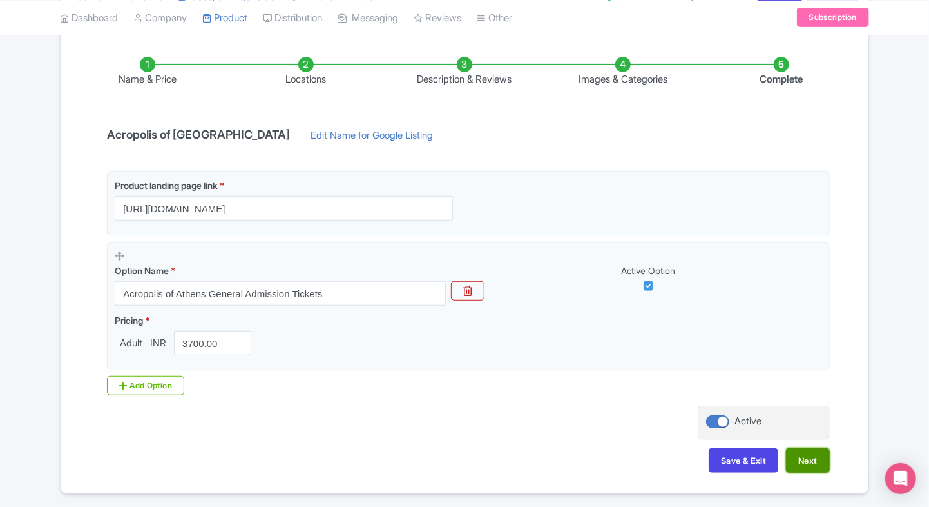
click at [802, 448] on button "Next" at bounding box center [808, 460] width 44 height 24
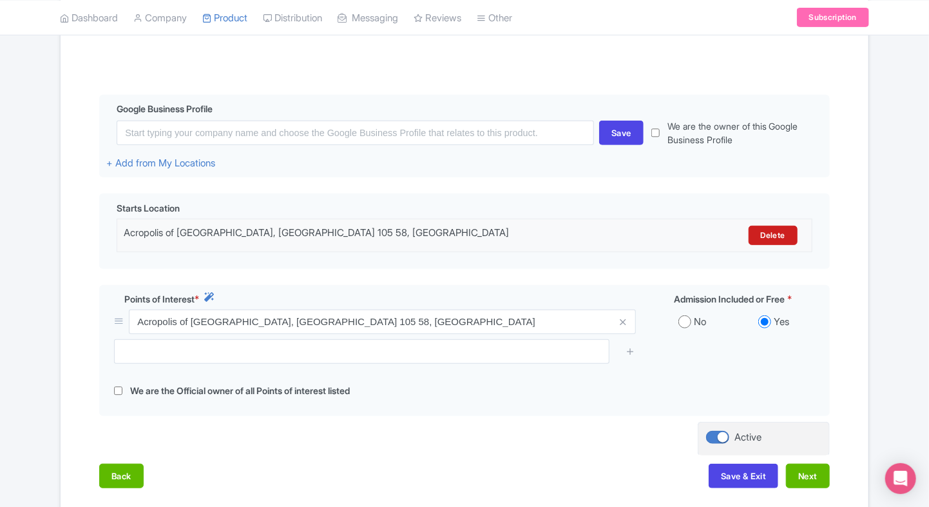
scroll to position [263, 0]
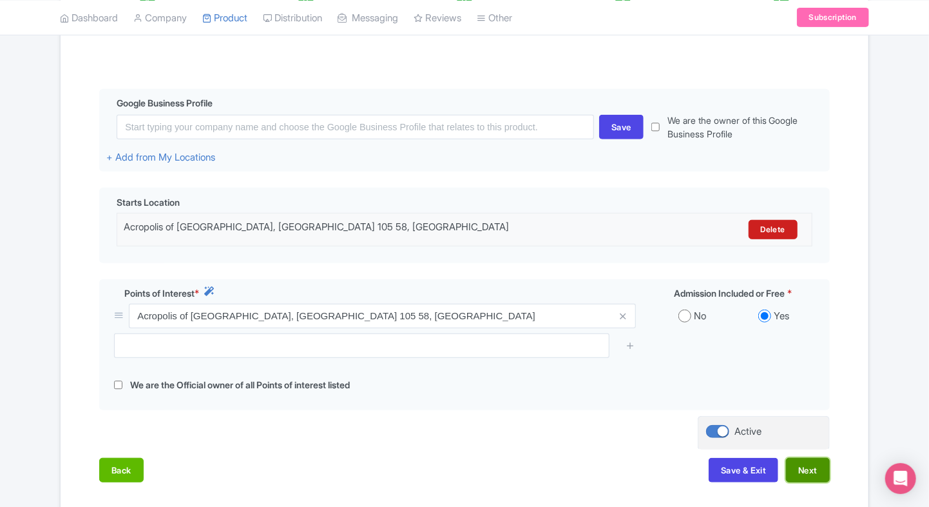
click at [809, 460] on button "Next" at bounding box center [808, 470] width 44 height 24
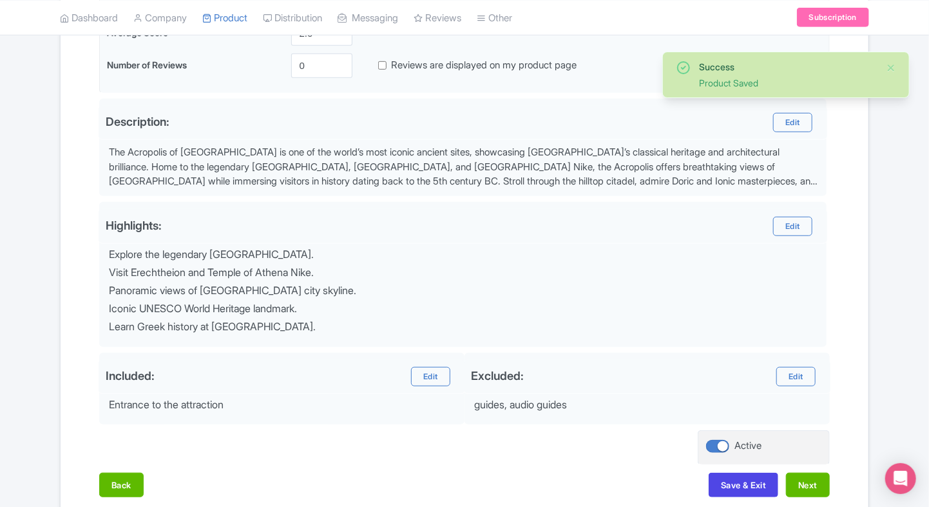
scroll to position [370, 0]
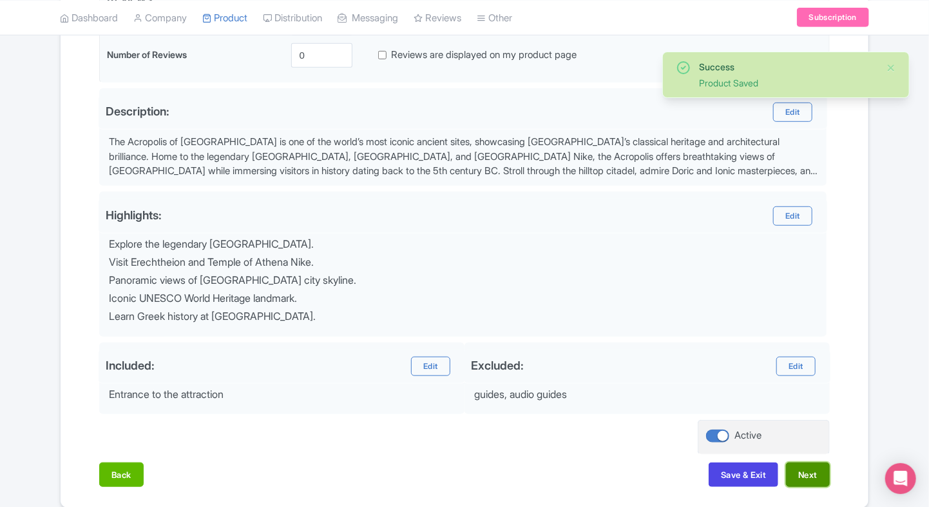
click at [814, 475] on button "Next" at bounding box center [808, 474] width 44 height 24
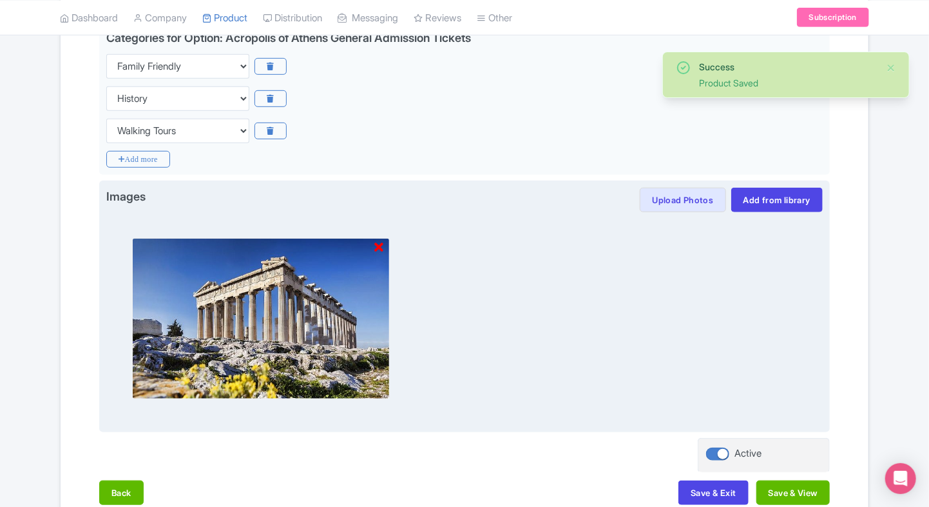
scroll to position [334, 0]
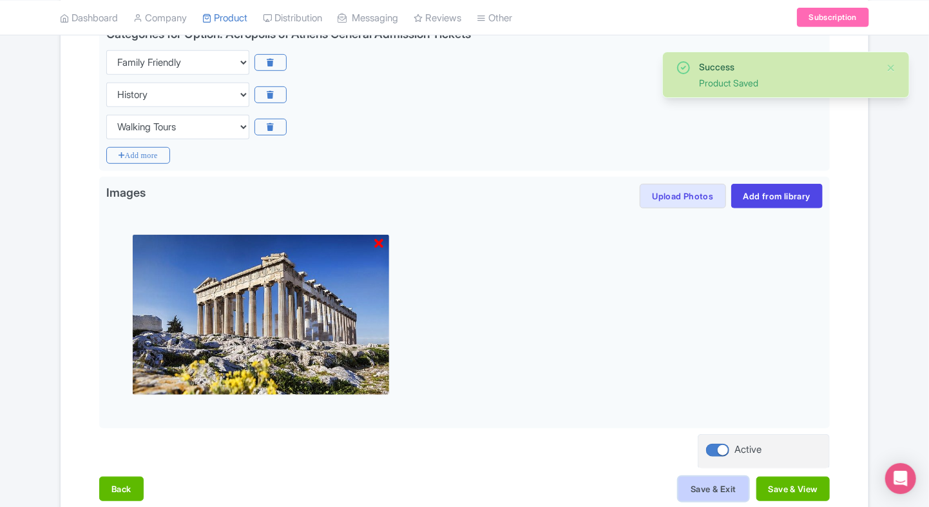
click at [701, 493] on button "Save & Exit" at bounding box center [714, 488] width 70 height 24
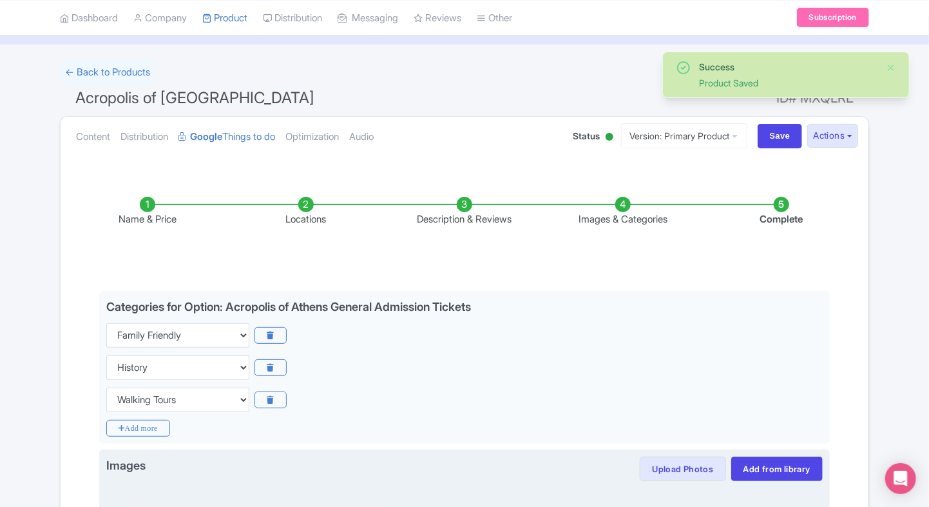
scroll to position [0, 0]
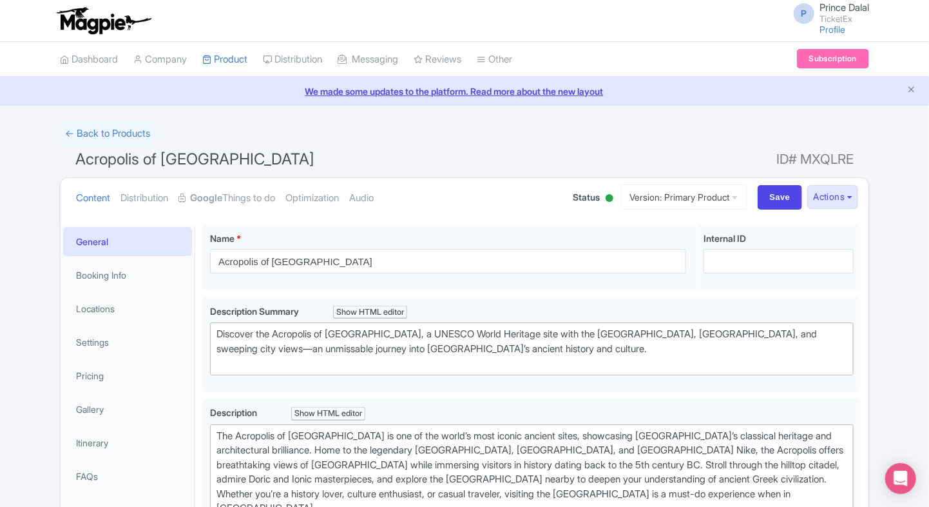
click at [328, 202] on link "Optimization" at bounding box center [312, 198] width 53 height 41
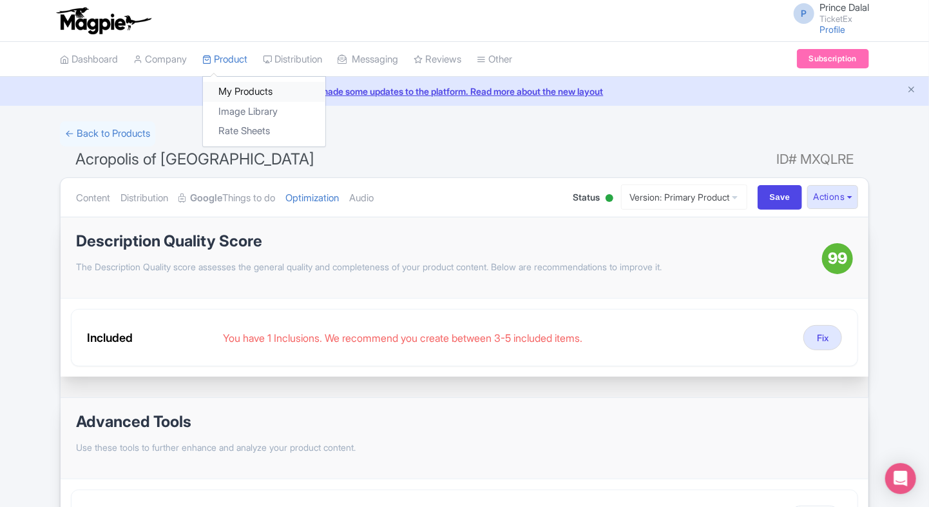
click at [224, 86] on link "My Products" at bounding box center [264, 92] width 122 height 20
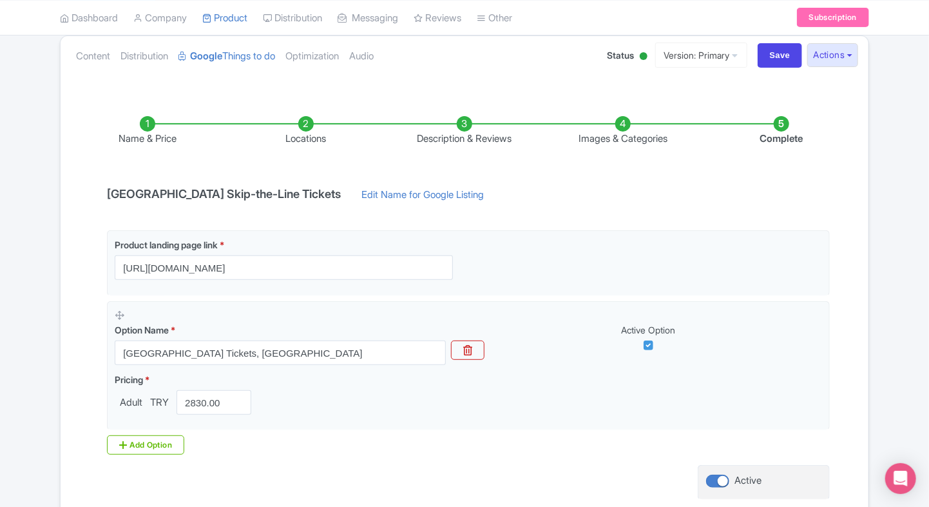
scroll to position [242, 0]
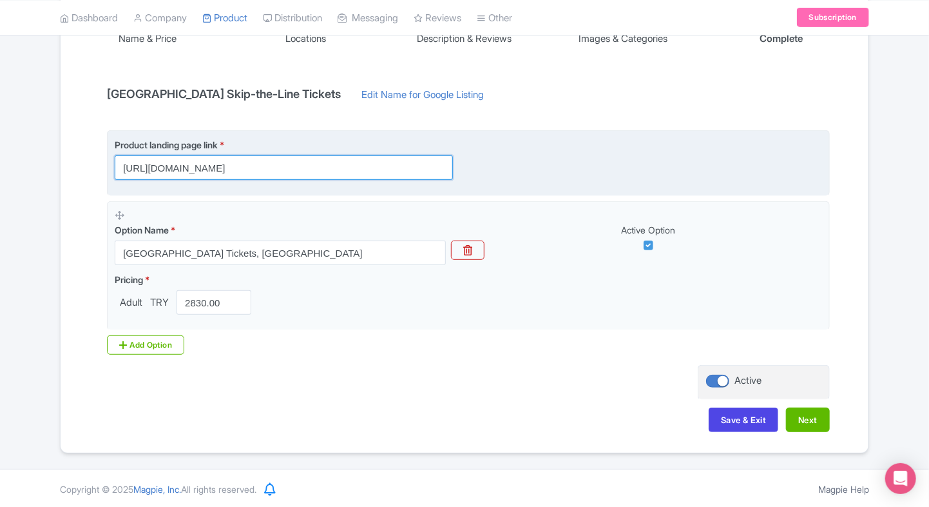
click at [392, 174] on input "[URL][DOMAIN_NAME]" at bounding box center [284, 167] width 338 height 24
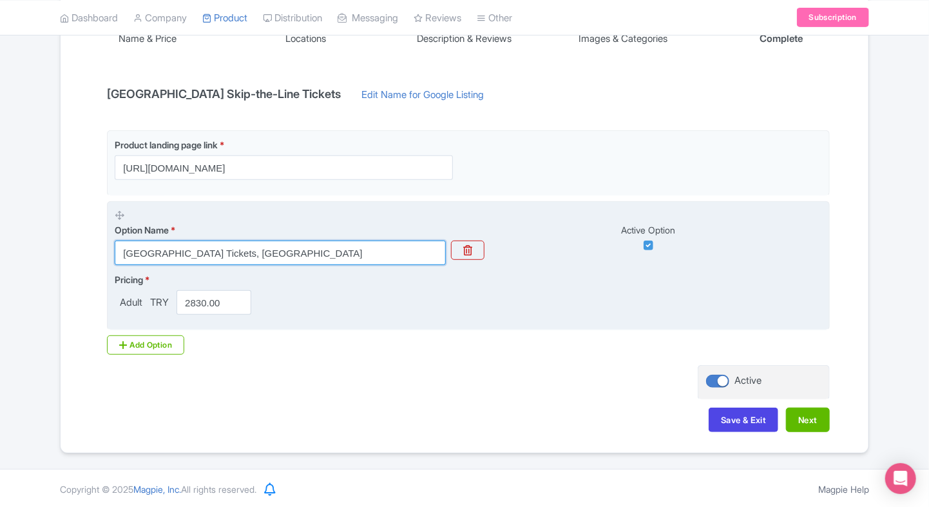
drag, startPoint x: 121, startPoint y: 245, endPoint x: 208, endPoint y: 251, distance: 86.6
click at [208, 251] on input "[GEOGRAPHIC_DATA] Tickets, [GEOGRAPHIC_DATA]" at bounding box center [280, 252] width 331 height 24
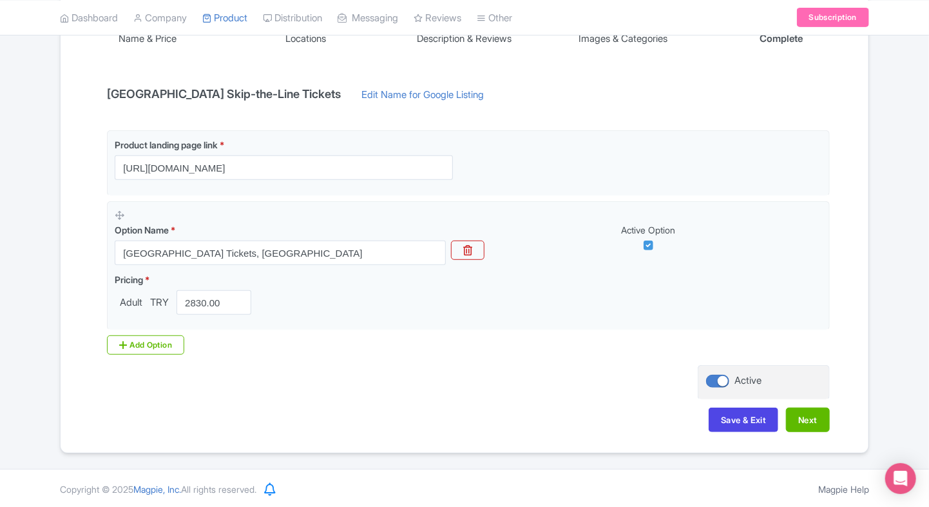
click at [73, 232] on div "Name & Price Locations Description & Reviews Images & Categories Complete Dolma…" at bounding box center [464, 217] width 793 height 454
click at [807, 414] on button "Next" at bounding box center [808, 419] width 44 height 24
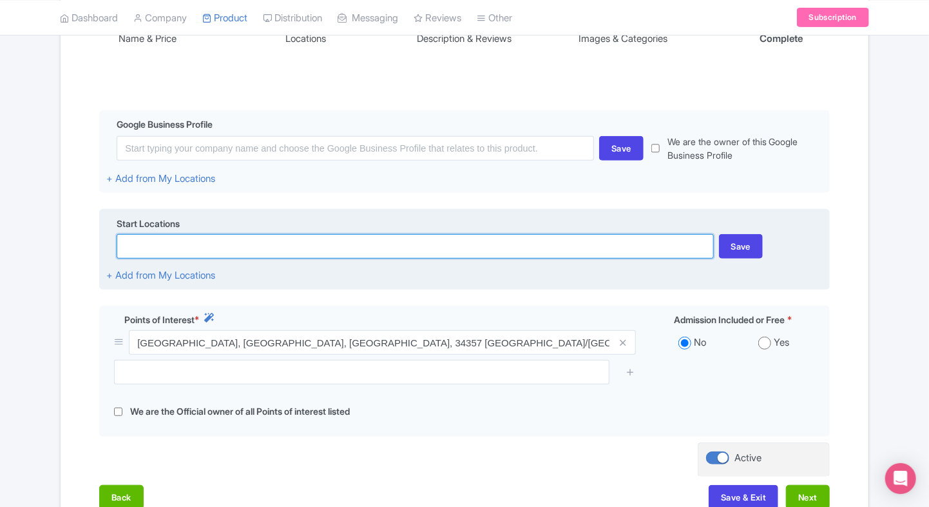
click at [303, 246] on input at bounding box center [415, 246] width 597 height 24
paste input "Dolmabahçe Palace"
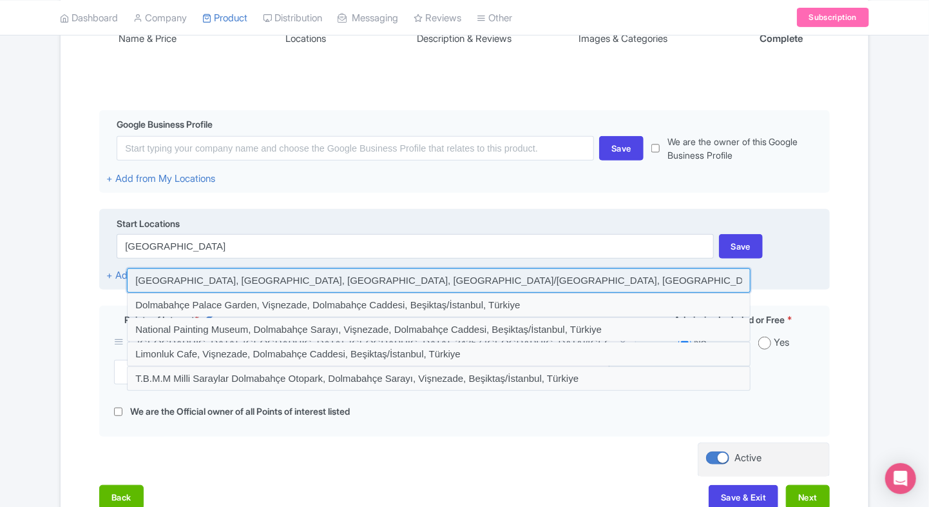
click at [354, 276] on input at bounding box center [439, 280] width 624 height 24
type input "Dolmabahçe Palace, Vişnezade, Dolmabahçe Caddesi, Beşiktaş/İstanbul, Türkiye"
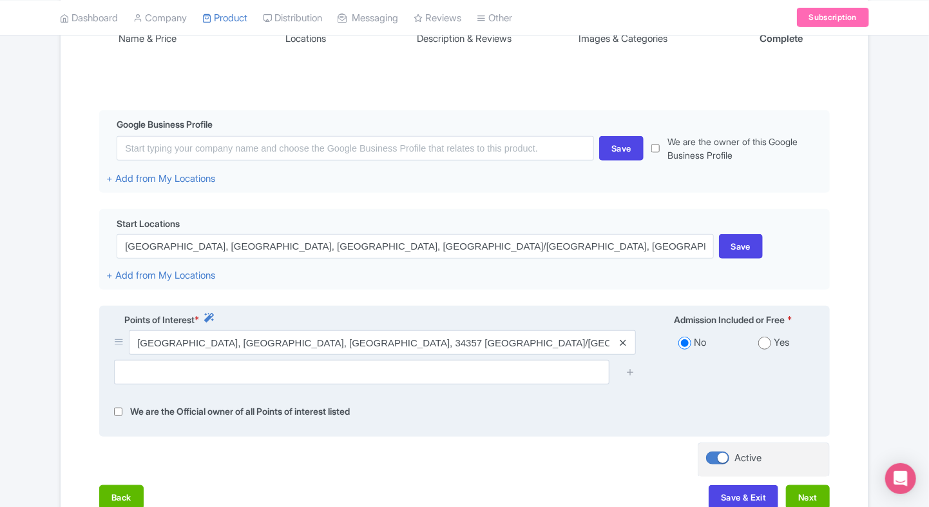
click at [622, 342] on icon at bounding box center [623, 343] width 6 height 10
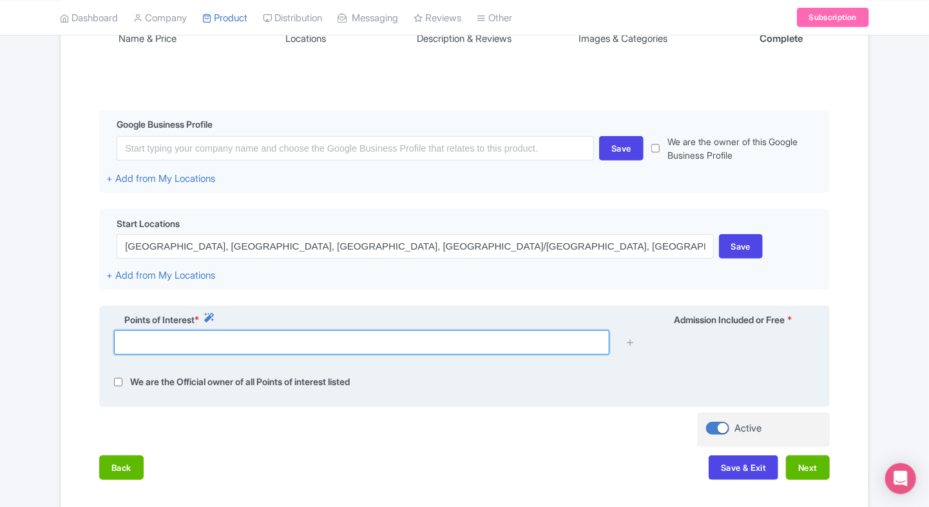
click at [358, 342] on input "text" at bounding box center [362, 342] width 496 height 24
paste input "Dolmabahçe Palace"
type input "Dolmabahçe Palace"
click at [173, 341] on input "text" at bounding box center [362, 342] width 496 height 24
paste input "Vişnezade, Dolmabahçe Cd., 34357 Beşiktaş/İstanbul, Türkiye"
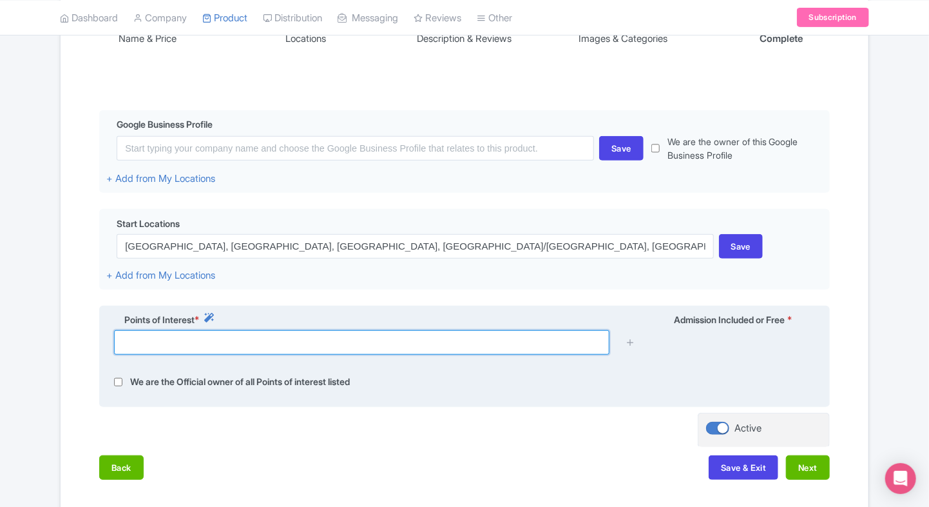
type input "Vişnezade, Dolmabahçe Cd., 34357 Beşiktaş/İstanbul, Türkiye"
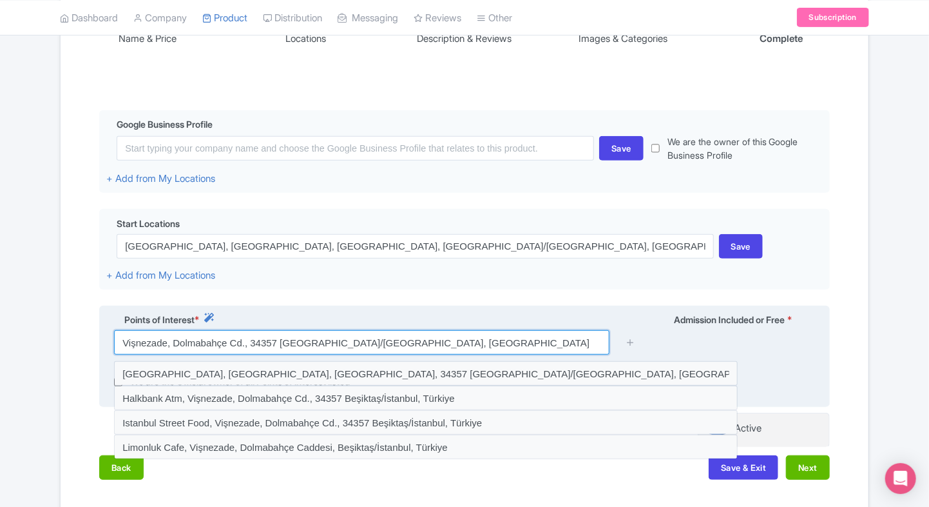
click at [440, 348] on input "Vişnezade, Dolmabahçe Cd., 34357 Beşiktaş/İstanbul, Türkiye" at bounding box center [362, 342] width 496 height 24
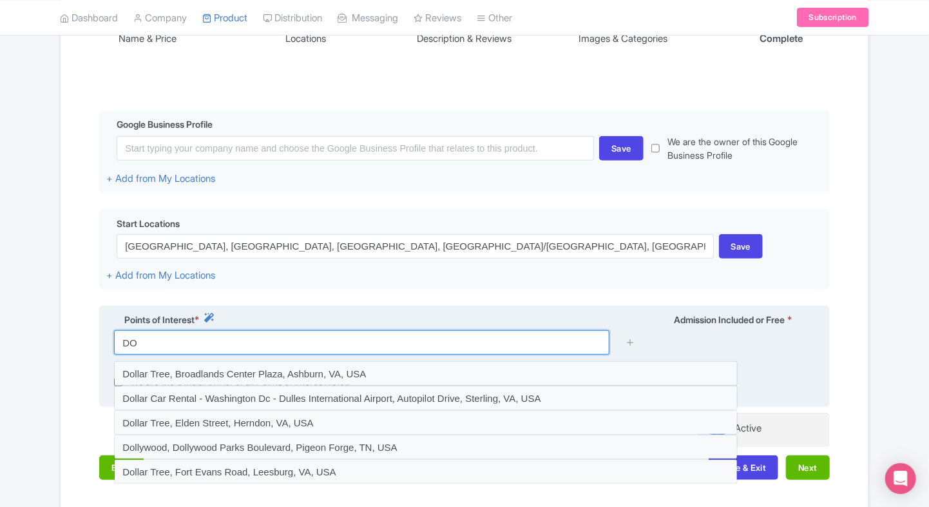
type input "D"
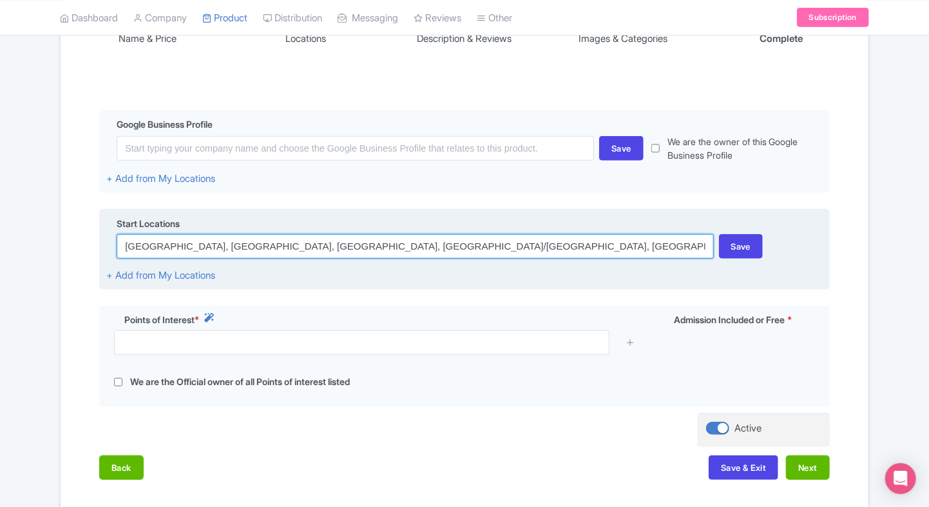
click at [490, 242] on input "Dolmabahçe Palace, Vişnezade, Dolmabahçe Caddesi, Beşiktaş/İstanbul, Türkiye" at bounding box center [415, 246] width 597 height 24
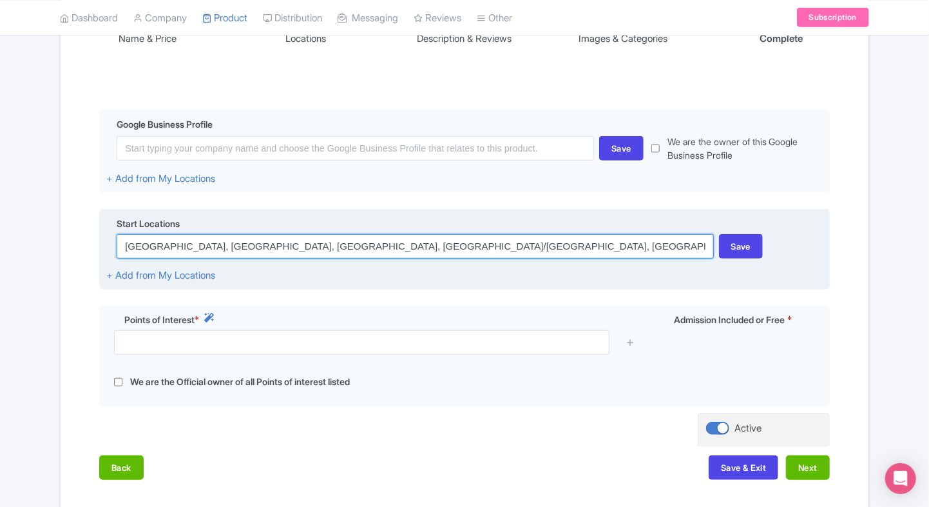
click at [490, 242] on input "Dolmabahçe Palace, Vişnezade, Dolmabahçe Caddesi, Beşiktaş/İstanbul, Türkiye" at bounding box center [415, 246] width 597 height 24
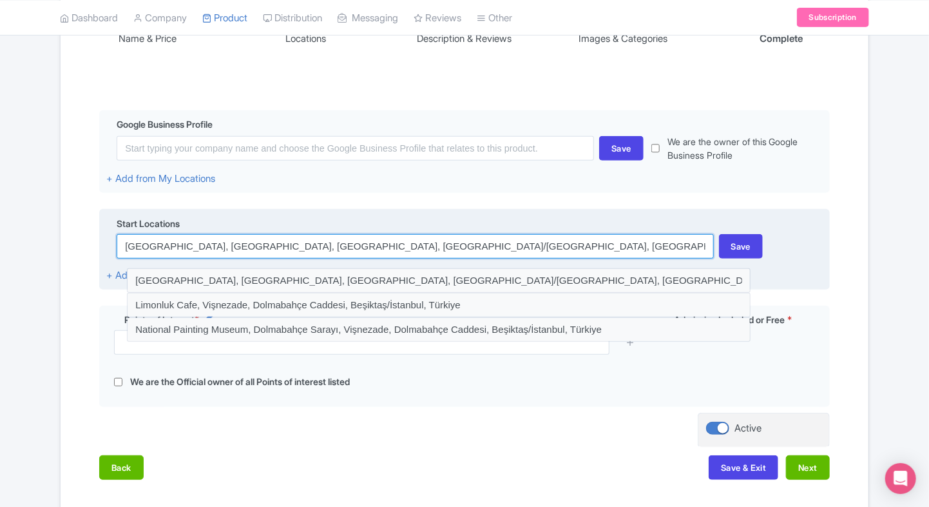
click at [490, 242] on input "Dolmabahçe Palace, Vişnezade, Dolmabahçe Caddesi, Beşiktaş/İstanbul, Türkiye" at bounding box center [415, 246] width 597 height 24
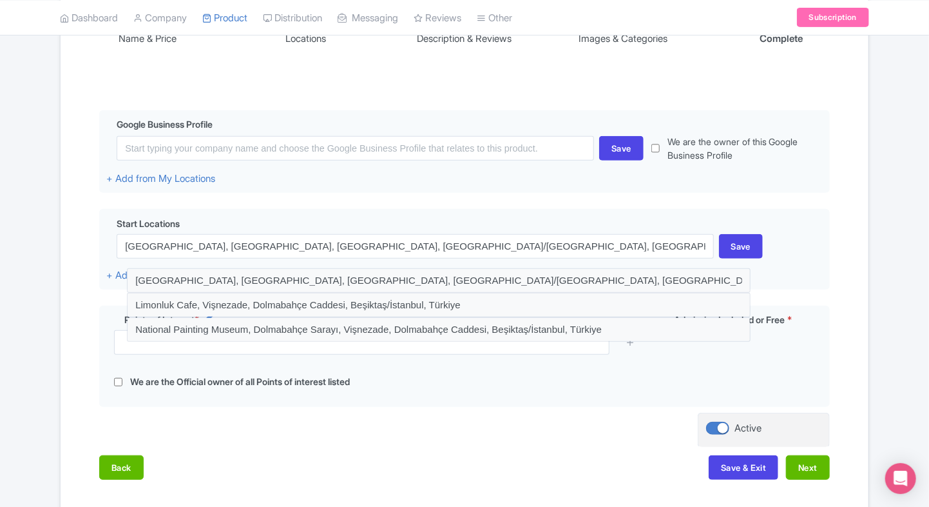
click at [93, 296] on div "Name & Price Locations Description & Reviews Images & Categories Complete Edit …" at bounding box center [464, 241] width 793 height 502
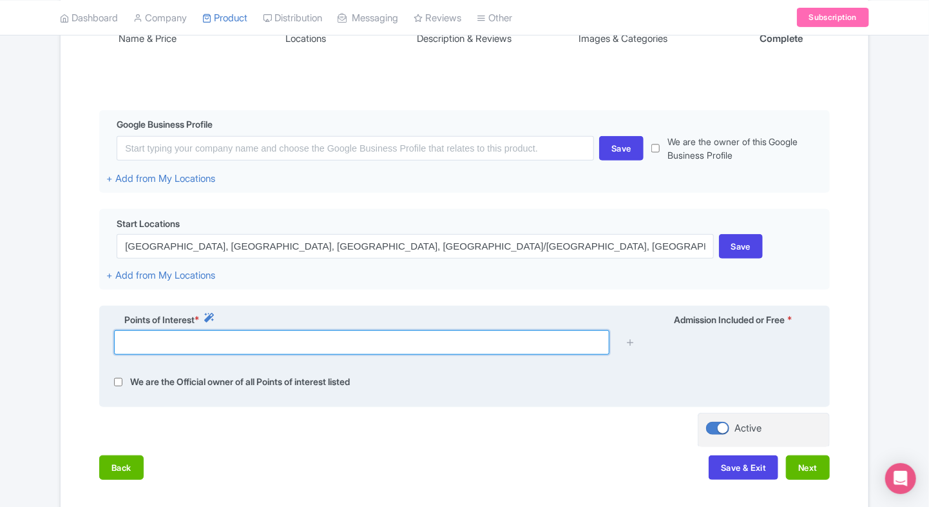
click at [131, 341] on input "text" at bounding box center [362, 342] width 496 height 24
paste input "Dolmabahçe Palace, Vişnezade, Dolmabahçe Caddesi, Beşiktaş/İstanbul, Türkiye"
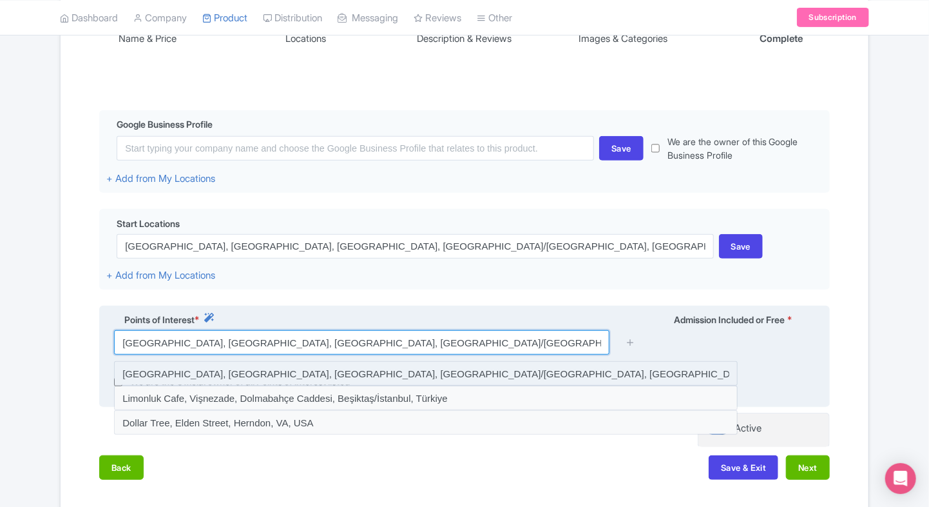
type input "Dolmabahçe Palace, Vişnezade, Dolmabahçe Caddesi, Beşiktaş/İstanbul, Türkiye"
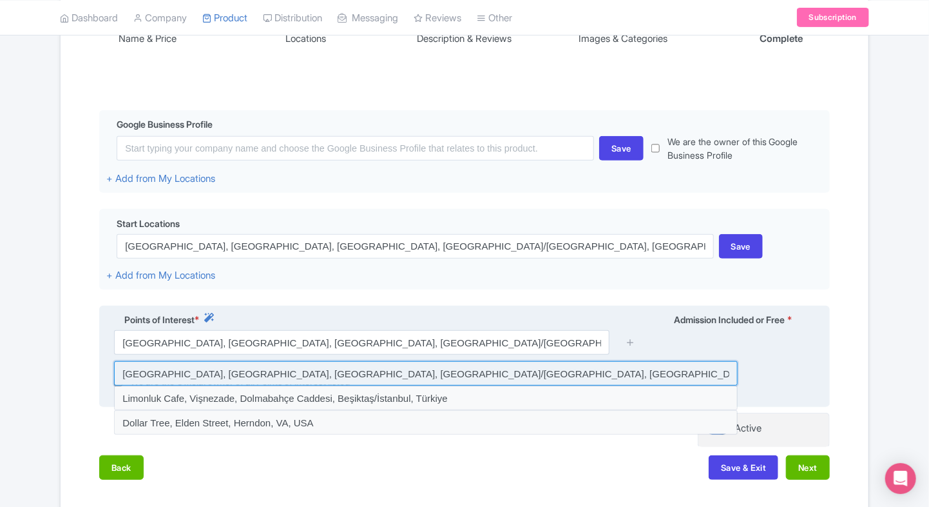
click at [549, 373] on input at bounding box center [426, 373] width 624 height 24
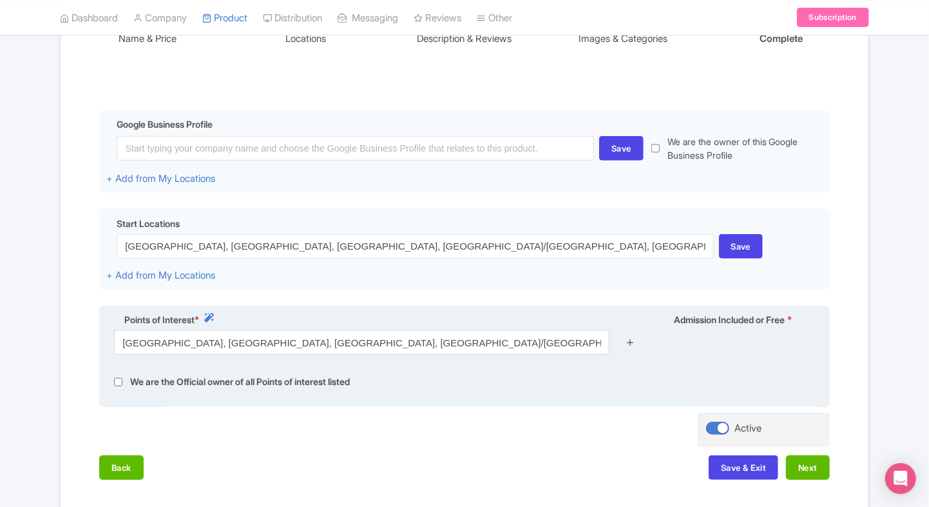
click at [630, 345] on icon at bounding box center [631, 342] width 10 height 10
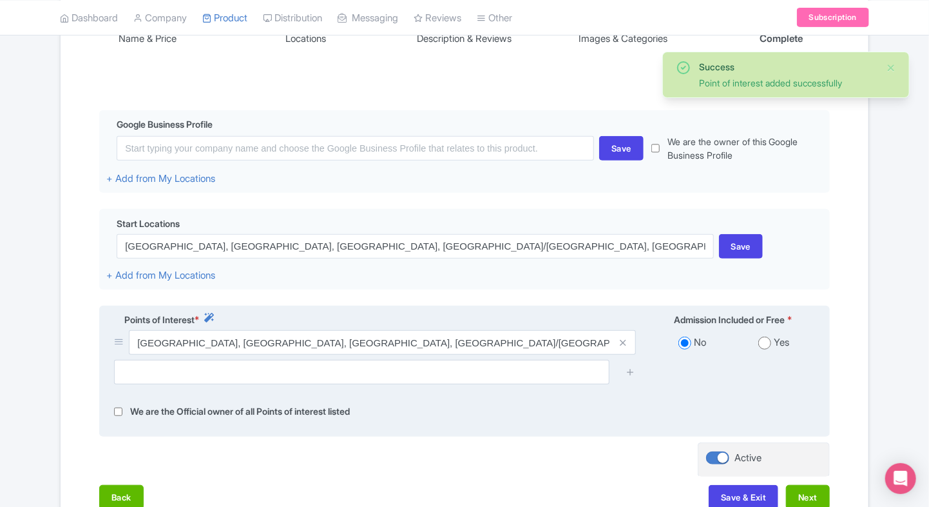
click at [763, 347] on input "radio" at bounding box center [765, 342] width 13 height 13
radio input "true"
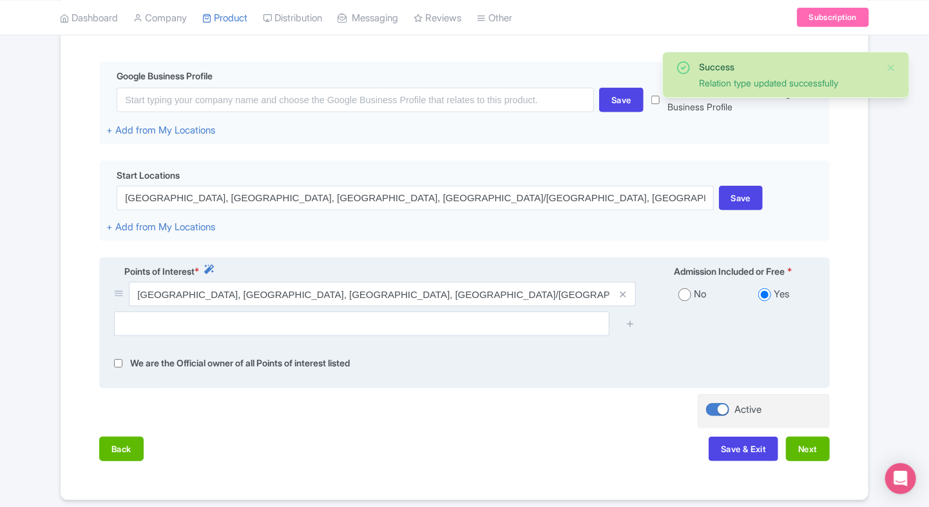
scroll to position [291, 0]
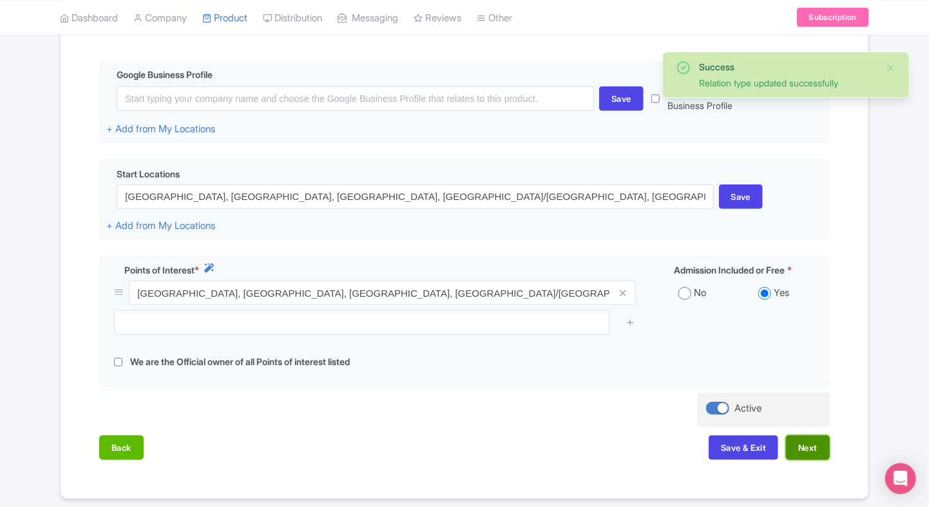
click at [796, 446] on button "Next" at bounding box center [808, 447] width 44 height 24
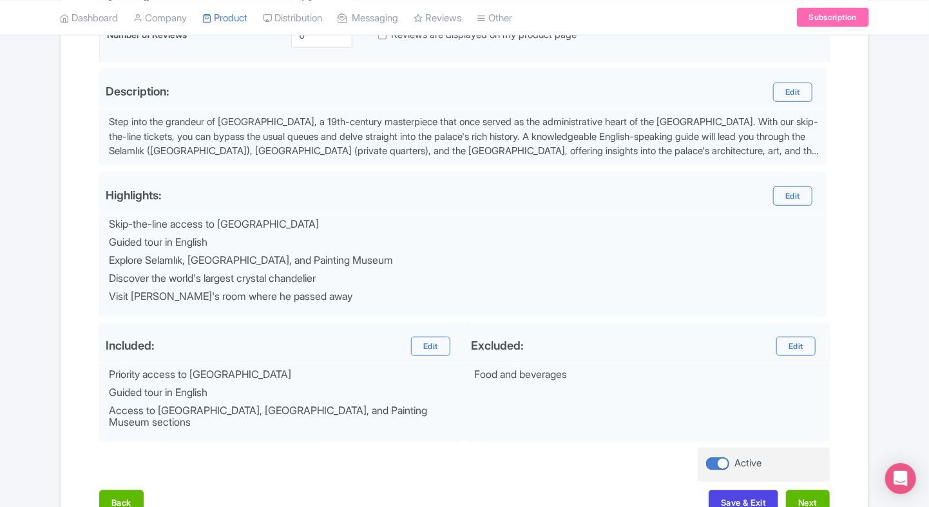
scroll to position [460, 0]
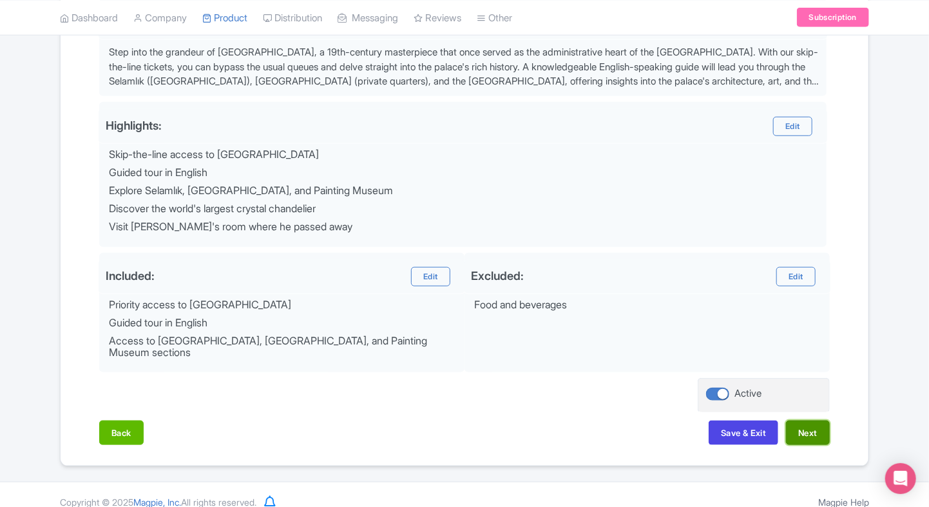
click at [802, 420] on button "Next" at bounding box center [808, 432] width 44 height 24
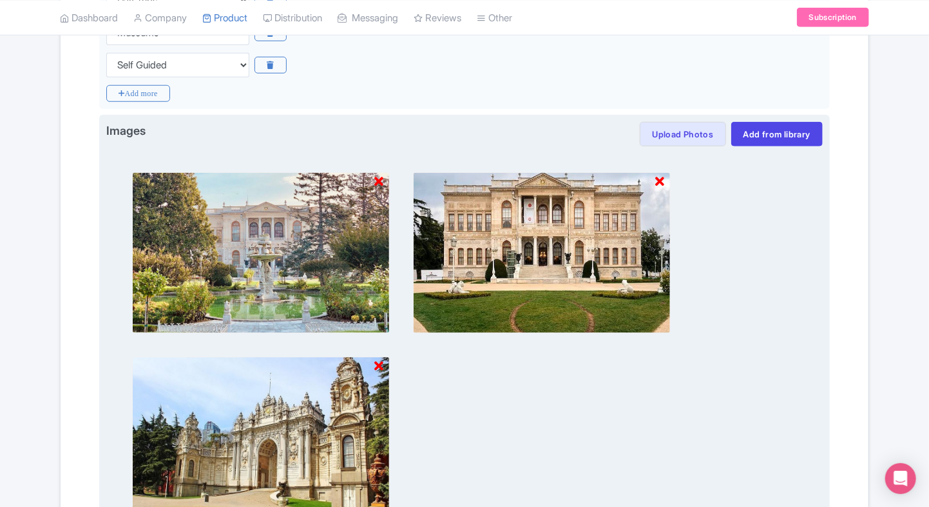
scroll to position [651, 0]
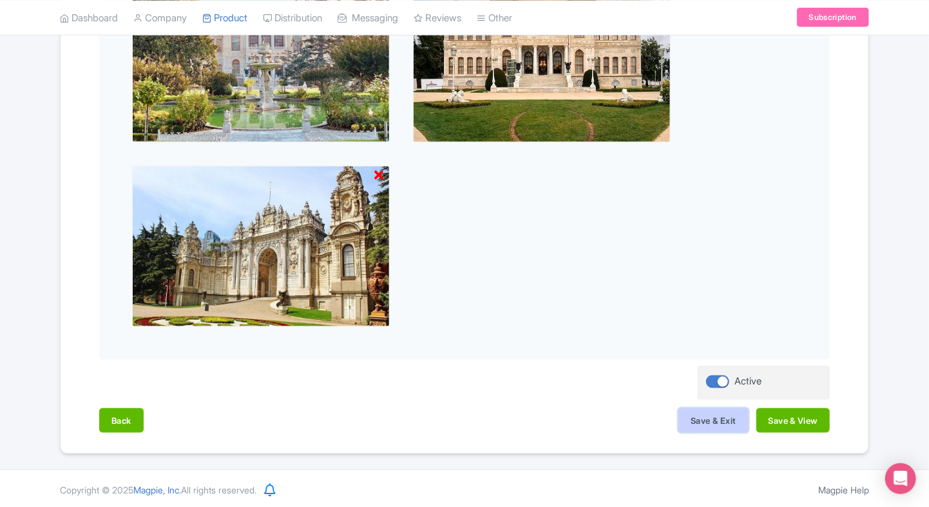
click at [699, 416] on button "Save & Exit" at bounding box center [714, 420] width 70 height 24
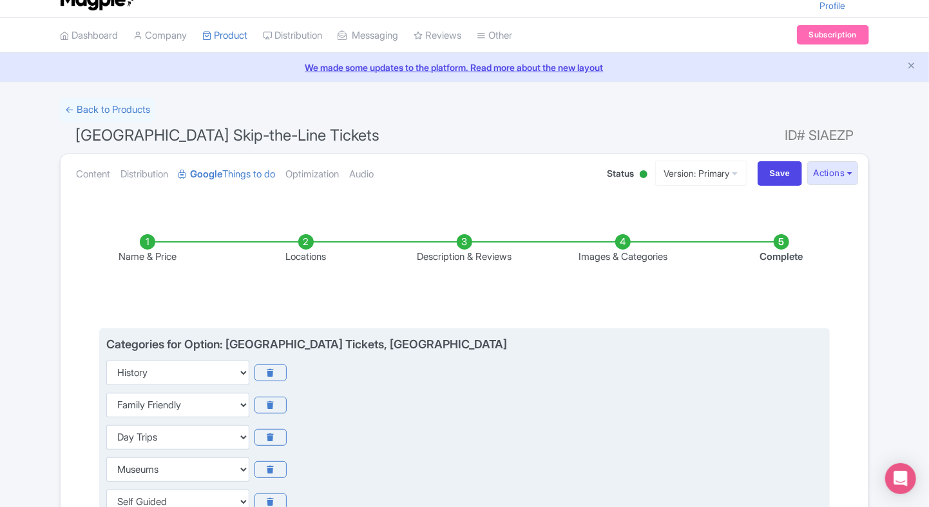
scroll to position [0, 0]
